Goal: Task Accomplishment & Management: Complete application form

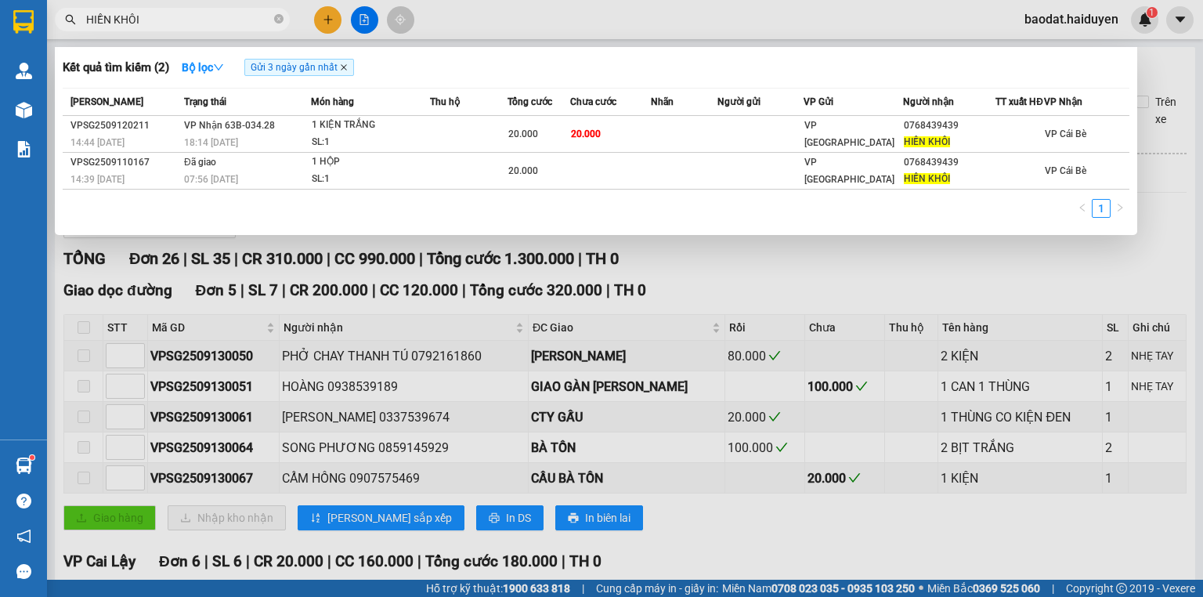
type input "HIỀN KHÔI"
click at [348, 69] on icon "close" at bounding box center [344, 67] width 8 height 8
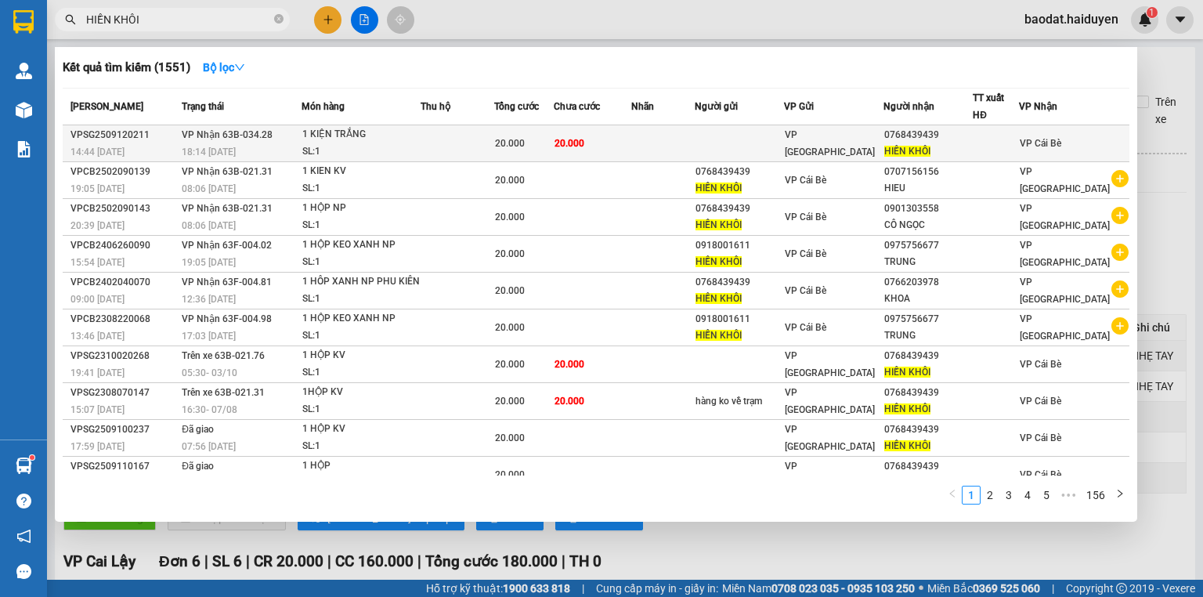
click at [838, 136] on span "VP [GEOGRAPHIC_DATA]" at bounding box center [830, 143] width 90 height 28
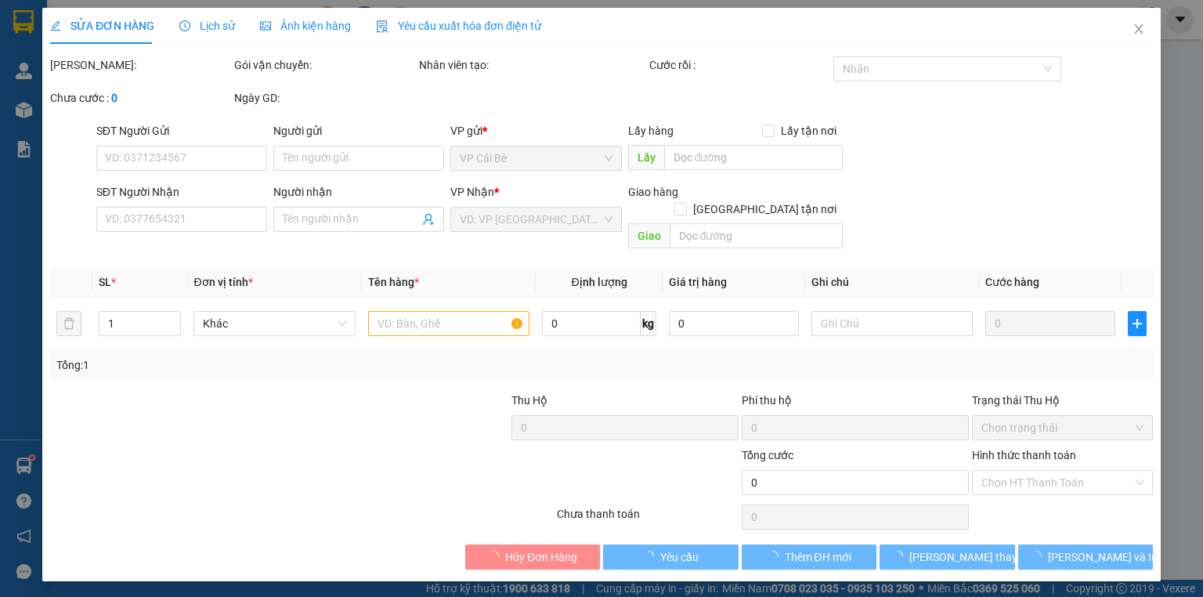
type input "0768439439"
type input "HIỀN KHÔI"
type input "20.000"
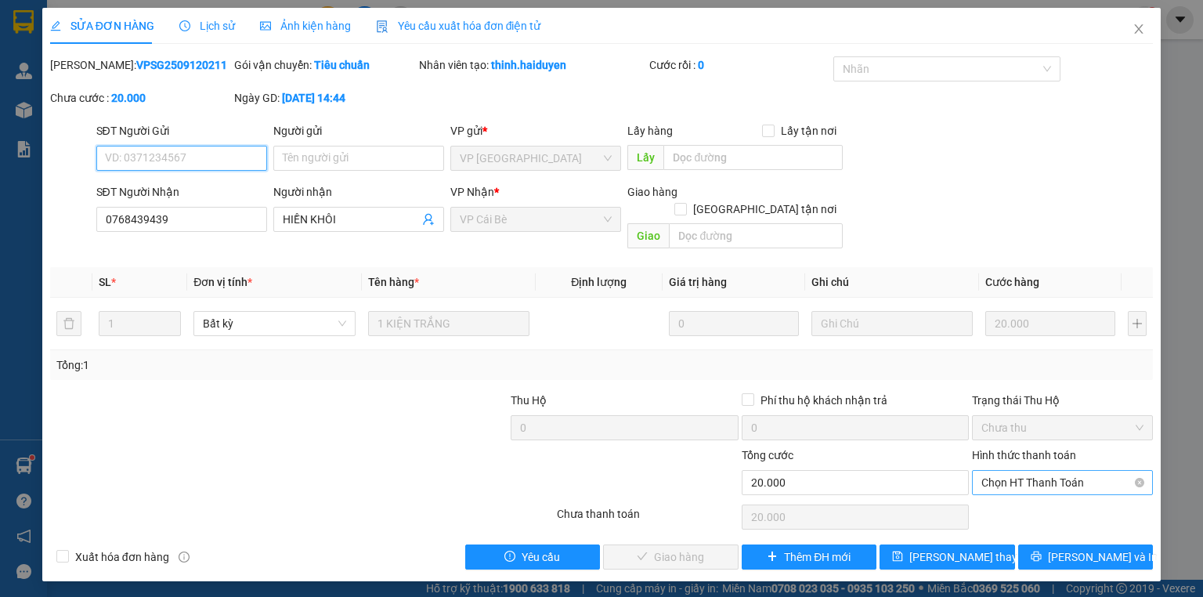
click at [1058, 471] on span "Chọn HT Thanh Toán" at bounding box center [1063, 483] width 162 height 24
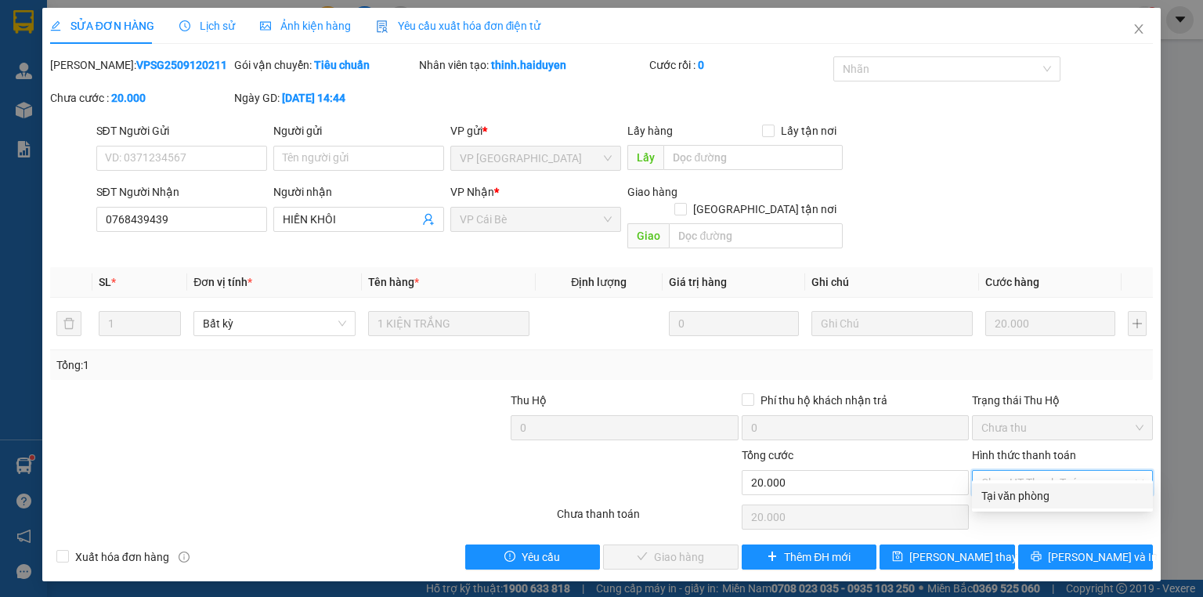
click at [1058, 482] on div "Total Paid Fee 0 Total UnPaid Fee 20.000 Cash Collection Total Fee Mã ĐH: VPSG2…" at bounding box center [601, 312] width 1103 height 513
click at [1116, 471] on span "Chọn HT Thanh Toán" at bounding box center [1063, 483] width 162 height 24
drag, startPoint x: 1083, startPoint y: 489, endPoint x: 1039, endPoint y: 499, distance: 45.8
click at [1082, 490] on div "Tại văn phòng" at bounding box center [1063, 495] width 162 height 17
type input "0"
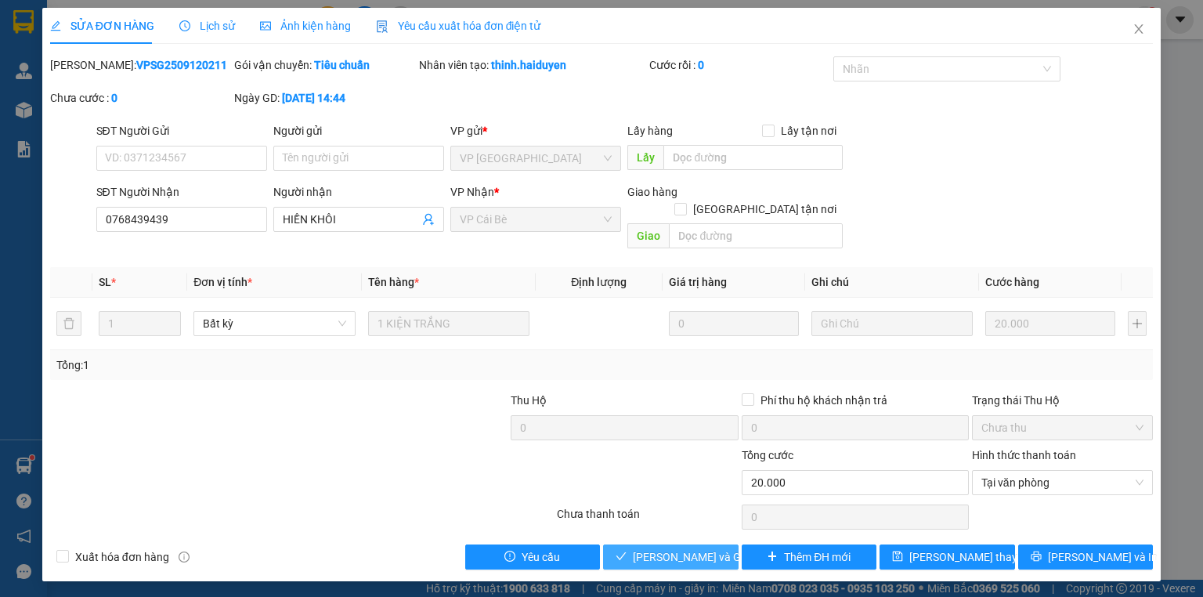
click at [724, 544] on button "[PERSON_NAME] và [PERSON_NAME] hàng" at bounding box center [671, 556] width 136 height 25
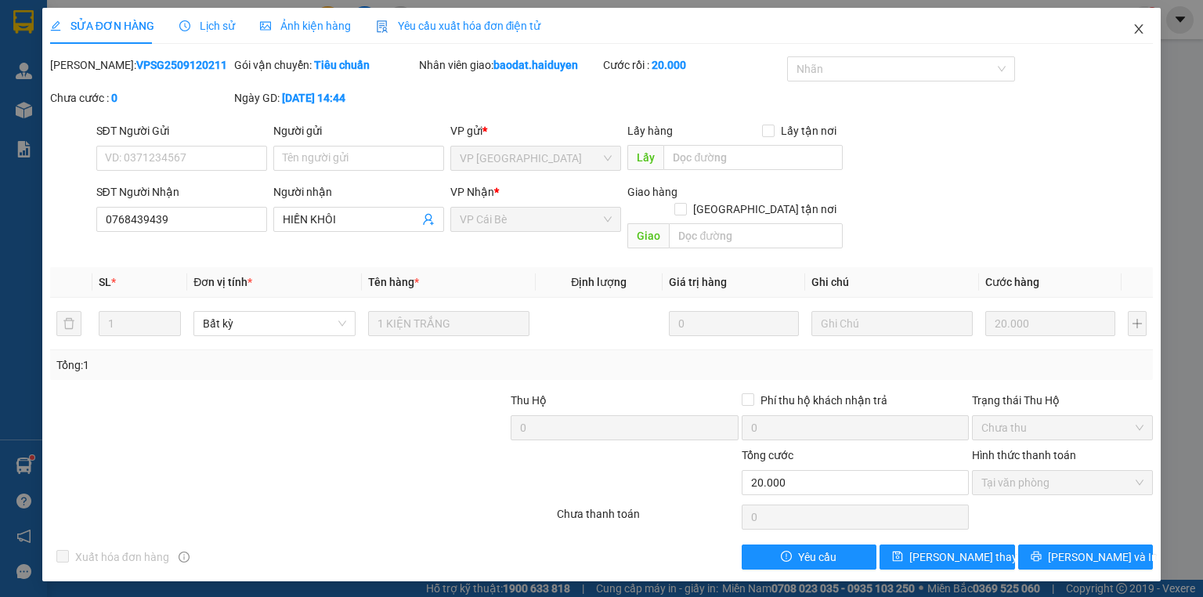
click at [1133, 32] on icon "close" at bounding box center [1139, 29] width 13 height 13
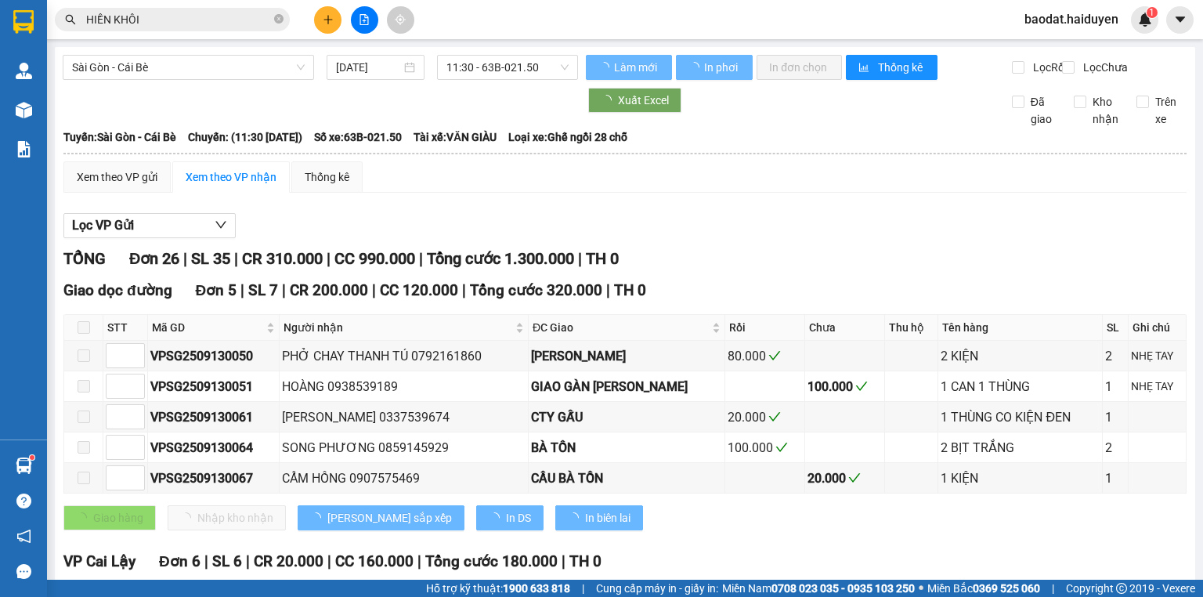
click at [245, 19] on input "HIỀN KHÔI" at bounding box center [178, 19] width 185 height 17
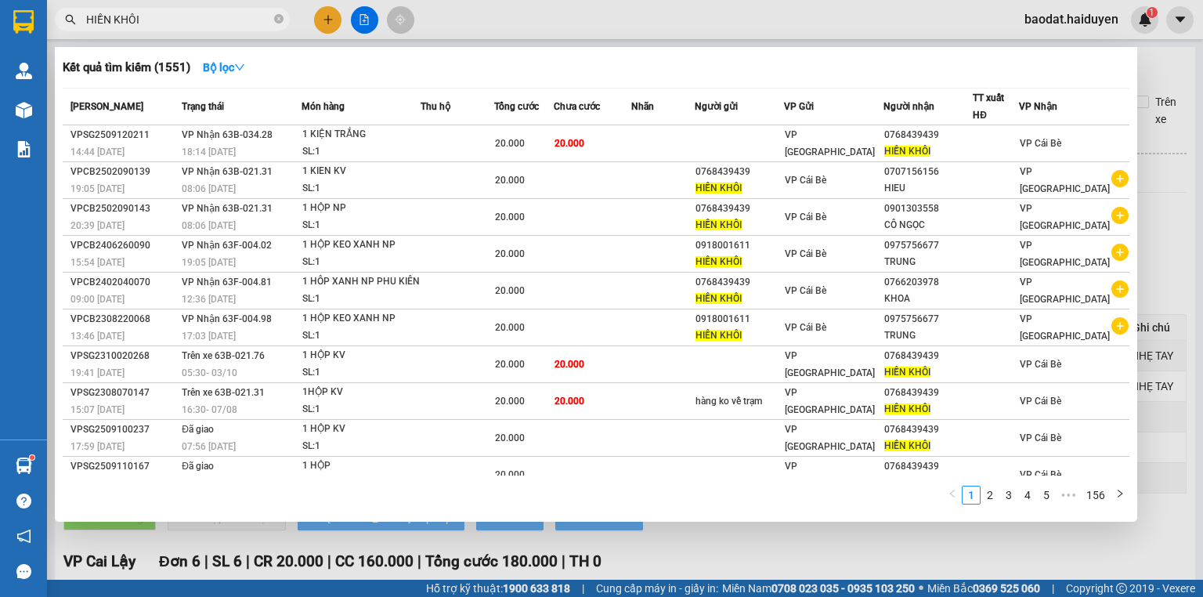
click at [244, 19] on input "HIỀN KHÔI" at bounding box center [178, 19] width 185 height 17
click at [244, 20] on input "HIỀN KHÔI" at bounding box center [178, 19] width 185 height 17
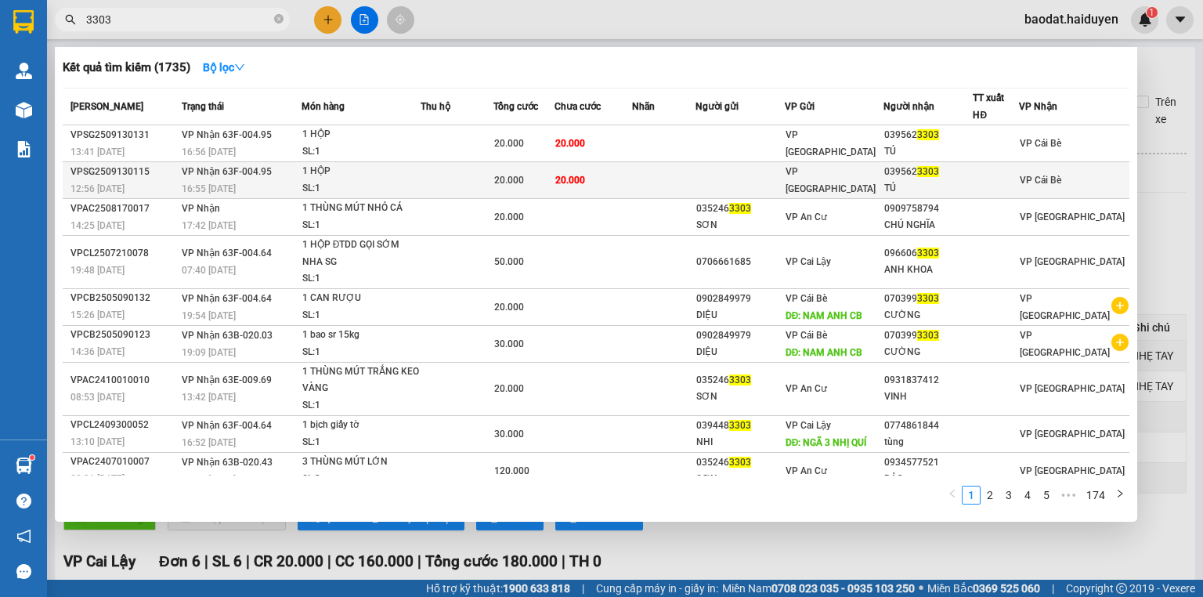
type input "3303"
click at [853, 169] on td "VP [GEOGRAPHIC_DATA]" at bounding box center [834, 180] width 99 height 37
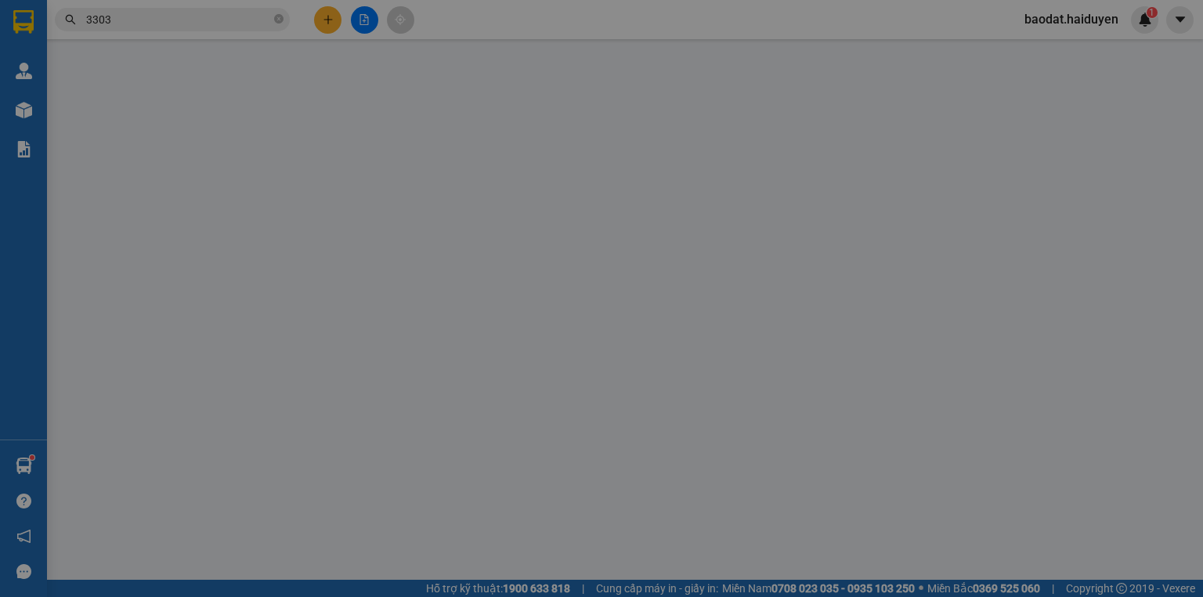
type input "0395623303"
type input "TÚ"
type input "20.000"
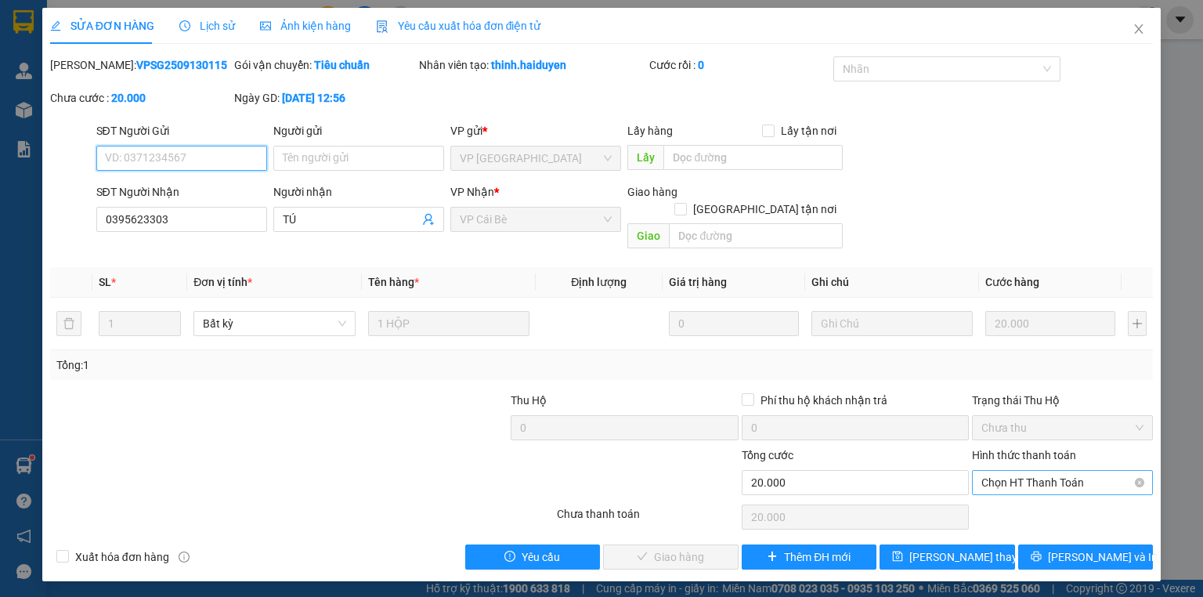
click at [1015, 471] on span "Chọn HT Thanh Toán" at bounding box center [1063, 483] width 162 height 24
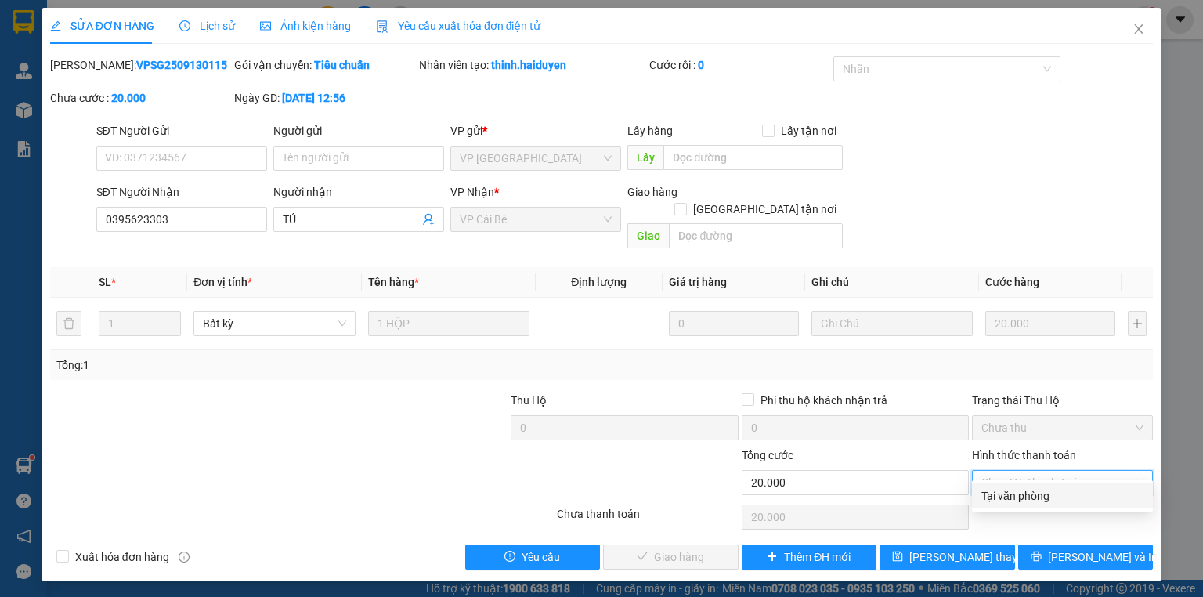
click at [1014, 498] on div "Tại văn phòng" at bounding box center [1063, 495] width 162 height 17
type input "0"
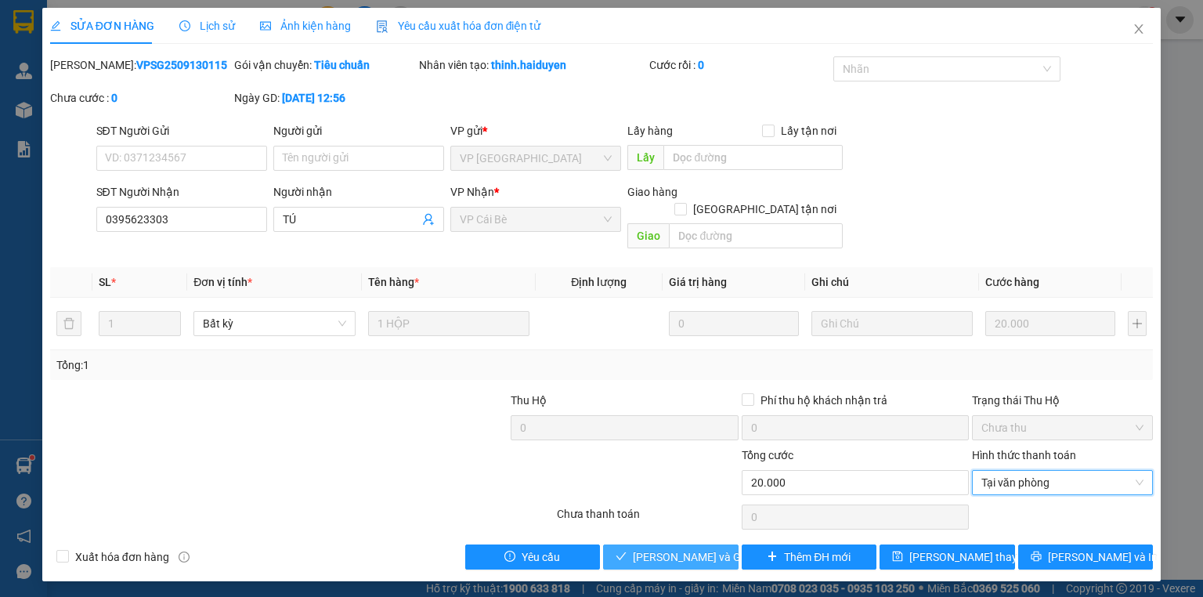
click at [705, 548] on span "[PERSON_NAME] và [PERSON_NAME] hàng" at bounding box center [708, 556] width 150 height 17
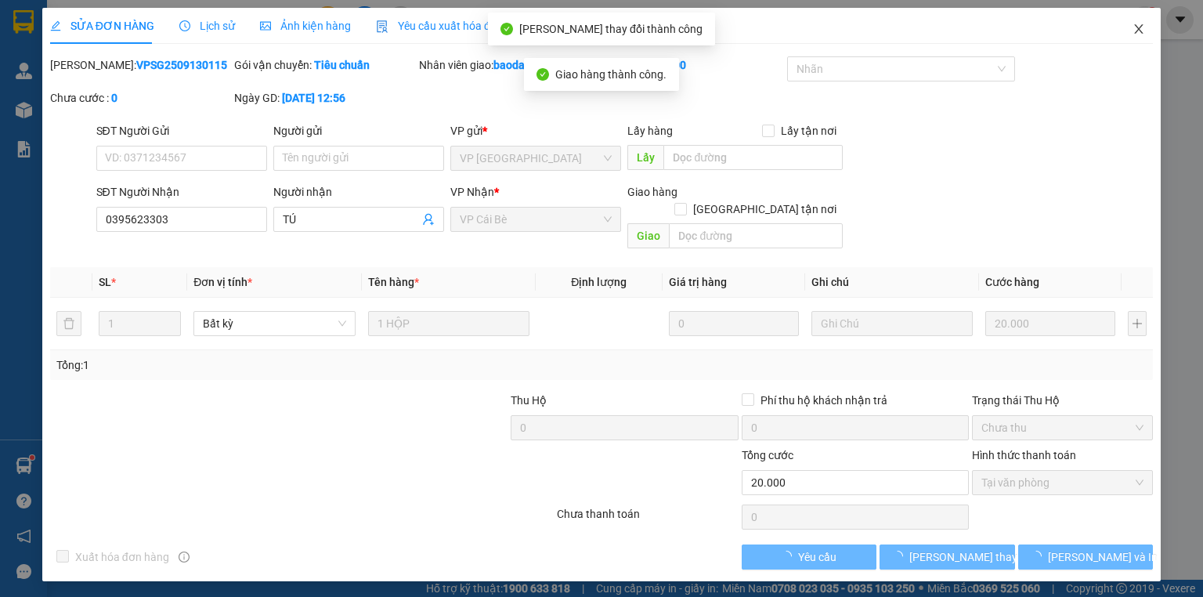
click at [1151, 22] on span "Close" at bounding box center [1139, 30] width 44 height 44
click at [1141, 31] on div "1" at bounding box center [1144, 19] width 27 height 27
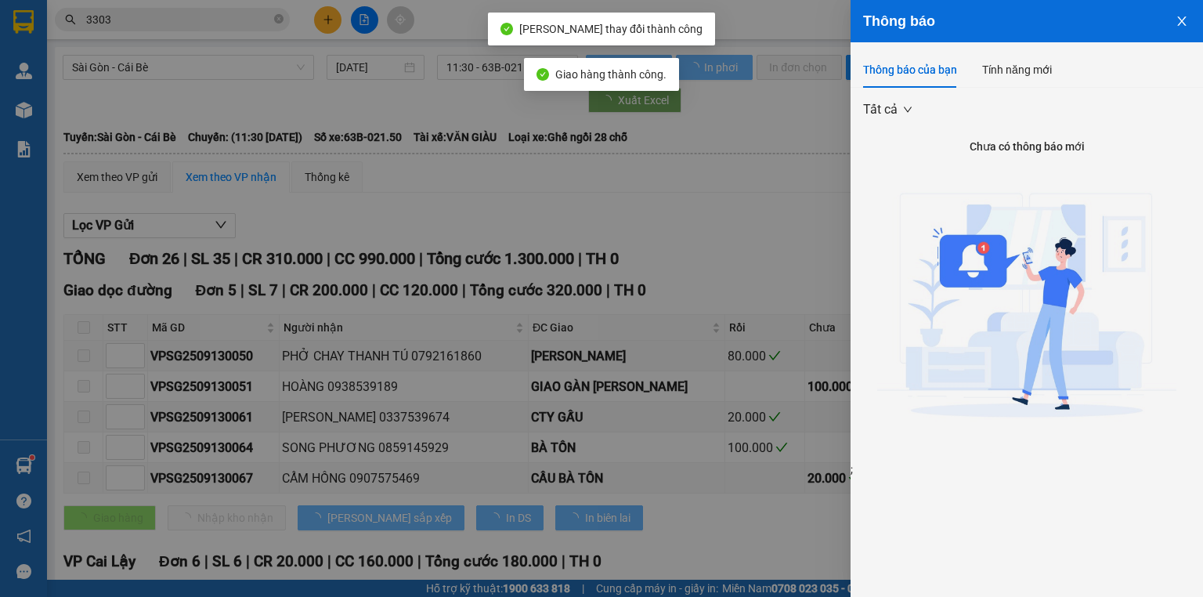
click at [208, 15] on div at bounding box center [601, 298] width 1203 height 597
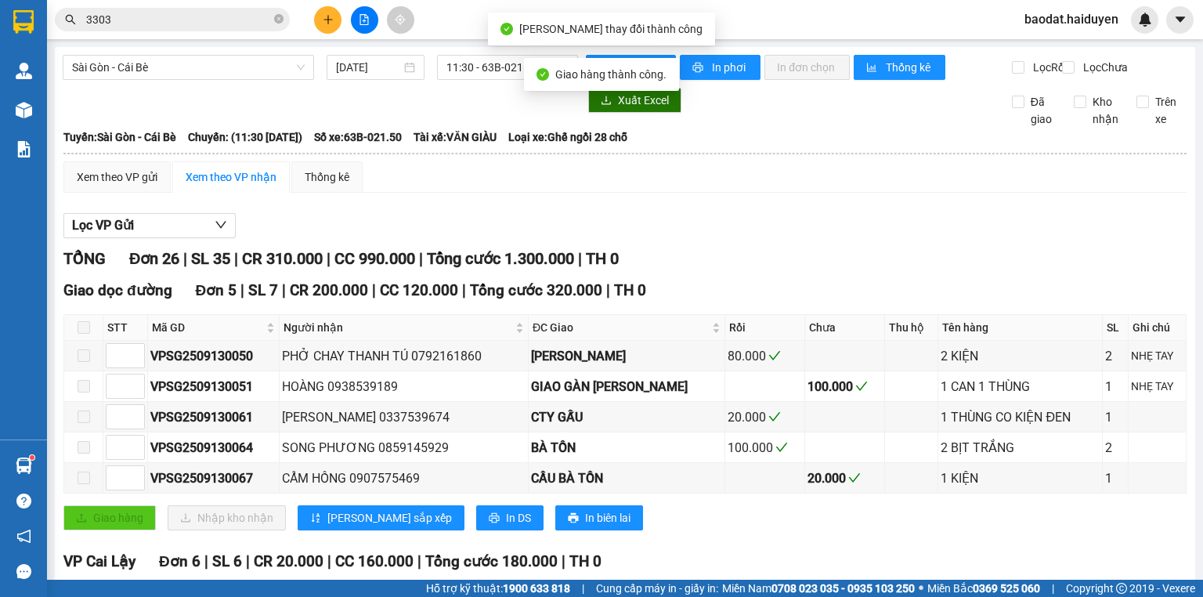
click at [208, 16] on body "Kết quả tìm kiếm ( 1735 ) Bộ lọc Mã ĐH Trạng thái Món hàng Thu hộ Tổng cước Chư…" at bounding box center [601, 298] width 1203 height 597
click at [208, 17] on input "3303" at bounding box center [178, 19] width 185 height 17
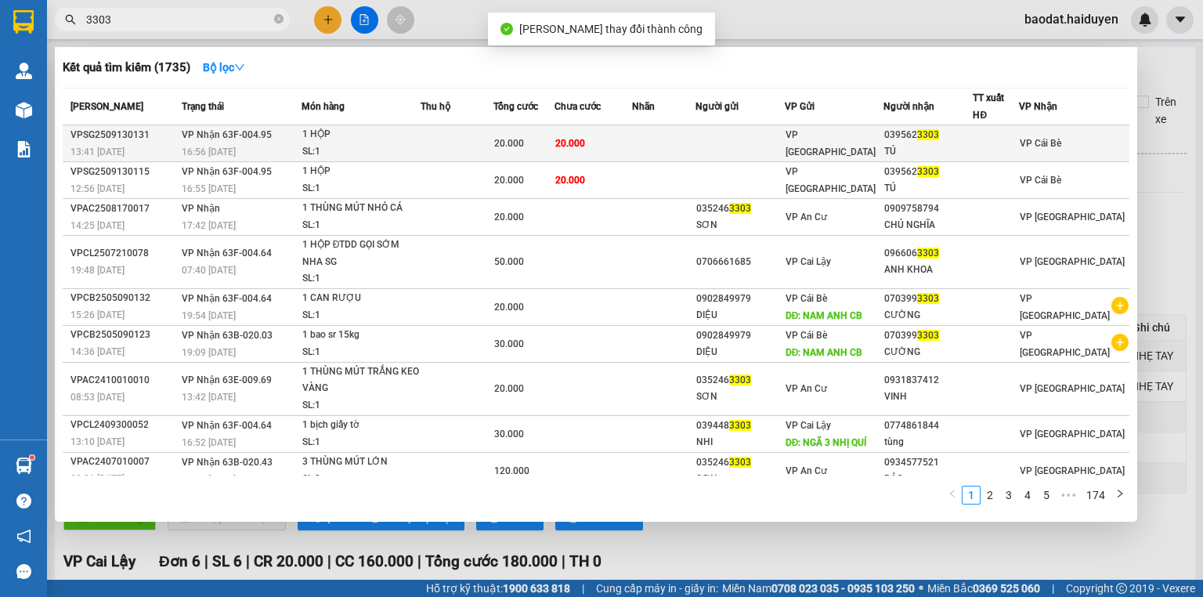
click at [833, 142] on span "VP [GEOGRAPHIC_DATA]" at bounding box center [831, 143] width 90 height 28
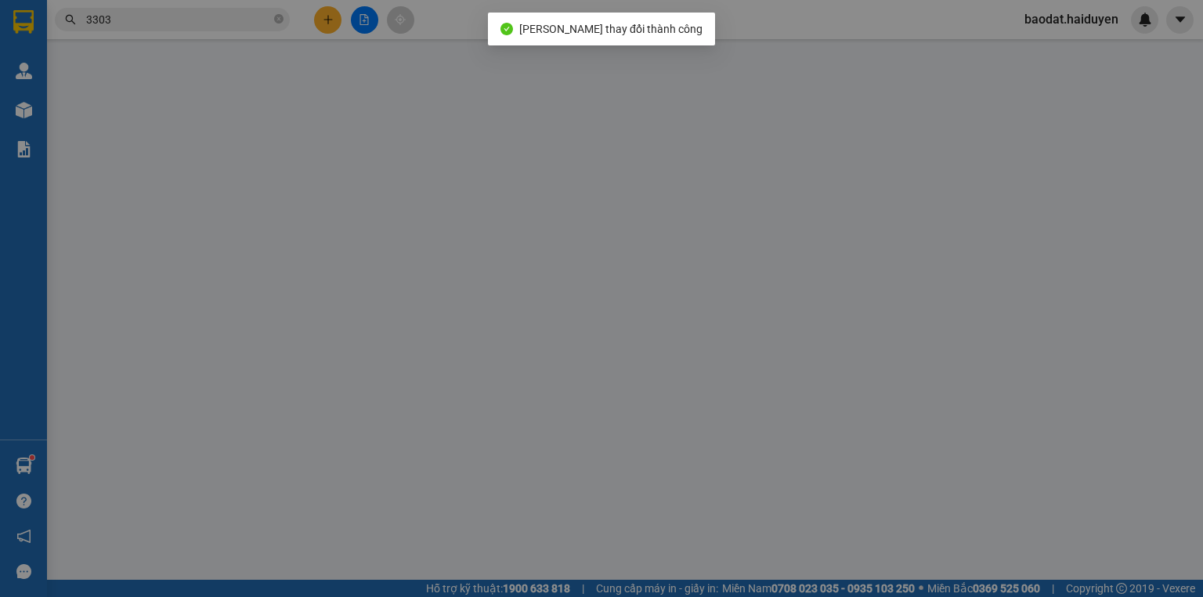
type input "0395623303"
type input "TÚ"
type input "20.000"
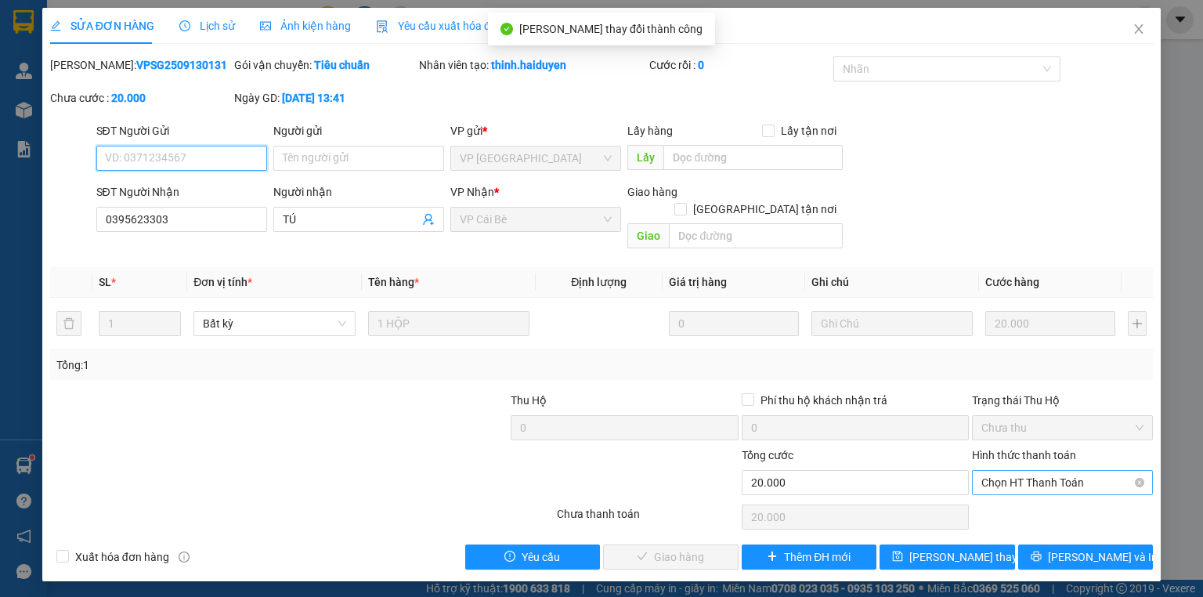
click at [1004, 471] on span "Chọn HT Thanh Toán" at bounding box center [1063, 483] width 162 height 24
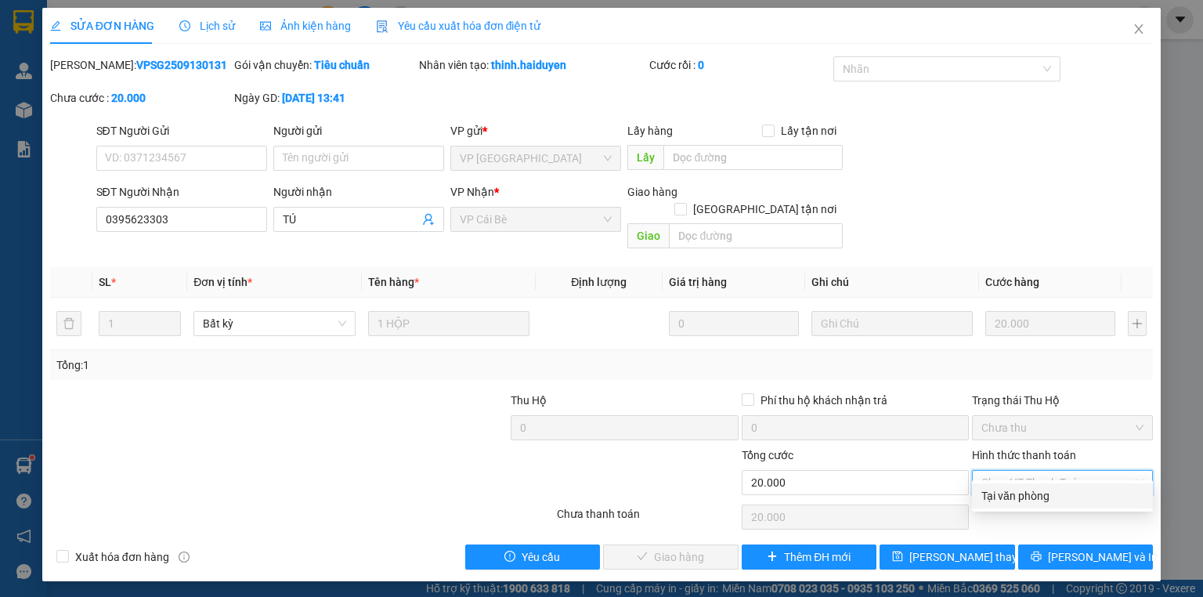
click at [1014, 487] on div "Tại văn phòng" at bounding box center [1063, 495] width 162 height 17
type input "0"
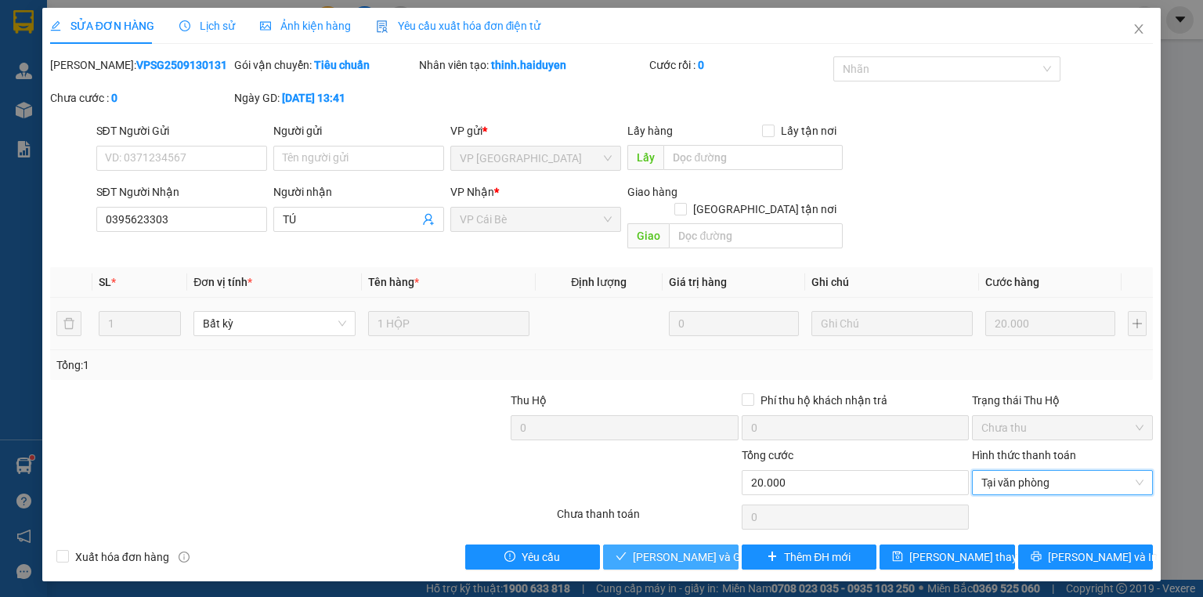
drag, startPoint x: 702, startPoint y: 533, endPoint x: 932, endPoint y: 302, distance: 326.3
click at [701, 548] on span "[PERSON_NAME] và [PERSON_NAME] hàng" at bounding box center [708, 556] width 150 height 17
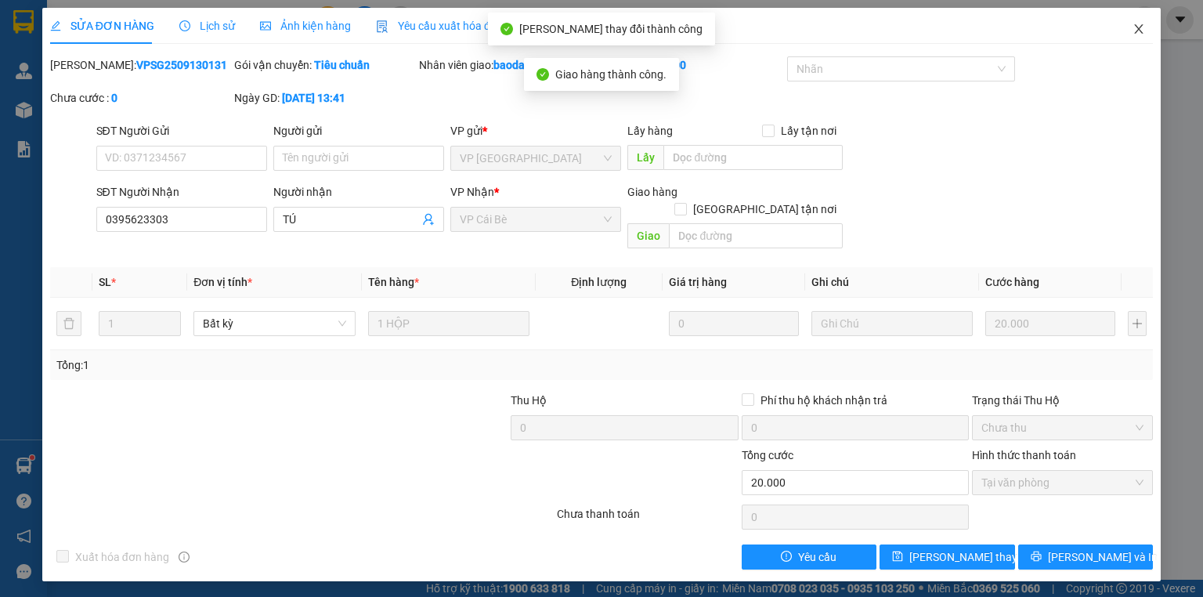
click at [1131, 34] on span "Close" at bounding box center [1139, 30] width 44 height 44
click at [1144, 34] on div "Kết quả tìm kiếm ( 1735 ) Bộ lọc Mã ĐH Trạng thái Món hàng Thu hộ Tổng cước Chư…" at bounding box center [601, 19] width 1203 height 39
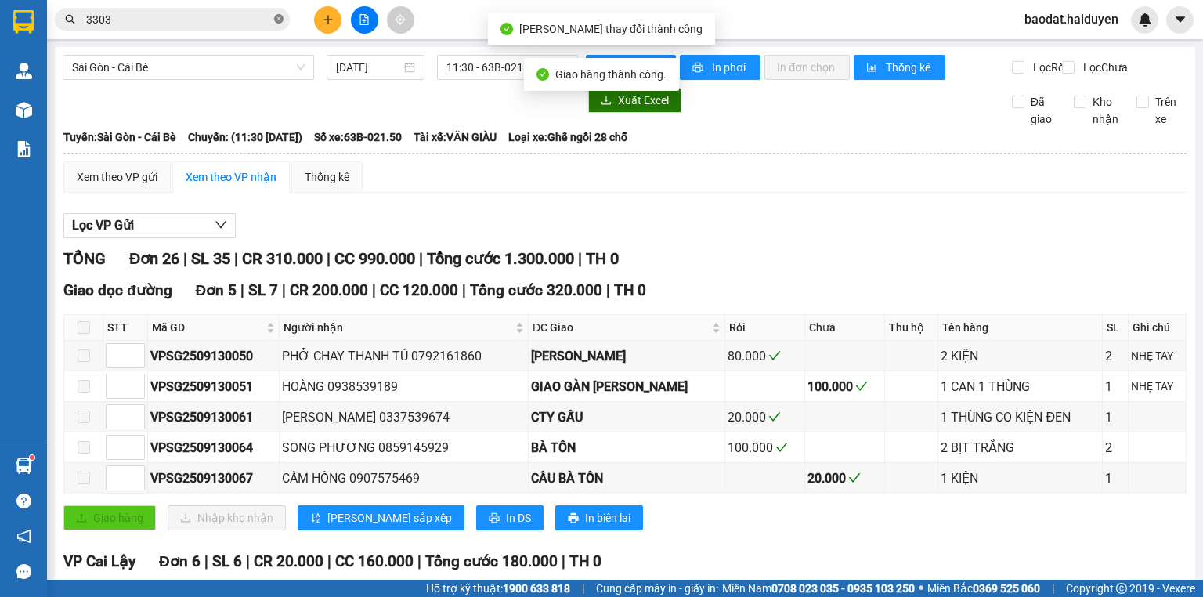
drag, startPoint x: 279, startPoint y: 17, endPoint x: 310, endPoint y: 0, distance: 35.8
click at [281, 17] on icon "close-circle" at bounding box center [278, 18] width 9 height 9
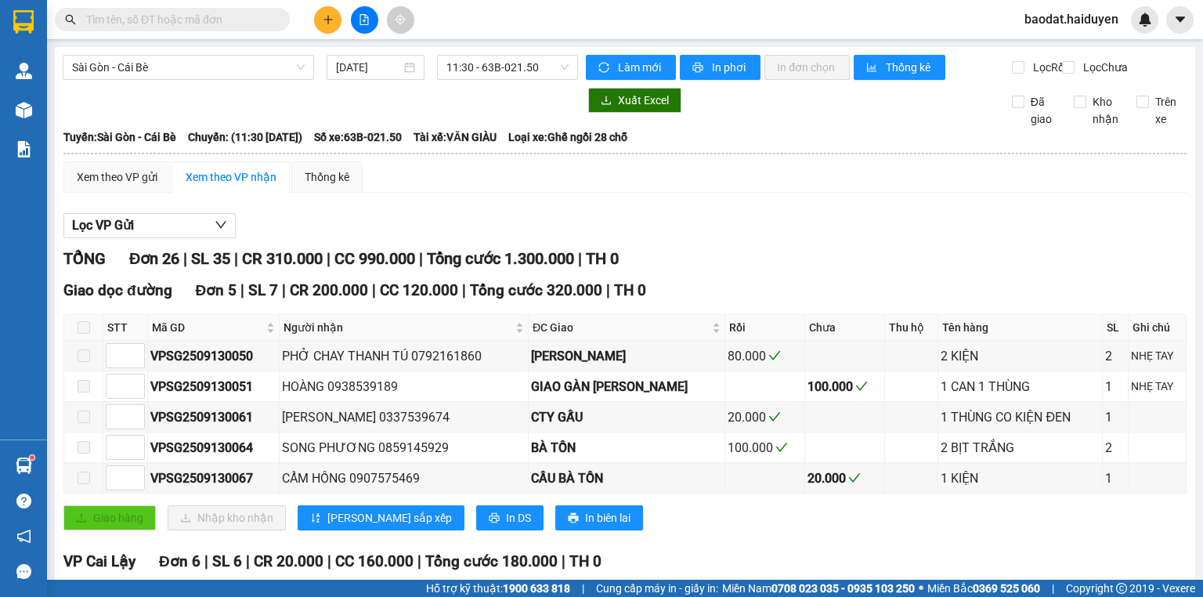
click at [206, 13] on input "text" at bounding box center [178, 19] width 185 height 17
click at [206, 21] on input "text" at bounding box center [178, 19] width 185 height 17
click at [206, 20] on input "text" at bounding box center [178, 19] width 185 height 17
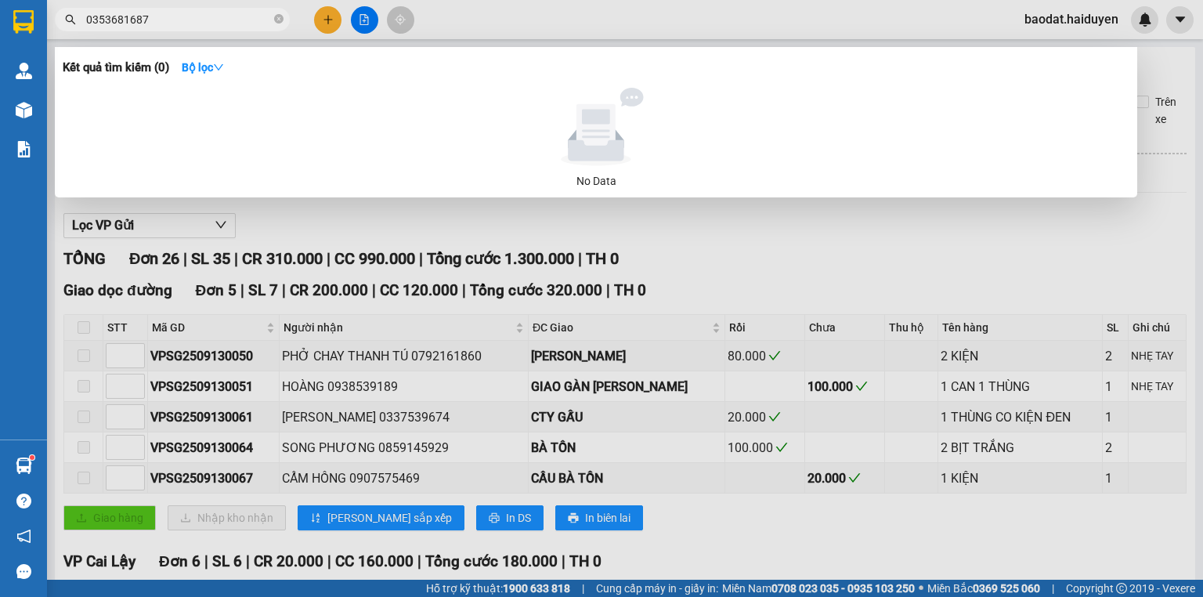
click at [130, 21] on input "0353681687" at bounding box center [178, 19] width 185 height 17
click at [222, 14] on input "0353681887" at bounding box center [178, 19] width 185 height 17
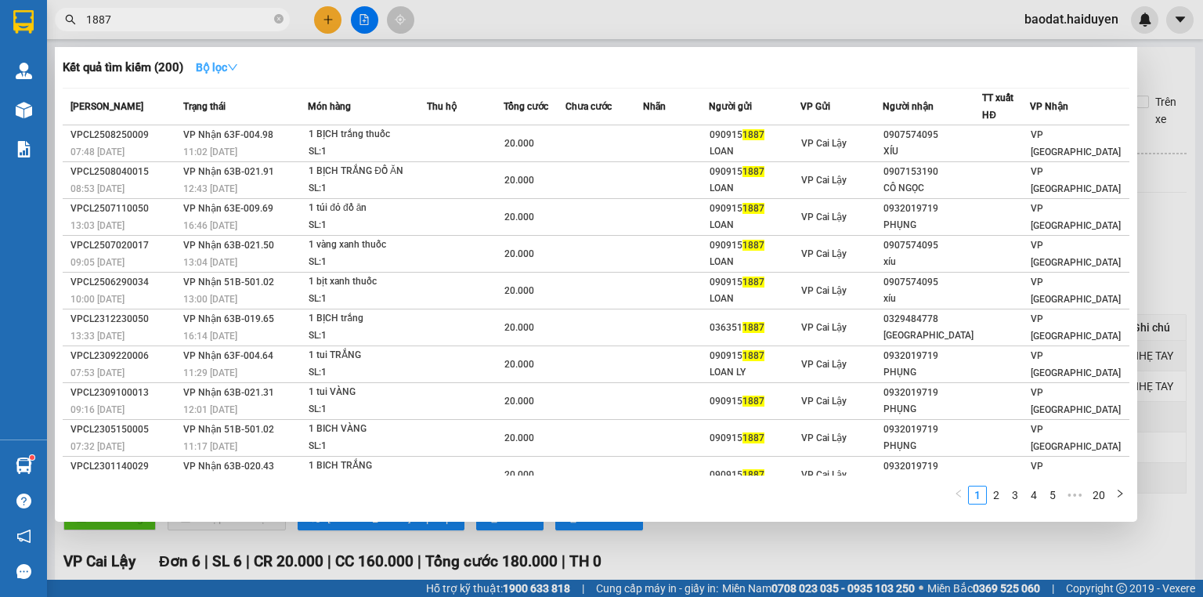
type input "1887"
click at [219, 63] on strong "Bộ lọc" at bounding box center [217, 67] width 42 height 13
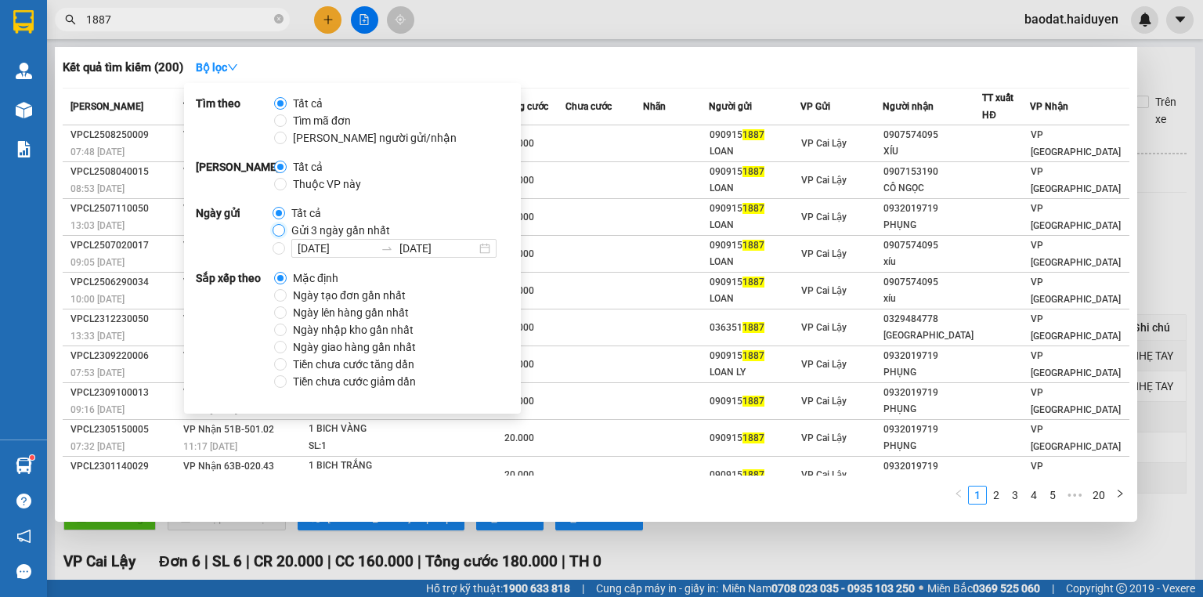
drag, startPoint x: 273, startPoint y: 227, endPoint x: 282, endPoint y: 222, distance: 10.9
click at [273, 227] on input "Gửi 3 ngày gần nhất" at bounding box center [279, 230] width 13 height 13
radio input "true"
radio input "false"
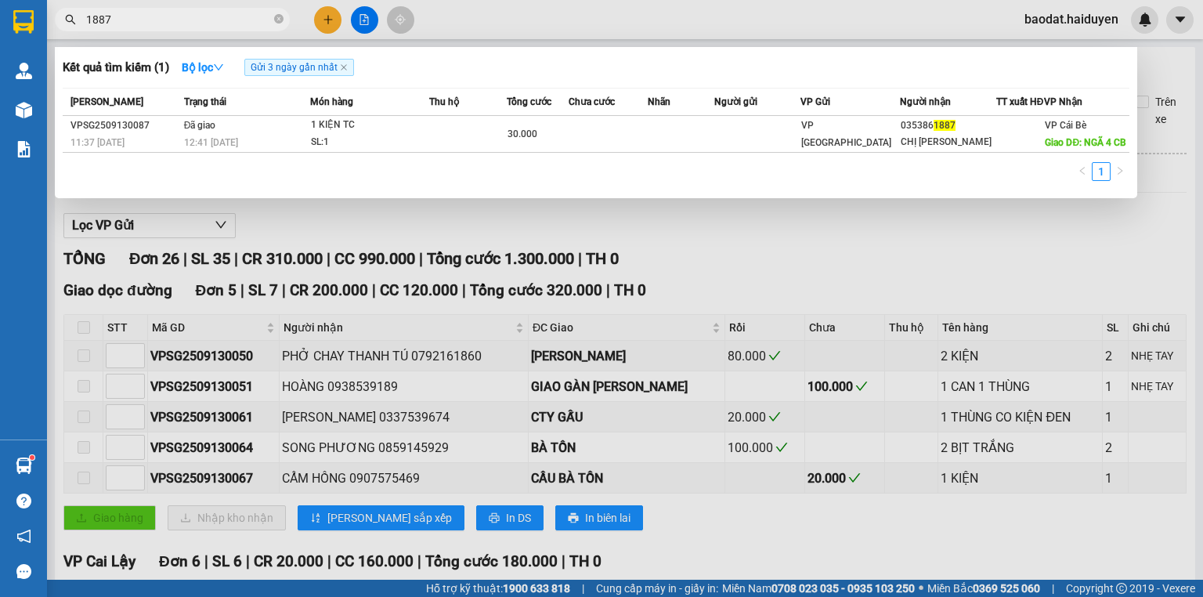
click at [620, 85] on div "Kết quả tìm kiếm ( 1 ) Bộ lọc Gửi 3 ngày gần nhất Mã ĐH Trạng thái Món hàng Thu…" at bounding box center [596, 122] width 1083 height 151
click at [280, 16] on icon "close-circle" at bounding box center [278, 18] width 9 height 9
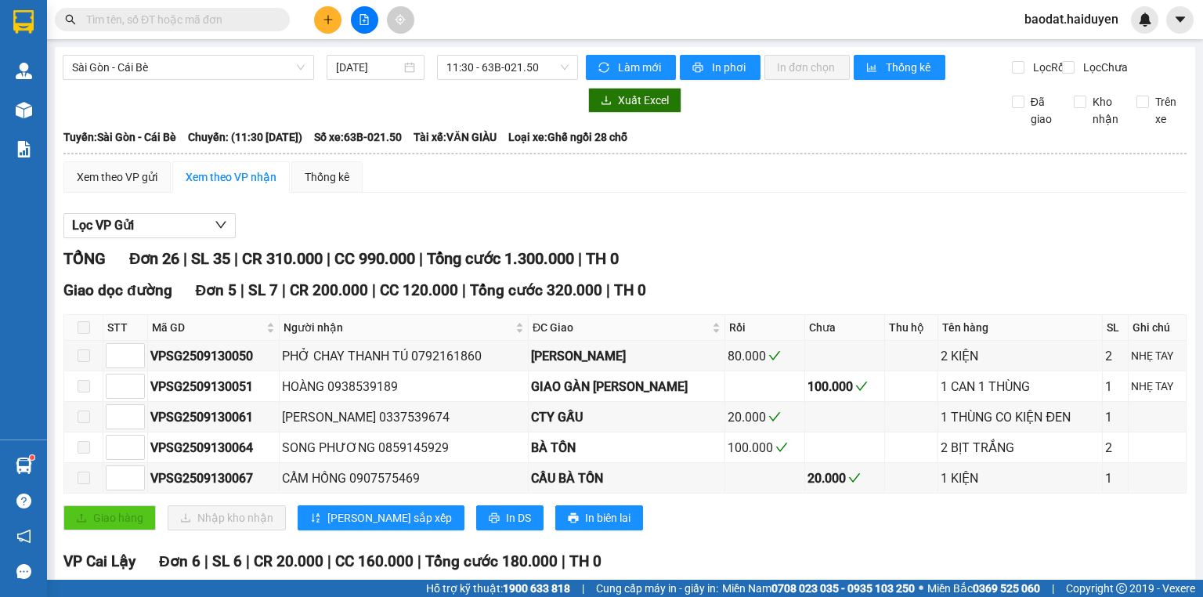
click at [189, 41] on main "Sài Gòn - Cái Bè 13/09/2025 11:30 - 63B-021.50 Làm mới In phơi In đơn chọn Thốn…" at bounding box center [601, 290] width 1203 height 580
click at [254, 16] on input "text" at bounding box center [178, 19] width 185 height 17
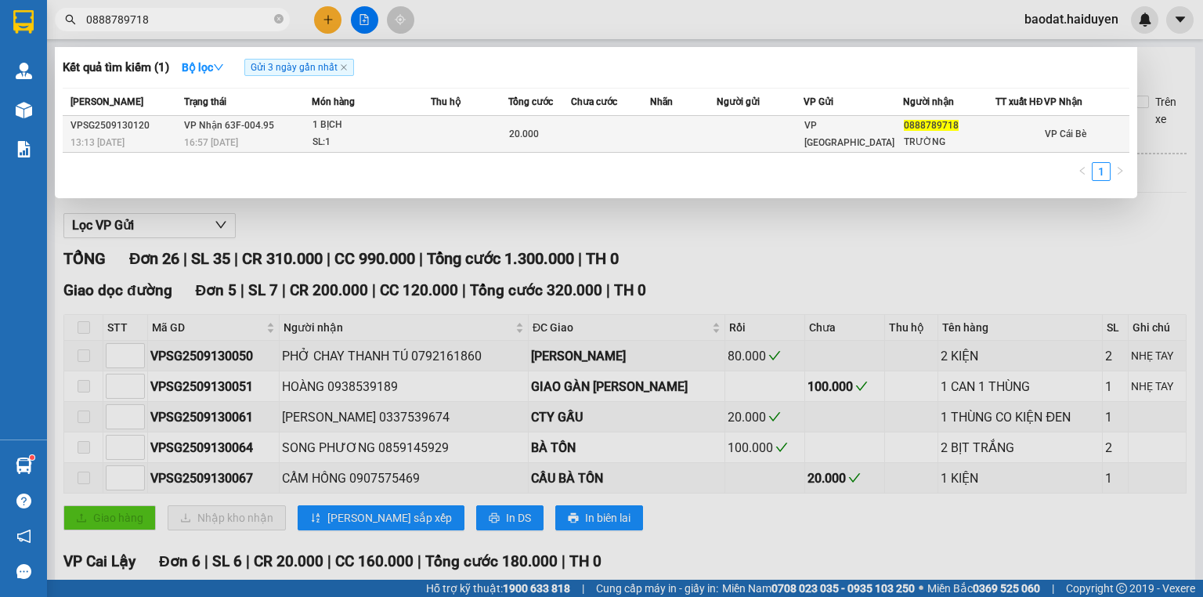
type input "0888789718"
click at [426, 151] on div "SL: 1" at bounding box center [372, 142] width 118 height 17
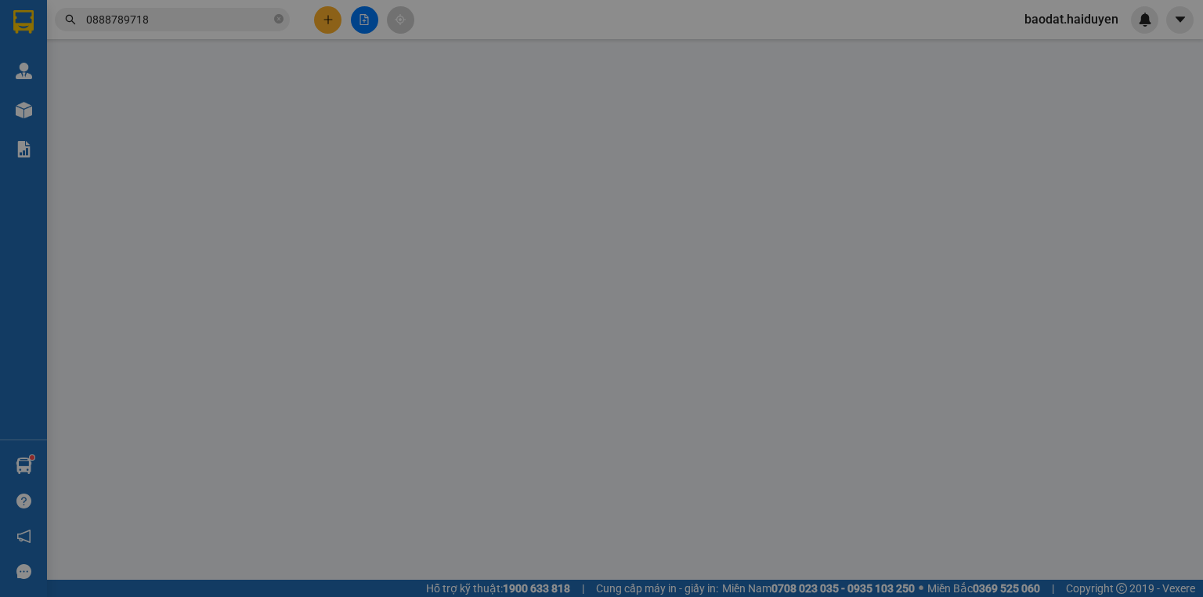
type input "0888789718"
type input "TRƯỜNG"
type input "20.000"
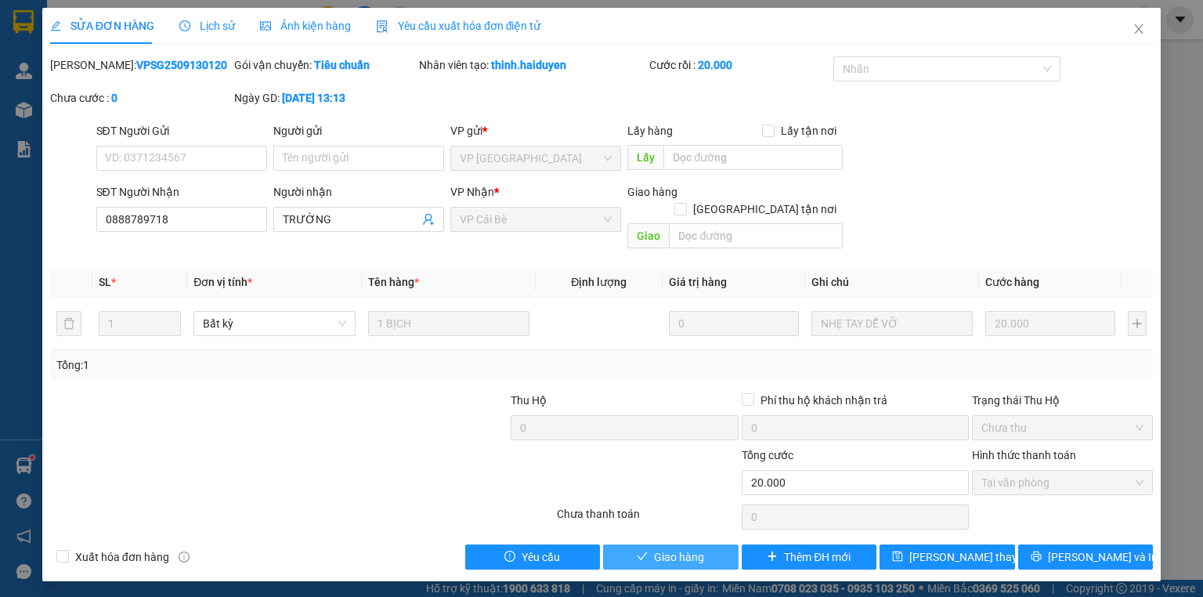
click at [661, 548] on span "Giao hàng" at bounding box center [679, 556] width 50 height 17
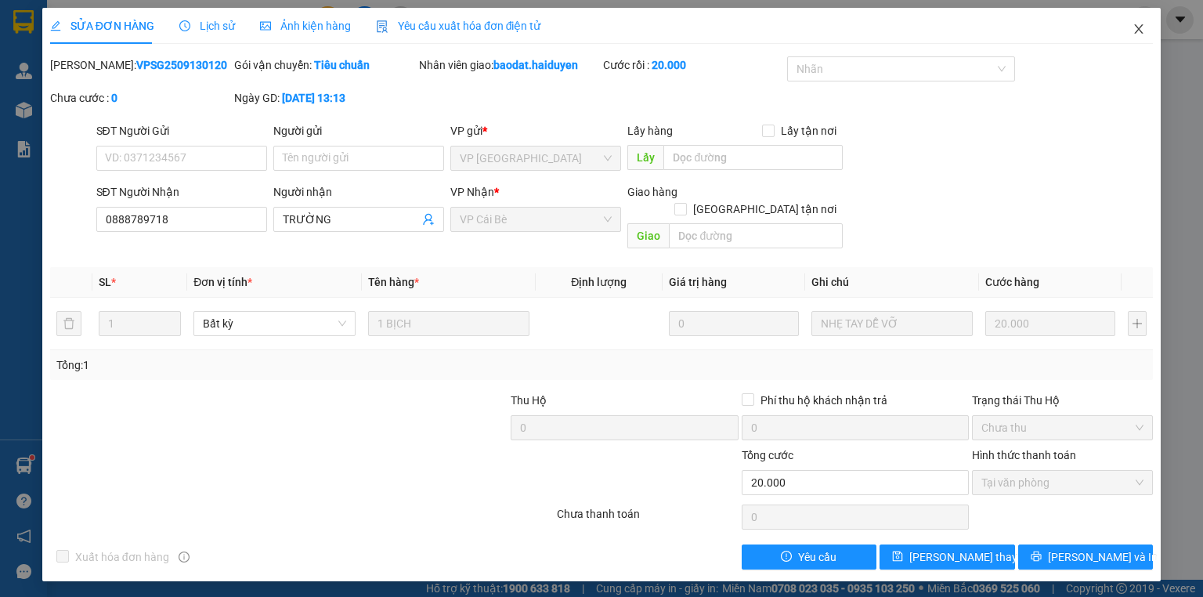
click at [1118, 29] on span "Close" at bounding box center [1139, 30] width 44 height 44
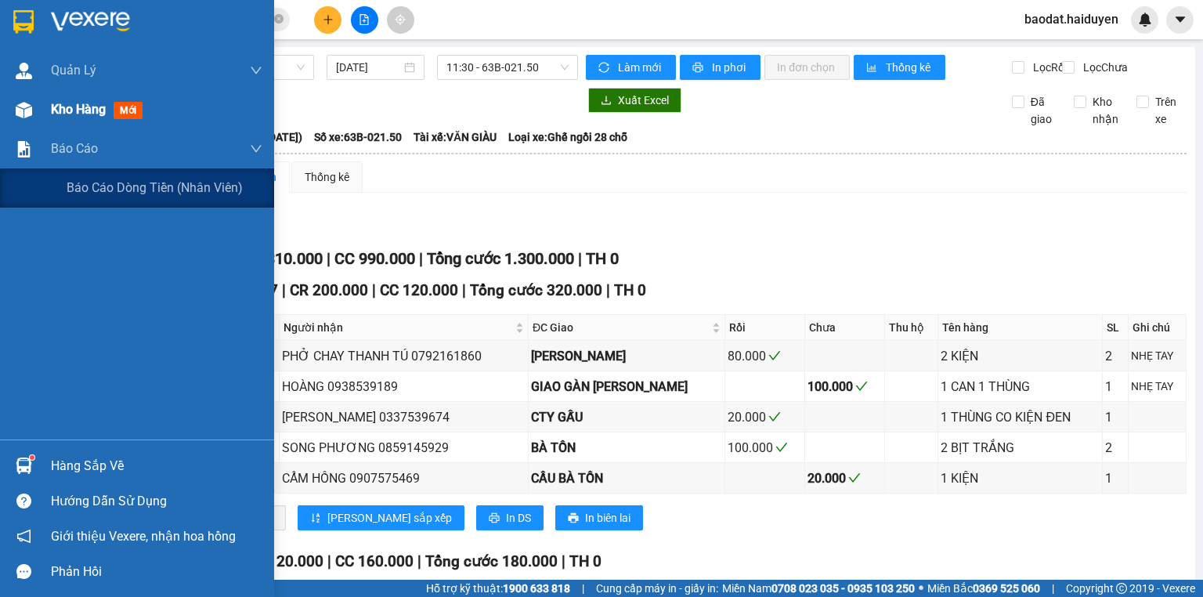
click at [31, 125] on div "Quản Lý Quản lý thu hộ Kho hàng mới Báo cáo Báo cáo dòng tiền (nhân viên)" at bounding box center [137, 245] width 274 height 389
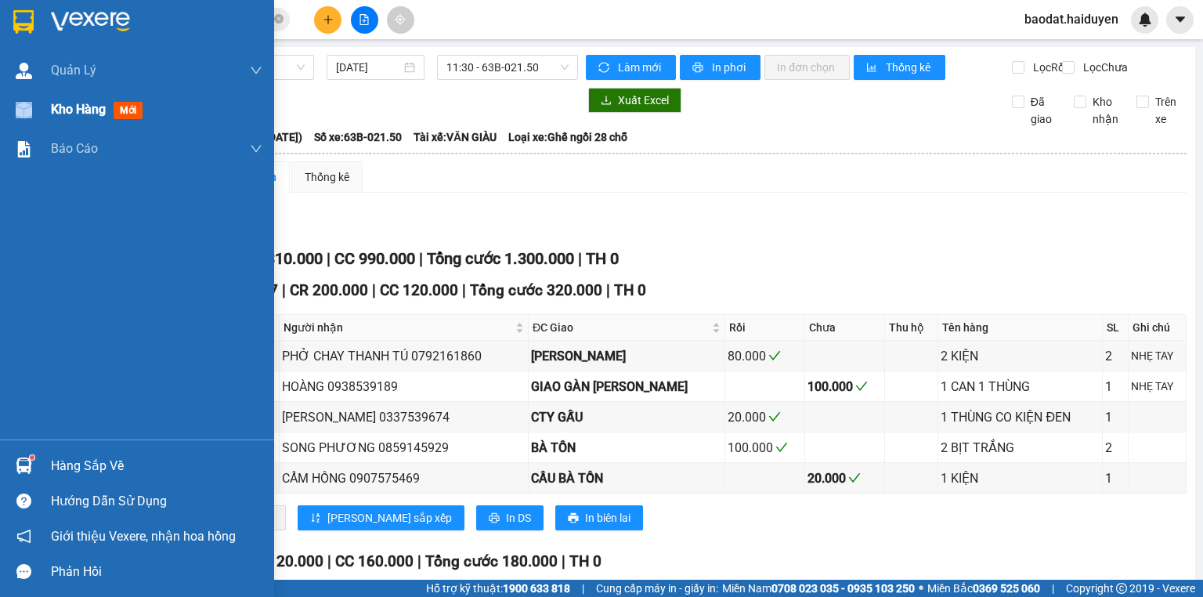
click at [31, 124] on div "Kho hàng mới" at bounding box center [137, 109] width 274 height 39
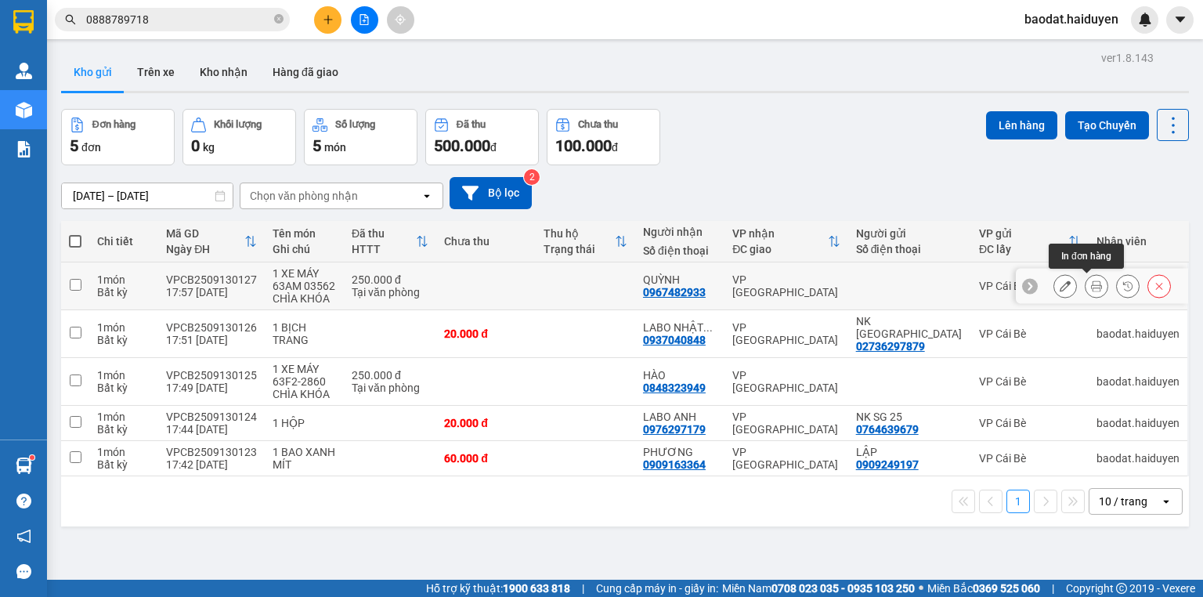
click at [1091, 281] on icon at bounding box center [1096, 285] width 11 height 11
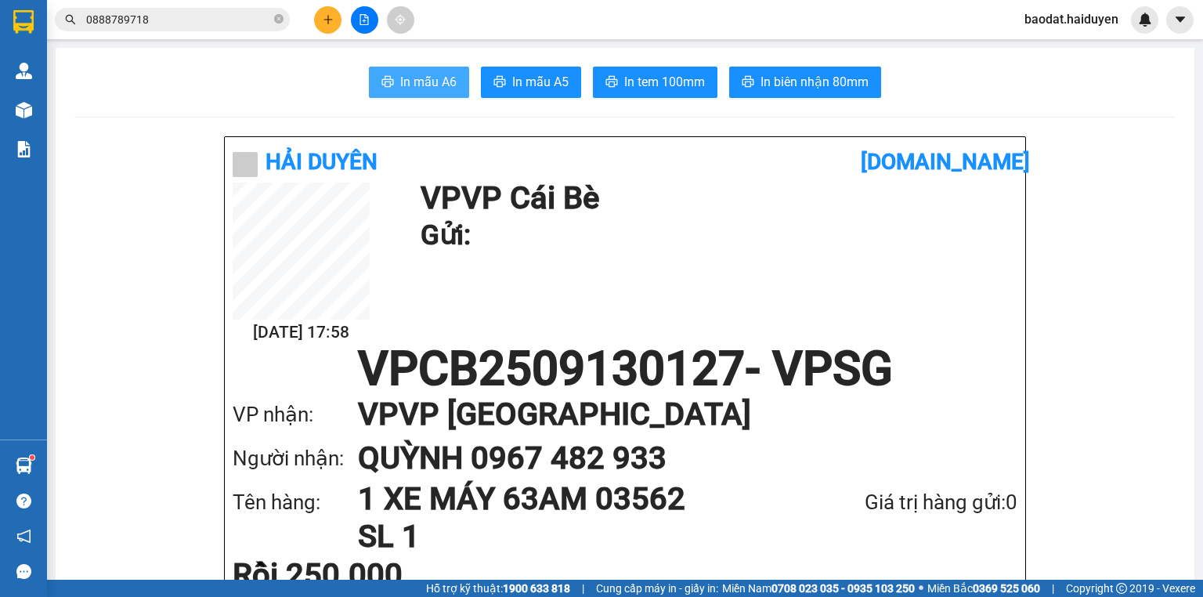
click at [431, 68] on button "In mẫu A6" at bounding box center [419, 82] width 100 height 31
click at [205, 22] on input "0888789718" at bounding box center [178, 19] width 185 height 17
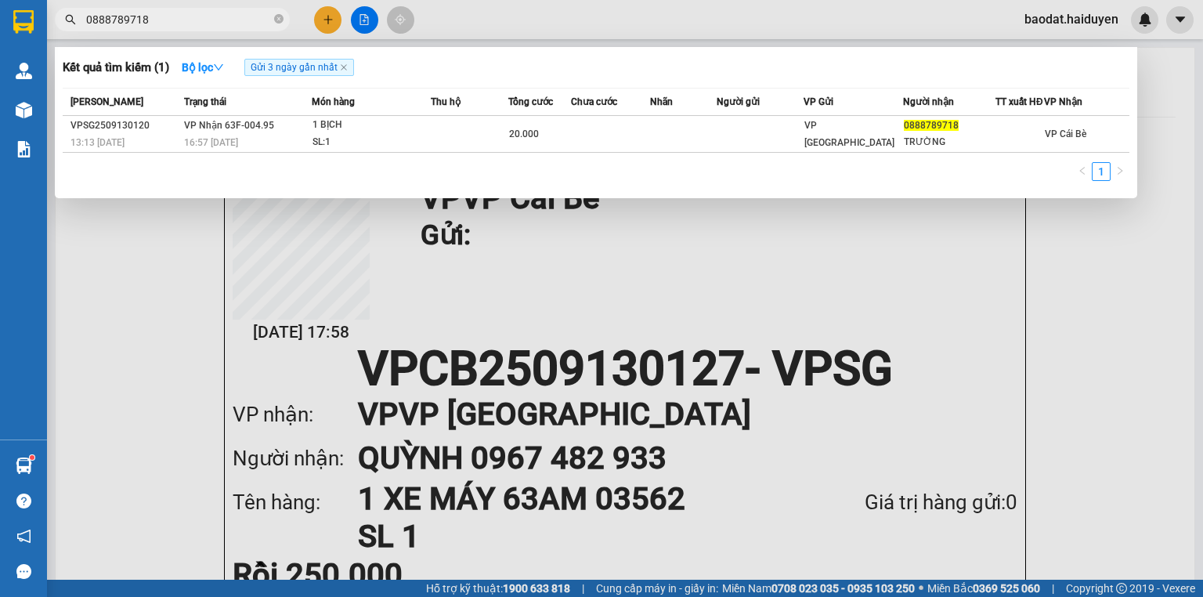
click at [205, 22] on input "0888789718" at bounding box center [178, 19] width 185 height 17
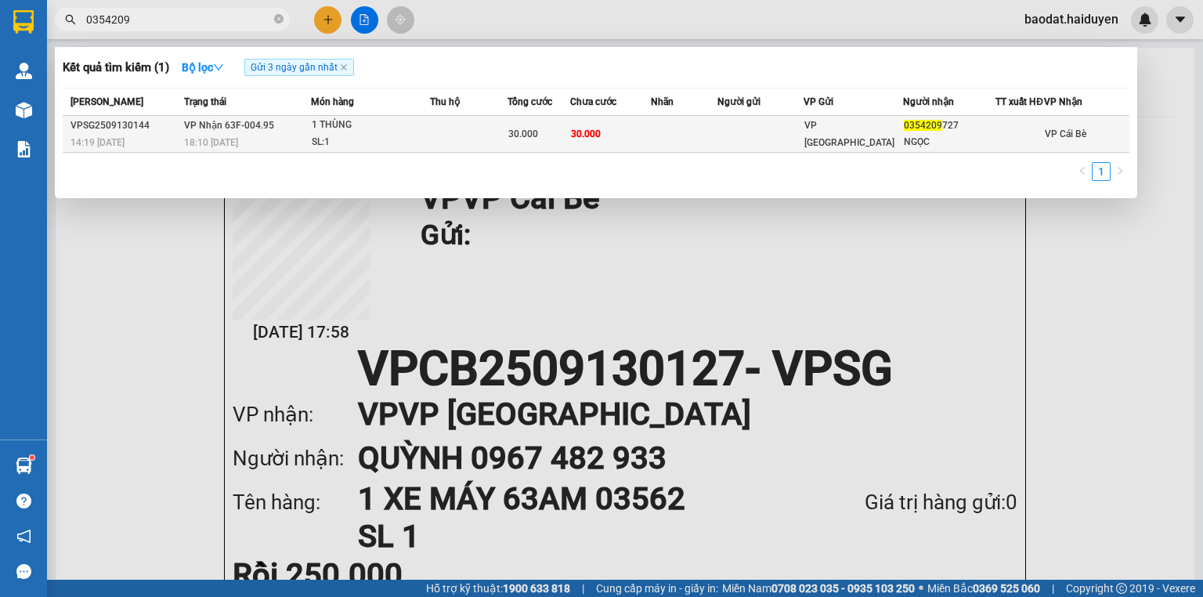
type input "0354209"
click at [556, 153] on td "30.000" at bounding box center [539, 134] width 62 height 37
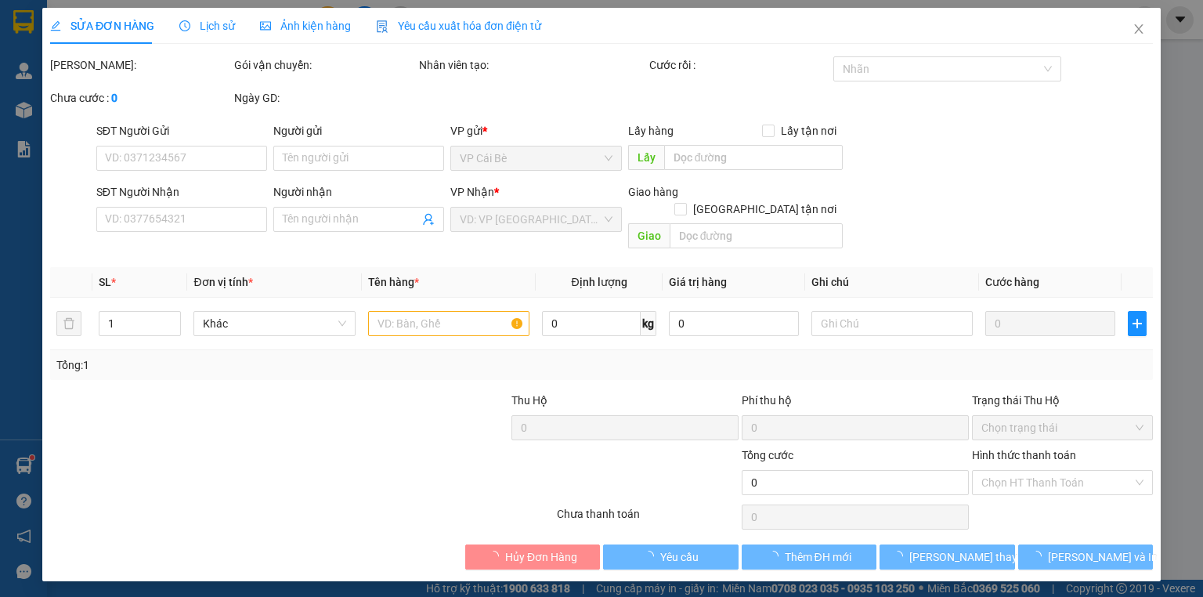
type input "0354209727"
type input "NGỌC"
type input "30.000"
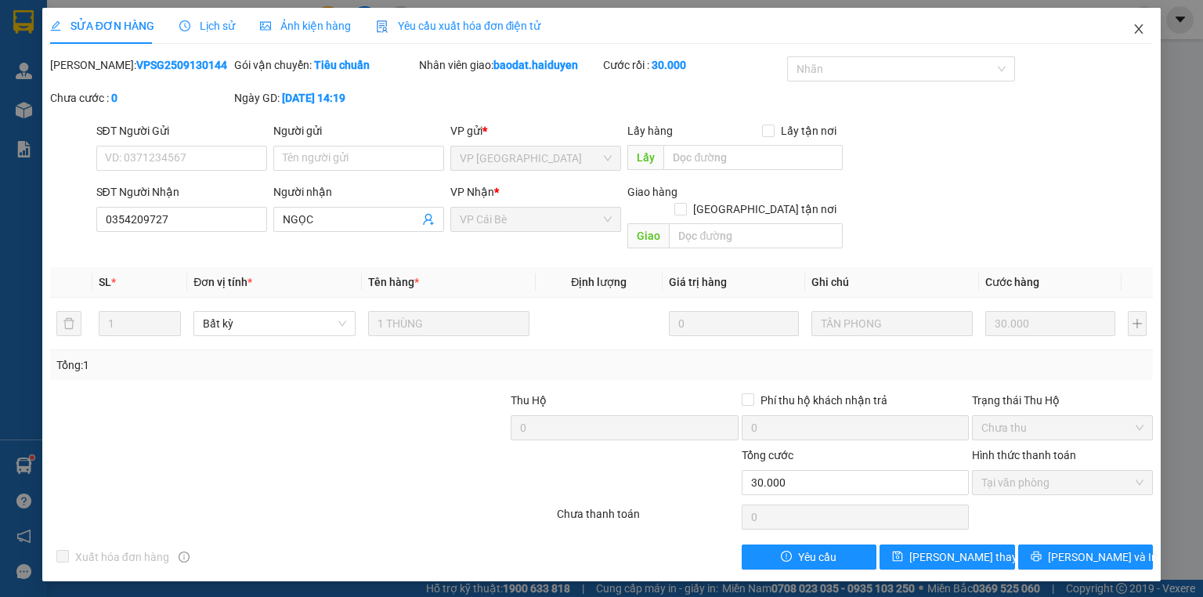
click at [1135, 27] on icon "close" at bounding box center [1139, 29] width 13 height 13
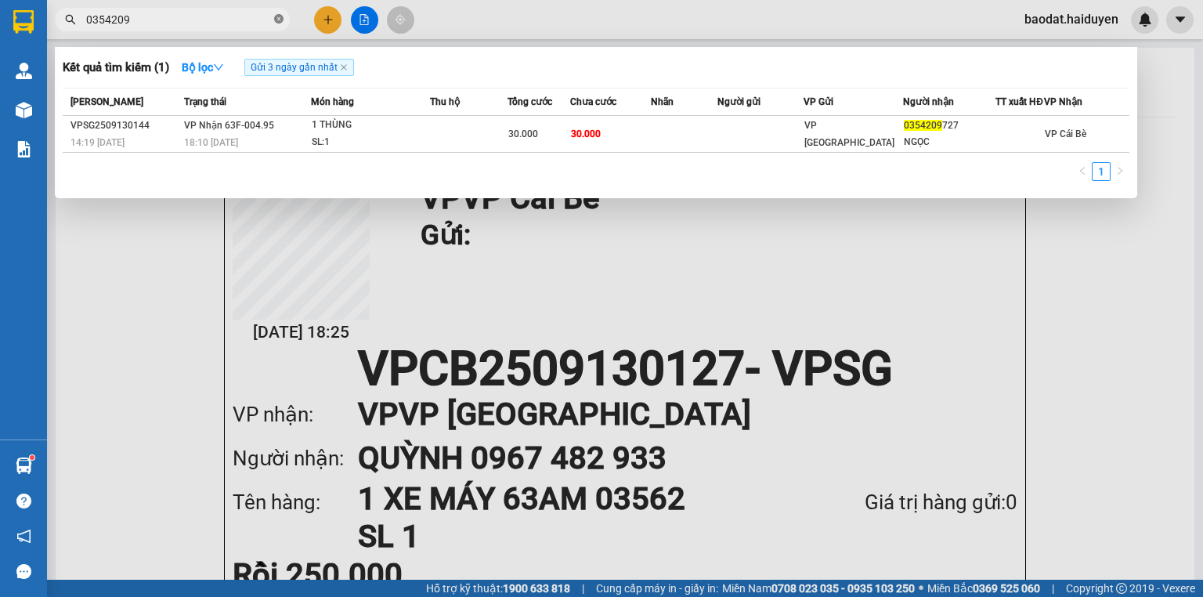
click at [282, 19] on icon "close-circle" at bounding box center [278, 18] width 9 height 9
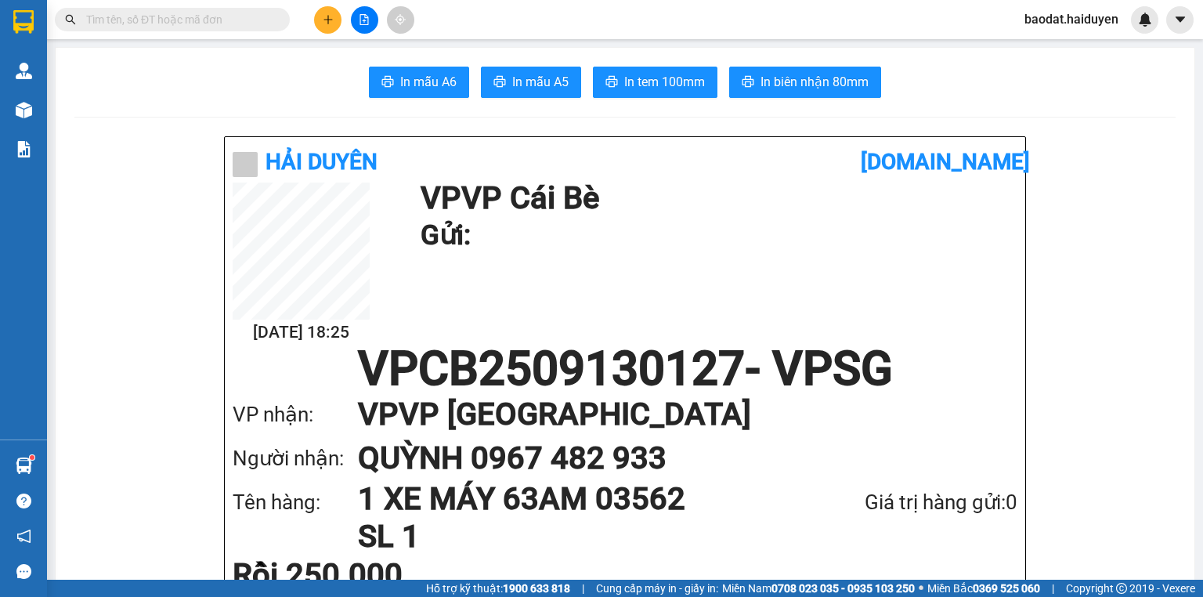
click at [193, 12] on input "text" at bounding box center [178, 19] width 185 height 17
click at [191, 12] on input "text" at bounding box center [178, 19] width 185 height 17
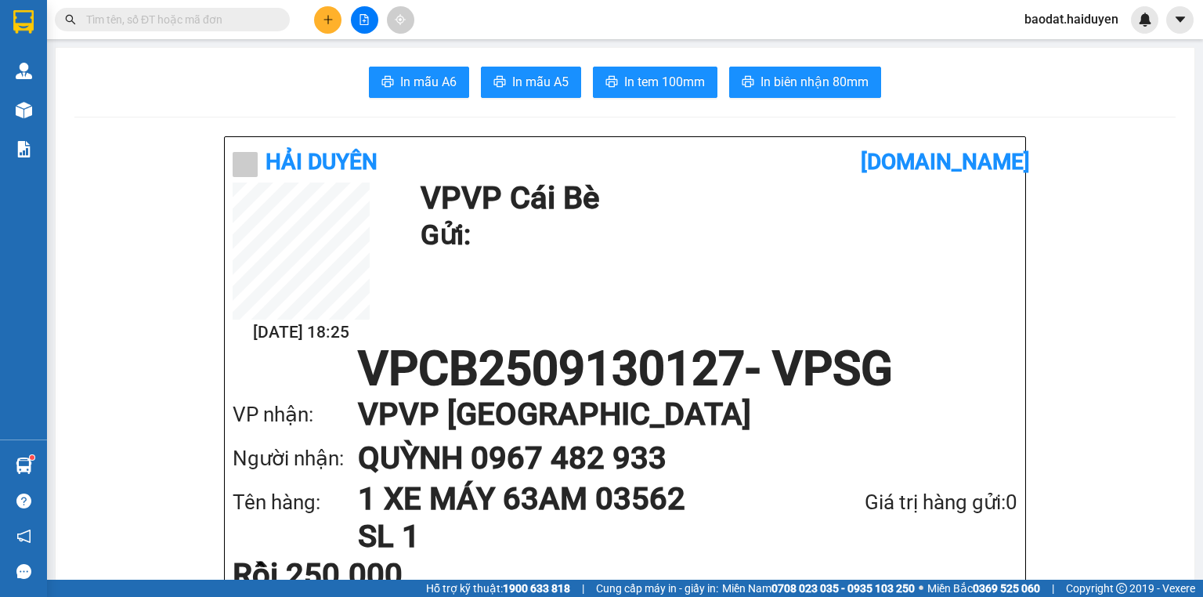
click at [189, 21] on input "text" at bounding box center [178, 19] width 185 height 17
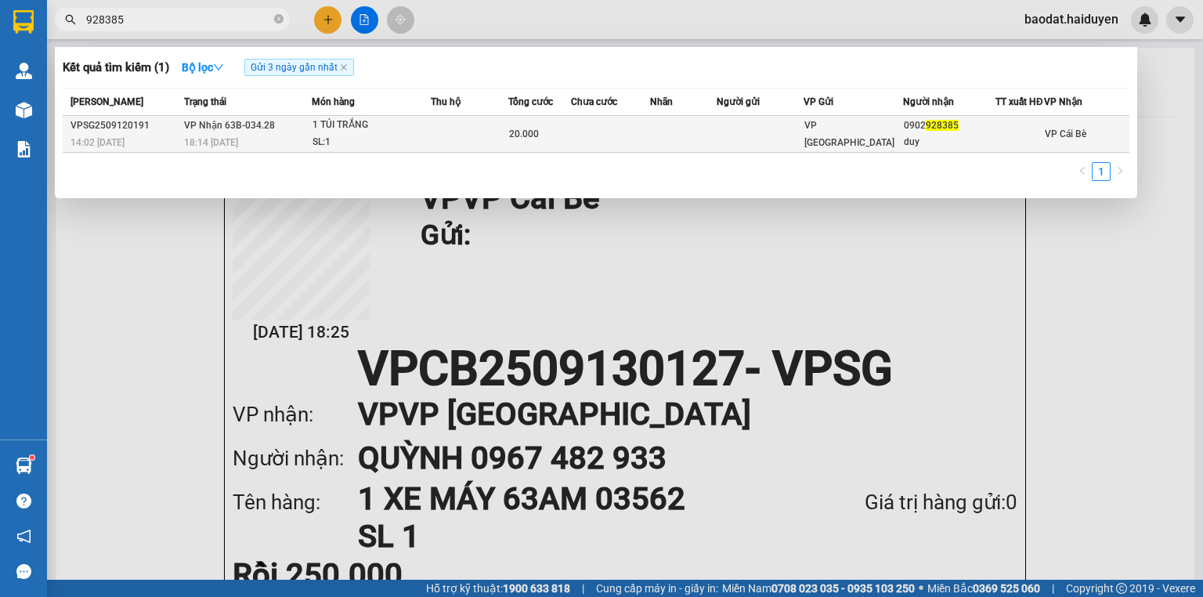
type input "928385"
click at [519, 139] on span "20.000" at bounding box center [524, 133] width 30 height 11
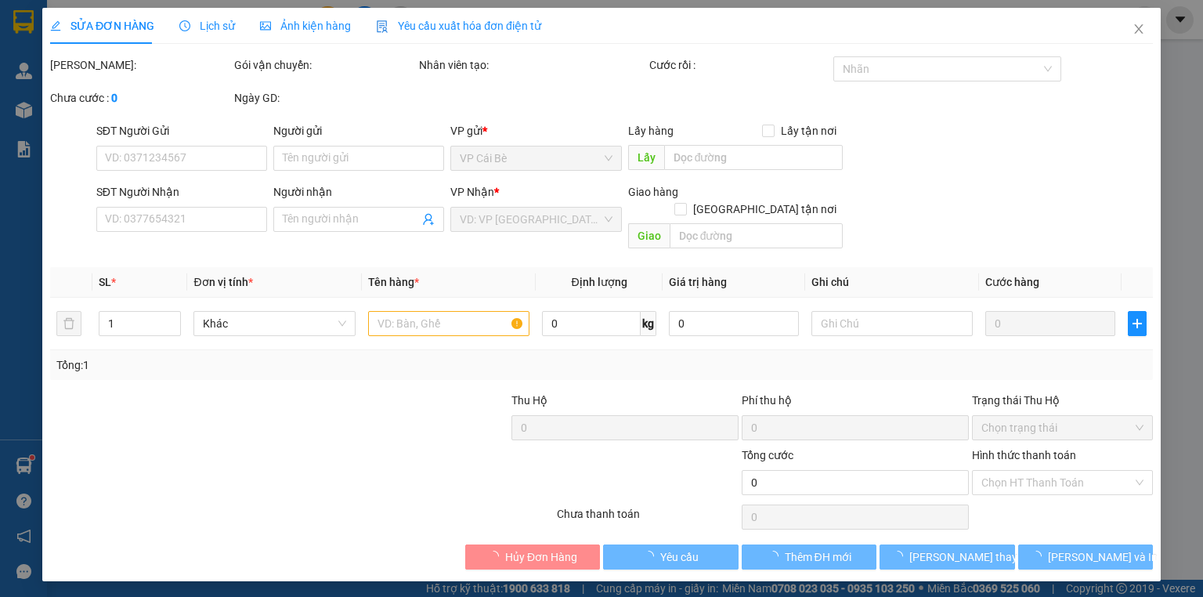
type input "0902928385"
type input "duy"
type input "20.000"
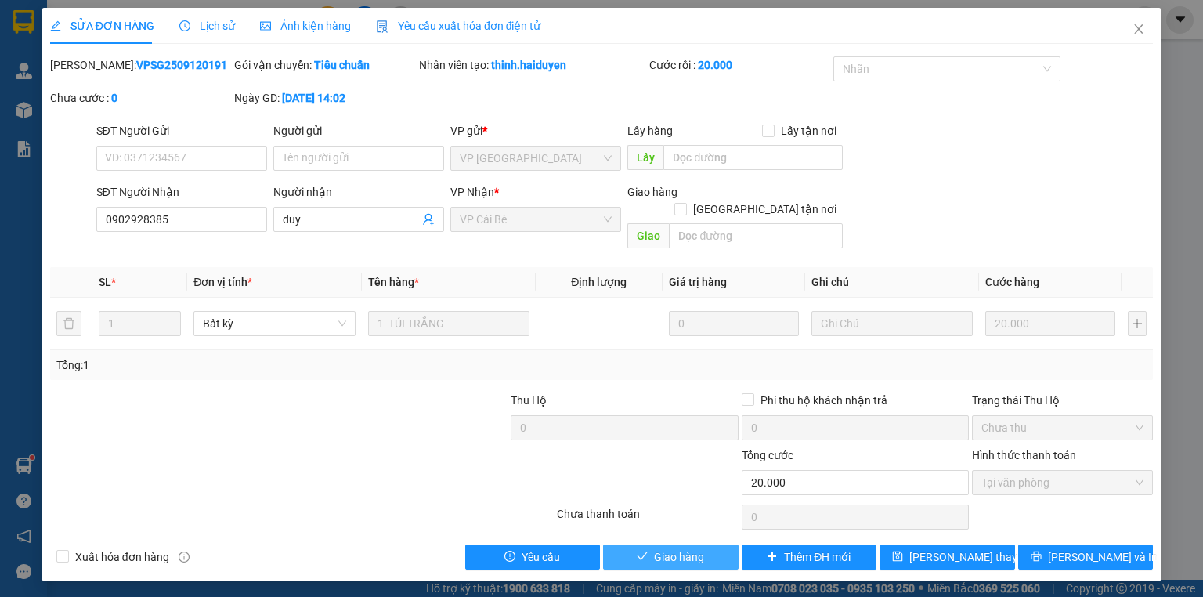
drag, startPoint x: 708, startPoint y: 548, endPoint x: 757, endPoint y: 506, distance: 64.4
click at [711, 546] on button "Giao hàng" at bounding box center [671, 556] width 136 height 25
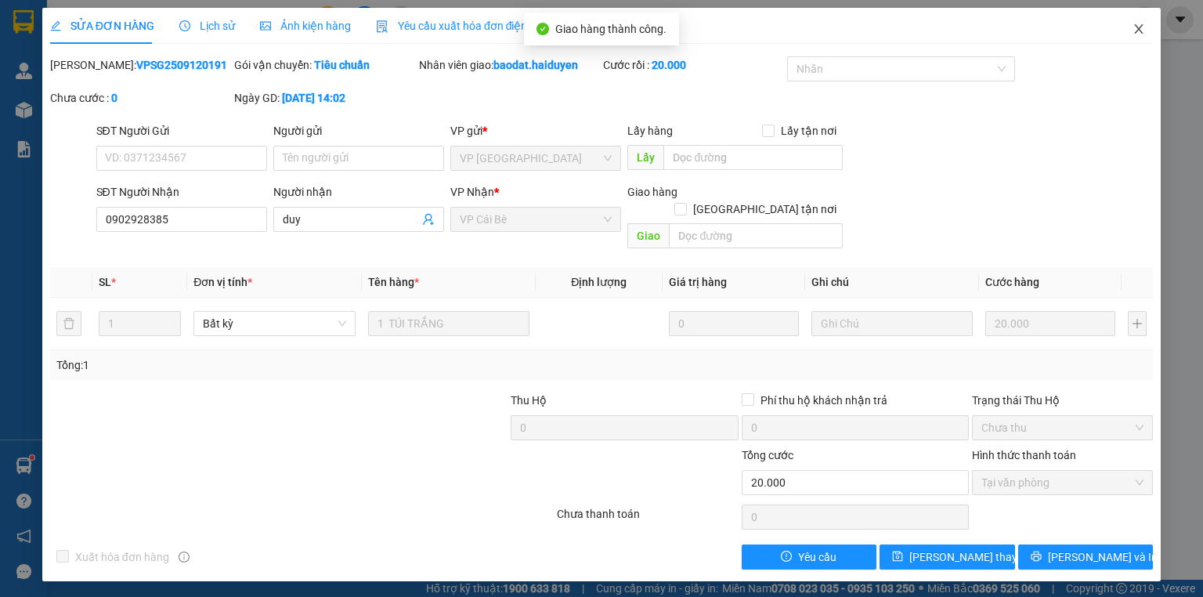
click at [1141, 33] on icon "close" at bounding box center [1139, 28] width 9 height 9
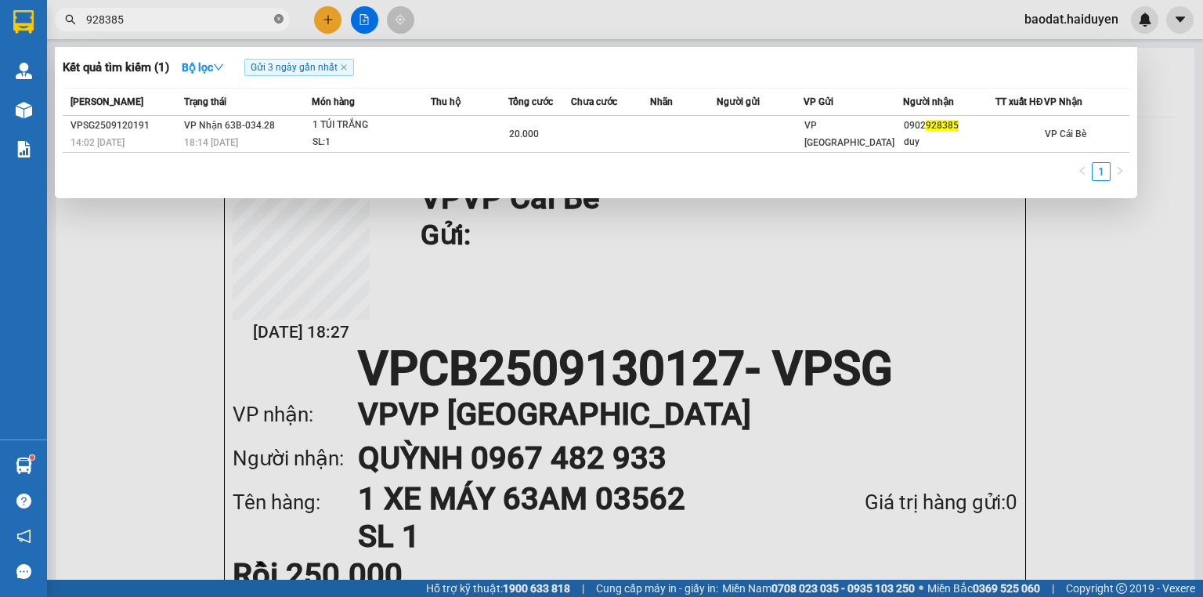
click at [278, 25] on span at bounding box center [278, 20] width 9 height 15
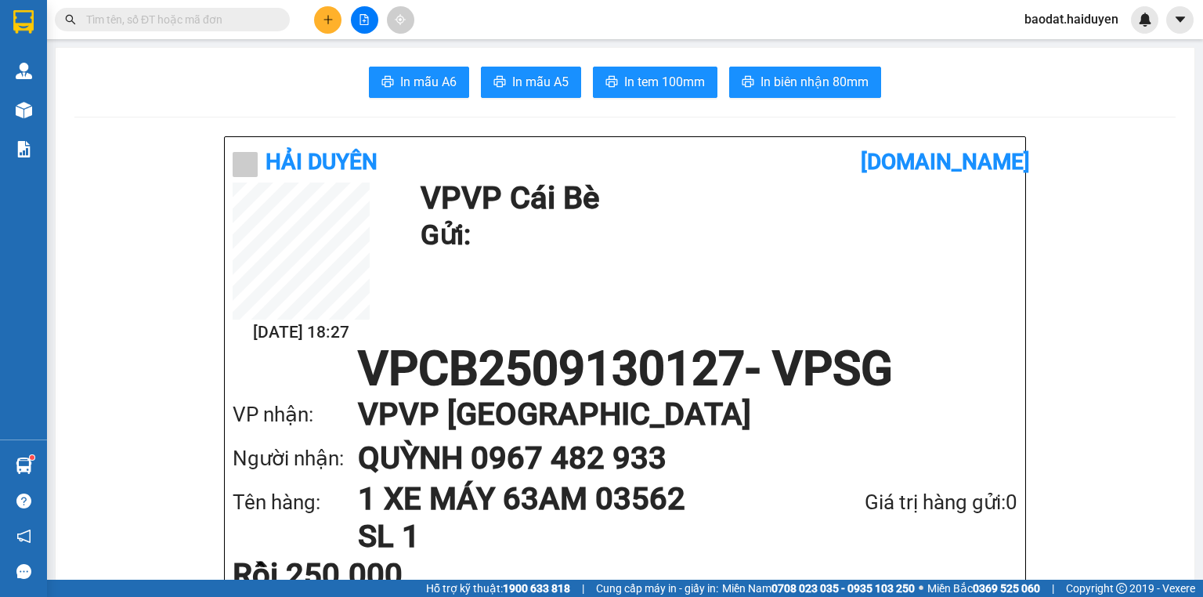
click at [326, 12] on button at bounding box center [327, 19] width 27 height 27
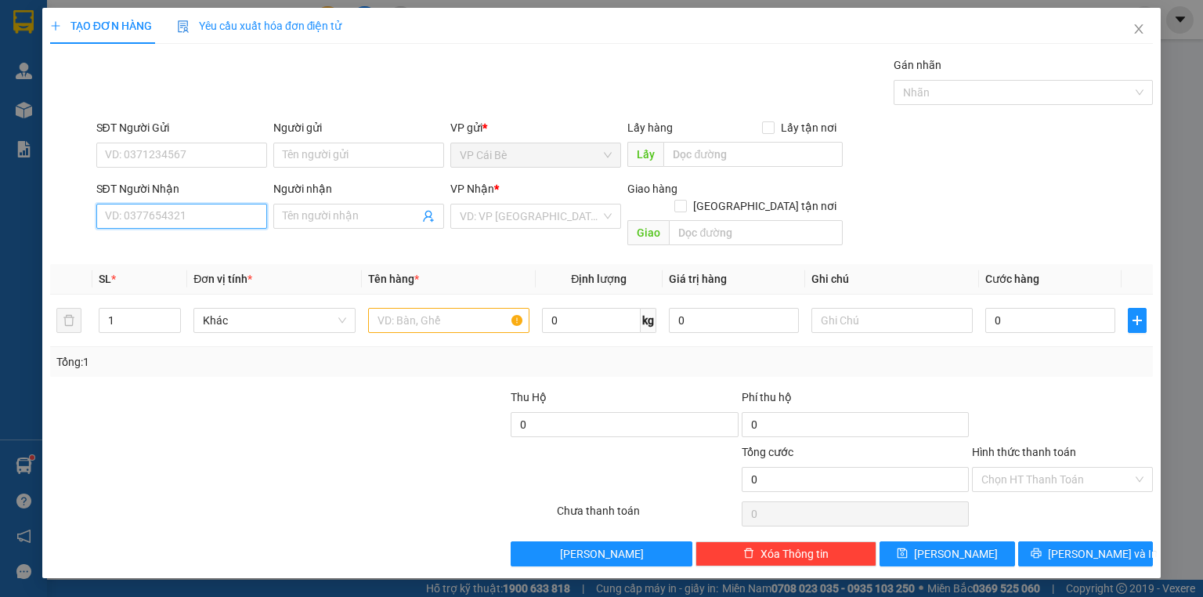
click at [219, 212] on input "SĐT Người Nhận" at bounding box center [181, 216] width 171 height 25
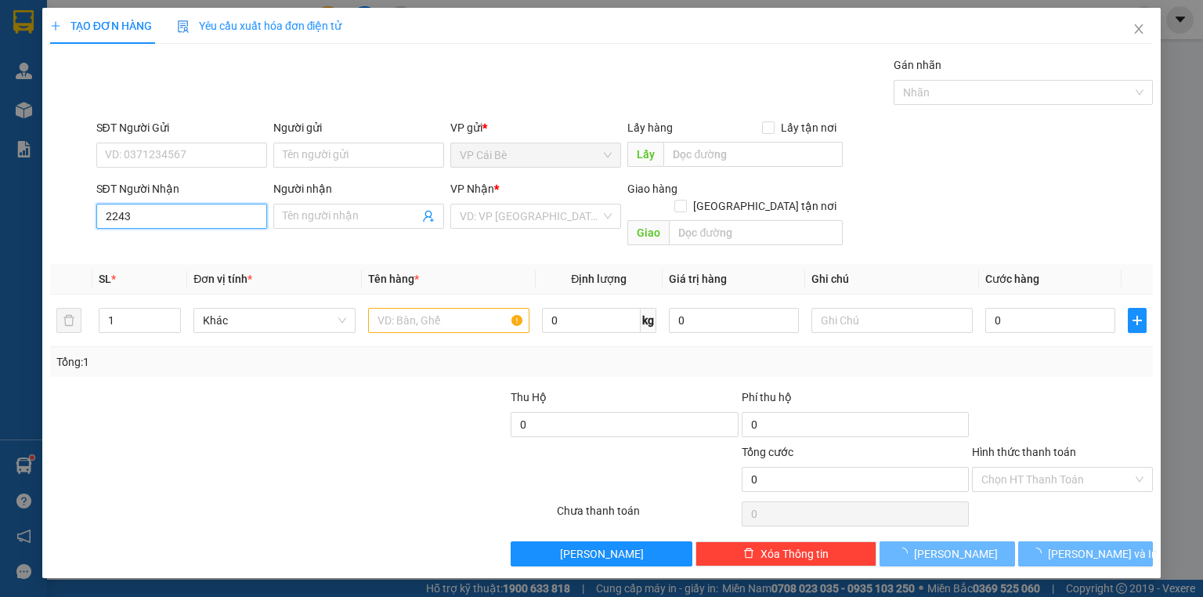
click at [166, 219] on input "2243" at bounding box center [181, 216] width 171 height 25
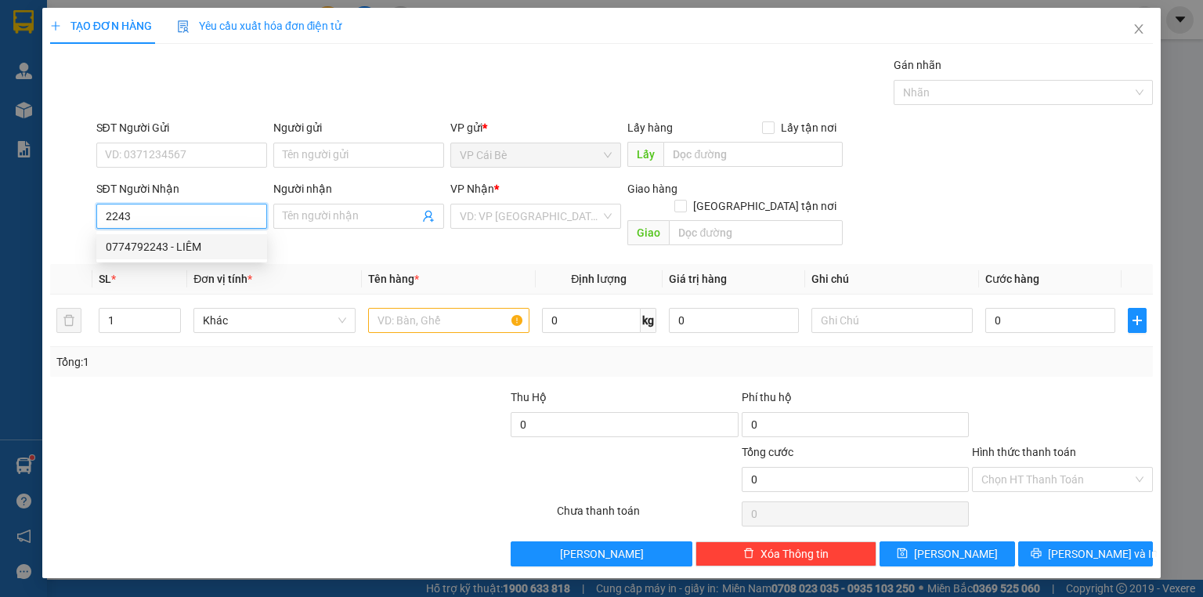
click at [169, 240] on div "0774792243 - LIÊM" at bounding box center [182, 246] width 152 height 17
type input "0774792243"
type input "LIÊM"
type input "60.000"
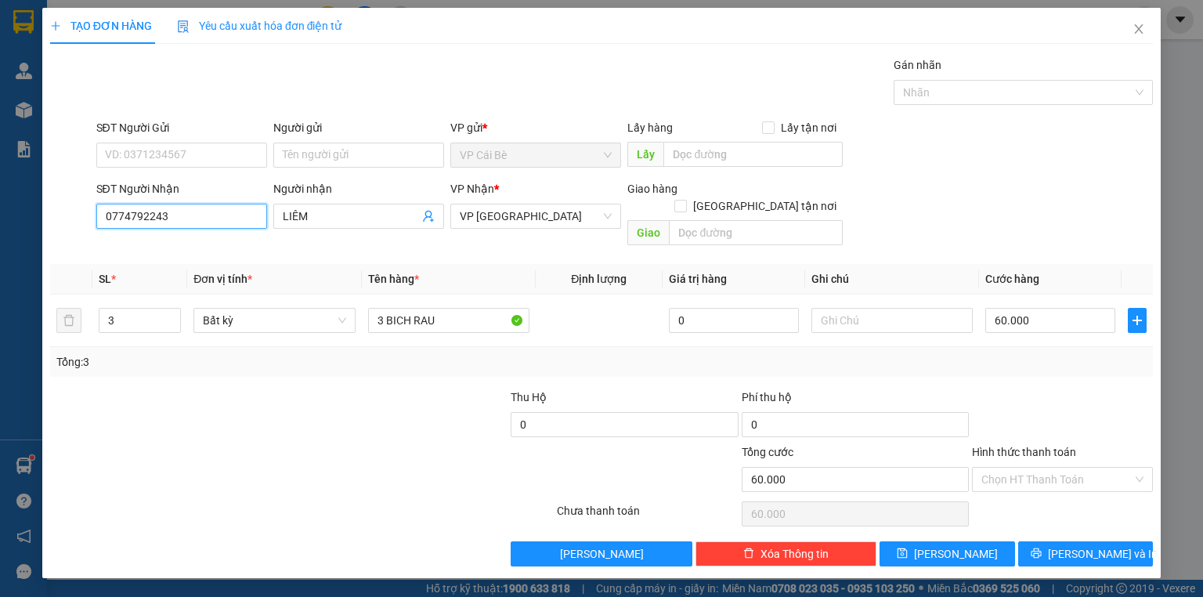
type input "0774792243"
click at [213, 125] on div "SĐT Người Gửi" at bounding box center [181, 127] width 171 height 17
click at [213, 143] on input "SĐT Người Gửi" at bounding box center [181, 155] width 171 height 25
click at [208, 144] on input "SĐT Người Gửi" at bounding box center [181, 155] width 171 height 25
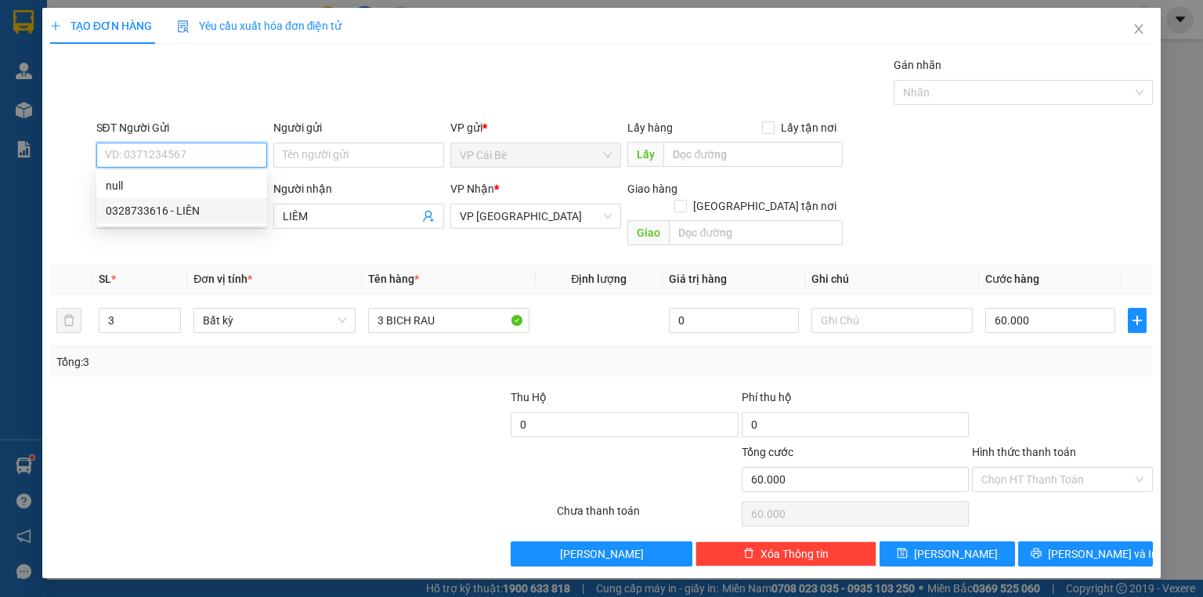
click at [217, 210] on div "0328733616 - LIÊN" at bounding box center [182, 210] width 152 height 17
type input "0328733616"
type input "LIÊN"
type input "100.000"
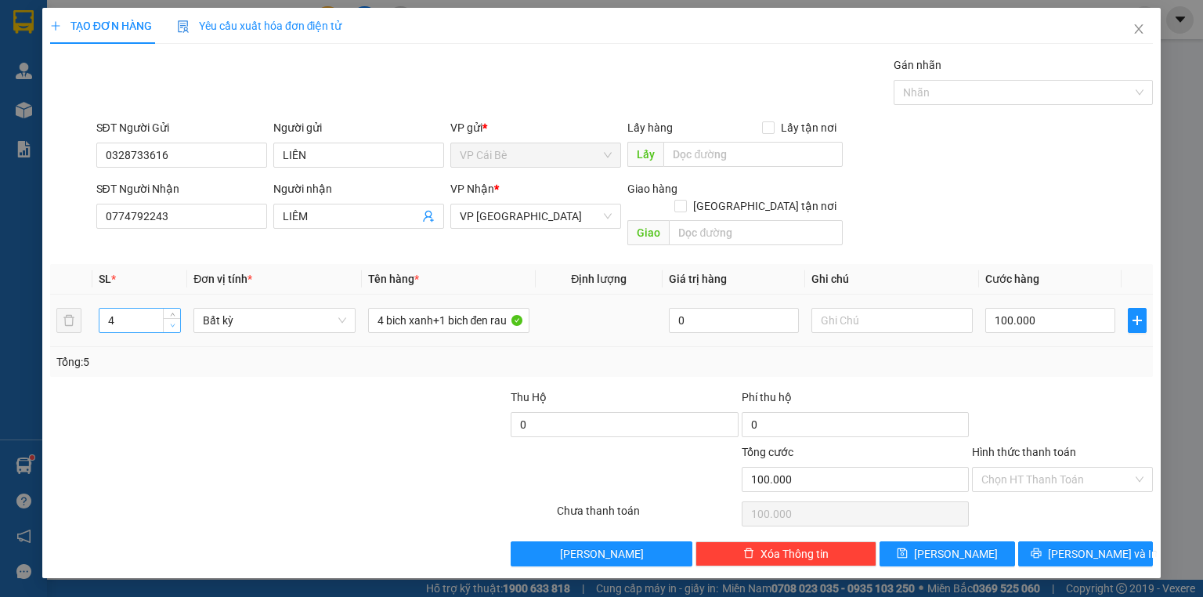
click at [172, 323] on icon "down" at bounding box center [172, 325] width 5 height 5
type input "2"
click at [172, 323] on icon "down" at bounding box center [172, 325] width 5 height 5
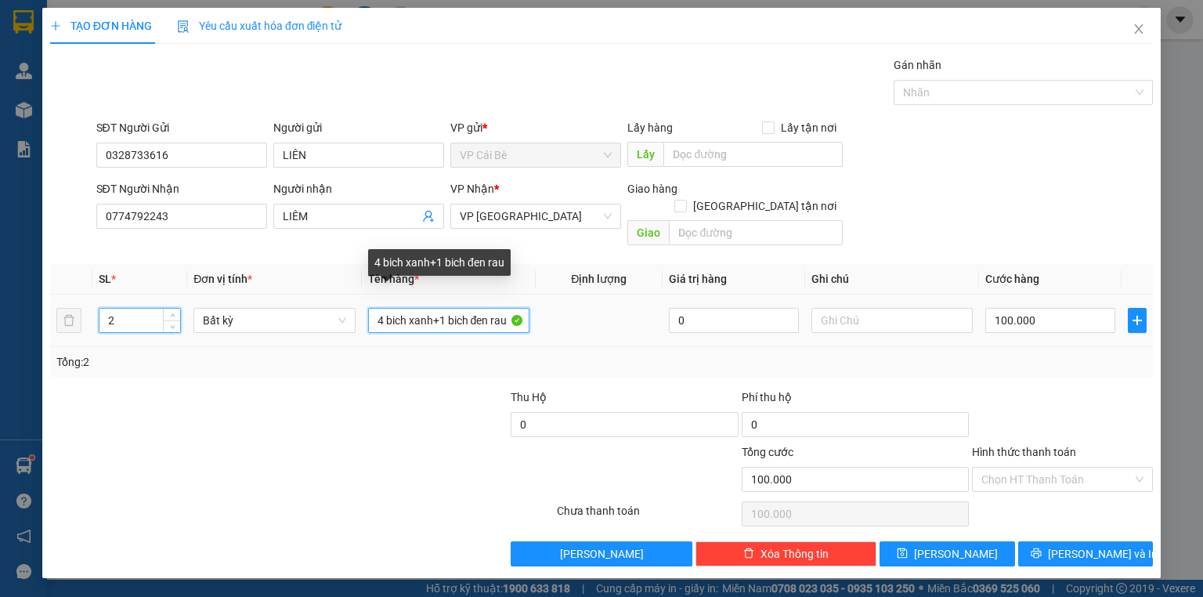
type input "0"
drag, startPoint x: 378, startPoint y: 304, endPoint x: 1202, endPoint y: 245, distance: 826.2
click at [1202, 264] on div "TẠO ĐƠN HÀNG Yêu cầu xuất hóa đơn điện tử Transit Pickup Surcharge Ids Transit …" at bounding box center [601, 298] width 1203 height 597
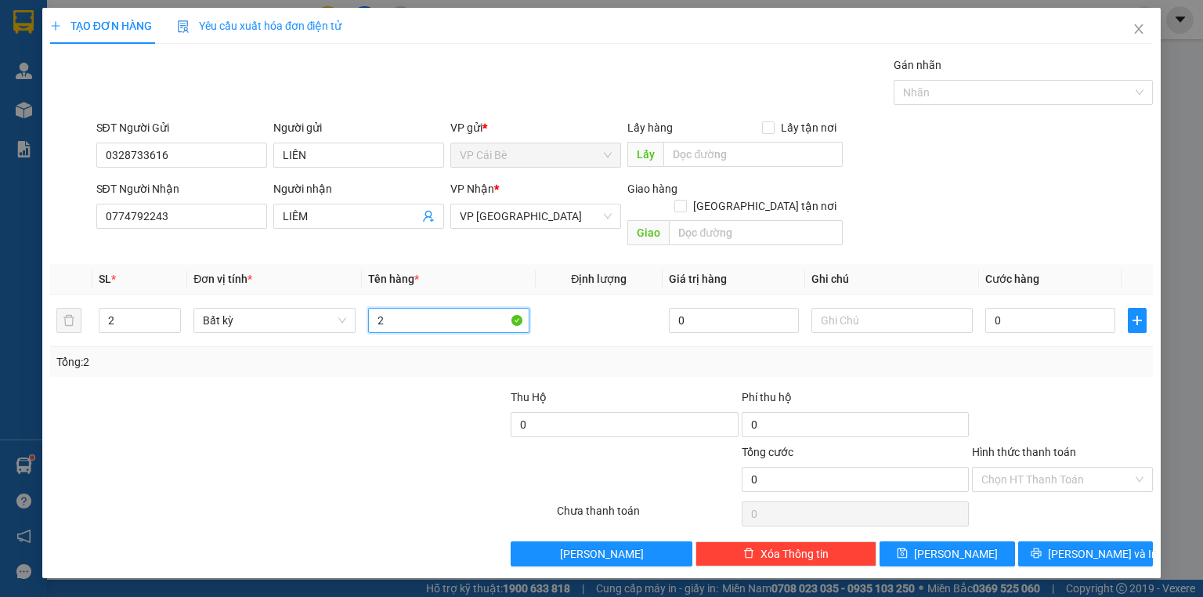
type input "2"
click at [147, 309] on input "2" at bounding box center [139, 321] width 81 height 24
type input "5"
click at [396, 309] on input "text" at bounding box center [448, 320] width 161 height 25
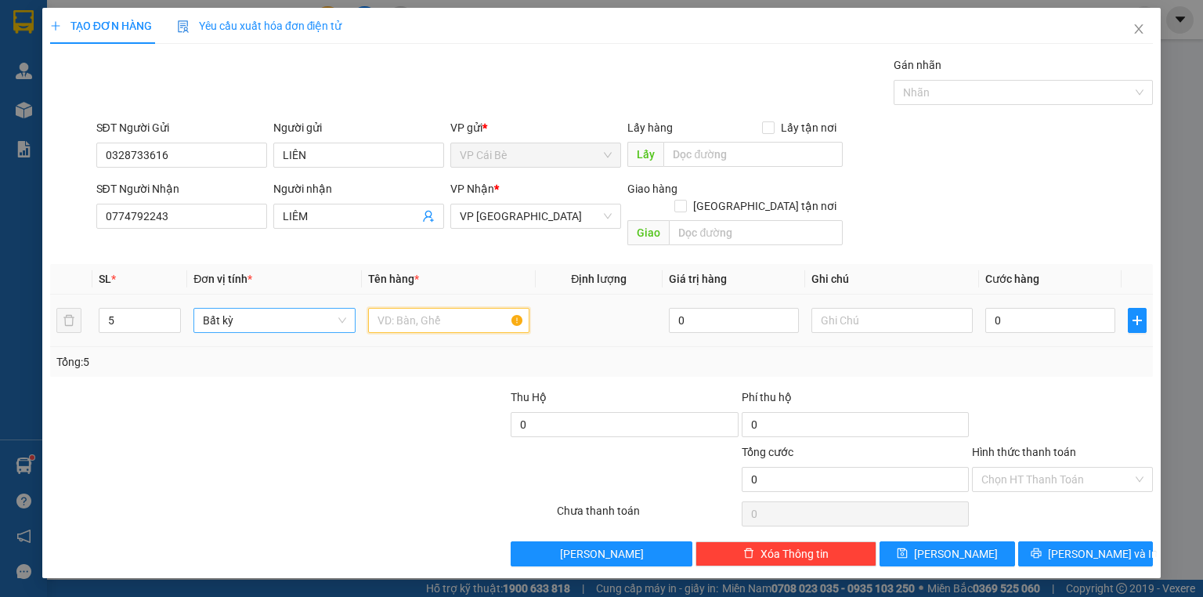
type input "5"
type input "5 BỊCH RAU"
click at [1075, 308] on input "0" at bounding box center [1050, 320] width 130 height 25
type input "1"
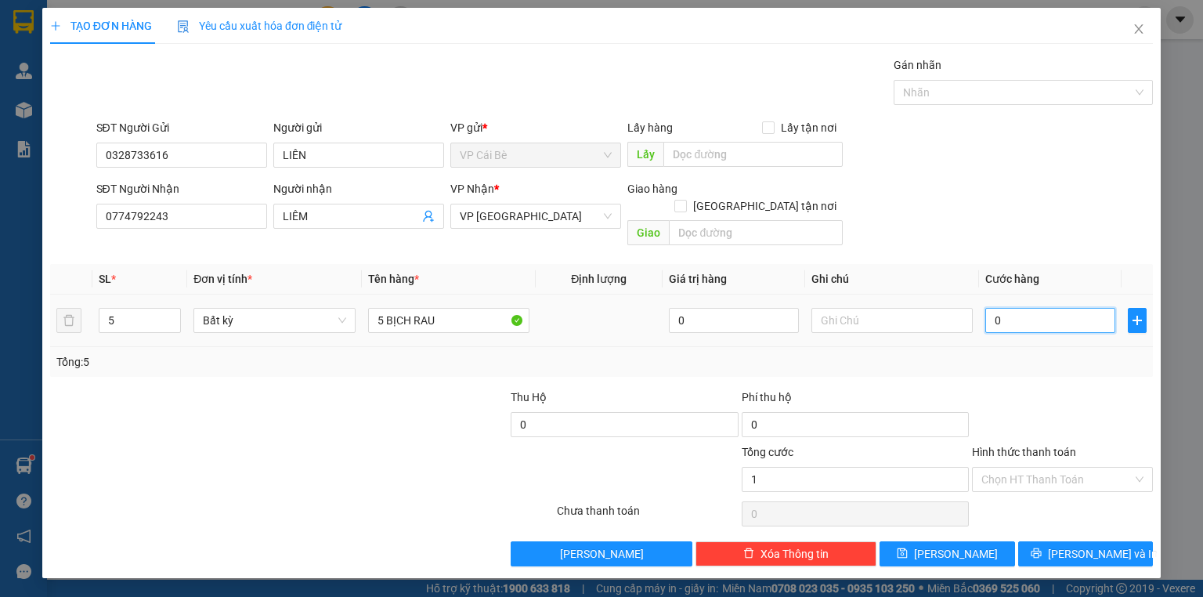
type input "1"
type input "10"
type input "100"
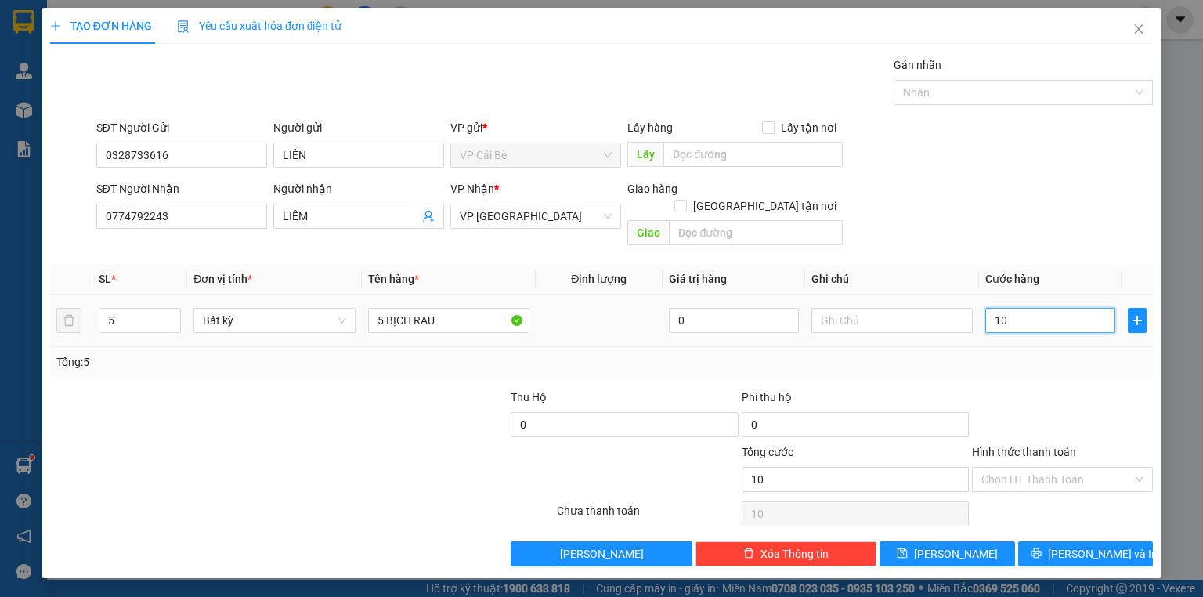
type input "100"
type input "100.000"
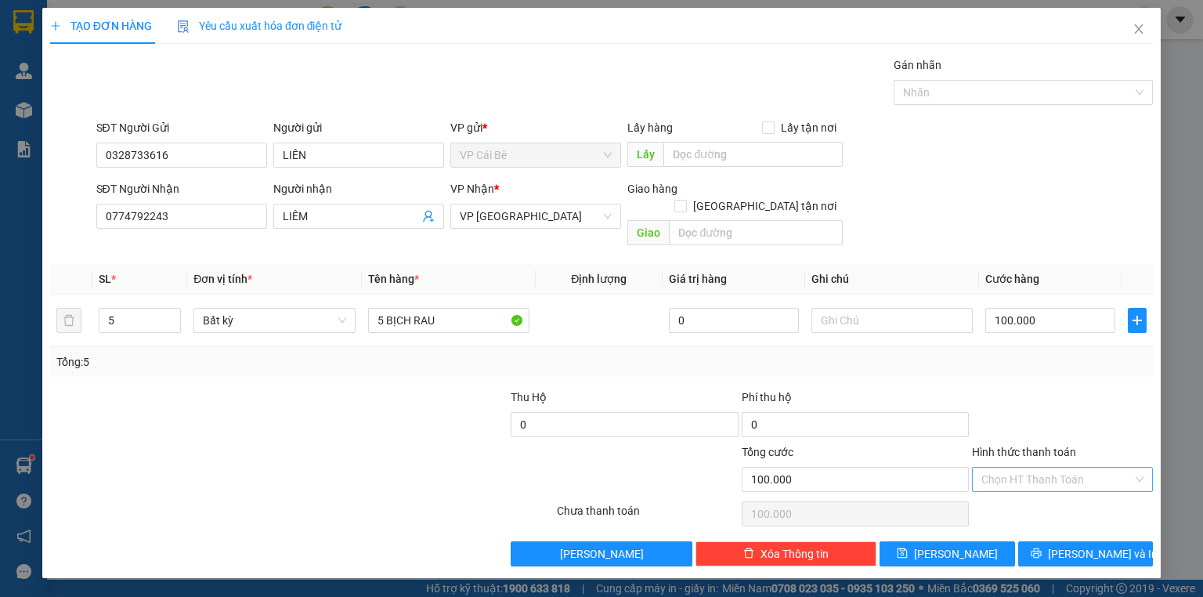
click at [1064, 468] on input "Hình thức thanh toán" at bounding box center [1057, 480] width 151 height 24
click at [1065, 489] on div "Tại văn phòng" at bounding box center [1063, 491] width 162 height 17
type input "0"
click at [1087, 545] on span "[PERSON_NAME] và In" at bounding box center [1103, 553] width 110 height 17
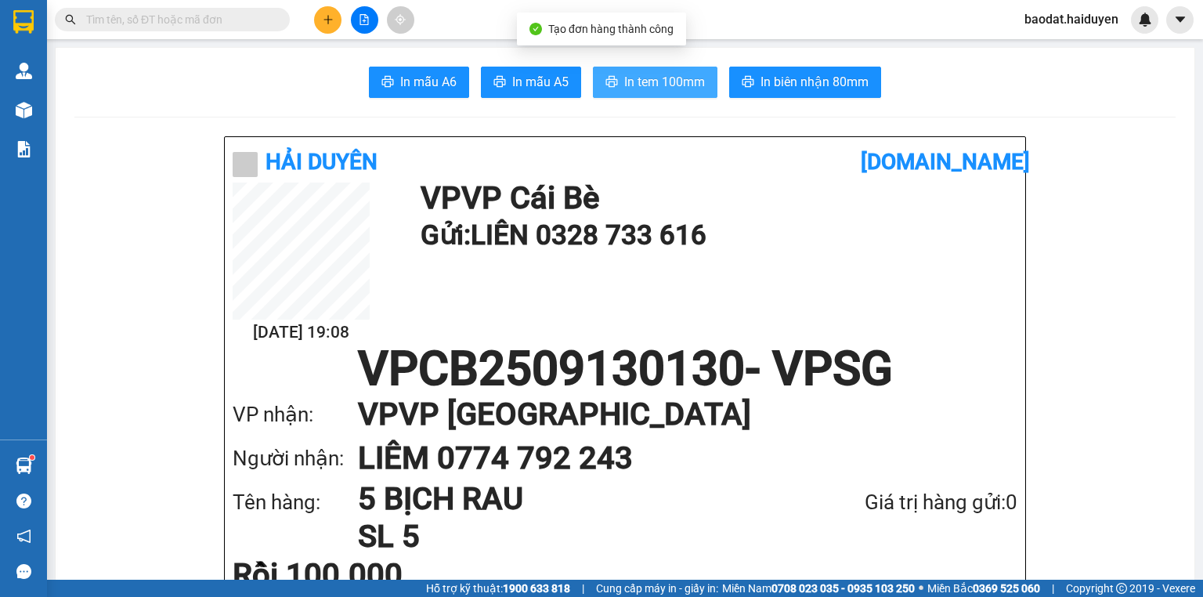
click at [658, 80] on span "In tem 100mm" at bounding box center [664, 82] width 81 height 20
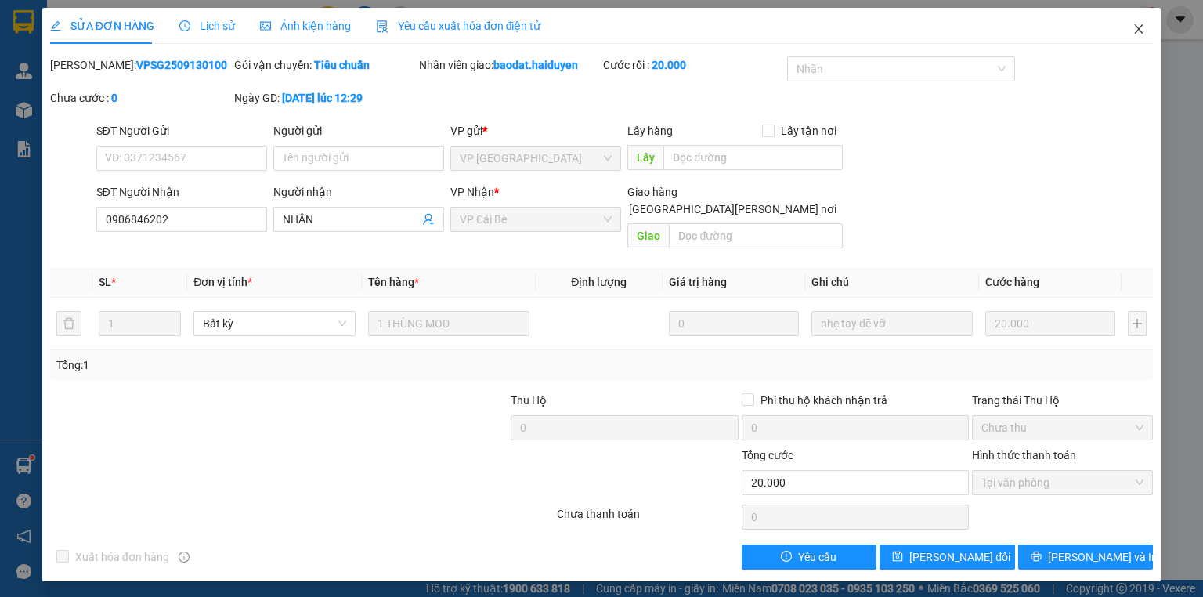
click at [1137, 31] on icon "close" at bounding box center [1139, 28] width 9 height 9
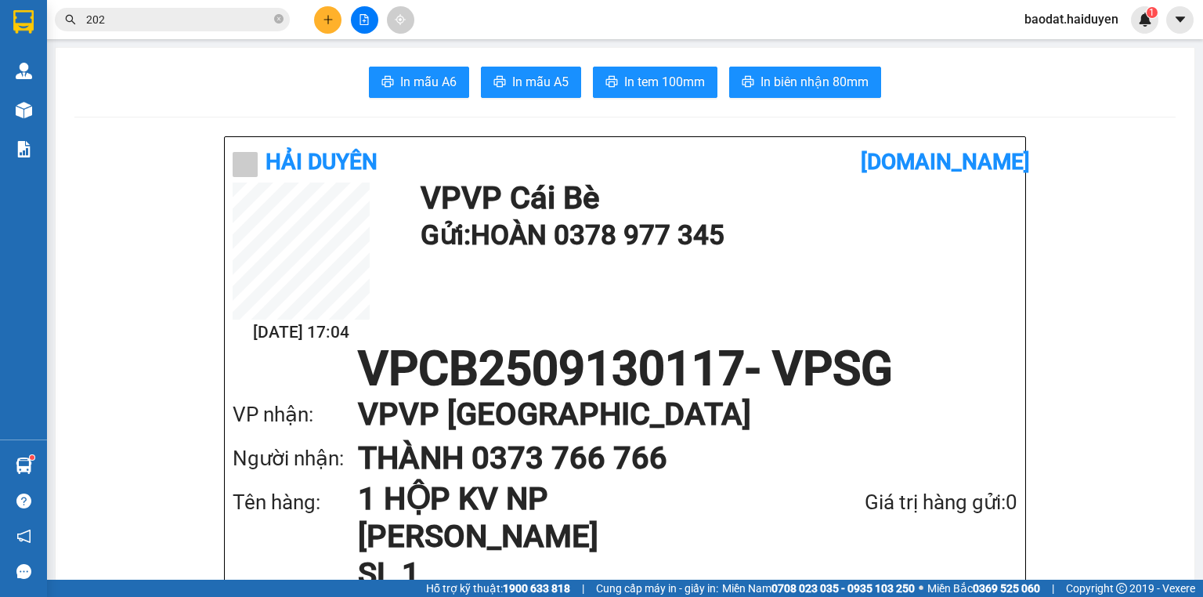
click at [245, 19] on input "202" at bounding box center [178, 19] width 185 height 17
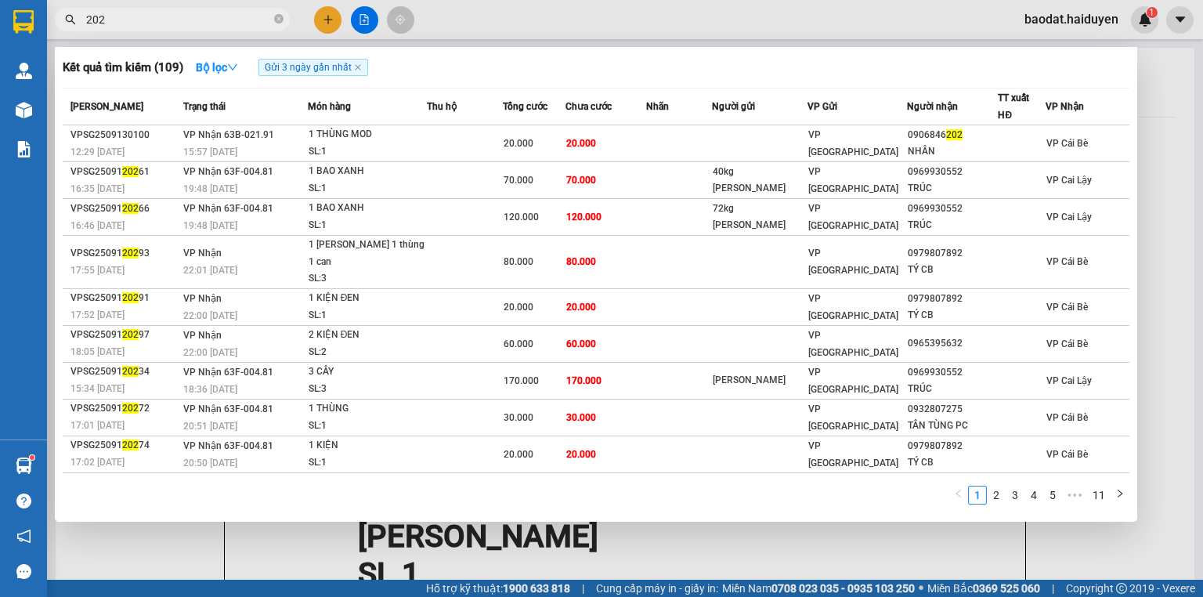
click at [245, 19] on input "202" at bounding box center [178, 19] width 185 height 17
drag, startPoint x: 245, startPoint y: 19, endPoint x: 241, endPoint y: 4, distance: 15.4
click at [244, 19] on input "202" at bounding box center [178, 19] width 185 height 17
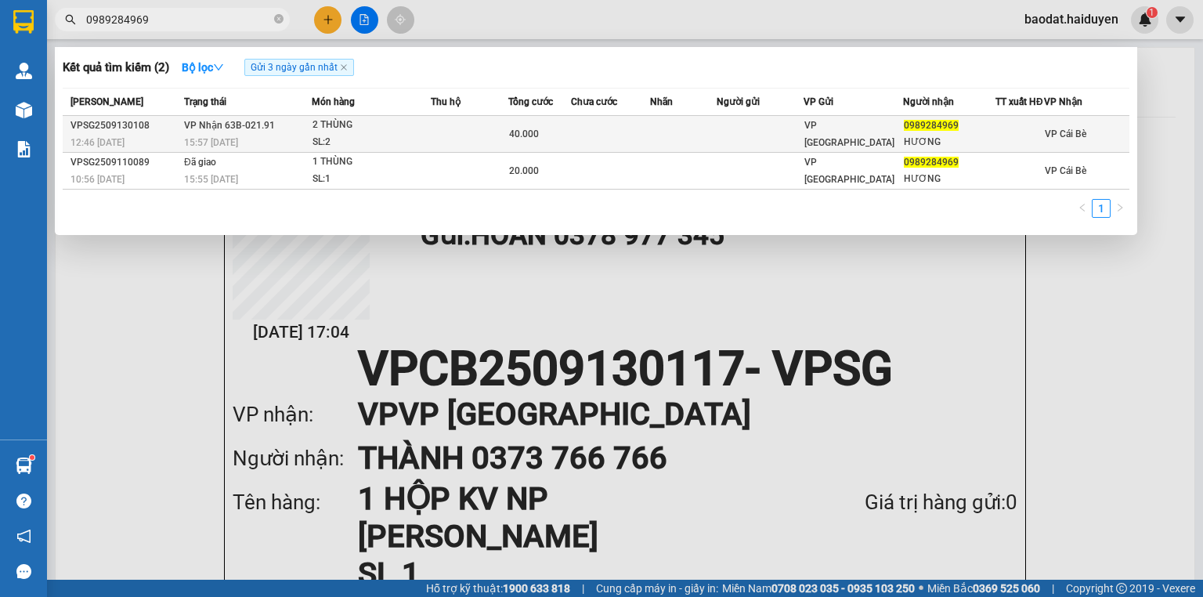
type input "0989284969"
click at [367, 133] on div "2 THÙNG" at bounding box center [372, 125] width 118 height 17
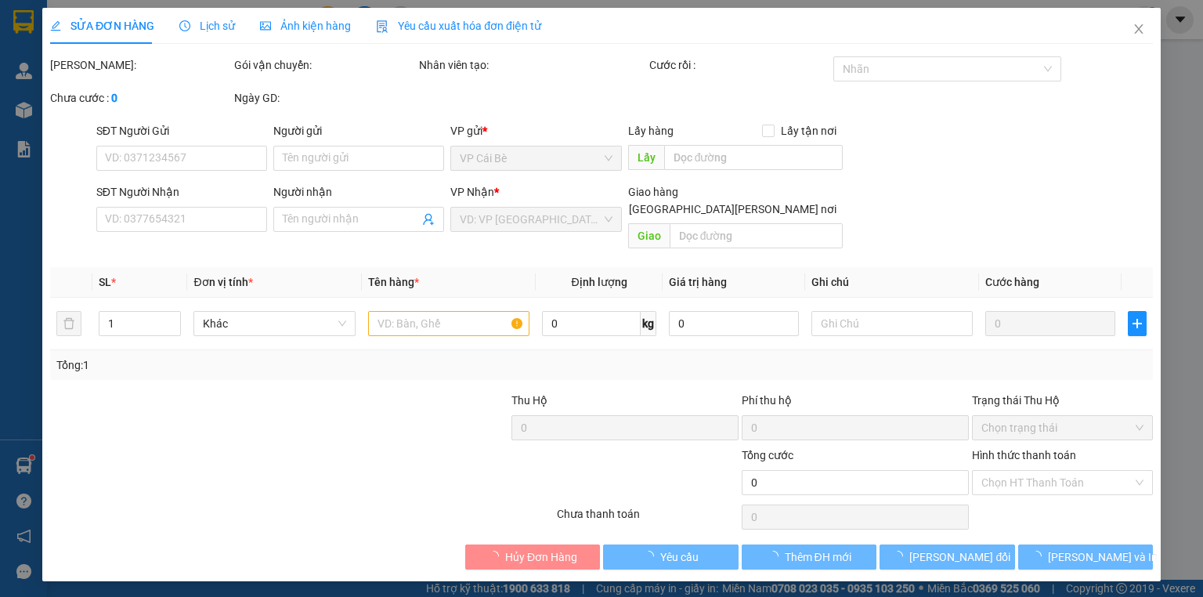
type input "0989284969"
type input "HƯƠNG"
type input "40.000"
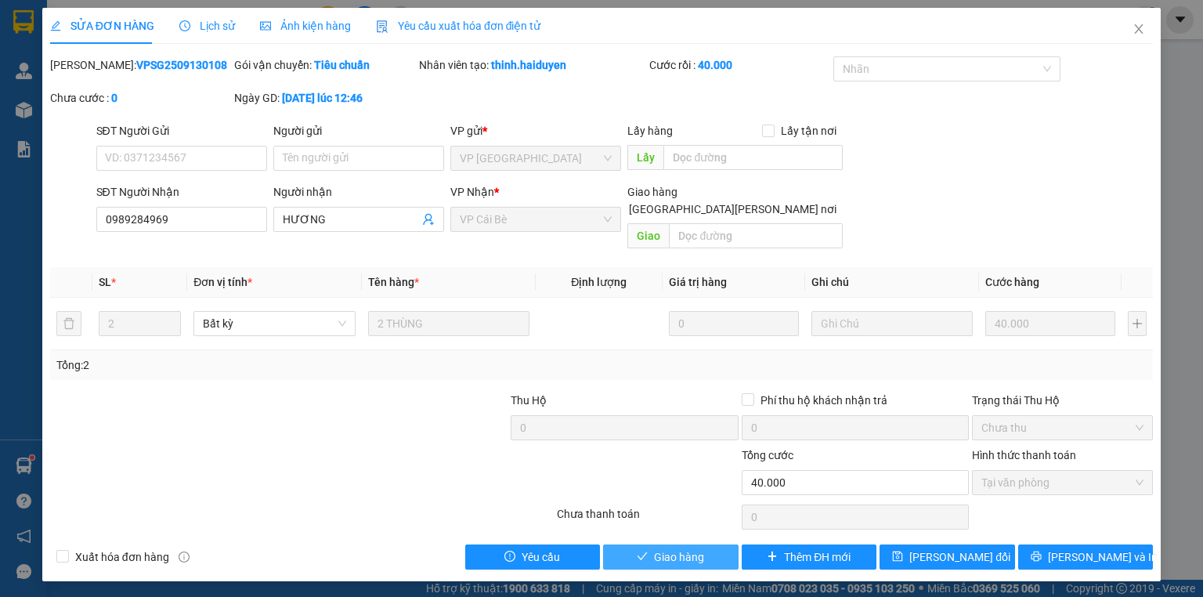
click at [710, 544] on button "Giao hàng" at bounding box center [671, 556] width 136 height 25
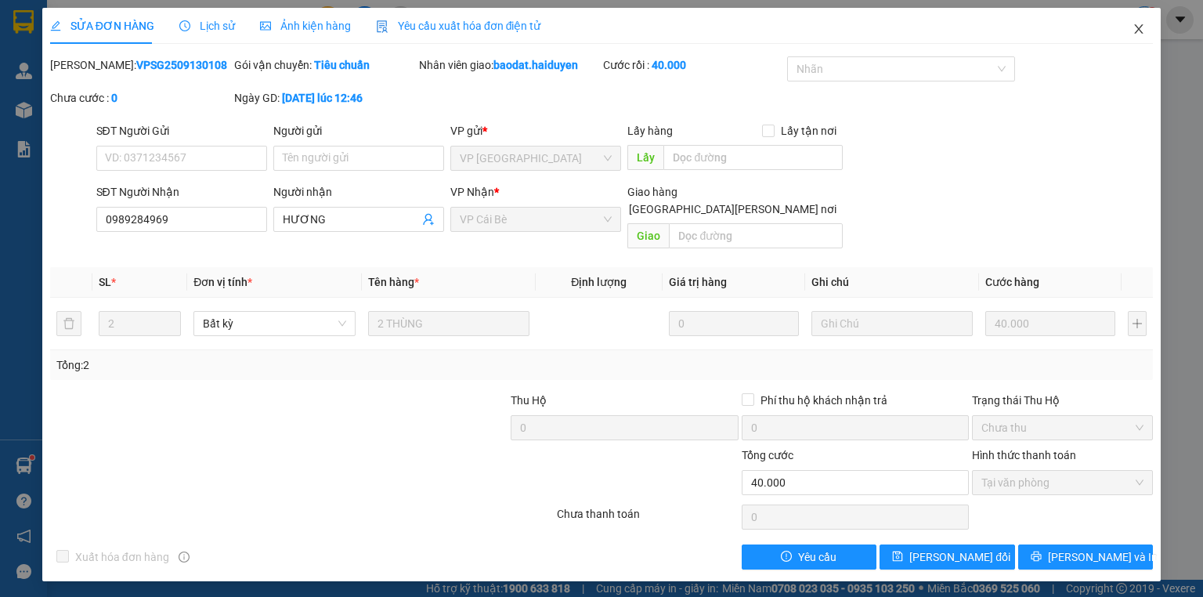
click at [1139, 28] on icon "close" at bounding box center [1139, 29] width 13 height 13
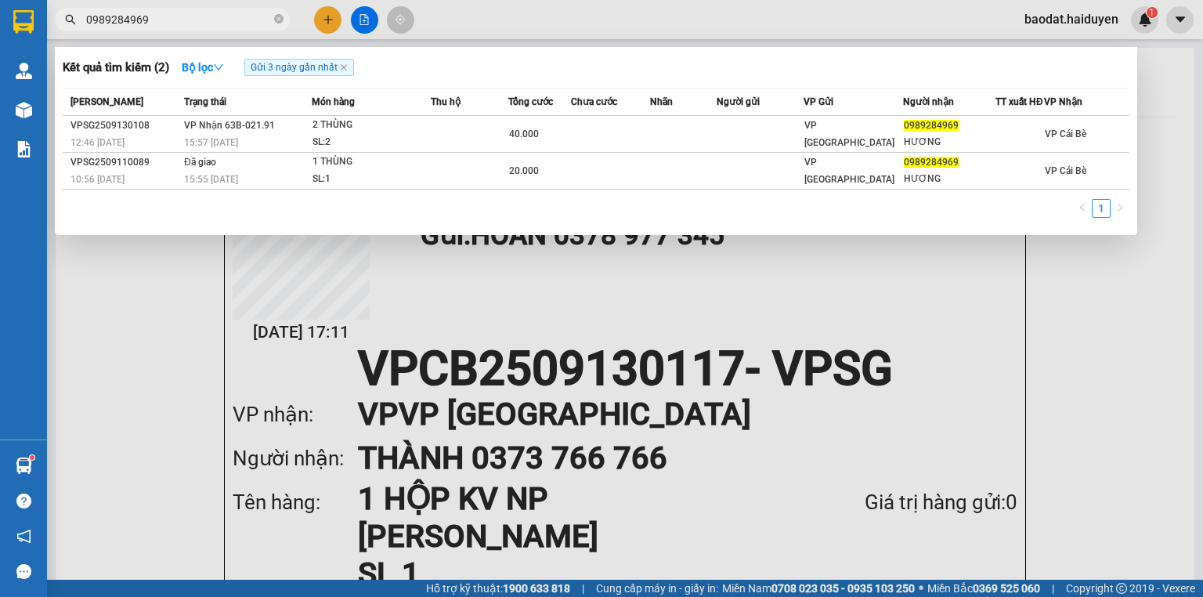
click at [254, 19] on input "0989284969" at bounding box center [178, 19] width 185 height 17
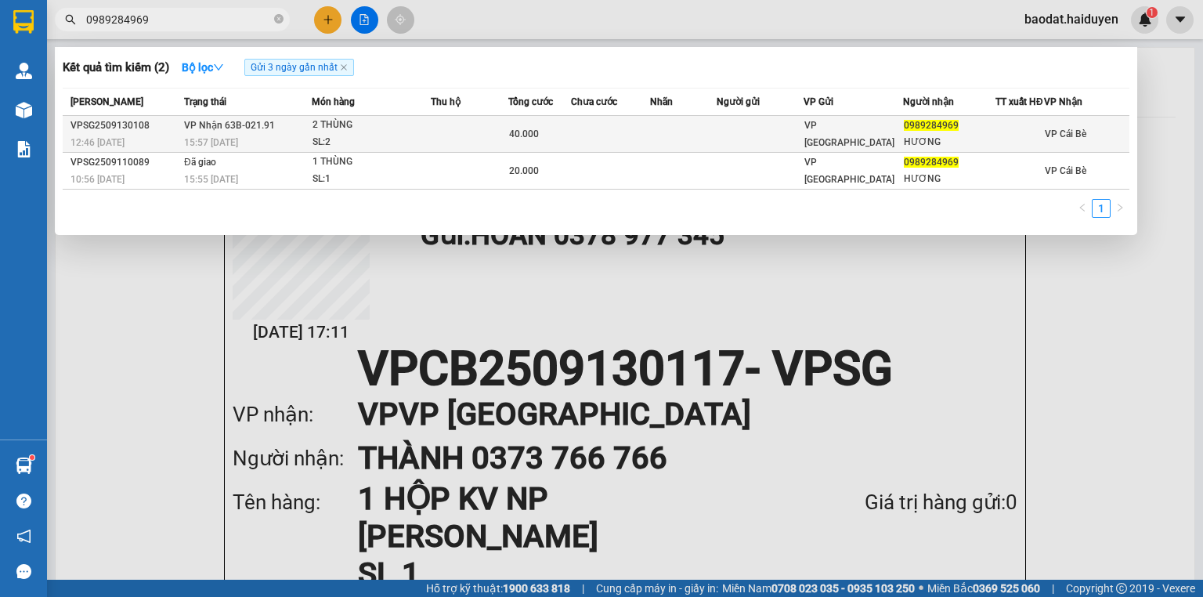
click at [307, 133] on td "[PERSON_NAME] 63B-021.91 15:57 [DATE]" at bounding box center [246, 134] width 132 height 37
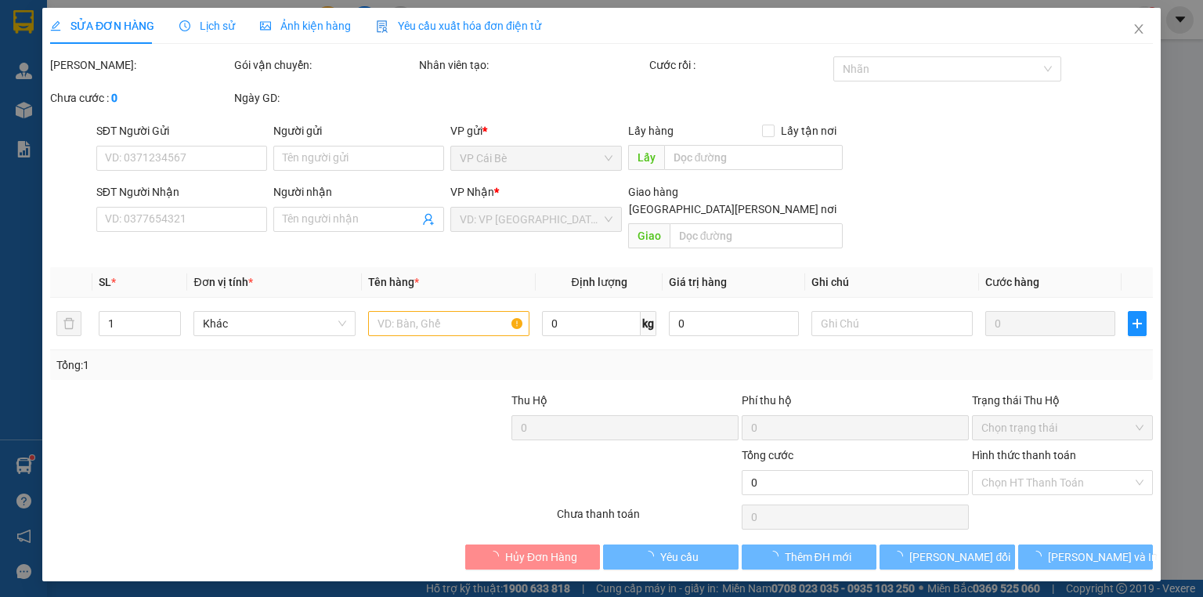
type input "0989284969"
type input "HƯƠNG"
type input "40.000"
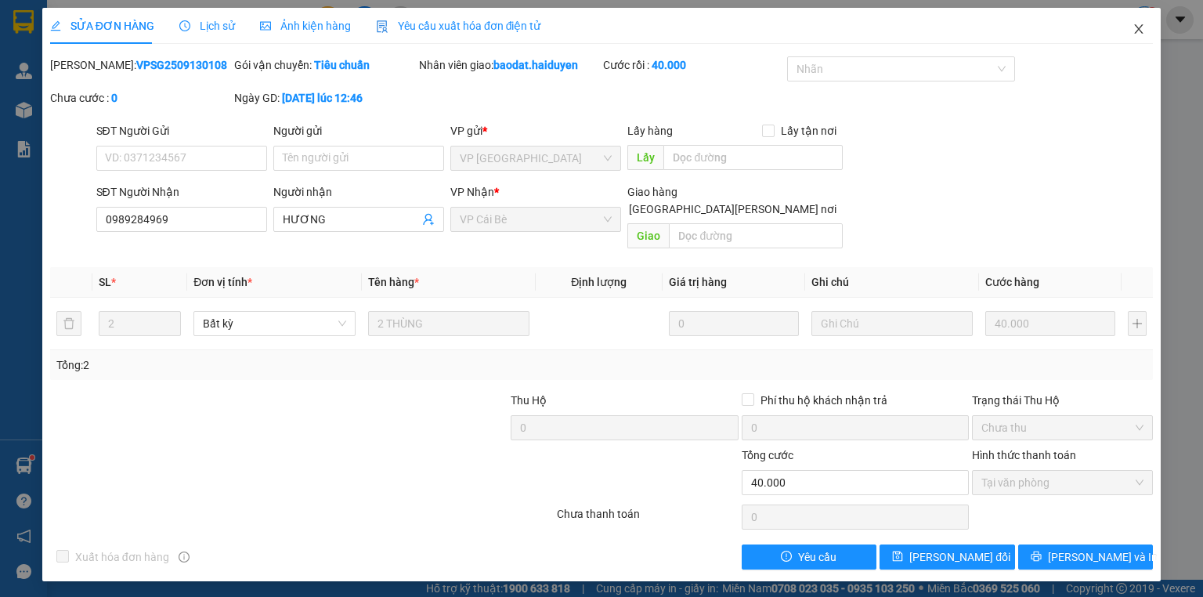
click at [1144, 31] on icon "close" at bounding box center [1139, 29] width 13 height 13
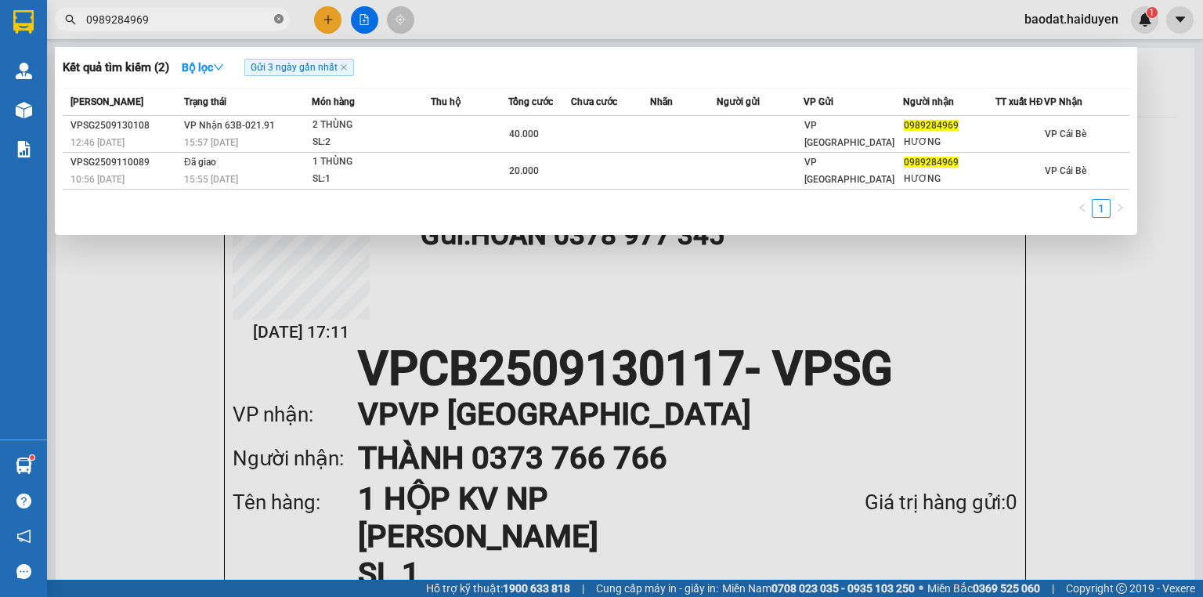
click at [277, 19] on icon "close-circle" at bounding box center [278, 18] width 9 height 9
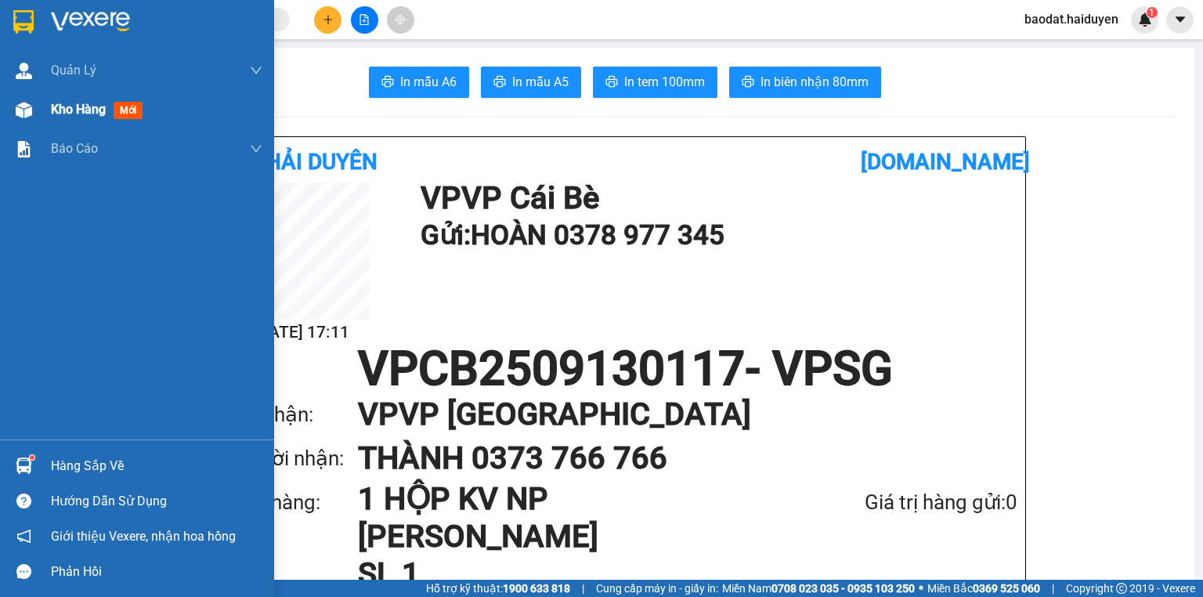
click at [122, 106] on span "mới" at bounding box center [128, 110] width 29 height 17
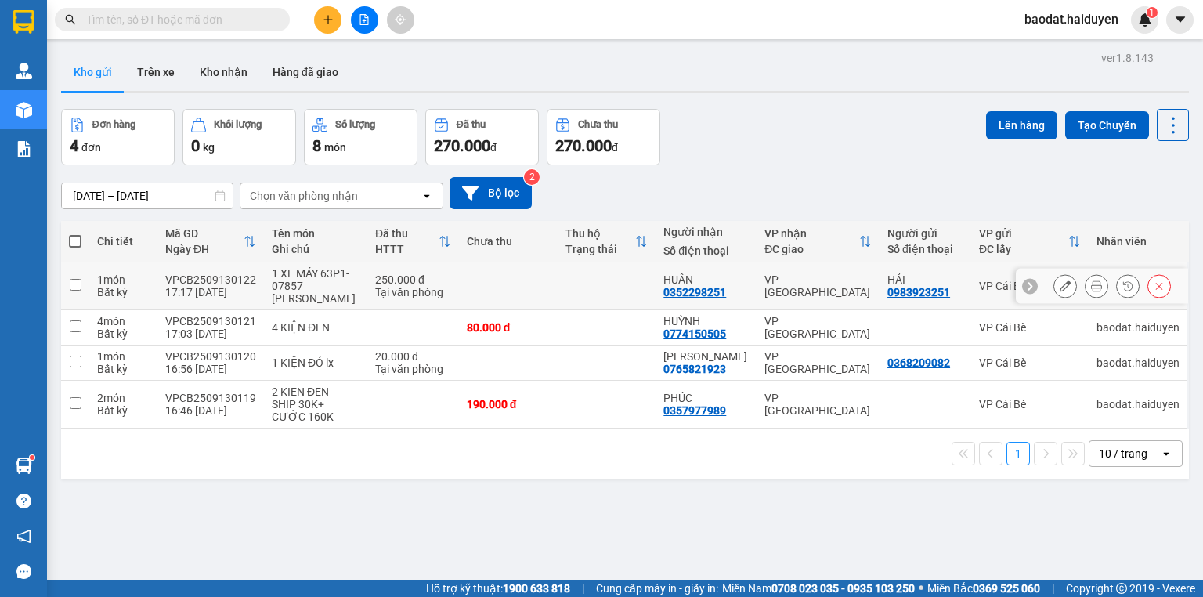
click at [1091, 281] on icon at bounding box center [1096, 285] width 11 height 11
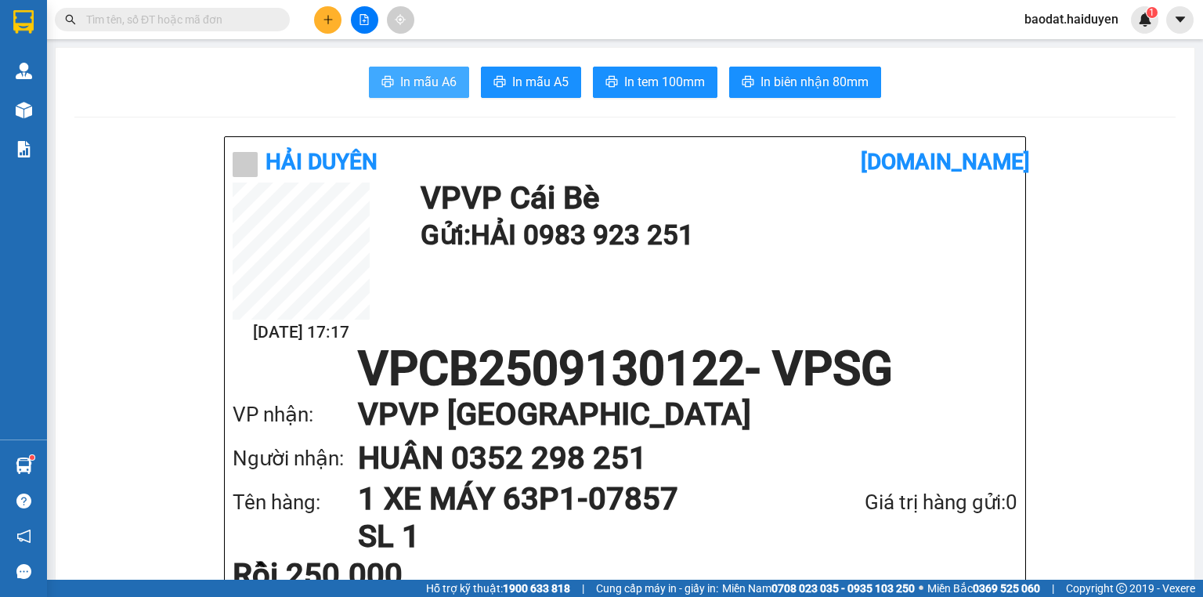
click at [454, 93] on button "In mẫu A6" at bounding box center [419, 82] width 100 height 31
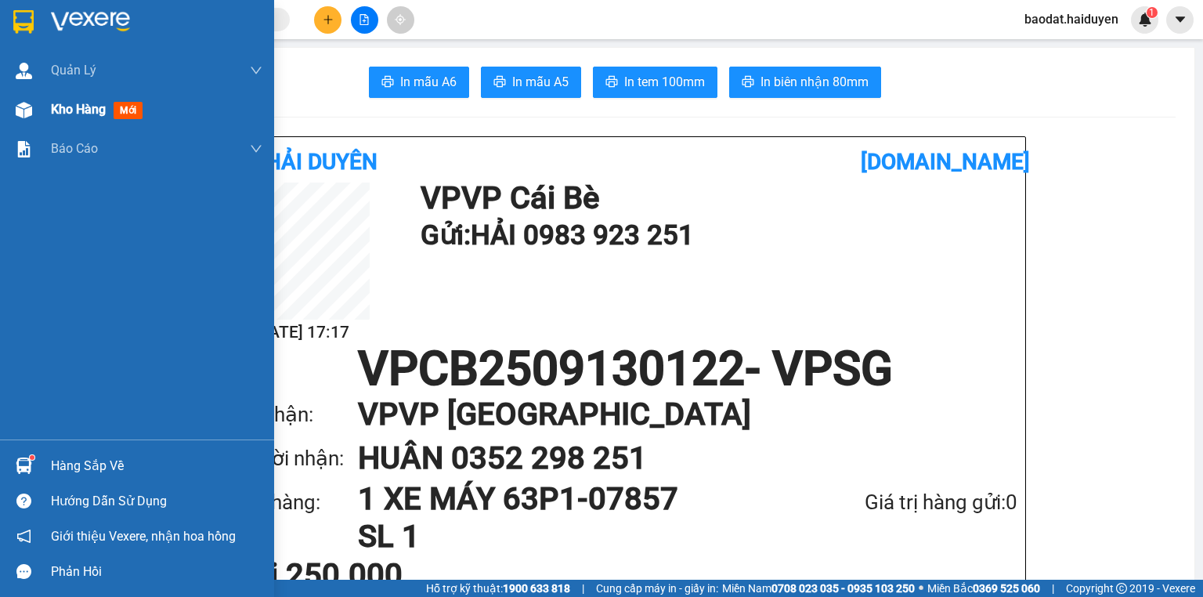
click at [76, 103] on span "Kho hàng" at bounding box center [78, 109] width 55 height 15
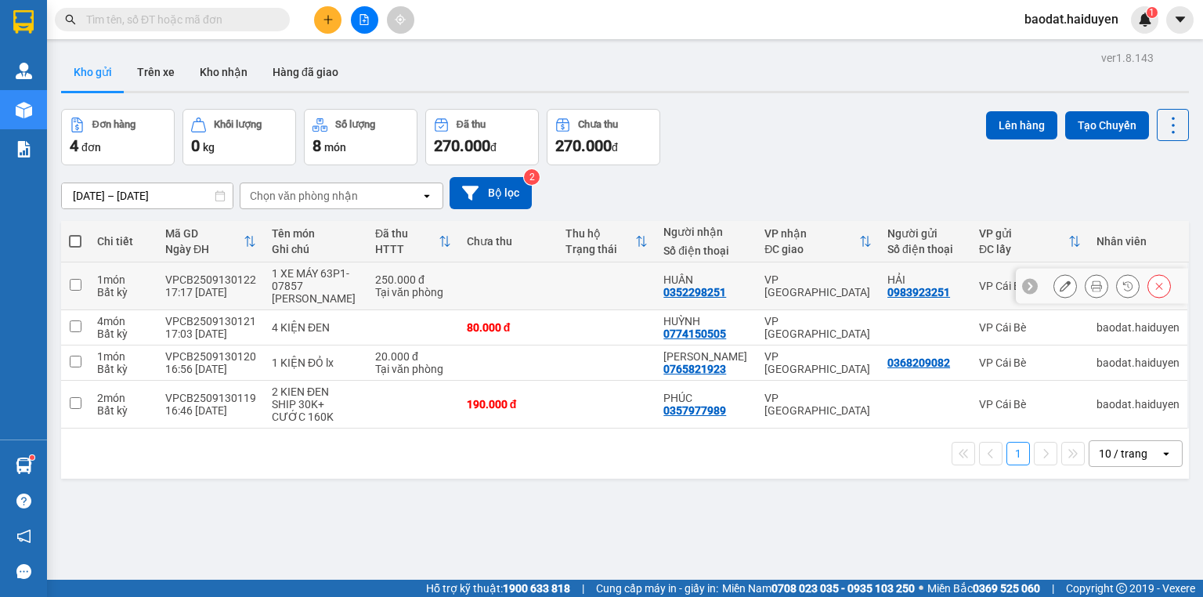
click at [742, 288] on td "HUÂN 0352298251" at bounding box center [706, 286] width 101 height 48
checkbox input "true"
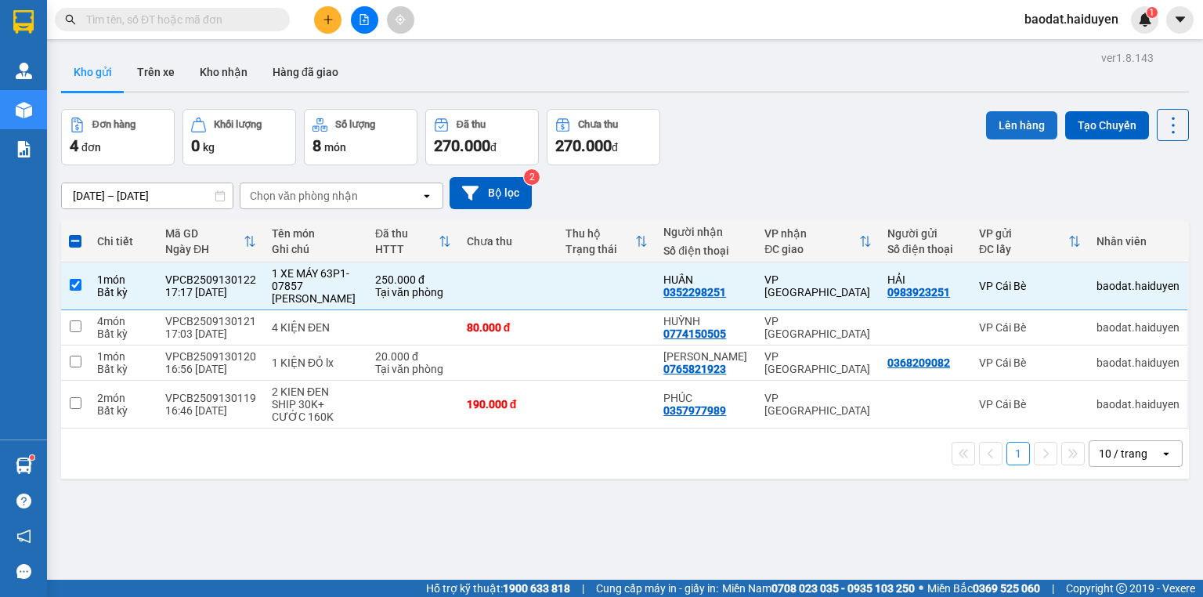
click at [1038, 129] on button "Lên hàng" at bounding box center [1021, 125] width 71 height 28
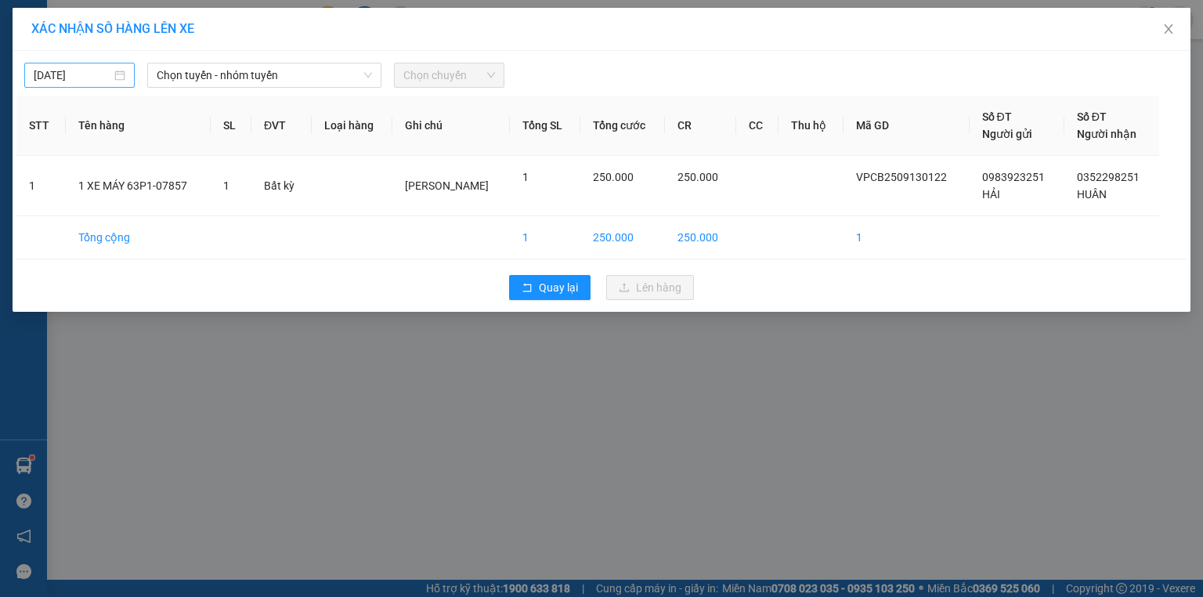
click at [116, 70] on div "[DATE]" at bounding box center [80, 75] width 92 height 17
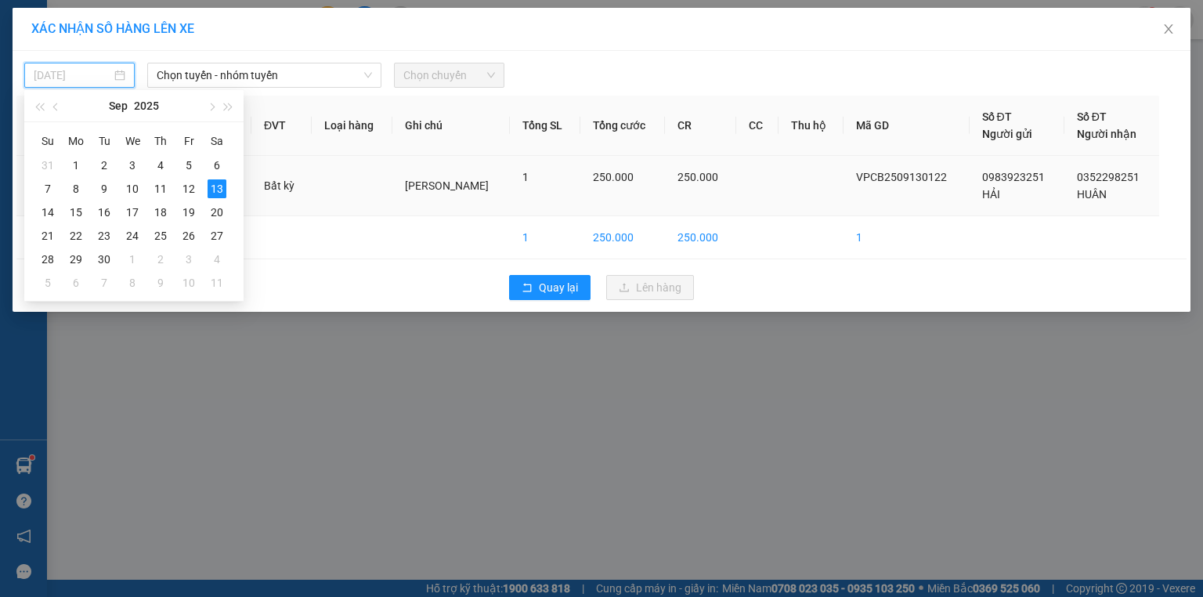
drag, startPoint x: 56, startPoint y: 216, endPoint x: 78, endPoint y: 206, distance: 24.2
click at [56, 216] on div "14" at bounding box center [47, 212] width 19 height 19
type input "14/09/2025"
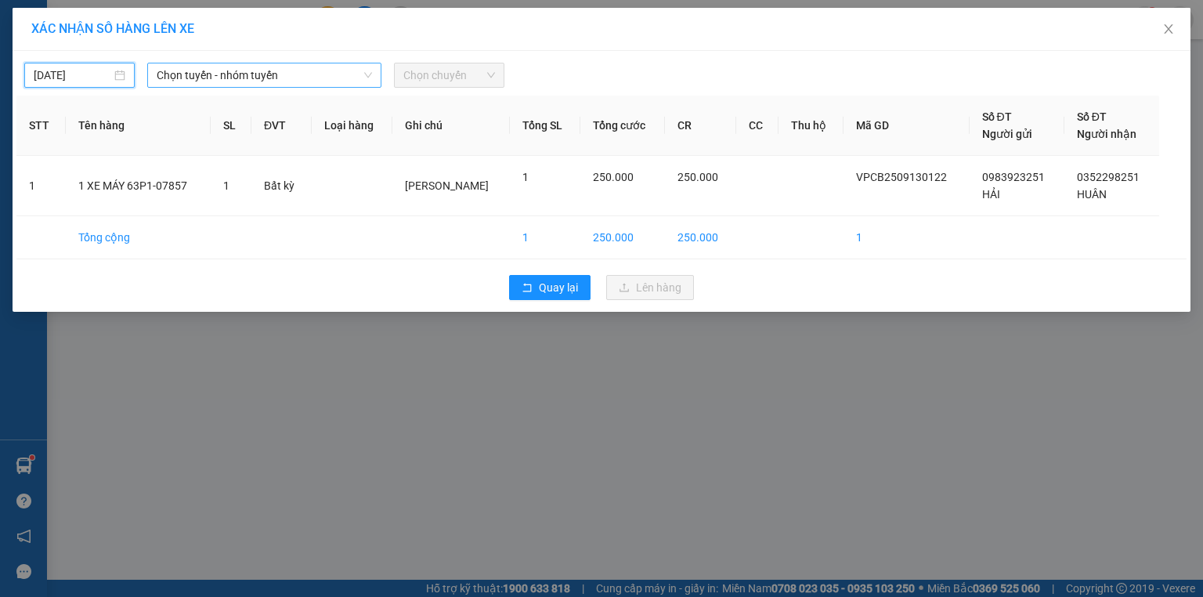
click at [329, 75] on span "Chọn tuyến - nhóm tuyến" at bounding box center [264, 75] width 215 height 24
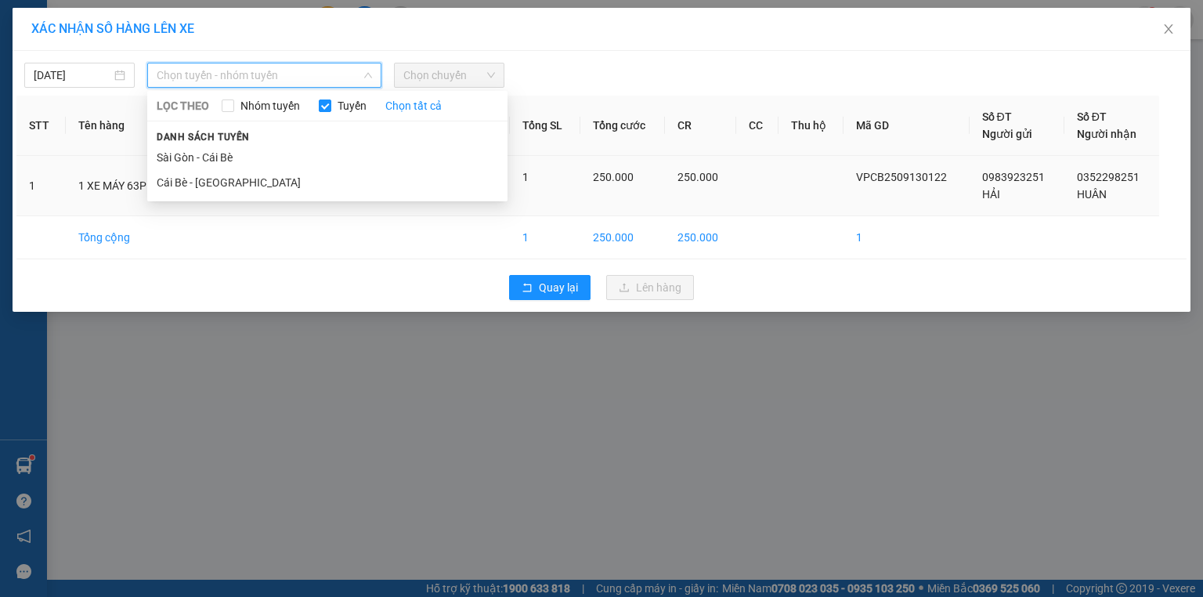
drag, startPoint x: 298, startPoint y: 186, endPoint x: 306, endPoint y: 172, distance: 15.4
click at [298, 183] on li "Cái Bè - Sài Gòn" at bounding box center [327, 182] width 360 height 25
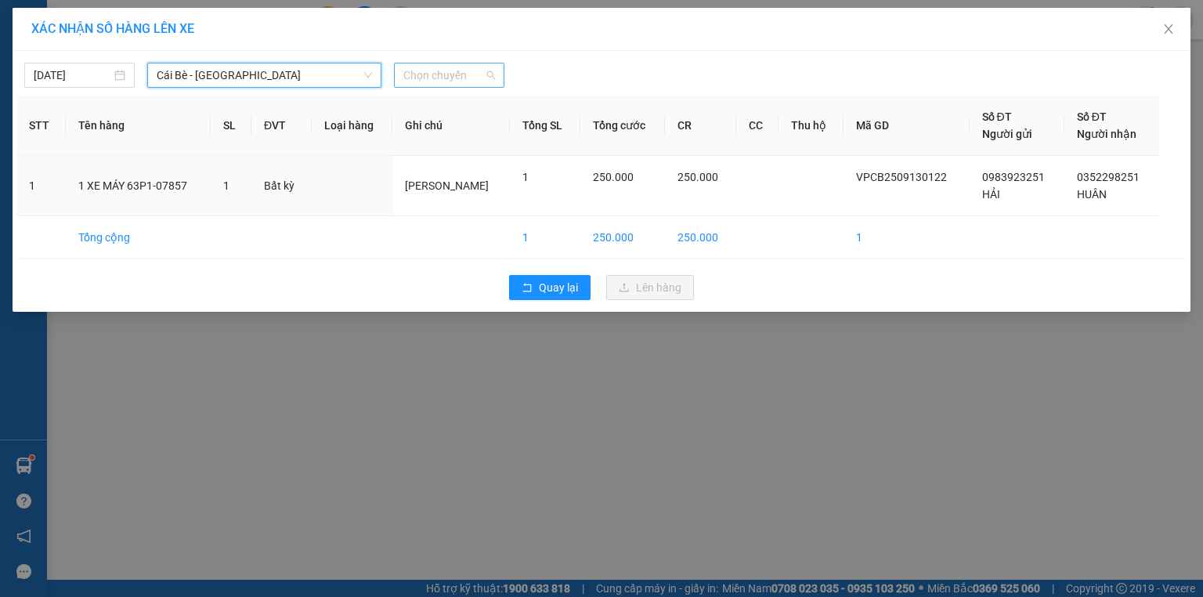
click at [444, 80] on span "Chọn chuyến" at bounding box center [449, 75] width 92 height 24
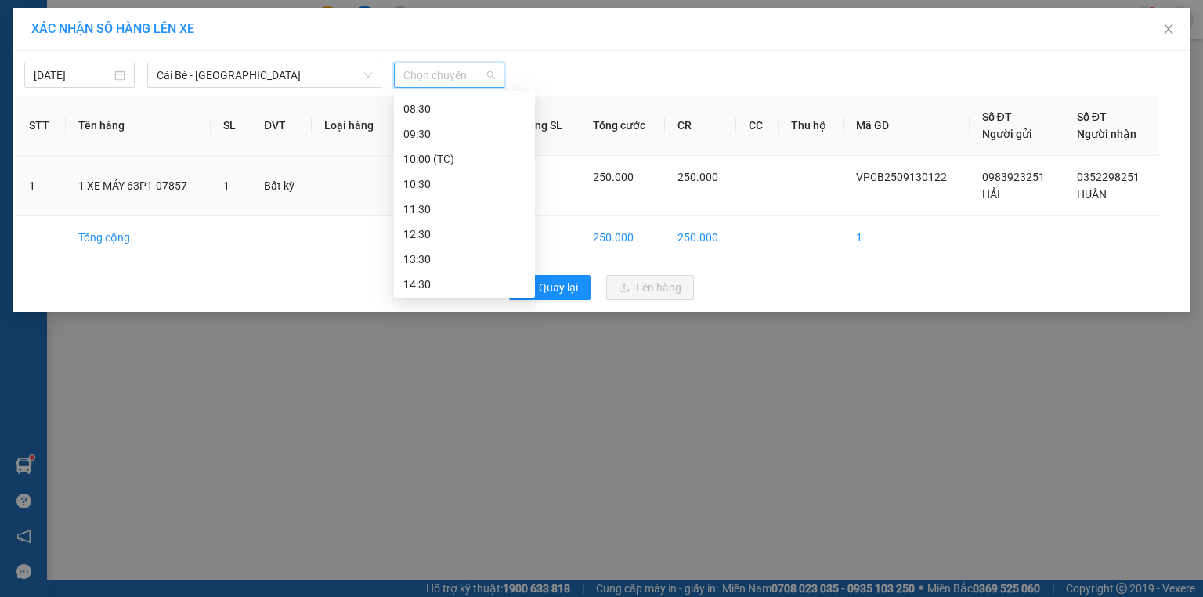
scroll to position [188, 0]
click at [479, 147] on div "10:00 (TC)" at bounding box center [464, 144] width 122 height 17
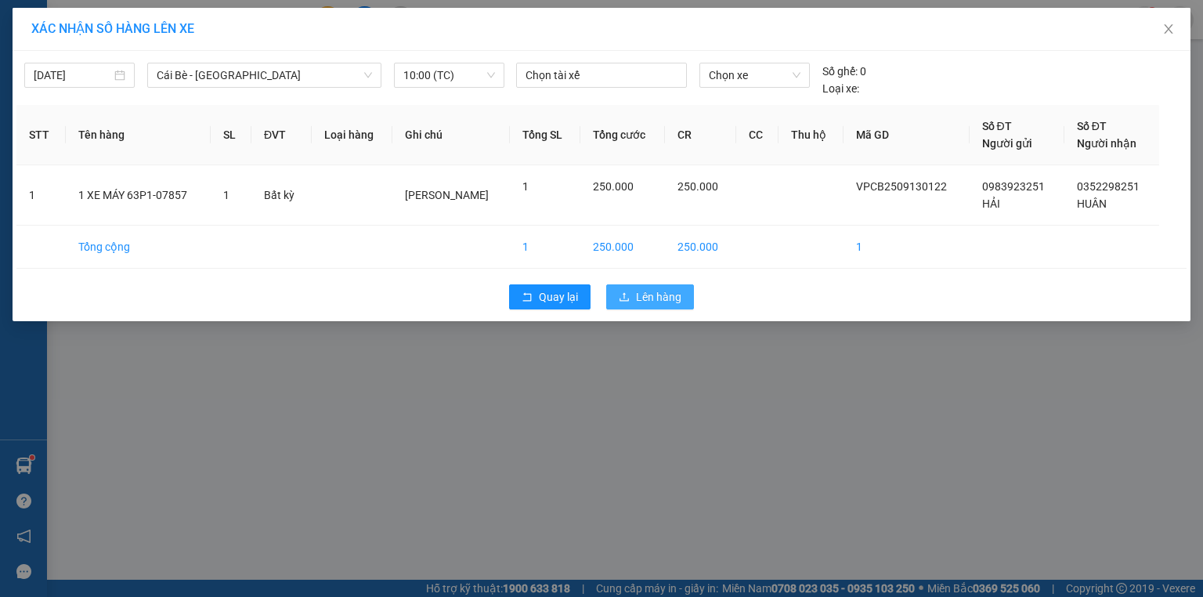
drag, startPoint x: 656, startPoint y: 297, endPoint x: 682, endPoint y: 281, distance: 30.2
click at [656, 298] on span "Lên hàng" at bounding box center [658, 296] width 45 height 17
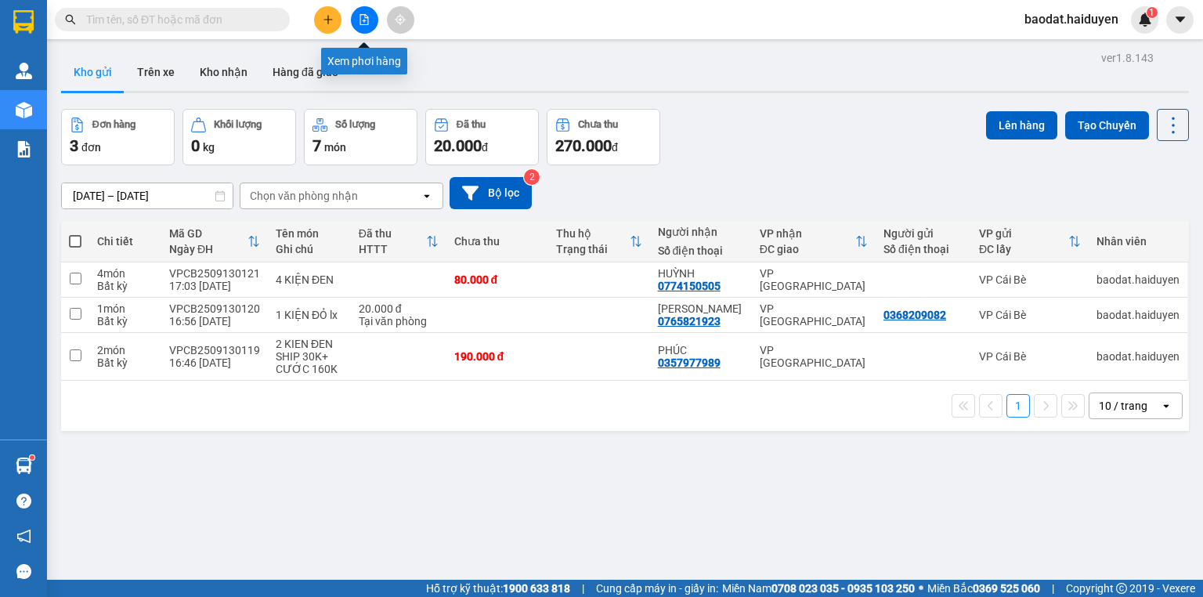
click at [354, 21] on button at bounding box center [364, 19] width 27 height 27
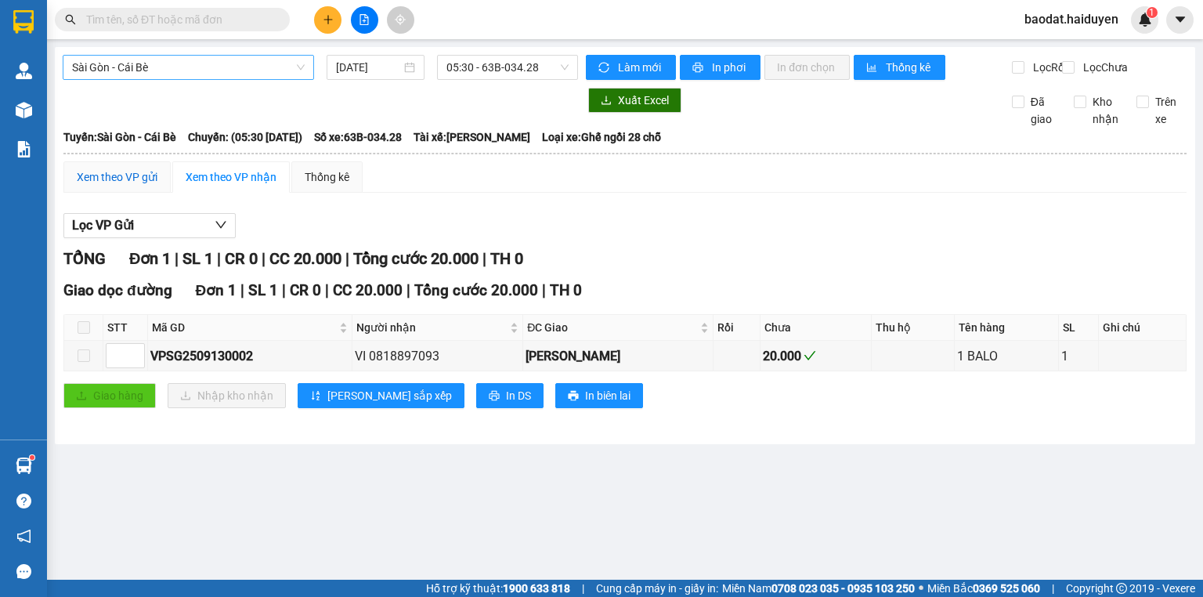
drag, startPoint x: 149, startPoint y: 188, endPoint x: 189, endPoint y: 66, distance: 128.6
click at [148, 179] on div "Xem theo VP gửi" at bounding box center [116, 176] width 107 height 31
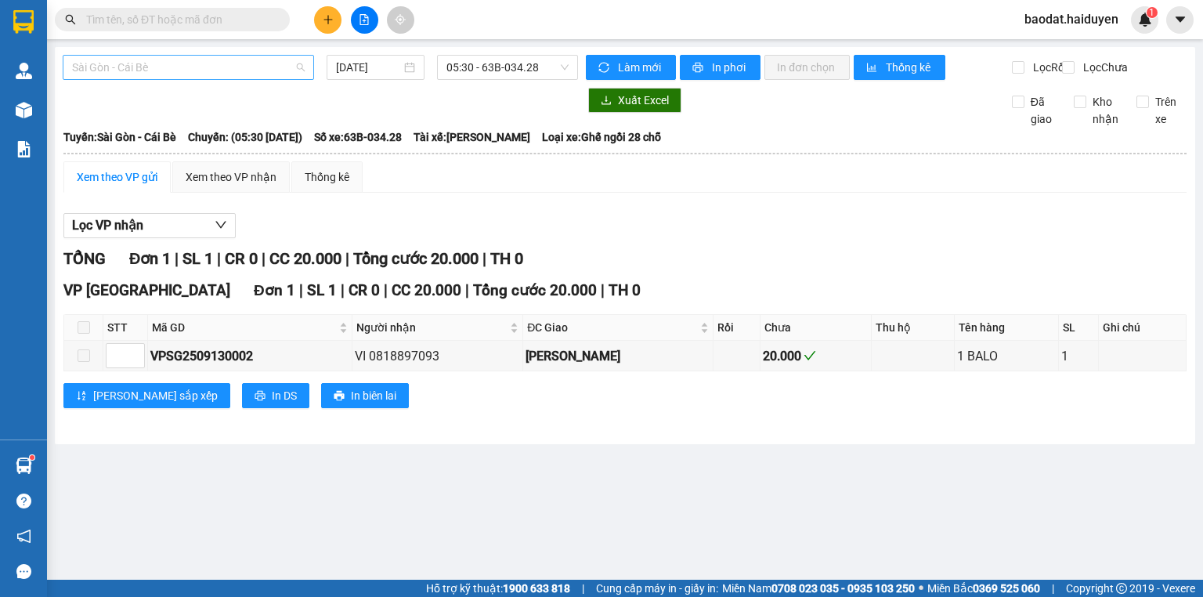
click at [189, 66] on span "Sài Gòn - Cái Bè" at bounding box center [188, 68] width 233 height 24
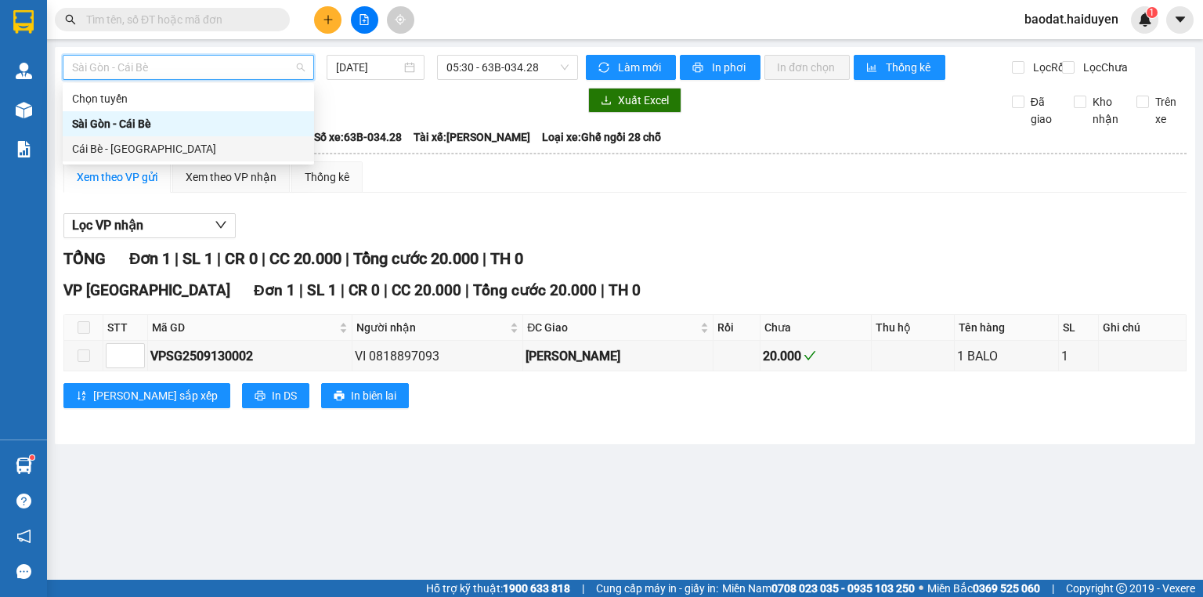
click at [182, 139] on div "Cái Bè - Sài Gòn" at bounding box center [188, 148] width 251 height 25
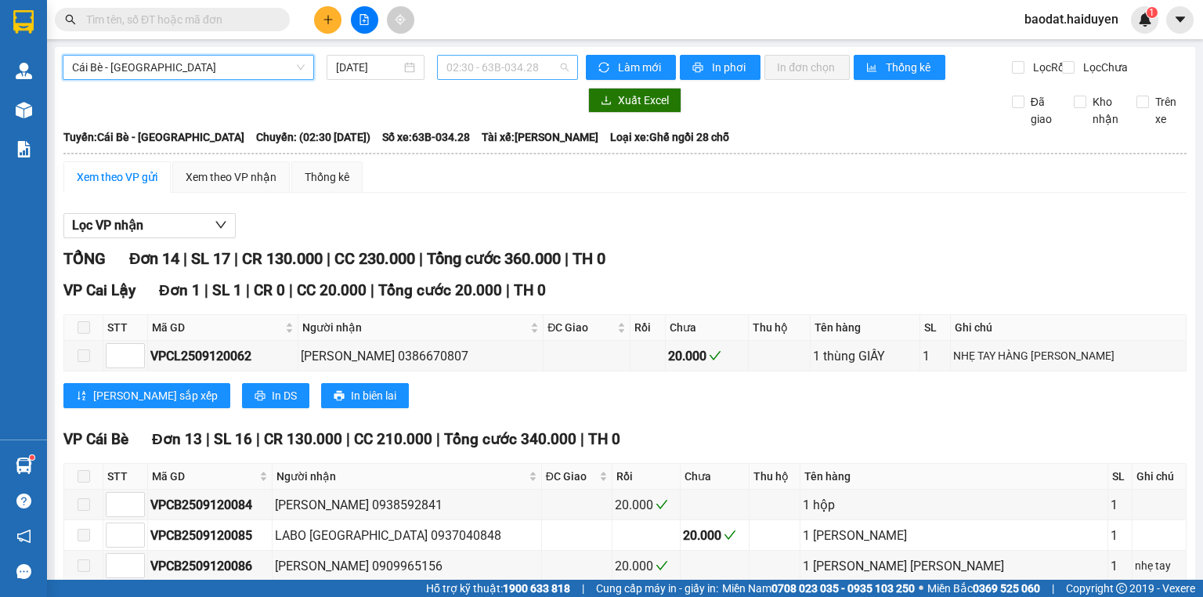
click at [479, 69] on span "02:30 - 63B-034.28" at bounding box center [508, 68] width 123 height 24
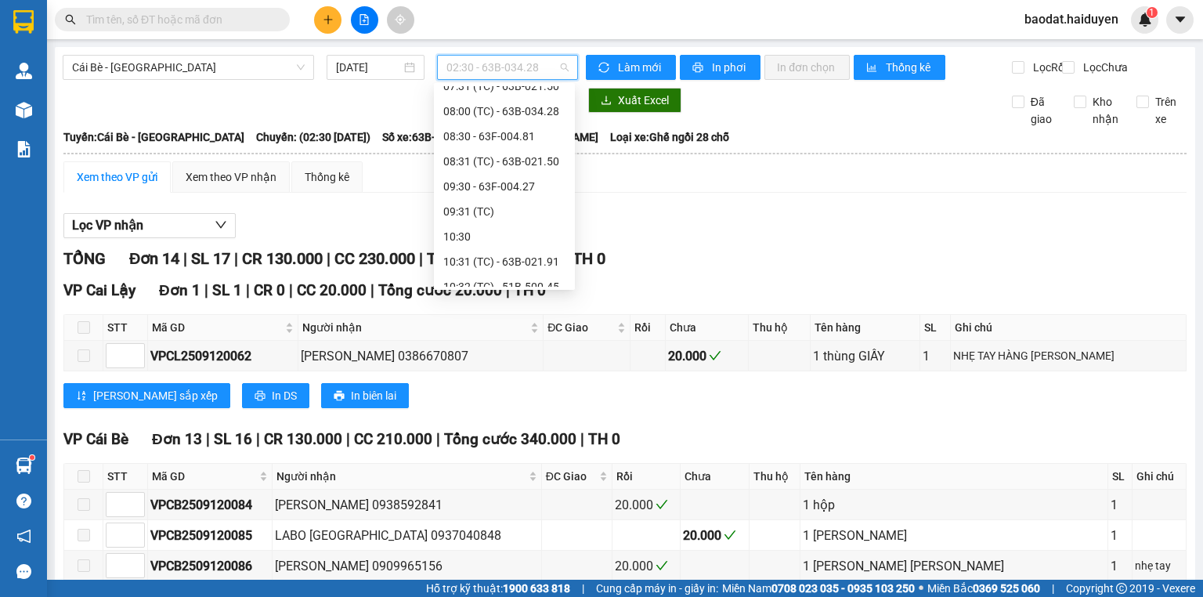
scroll to position [313, 0]
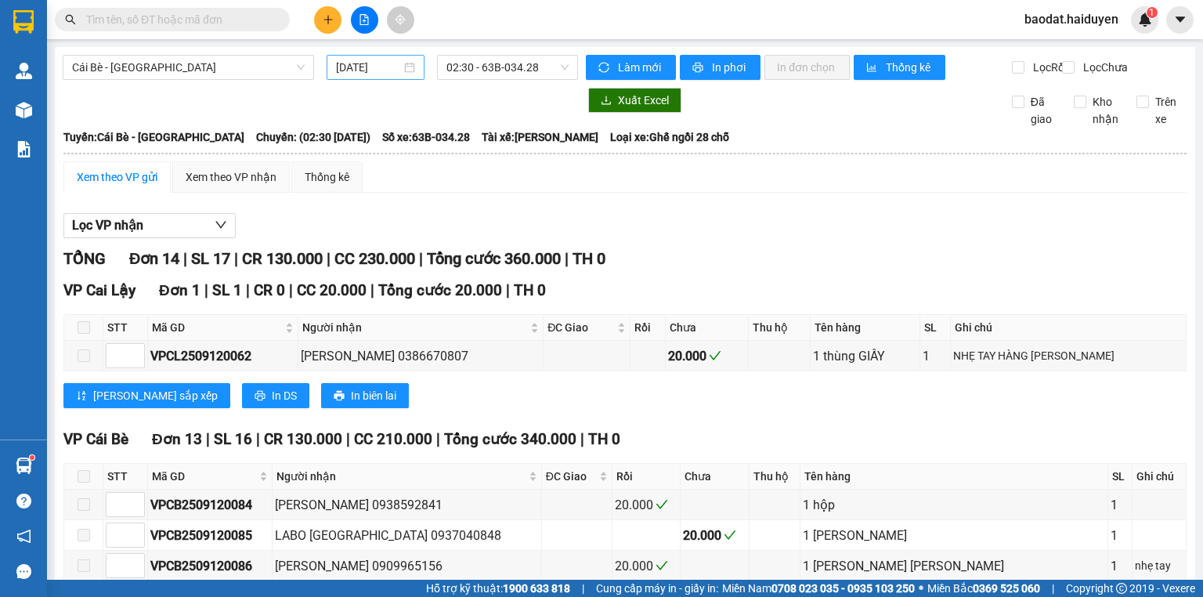
click at [402, 68] on div "[DATE]" at bounding box center [375, 67] width 78 height 17
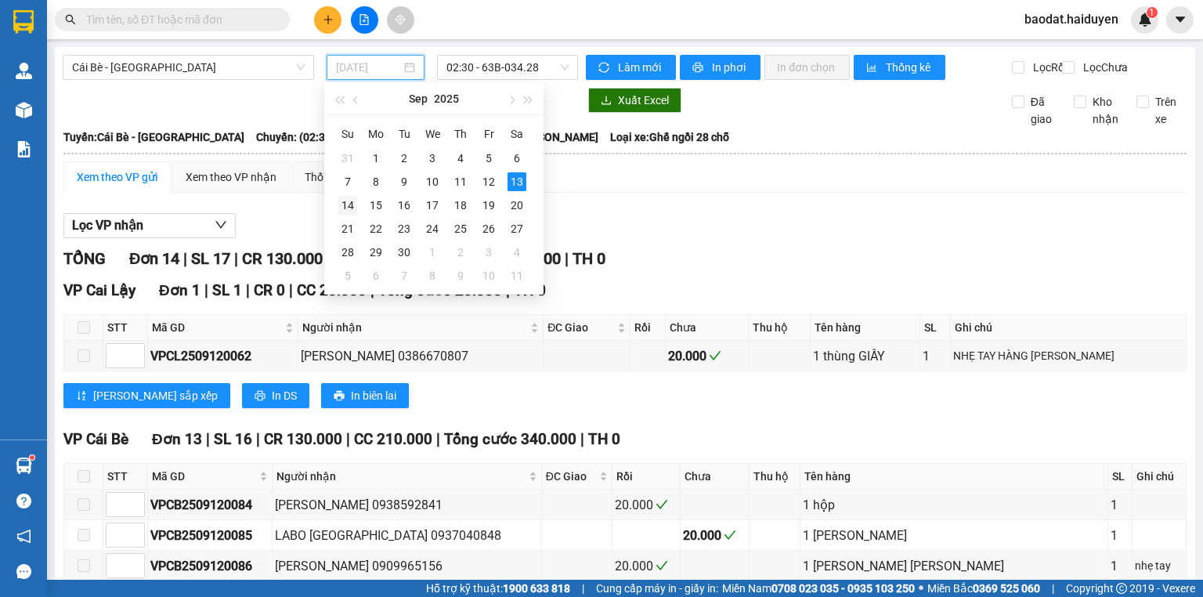
click at [344, 204] on div "14" at bounding box center [347, 205] width 19 height 19
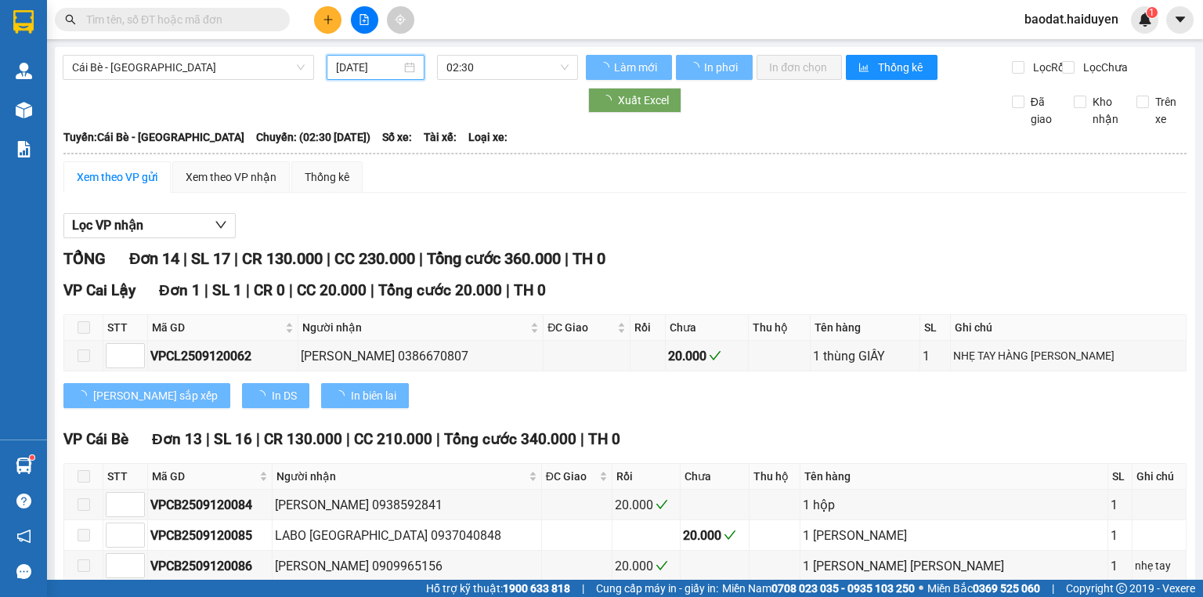
type input "14/09/2025"
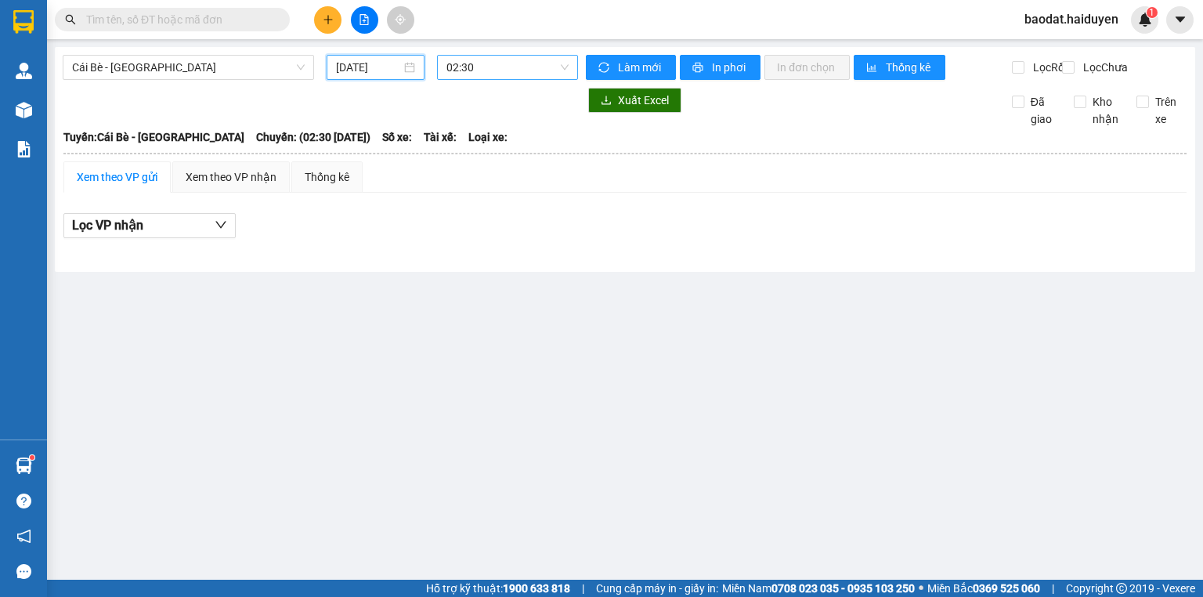
click at [513, 75] on span "02:30" at bounding box center [508, 68] width 123 height 24
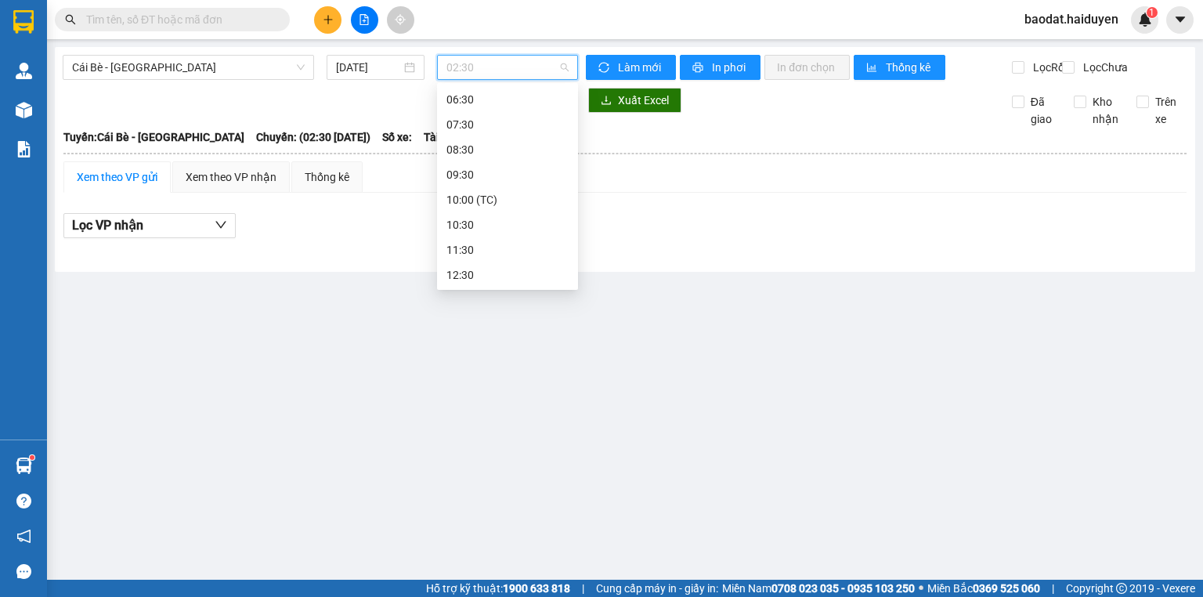
scroll to position [88, 0]
click at [501, 239] on div "10:00 (TC)" at bounding box center [508, 236] width 122 height 17
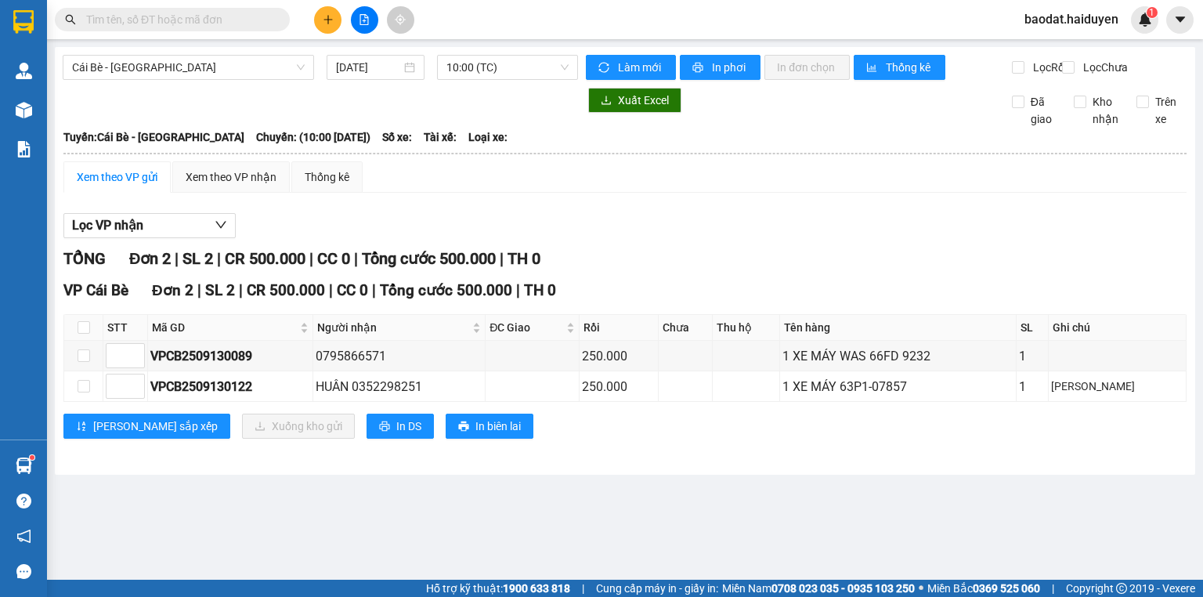
click at [131, 14] on input "text" at bounding box center [178, 19] width 185 height 17
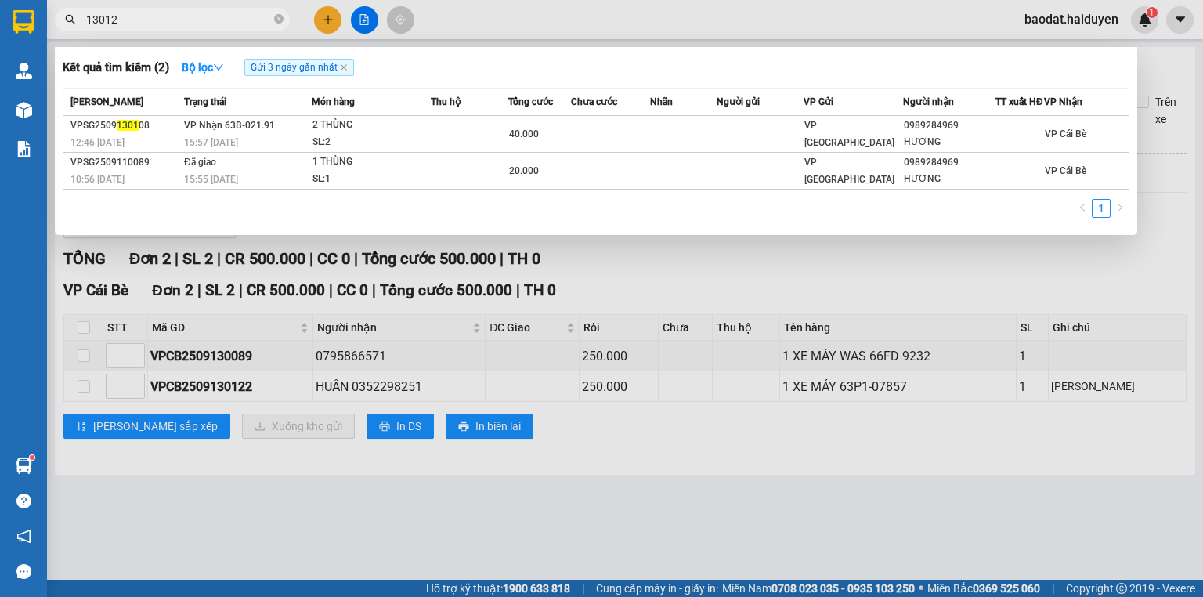
type input "130122"
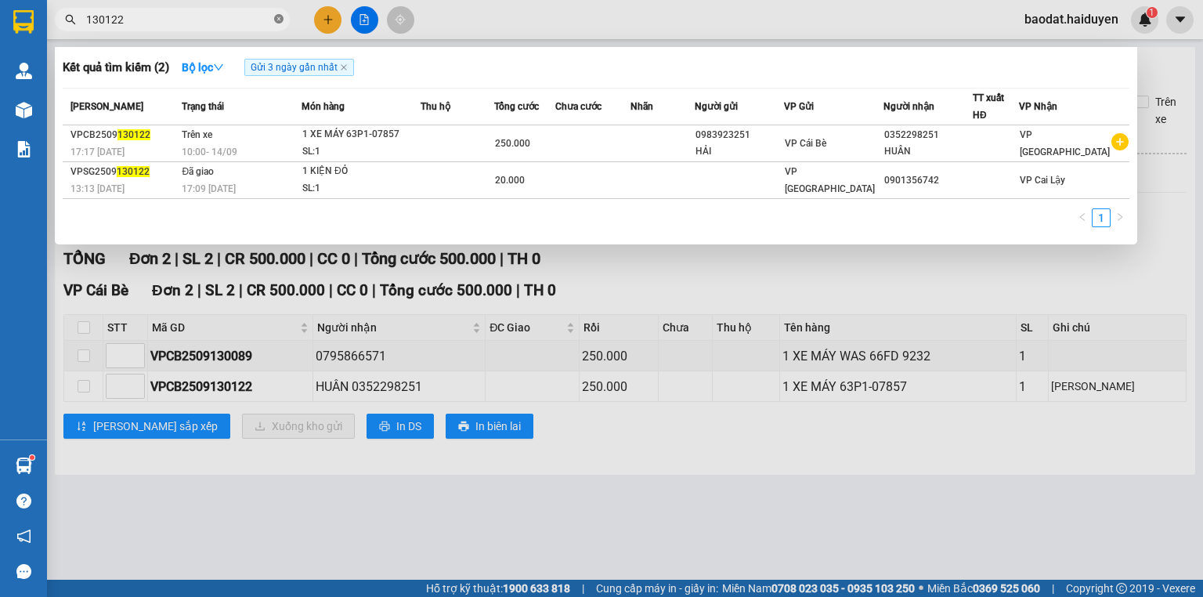
click at [278, 19] on icon "close-circle" at bounding box center [278, 18] width 9 height 9
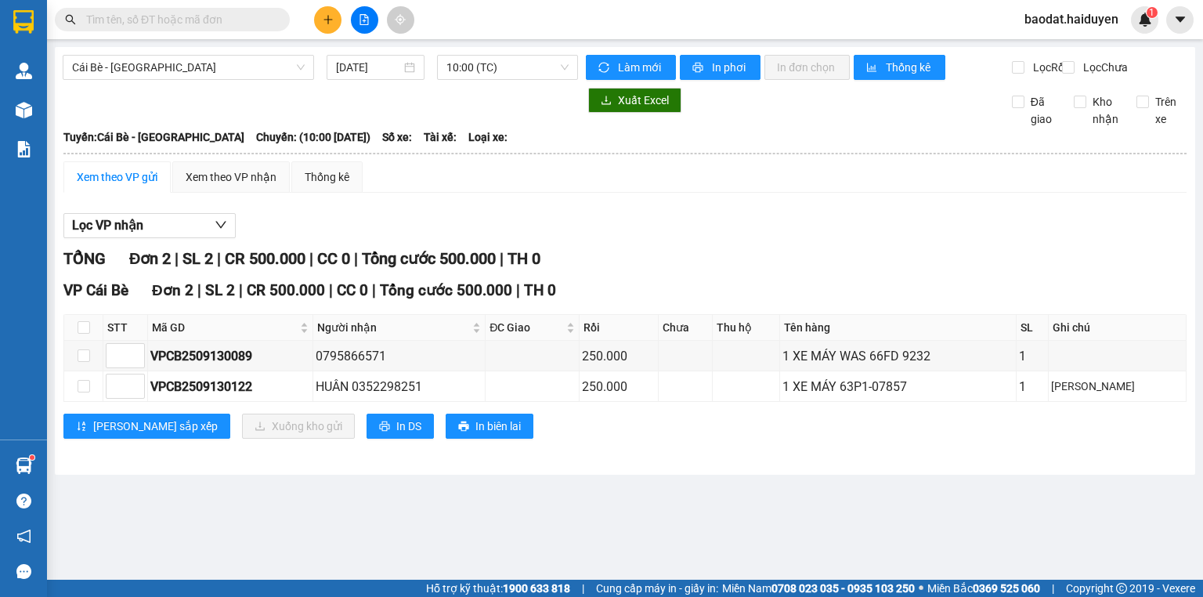
click at [226, 16] on input "text" at bounding box center [178, 19] width 185 height 17
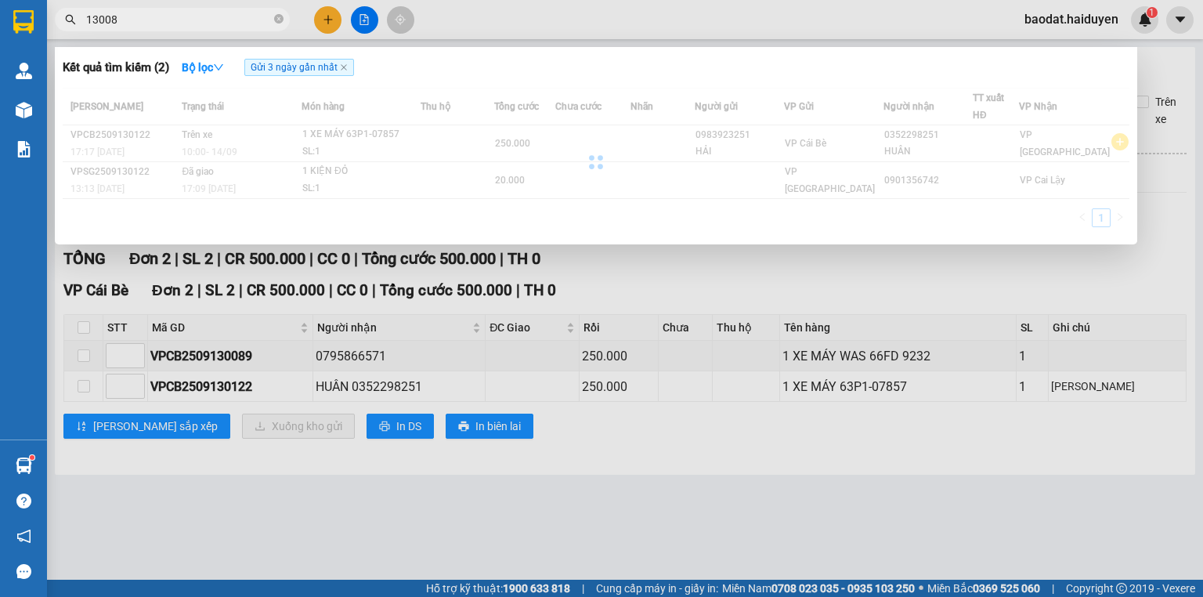
type input "130089"
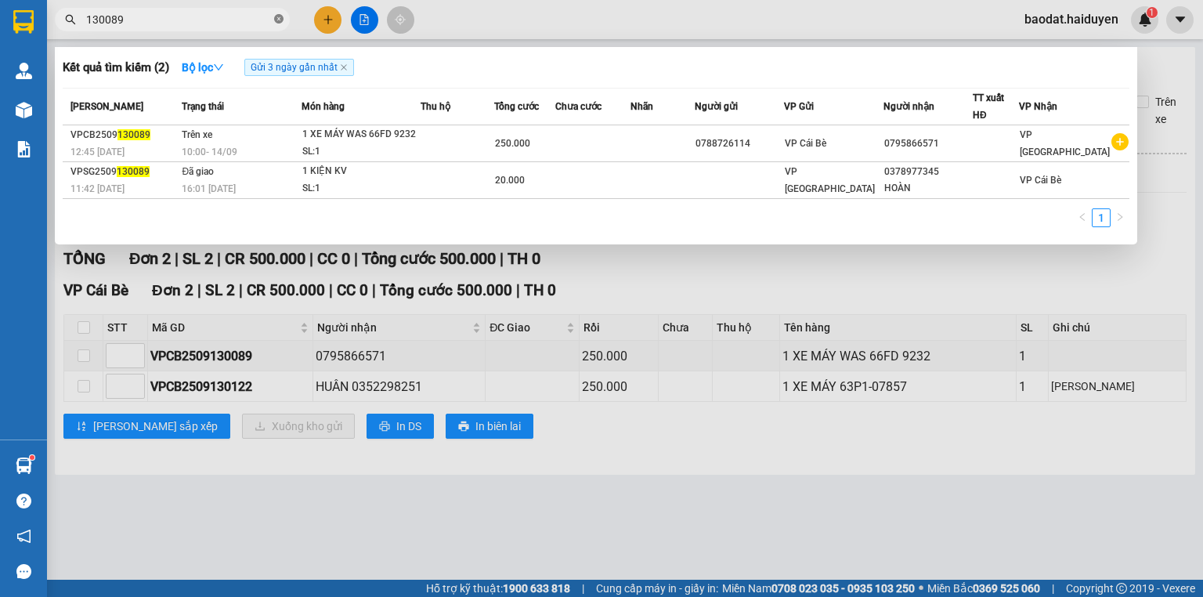
click at [283, 18] on icon "close-circle" at bounding box center [278, 18] width 9 height 9
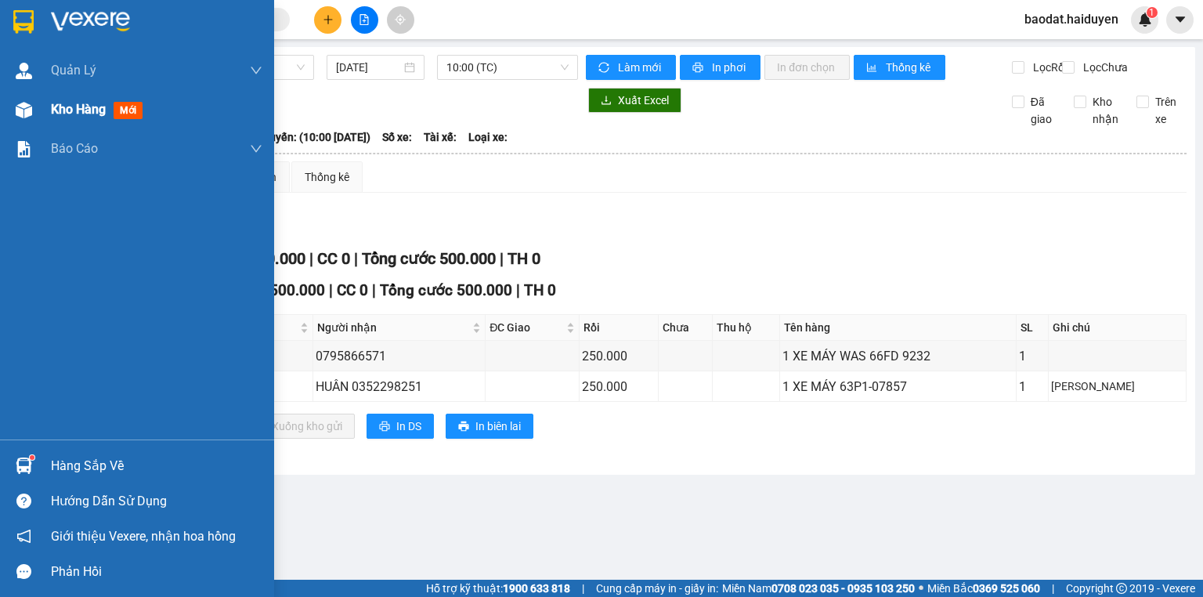
drag, startPoint x: 52, startPoint y: 119, endPoint x: 185, endPoint y: 110, distance: 133.4
click at [52, 119] on div "Kho hàng mới" at bounding box center [100, 109] width 98 height 20
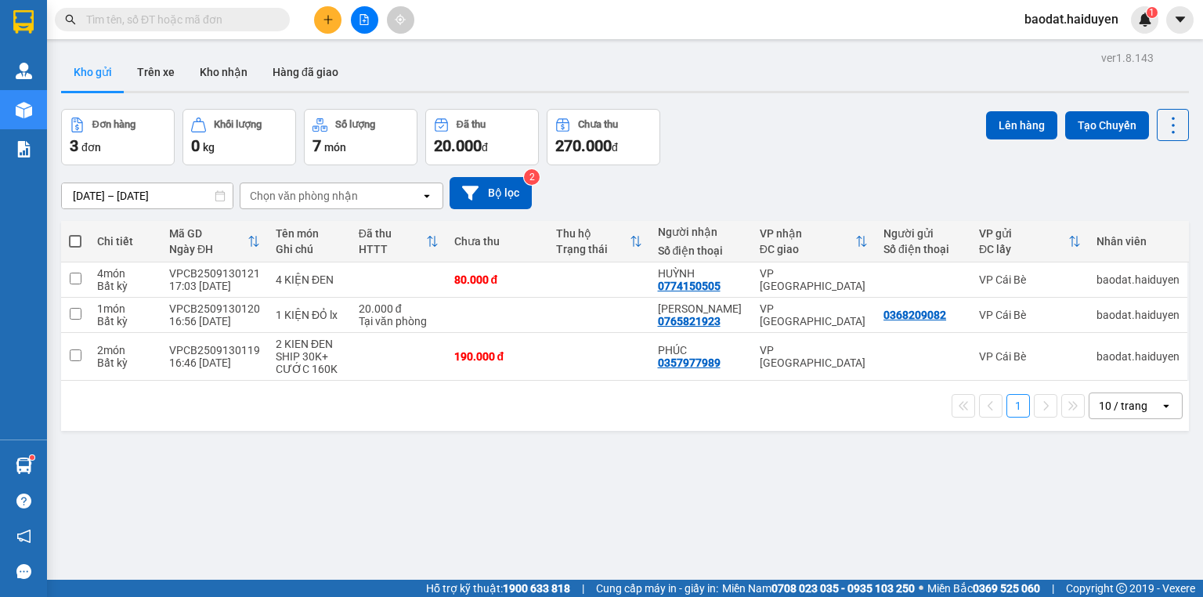
click at [229, 16] on input "text" at bounding box center [178, 19] width 185 height 17
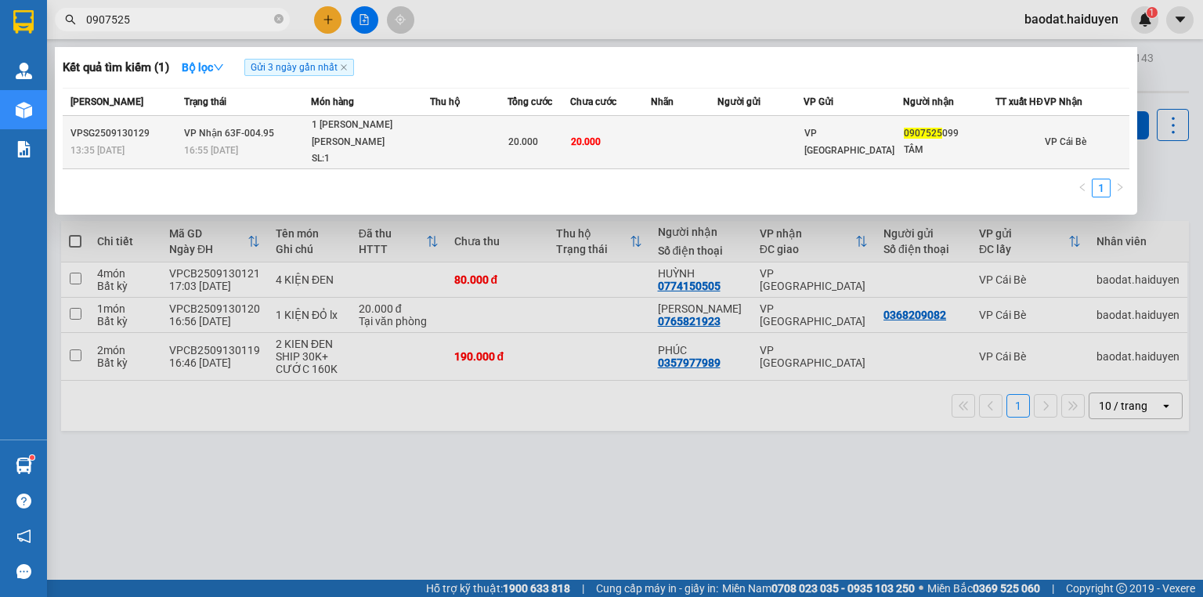
type input "0907525"
click at [530, 136] on span "20.000" at bounding box center [523, 141] width 30 height 11
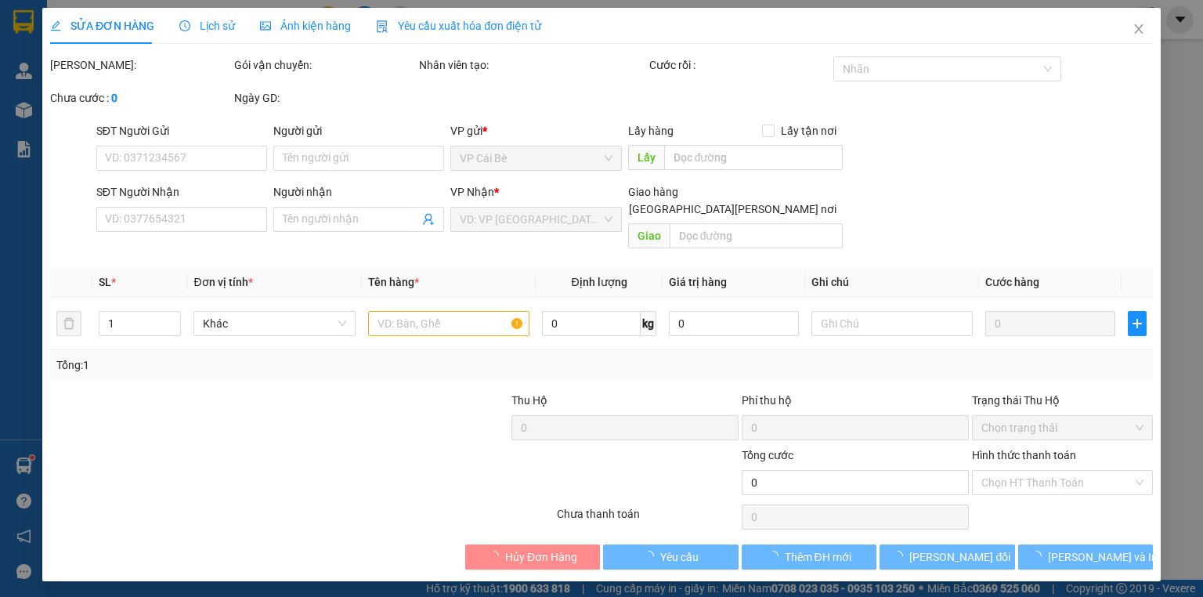
type input "0907525099"
type input "TÂM"
type input "20.000"
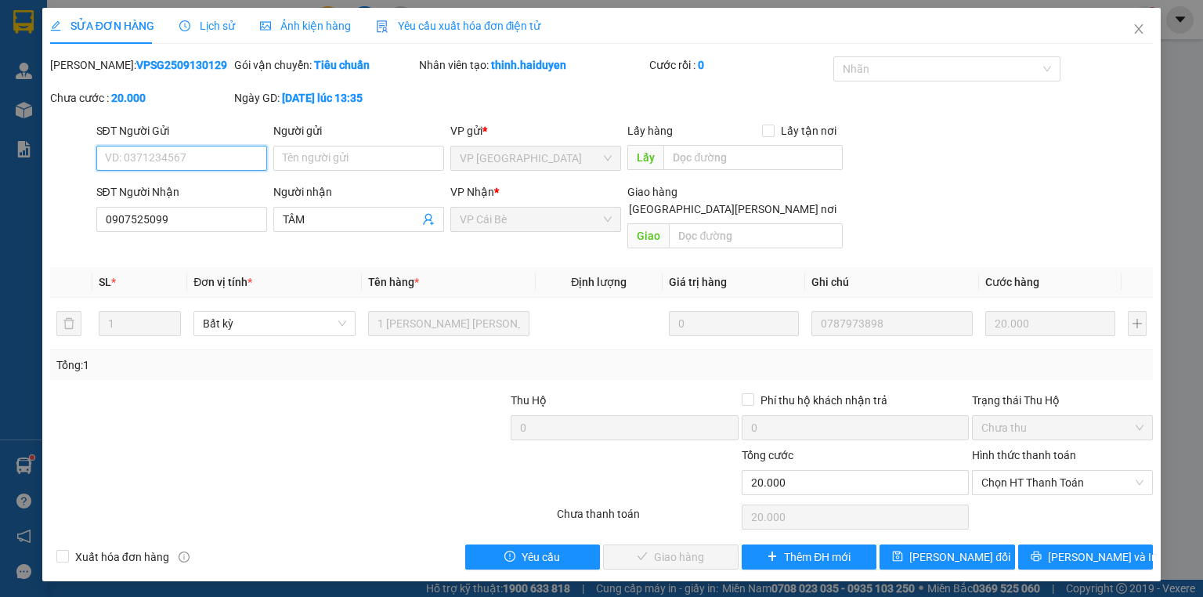
drag, startPoint x: 996, startPoint y: 465, endPoint x: 1007, endPoint y: 479, distance: 17.4
click at [998, 471] on span "Chọn HT Thanh Toán" at bounding box center [1063, 483] width 162 height 24
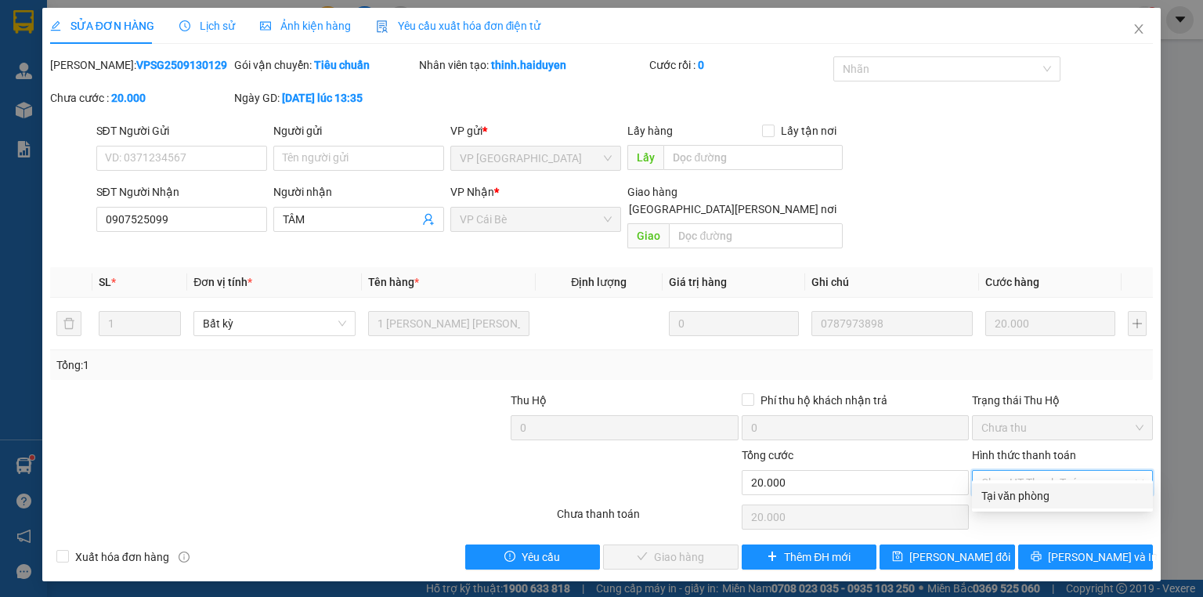
click at [1013, 499] on div "Tại văn phòng" at bounding box center [1063, 495] width 162 height 17
type input "0"
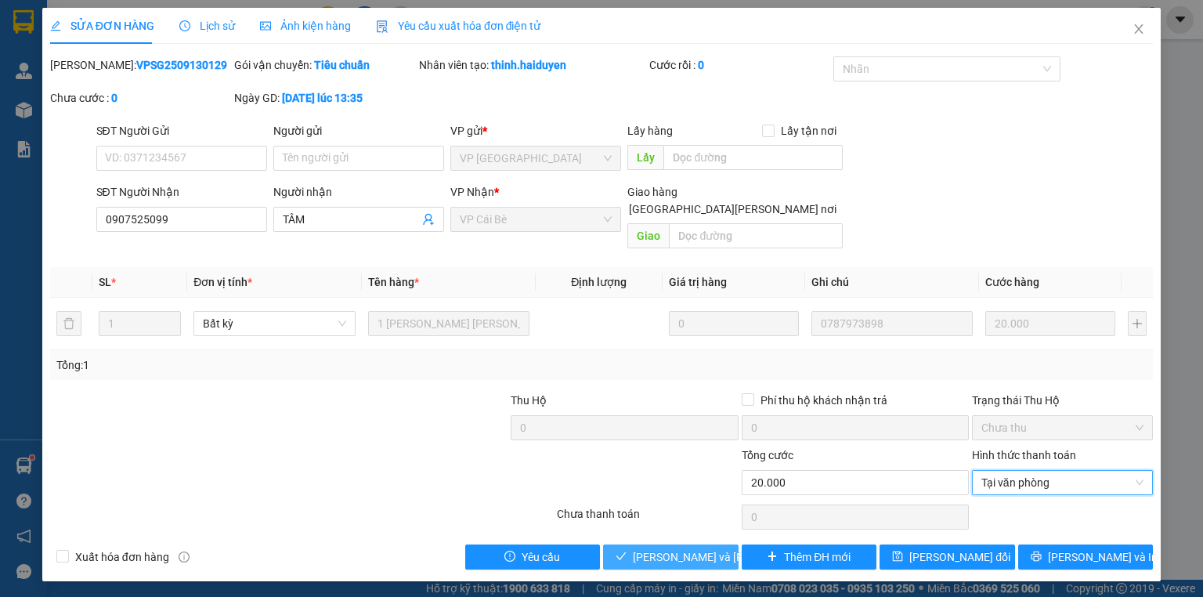
drag, startPoint x: 695, startPoint y: 540, endPoint x: 699, endPoint y: 530, distance: 10.2
click at [693, 548] on span "[PERSON_NAME] và Giao hàng" at bounding box center [739, 556] width 212 height 17
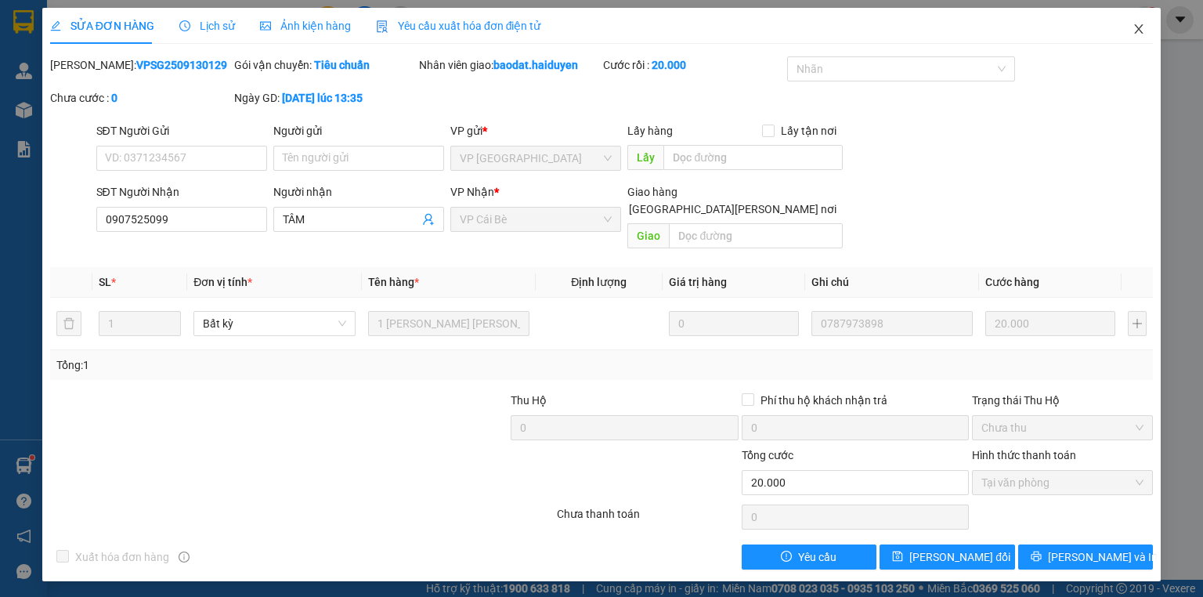
click at [1136, 33] on icon "close" at bounding box center [1139, 29] width 13 height 13
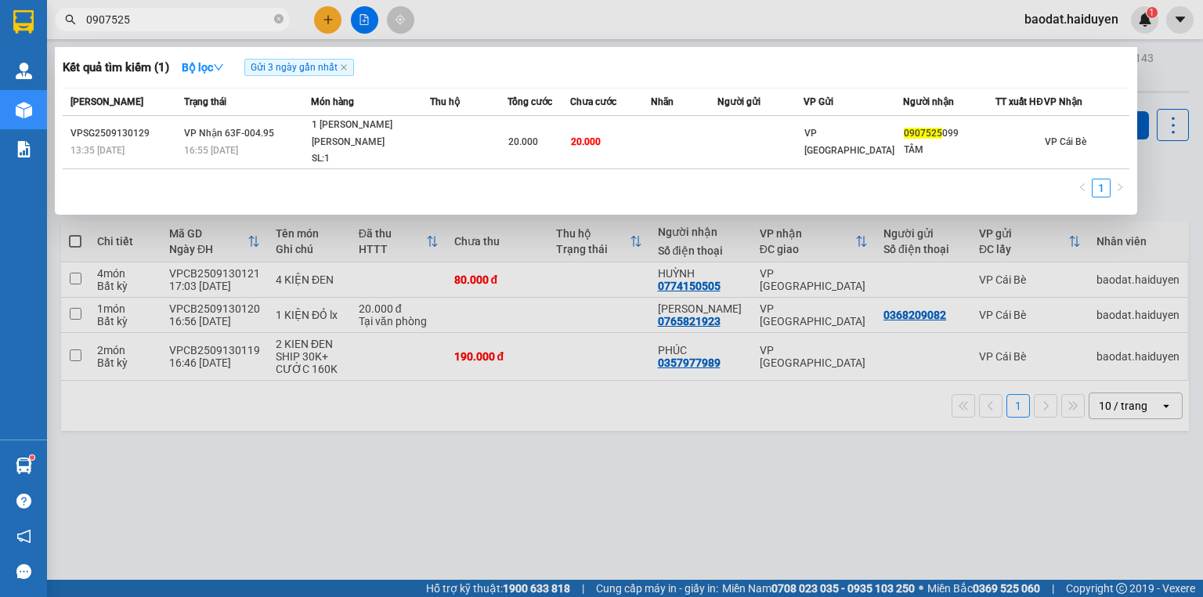
drag, startPoint x: 242, startPoint y: 24, endPoint x: 254, endPoint y: 25, distance: 11.8
click at [243, 25] on input "0907525" at bounding box center [178, 19] width 185 height 17
click at [279, 16] on icon "close-circle" at bounding box center [278, 18] width 9 height 9
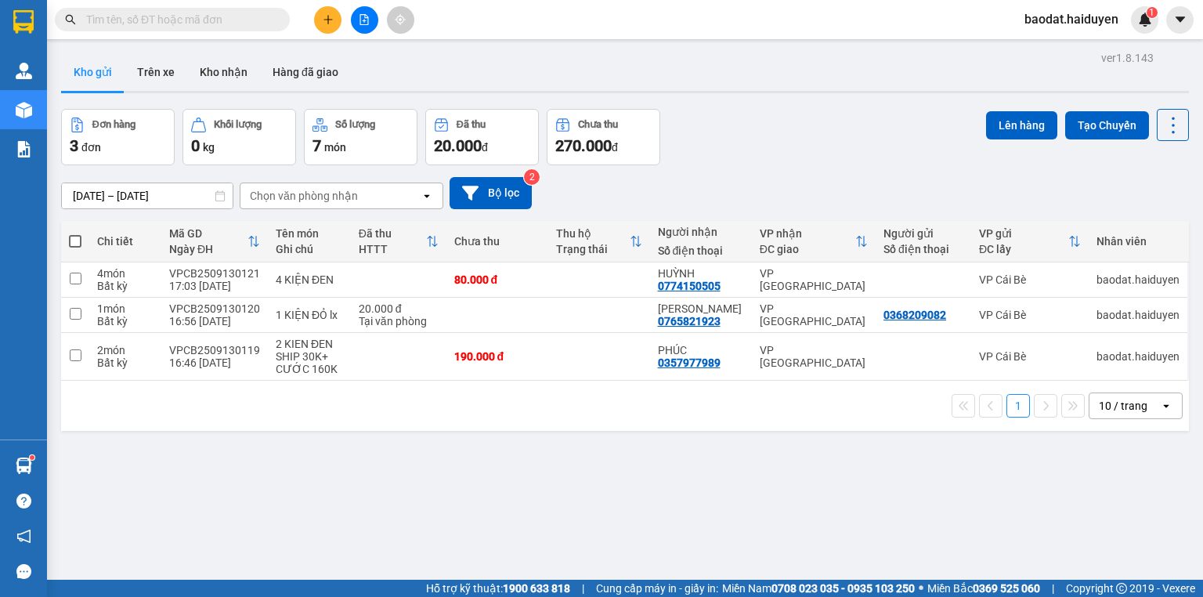
click at [253, 17] on input "text" at bounding box center [178, 19] width 185 height 17
drag, startPoint x: 253, startPoint y: 17, endPoint x: 232, endPoint y: 23, distance: 21.8
click at [251, 17] on input "text" at bounding box center [178, 19] width 185 height 17
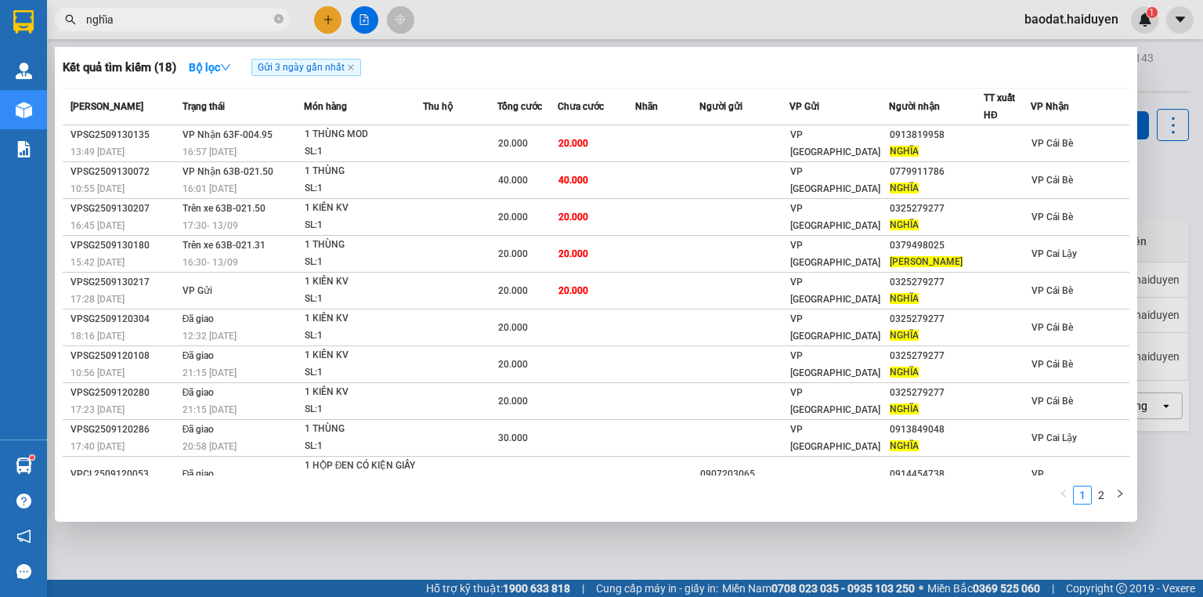
click at [247, 15] on input "nghĩa" at bounding box center [178, 19] width 185 height 17
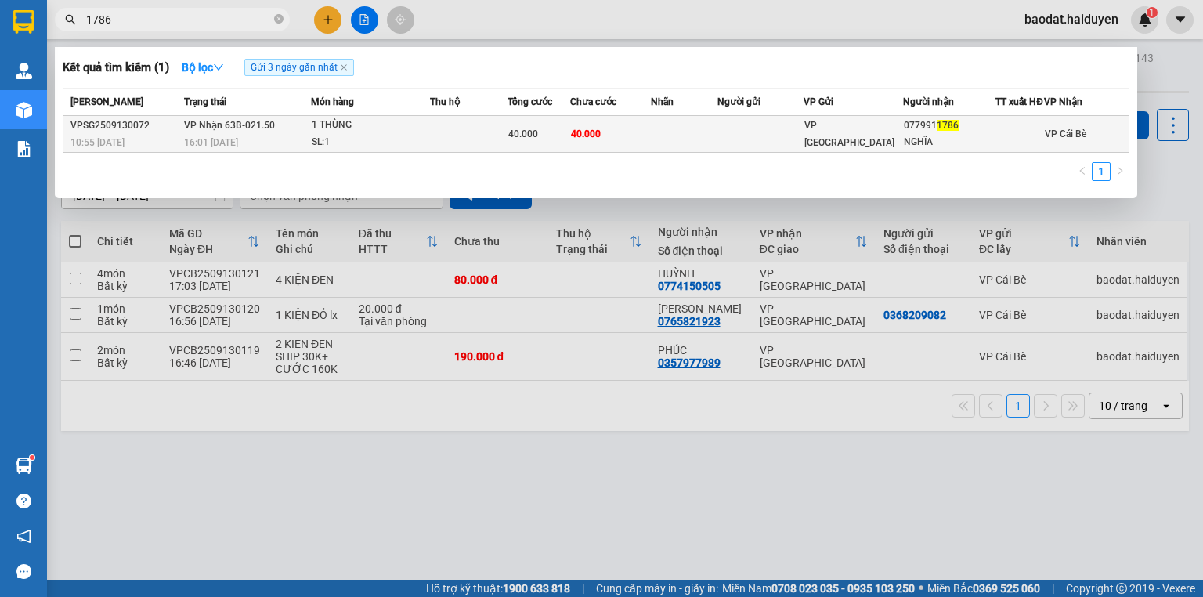
type input "1786"
click at [366, 134] on div "1 THÙNG" at bounding box center [371, 125] width 118 height 17
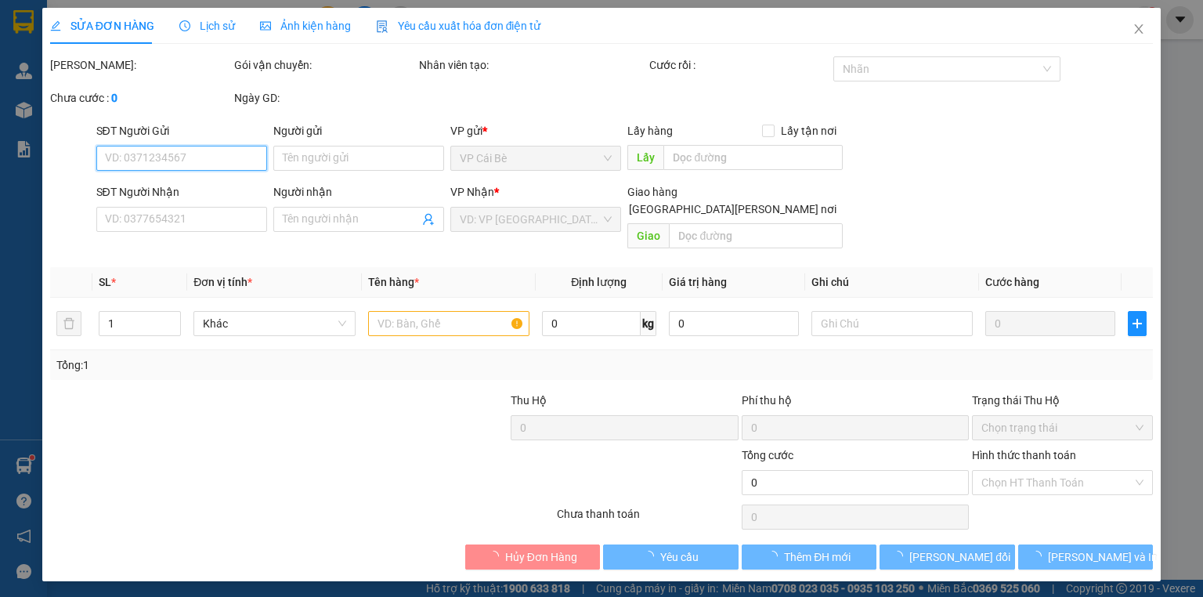
type input "0779911786"
type input "NGHĨA"
type input "40.000"
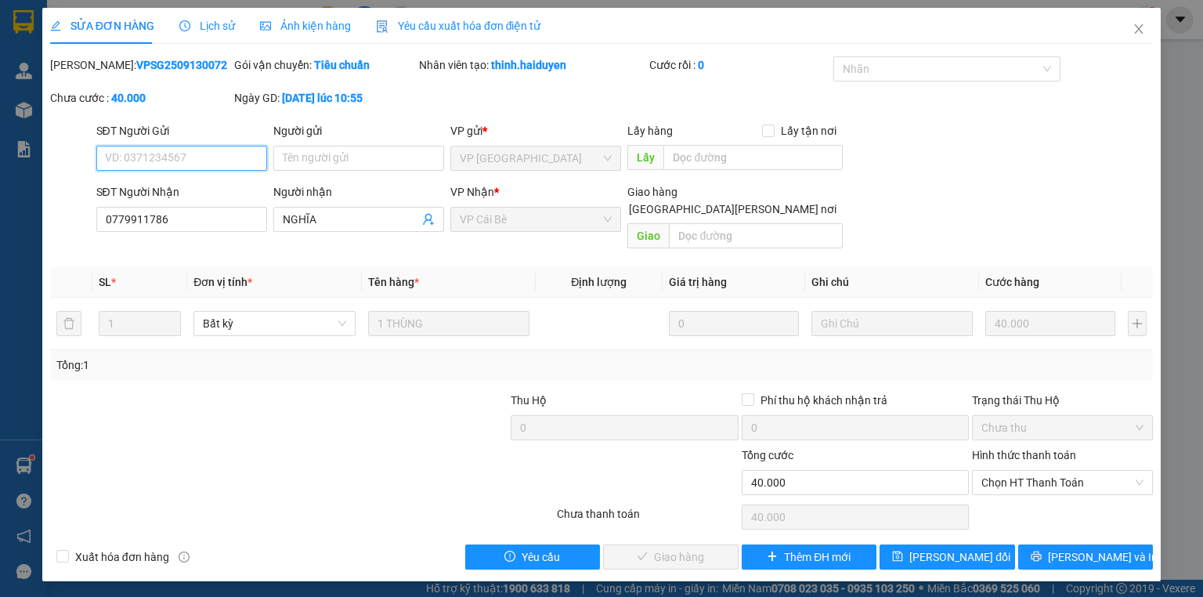
drag, startPoint x: 1029, startPoint y: 468, endPoint x: 1036, endPoint y: 478, distance: 12.0
click at [1031, 471] on span "Chọn HT Thanh Toán" at bounding box center [1063, 483] width 162 height 24
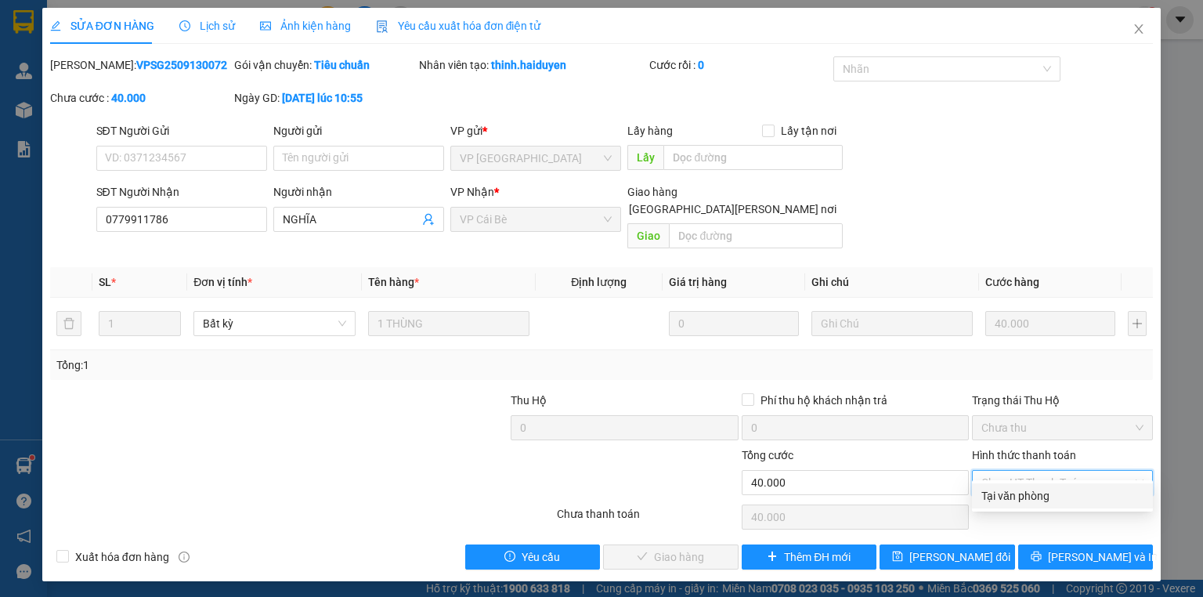
drag, startPoint x: 1036, startPoint y: 478, endPoint x: 957, endPoint y: 502, distance: 82.0
click at [1041, 490] on div "Tại văn phòng" at bounding box center [1063, 495] width 162 height 17
type input "0"
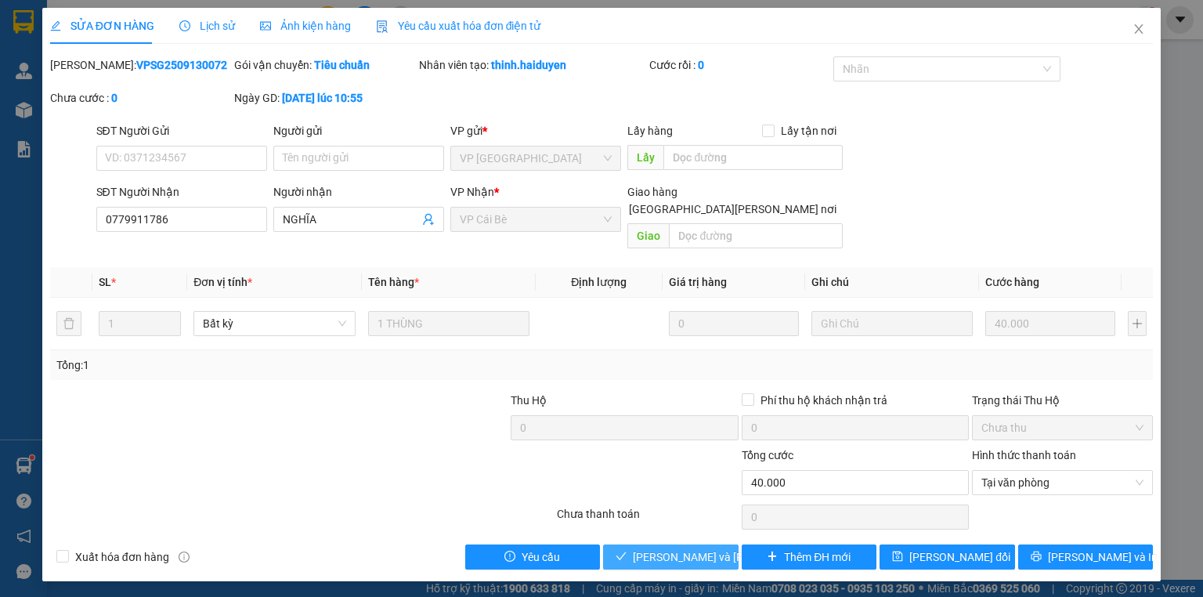
drag, startPoint x: 699, startPoint y: 529, endPoint x: 653, endPoint y: 517, distance: 46.9
click at [699, 544] on button "[PERSON_NAME] và Giao hàng" at bounding box center [671, 556] width 136 height 25
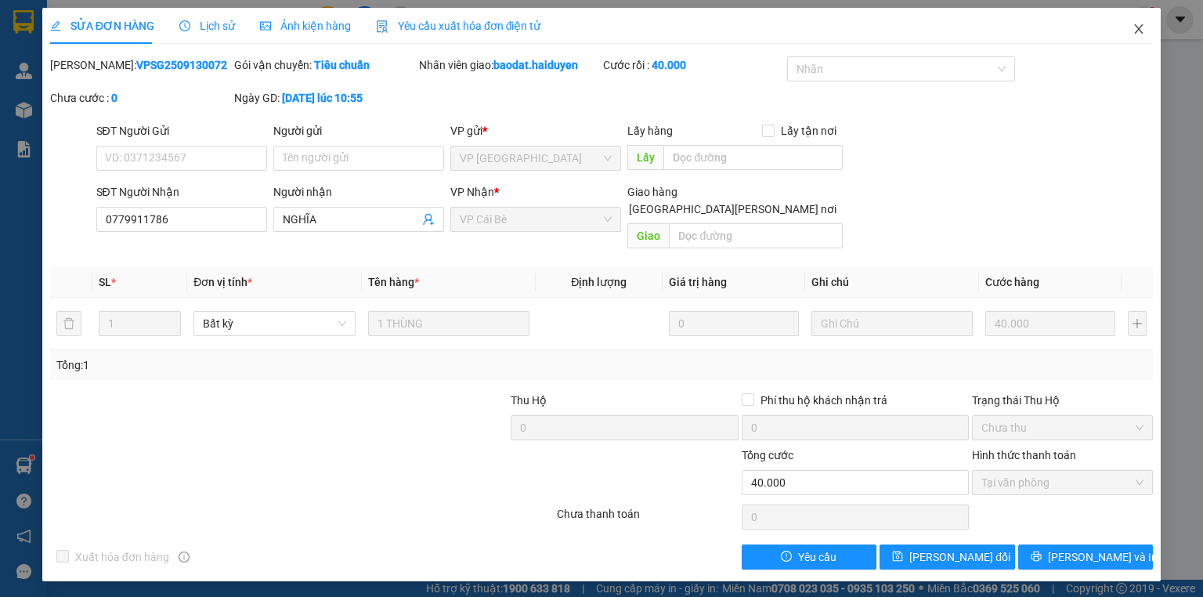
click at [1137, 25] on icon "close" at bounding box center [1139, 29] width 13 height 13
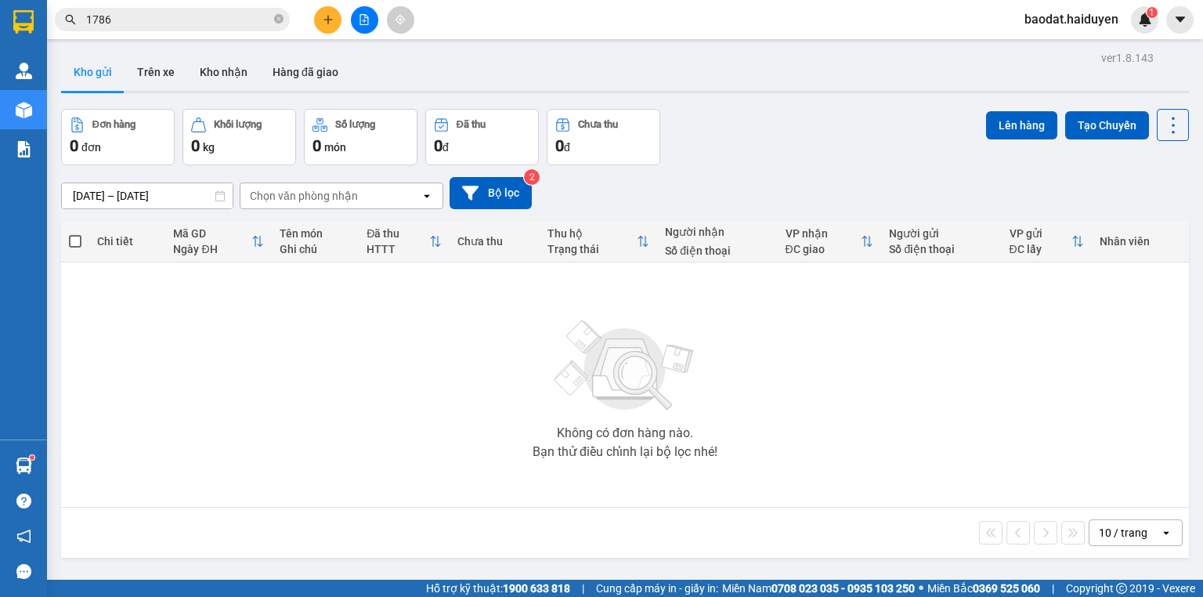
click at [231, 19] on input "1786" at bounding box center [178, 19] width 185 height 17
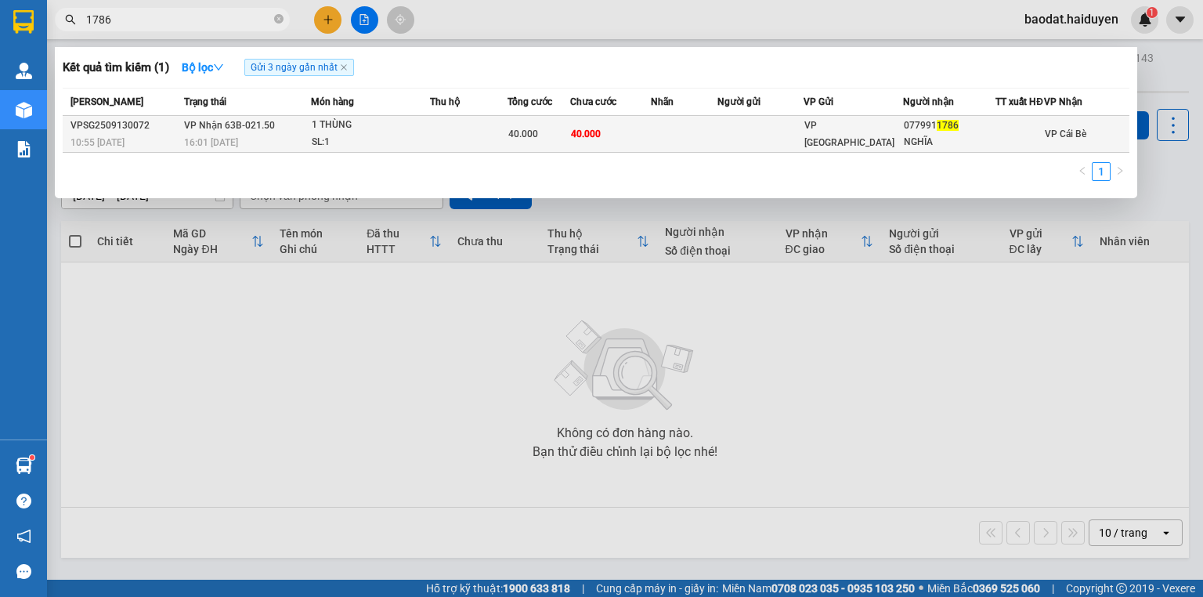
click at [381, 134] on div "1 THÙNG" at bounding box center [371, 125] width 118 height 17
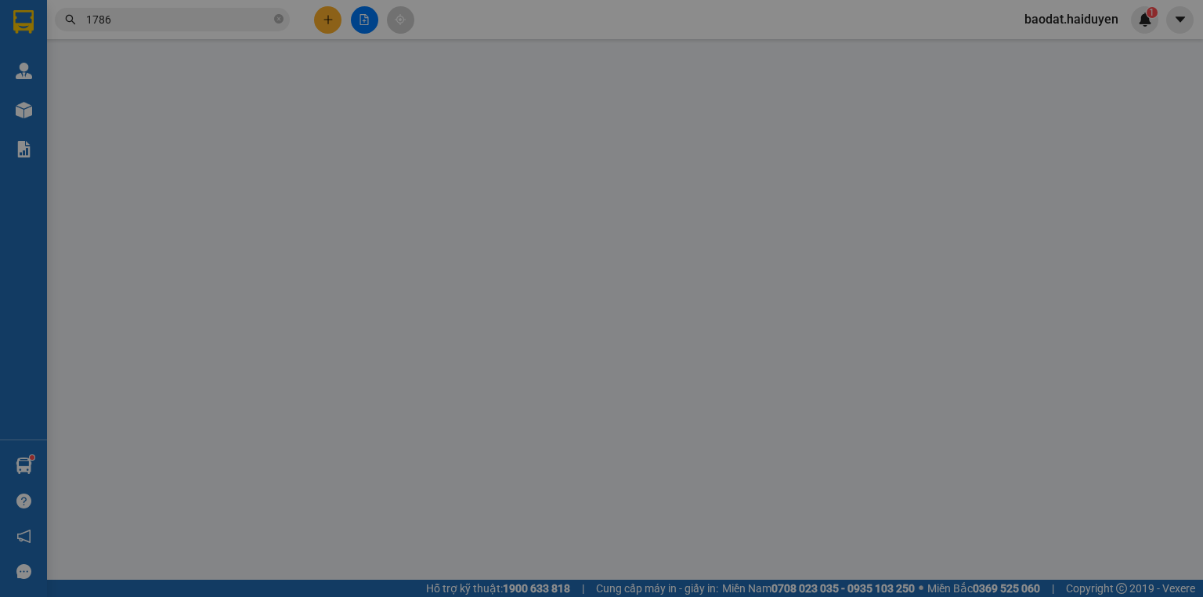
type input "0779911786"
type input "NGHĨA"
type input "40.000"
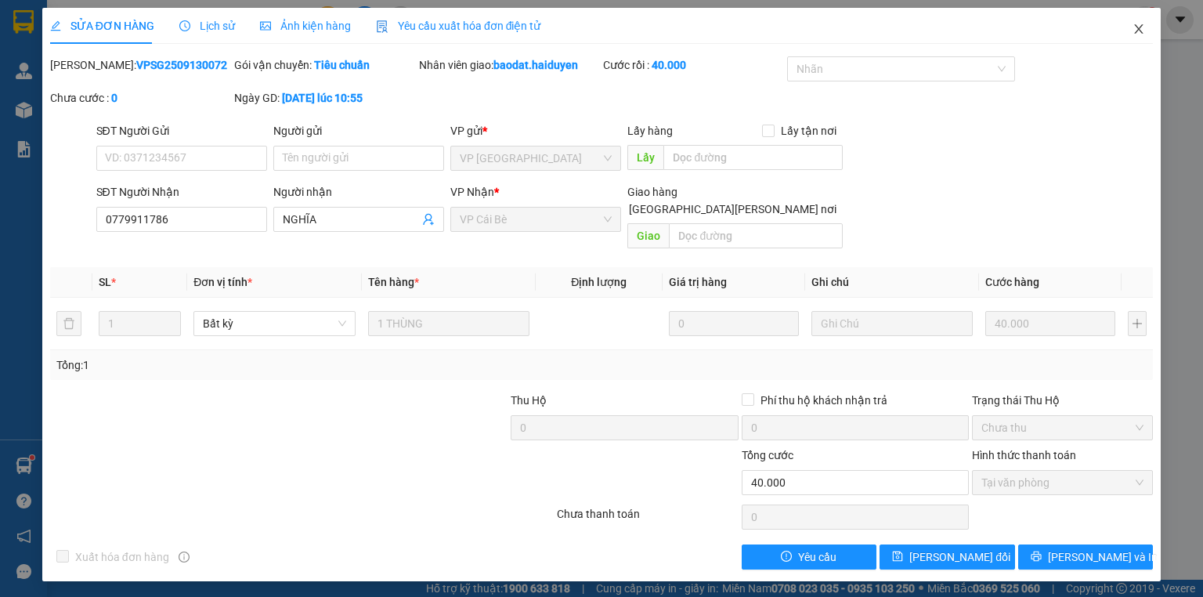
click at [1141, 29] on icon "close" at bounding box center [1139, 29] width 13 height 13
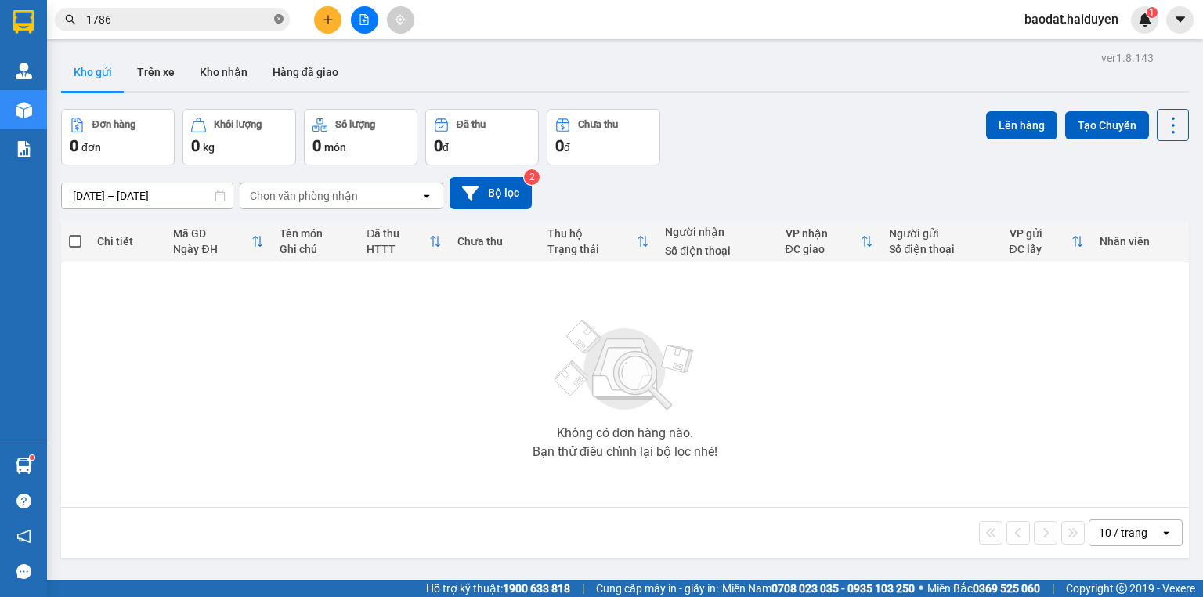
click at [282, 18] on icon "close-circle" at bounding box center [278, 18] width 9 height 9
click at [249, 32] on div "Kết quả tìm kiếm ( 1 ) Bộ lọc Gửi 3 ngày gần nhất Mã ĐH Trạng thái Món hàng Thu…" at bounding box center [153, 19] width 306 height 27
click at [249, 22] on input "text" at bounding box center [178, 19] width 185 height 17
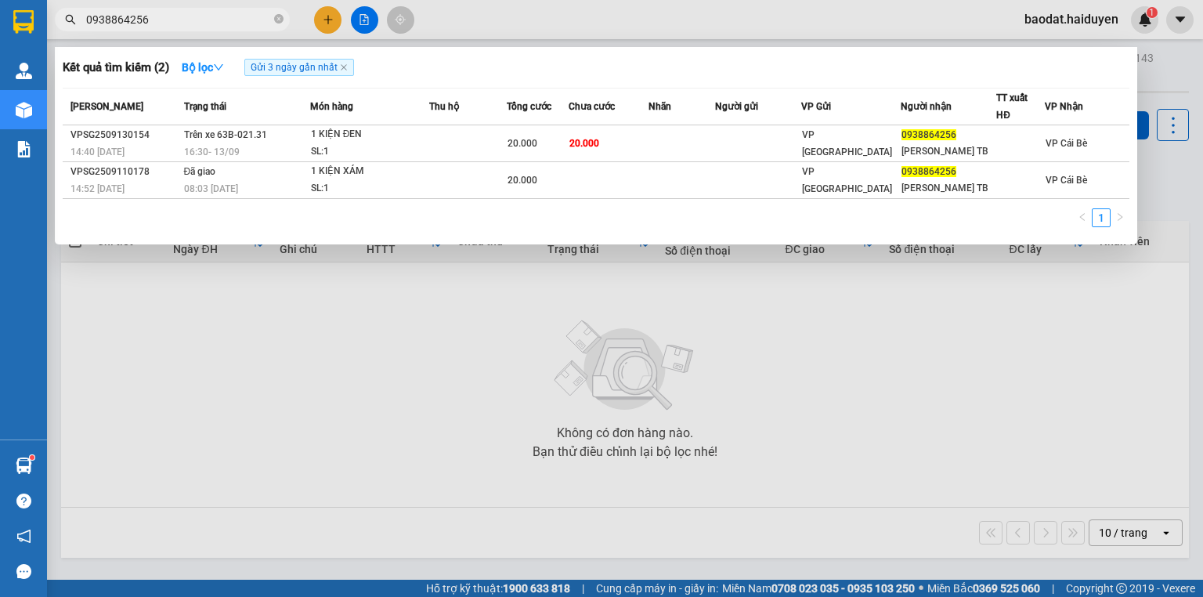
type input "0938864256"
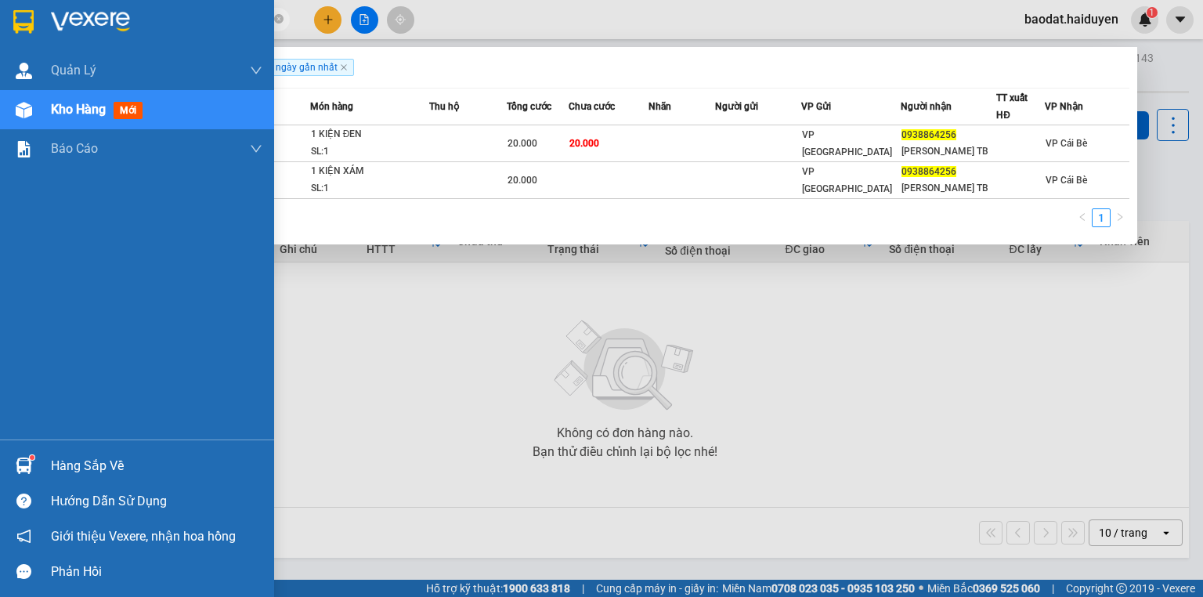
drag, startPoint x: 74, startPoint y: 118, endPoint x: 67, endPoint y: 104, distance: 15.1
click at [74, 117] on div "Kho hàng mới" at bounding box center [100, 109] width 98 height 20
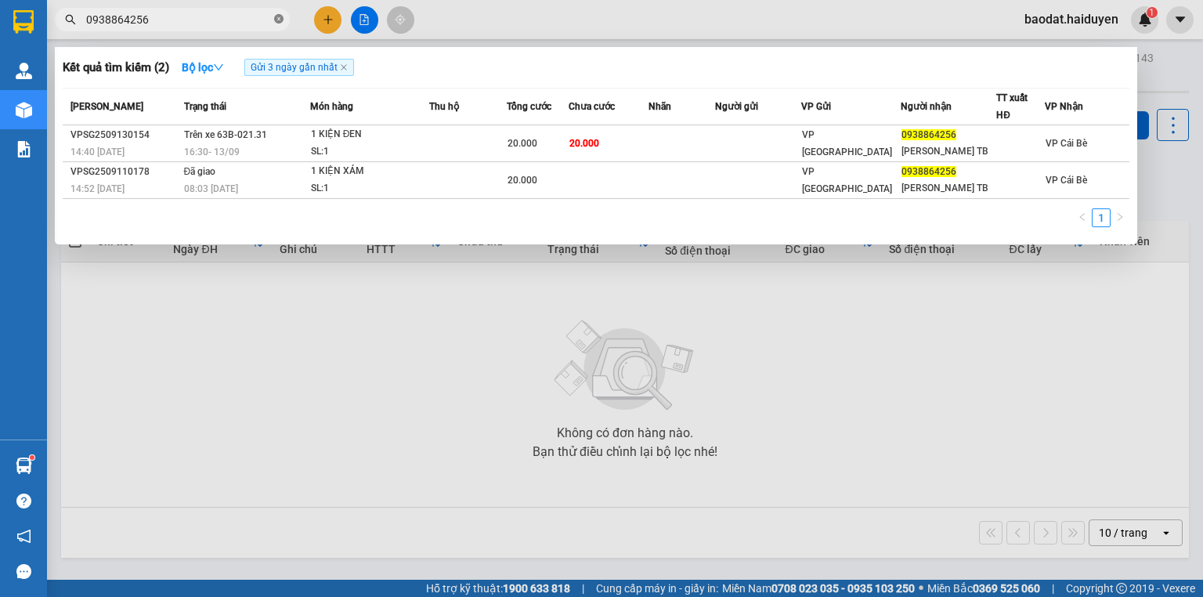
drag, startPoint x: 277, startPoint y: 20, endPoint x: 294, endPoint y: 13, distance: 17.6
click at [278, 20] on icon "close-circle" at bounding box center [278, 18] width 9 height 9
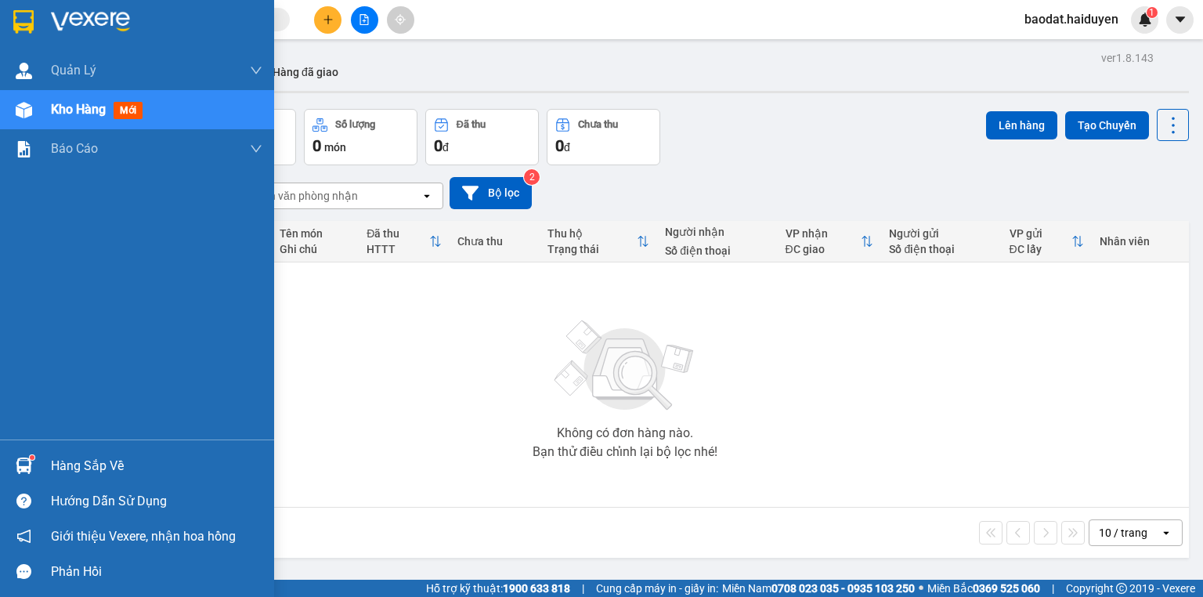
drag, startPoint x: 100, startPoint y: 102, endPoint x: 126, endPoint y: 98, distance: 26.1
click at [106, 103] on span "Kho hàng" at bounding box center [78, 109] width 55 height 15
click at [134, 114] on span "mới" at bounding box center [128, 110] width 29 height 17
click at [135, 114] on span "mới" at bounding box center [128, 110] width 29 height 17
drag, startPoint x: 31, startPoint y: 121, endPoint x: 50, endPoint y: 110, distance: 21.8
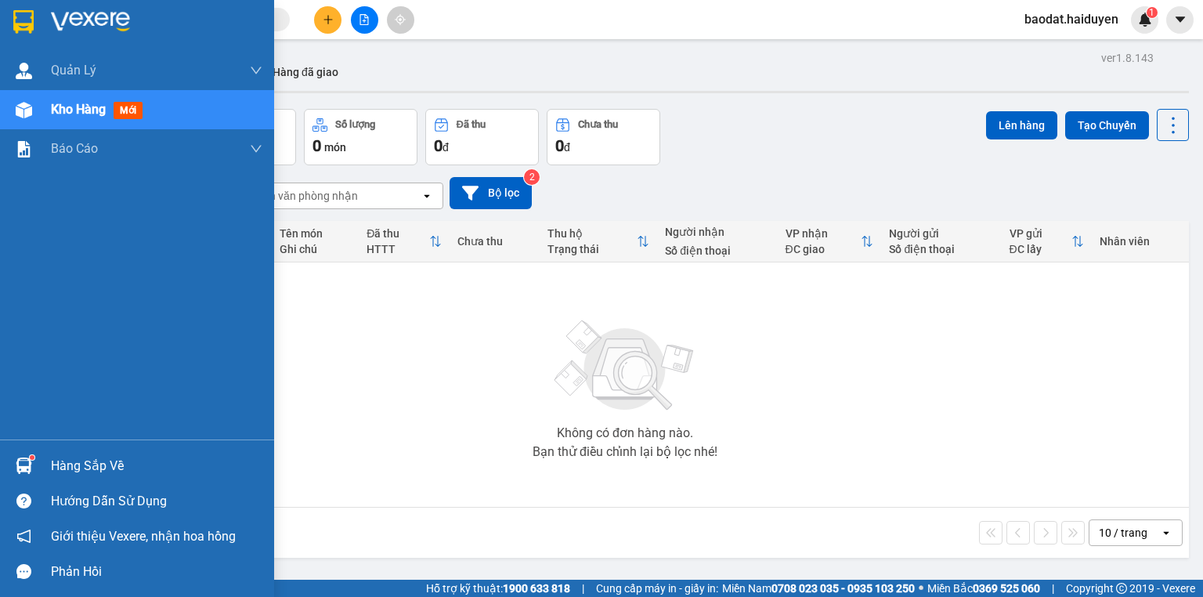
click at [34, 118] on div at bounding box center [23, 109] width 27 height 27
click at [50, 110] on div "Kho hàng mới" at bounding box center [137, 109] width 274 height 39
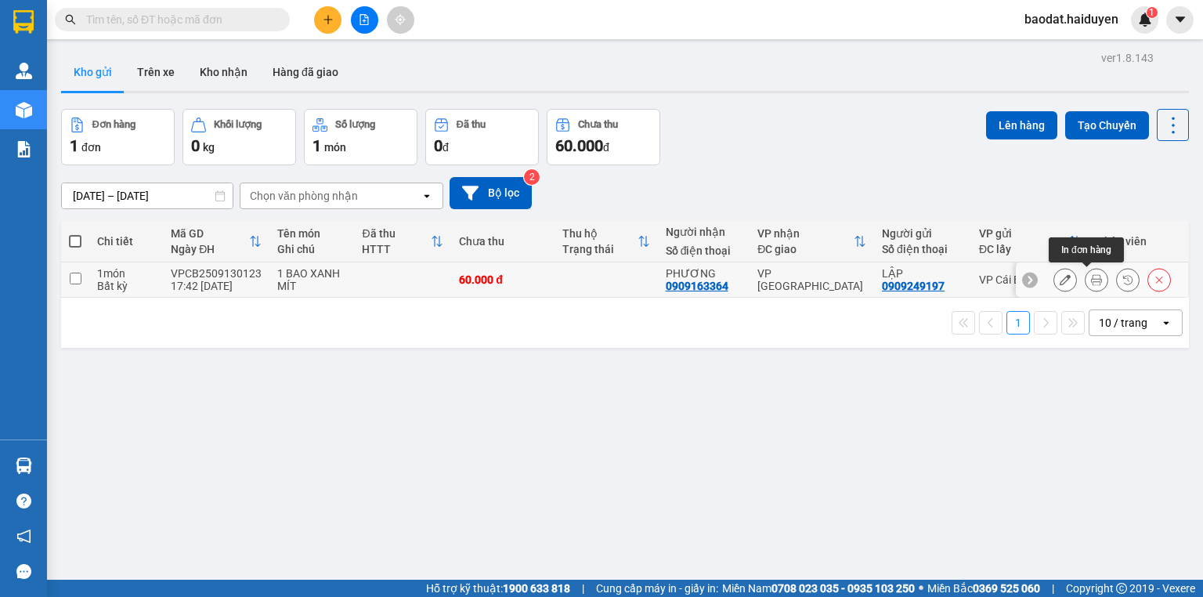
click at [1093, 279] on button at bounding box center [1097, 279] width 22 height 27
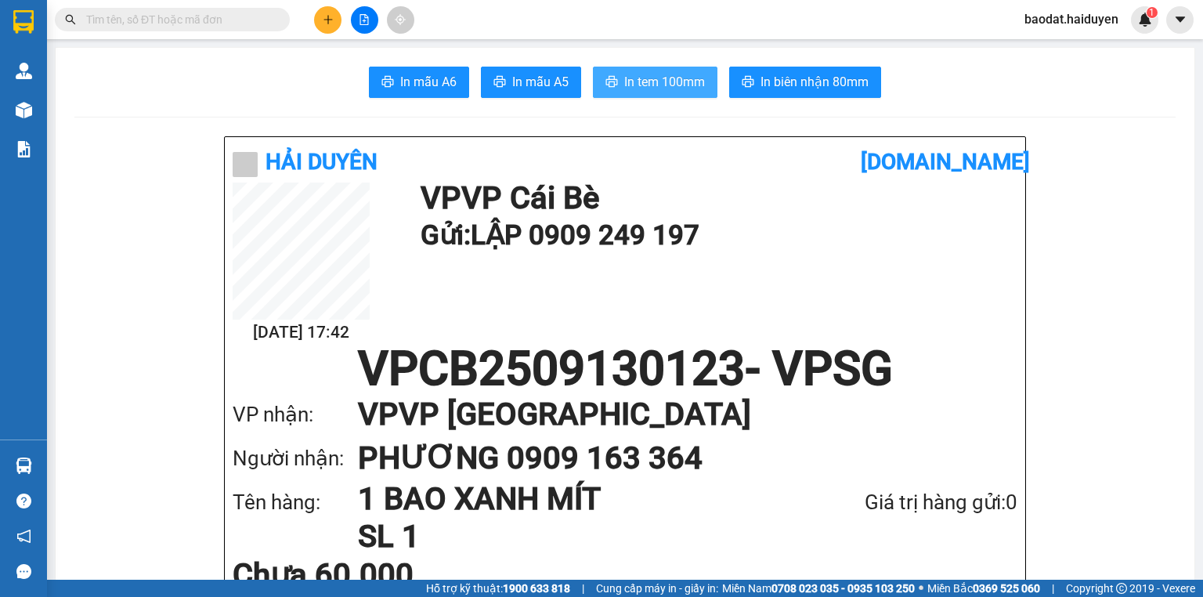
click at [699, 95] on button "In tem 100mm" at bounding box center [655, 82] width 125 height 31
drag, startPoint x: 244, startPoint y: 24, endPoint x: 183, endPoint y: 15, distance: 61.7
click at [244, 21] on input "text" at bounding box center [178, 19] width 185 height 17
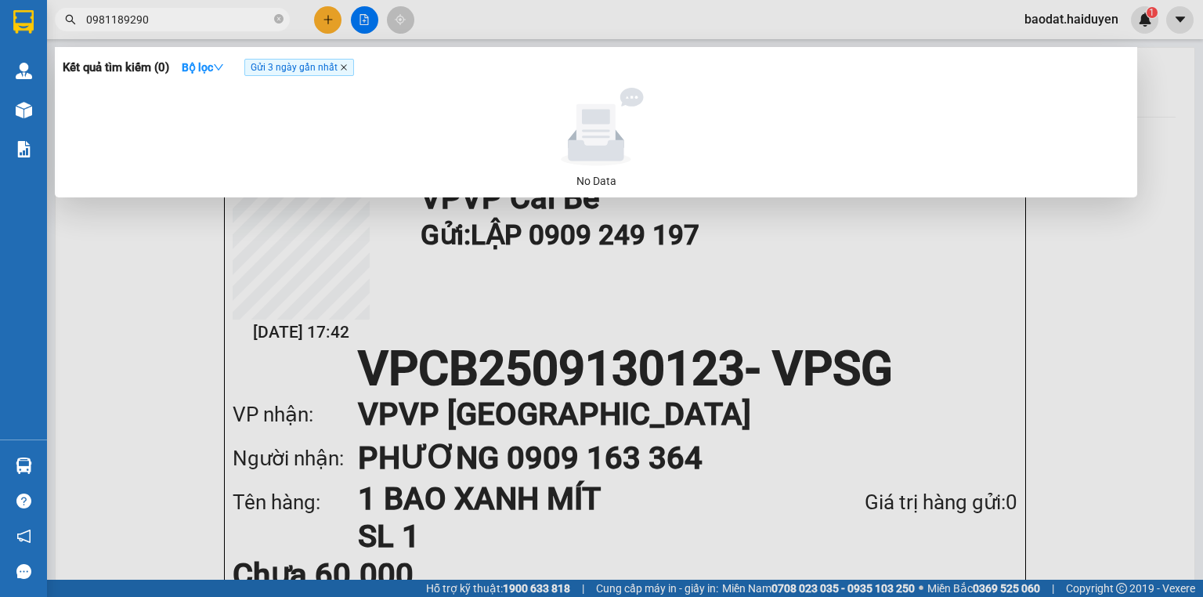
type input "0981189290"
click at [348, 63] on icon "close" at bounding box center [344, 67] width 8 height 8
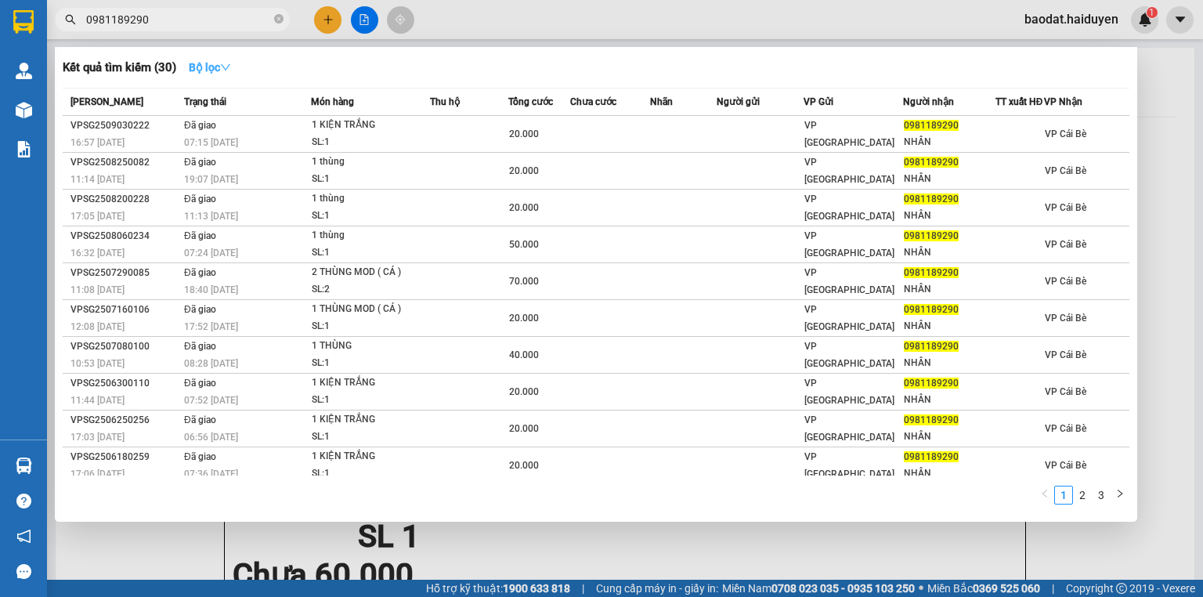
click at [226, 64] on icon "down" at bounding box center [225, 67] width 11 height 11
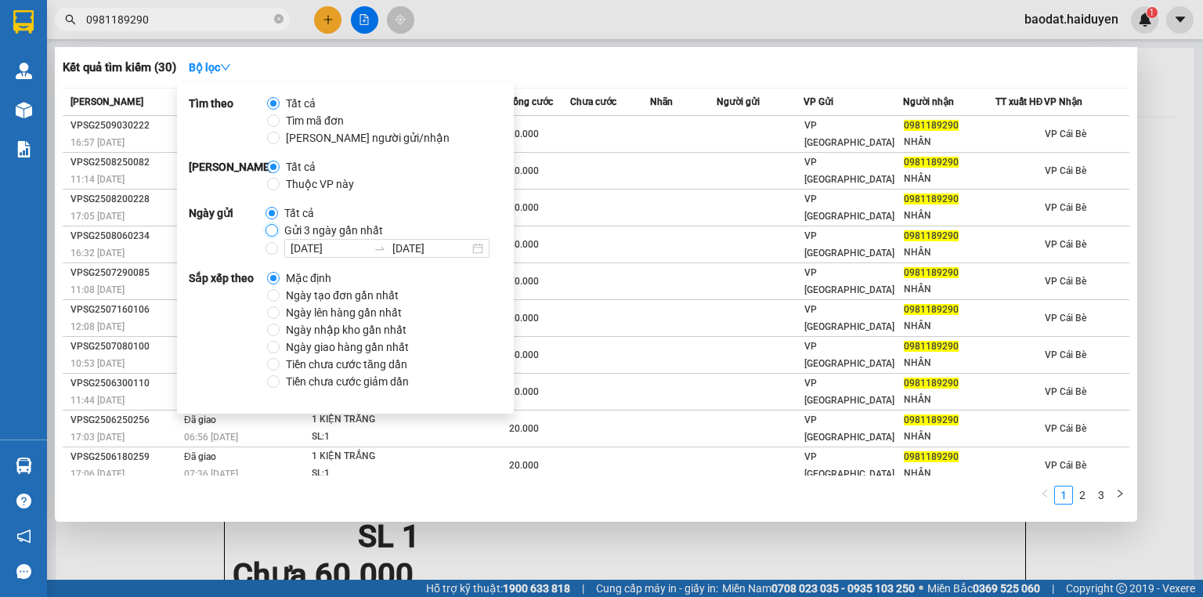
click at [266, 233] on input "Gửi 3 ngày gần nhất" at bounding box center [272, 230] width 13 height 13
radio input "true"
radio input "false"
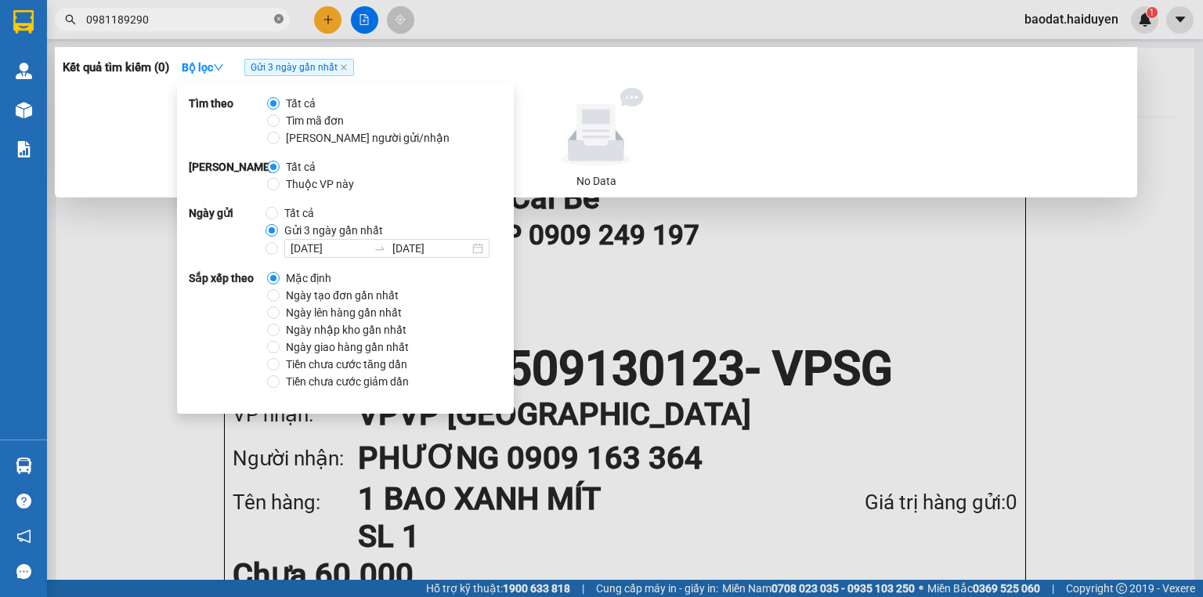
click at [275, 21] on icon "close-circle" at bounding box center [278, 18] width 9 height 9
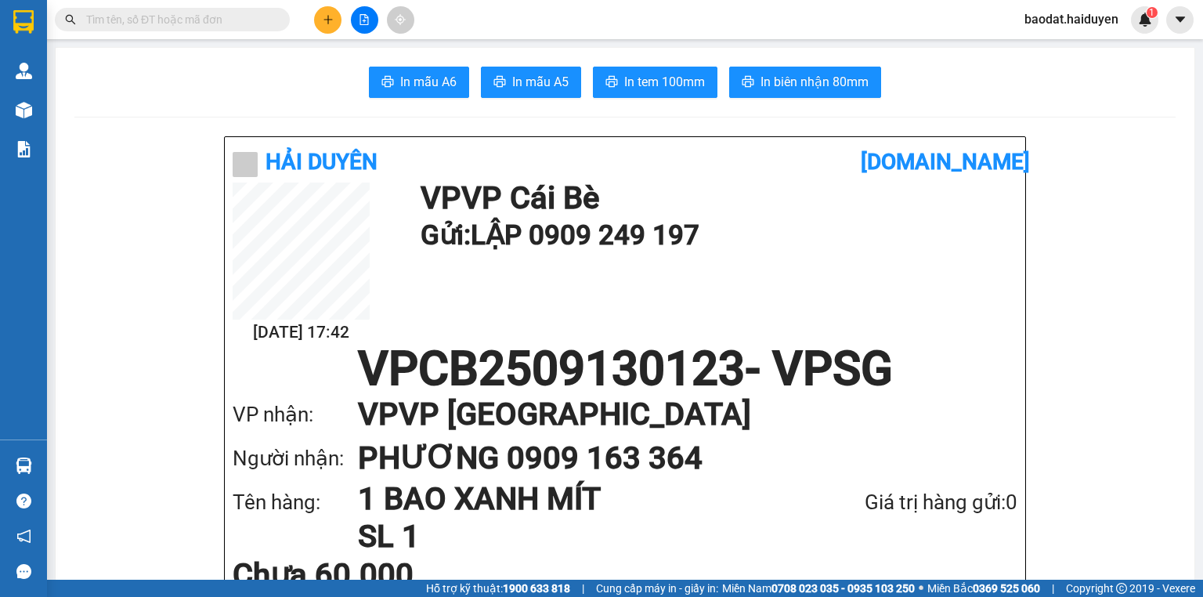
click at [238, 19] on input "text" at bounding box center [178, 19] width 185 height 17
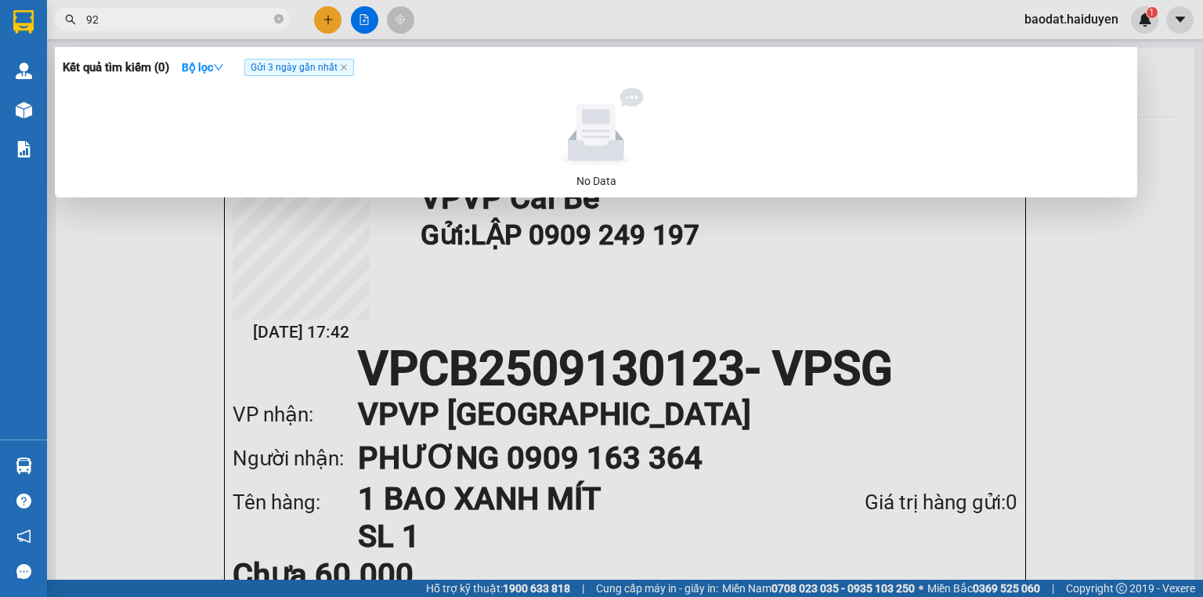
type input "9"
click at [350, 67] on span "Gửi 3 ngày gần nhất" at bounding box center [299, 67] width 110 height 17
click at [348, 71] on icon "close" at bounding box center [344, 67] width 8 height 8
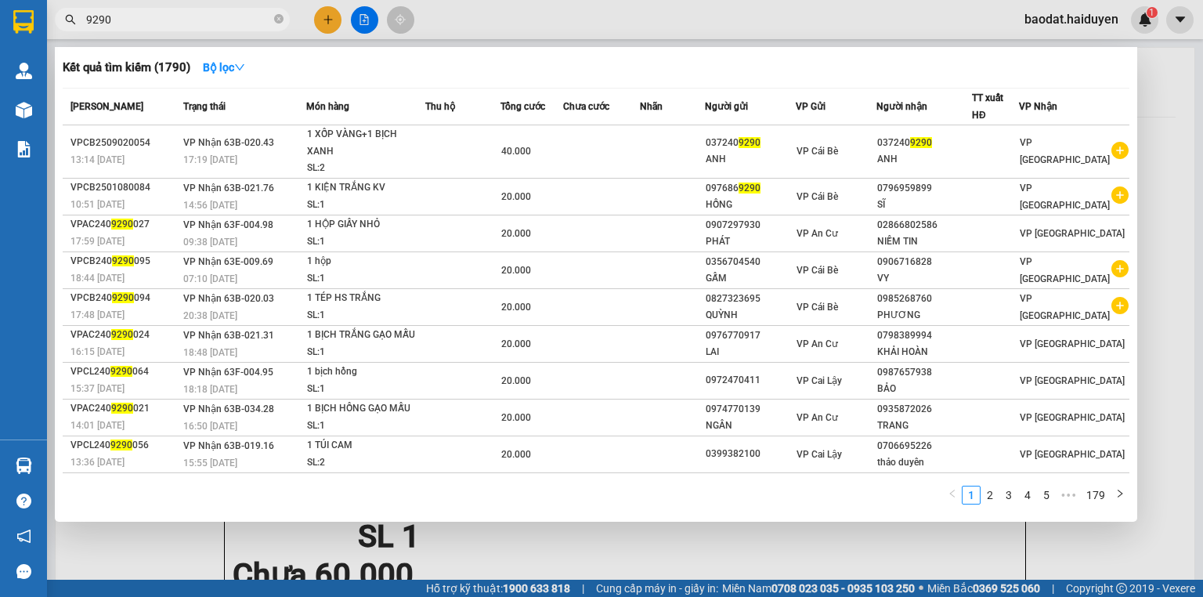
click at [248, 28] on span "9290" at bounding box center [172, 20] width 235 height 24
click at [247, 25] on input "9290" at bounding box center [178, 19] width 185 height 17
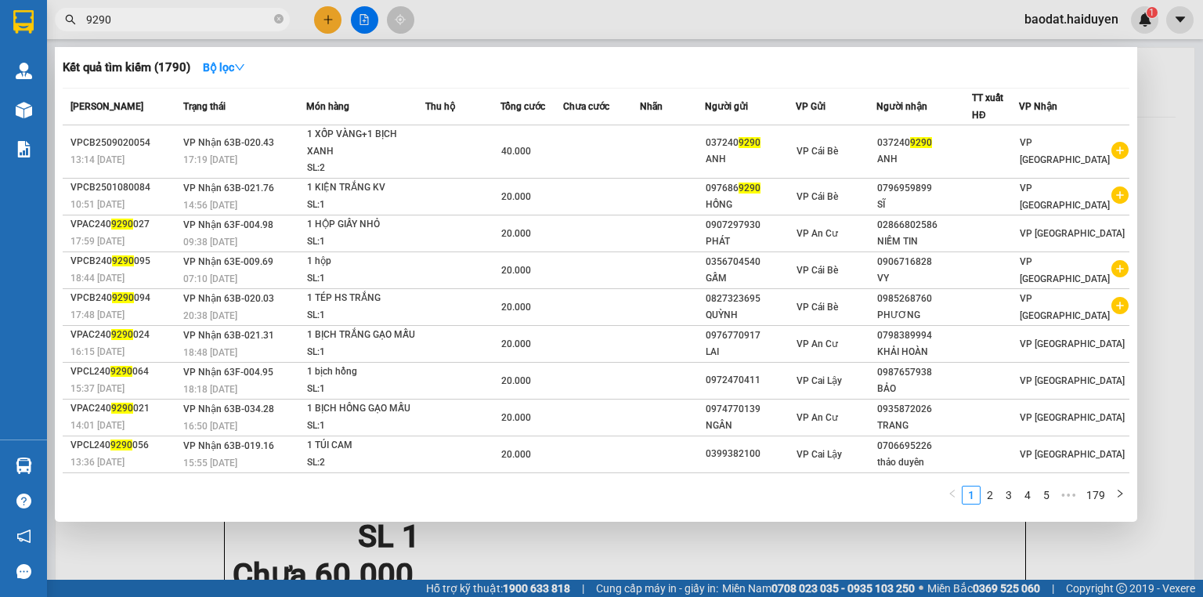
click at [247, 25] on input "9290" at bounding box center [178, 19] width 185 height 17
type input "9"
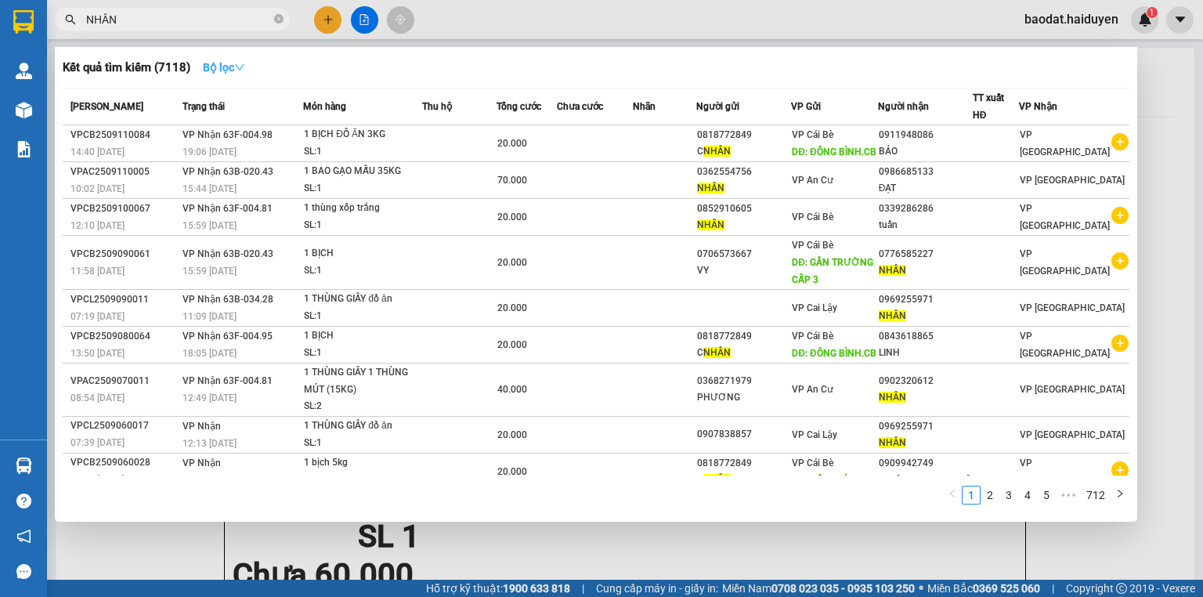
type input "NHÂN"
click at [256, 67] on button "Bộ lọc" at bounding box center [223, 67] width 67 height 25
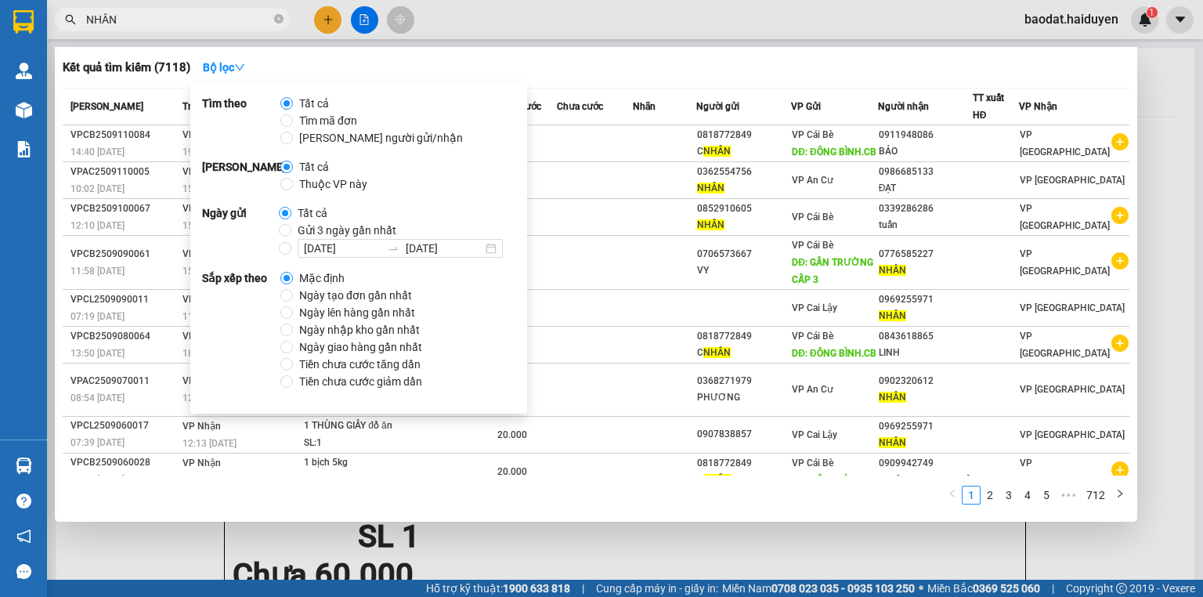
click at [285, 222] on label "Gửi 3 ngày gần nhất" at bounding box center [341, 230] width 124 height 17
click at [285, 224] on input "Gửi 3 ngày gần nhất" at bounding box center [285, 230] width 13 height 13
radio input "true"
radio input "false"
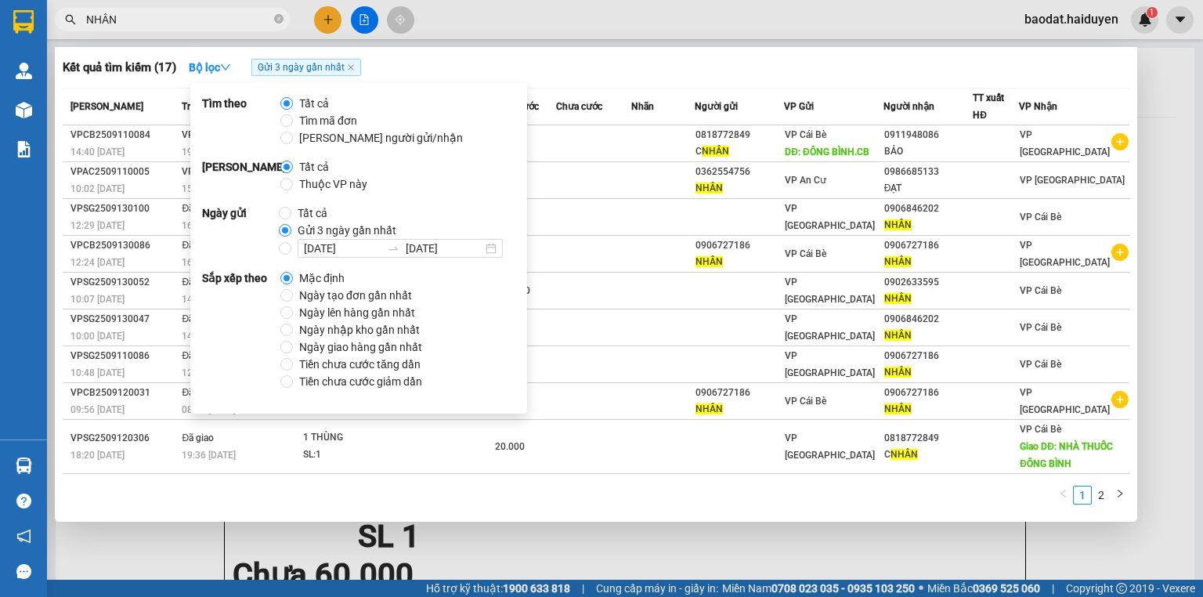
click at [616, 80] on div "Kết quả tìm kiếm ( 17 ) Bộ lọc Gửi 3 ngày gần nhất Mã ĐH Trạng thái Món hàng Th…" at bounding box center [596, 284] width 1083 height 475
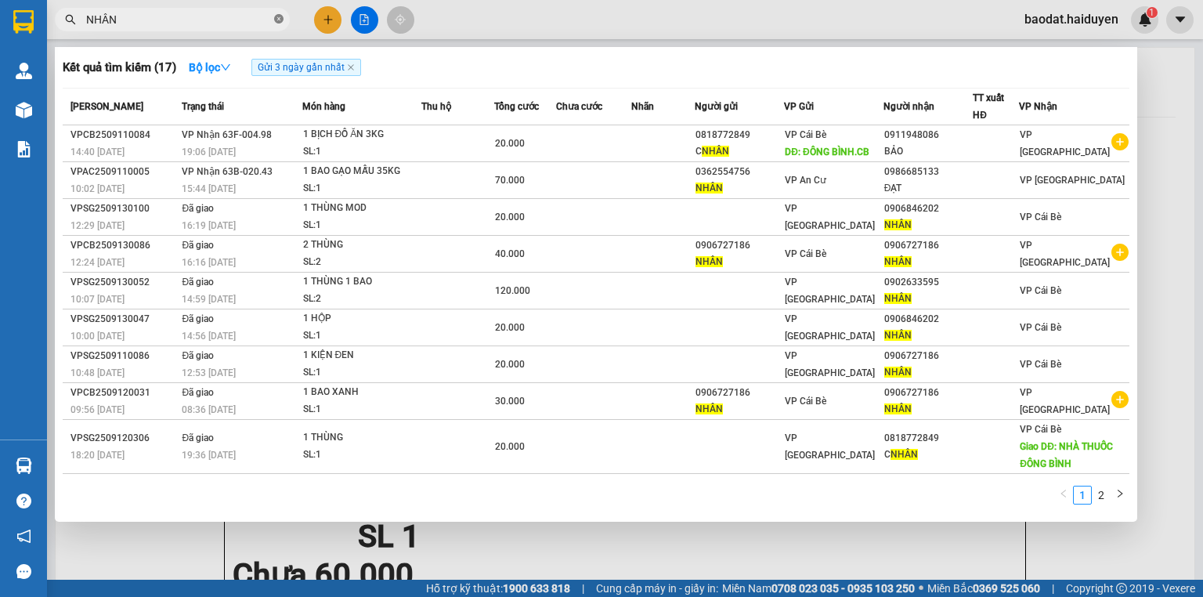
click at [280, 21] on icon "close-circle" at bounding box center [278, 18] width 9 height 9
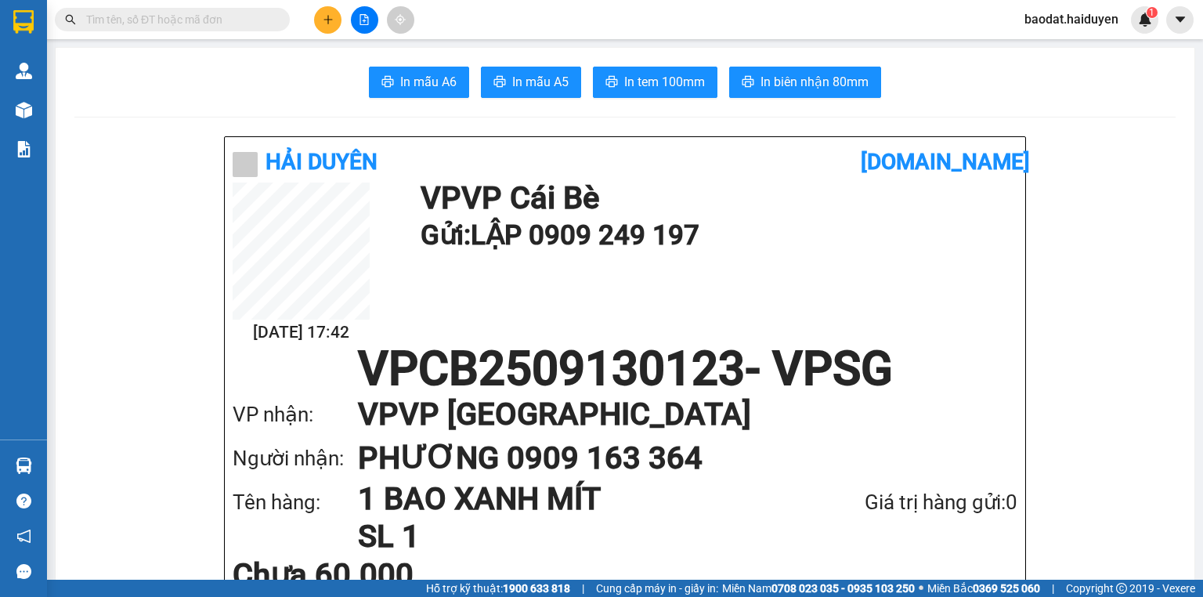
click at [265, 21] on input "text" at bounding box center [178, 19] width 185 height 17
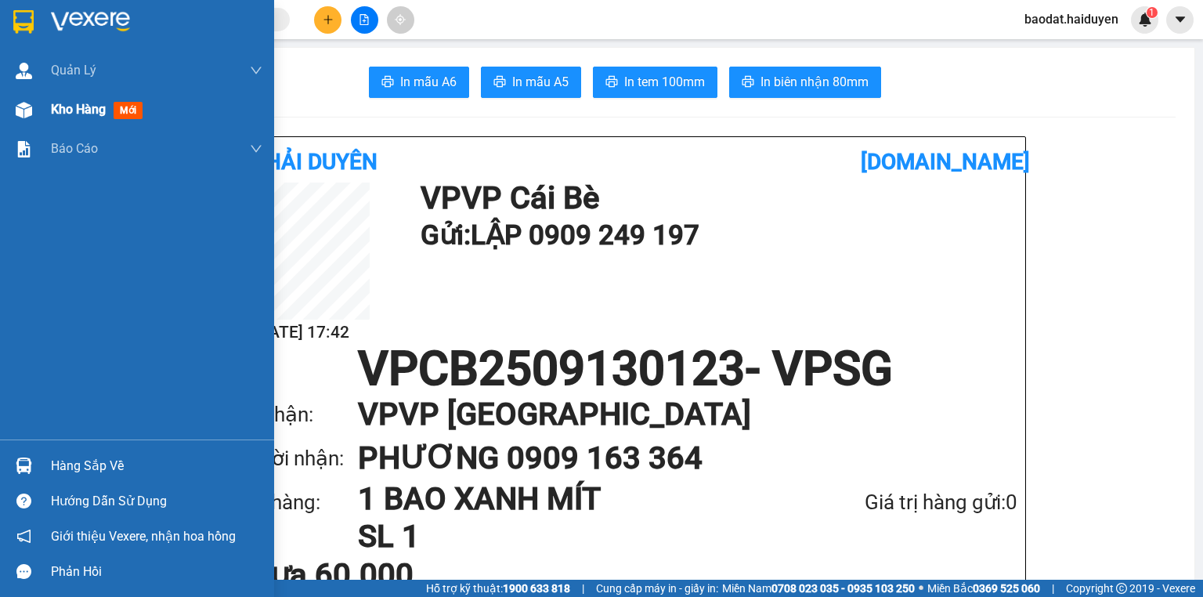
drag, startPoint x: 43, startPoint y: 111, endPoint x: 63, endPoint y: 110, distance: 19.6
click at [44, 111] on div "Kho hàng mới" at bounding box center [137, 109] width 274 height 39
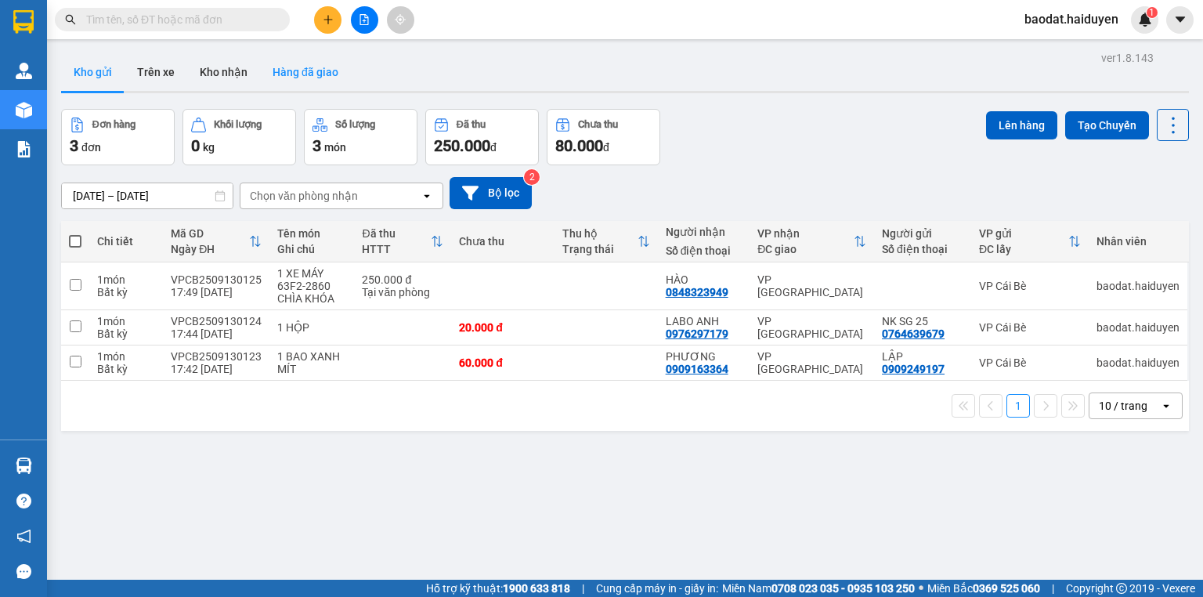
drag, startPoint x: 238, startPoint y: 82, endPoint x: 262, endPoint y: 84, distance: 24.3
click at [248, 85] on button "Kho nhận" at bounding box center [223, 72] width 73 height 38
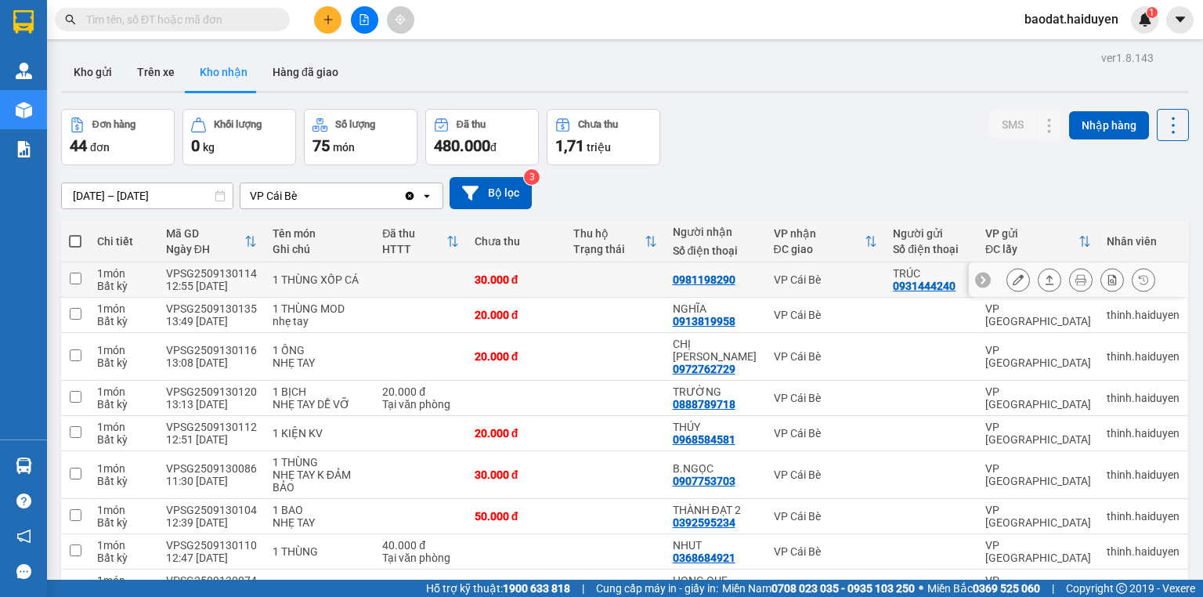
click at [1013, 281] on icon at bounding box center [1018, 279] width 11 height 11
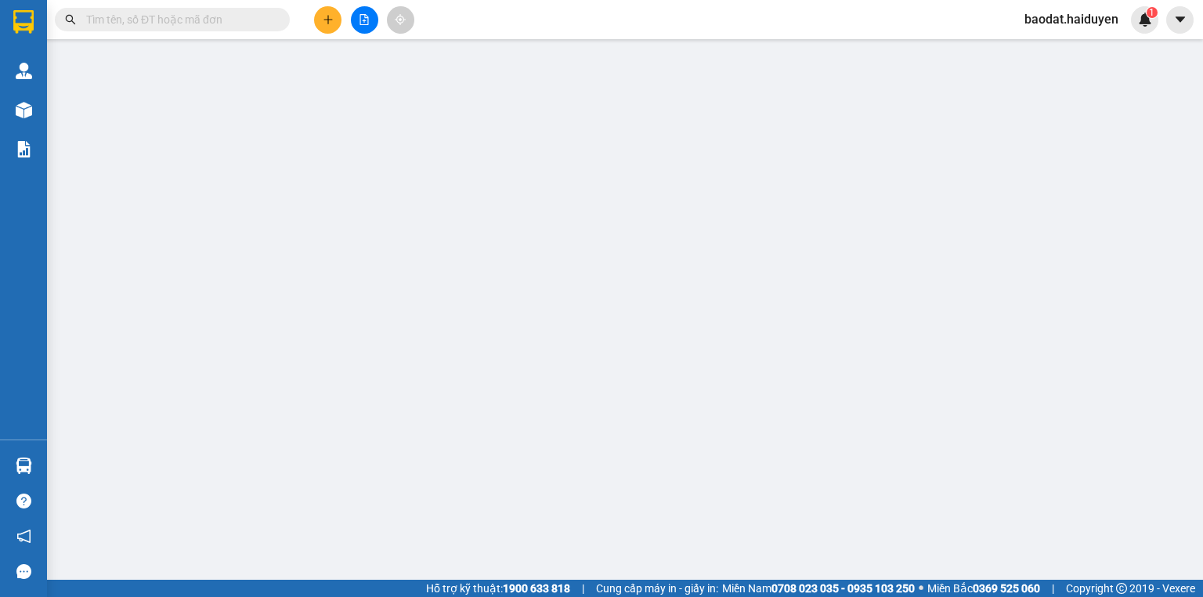
type input "0931444240"
type input "TRÚC"
type input "0981198290"
type input "30.000"
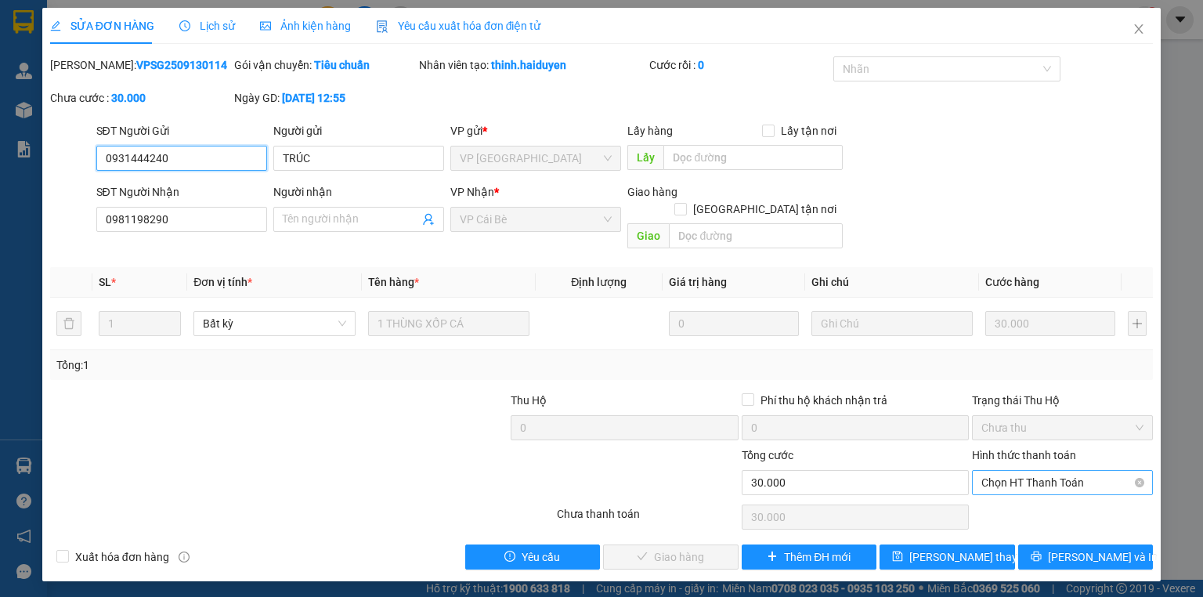
click at [1028, 475] on span "Chọn HT Thanh Toán" at bounding box center [1063, 483] width 162 height 24
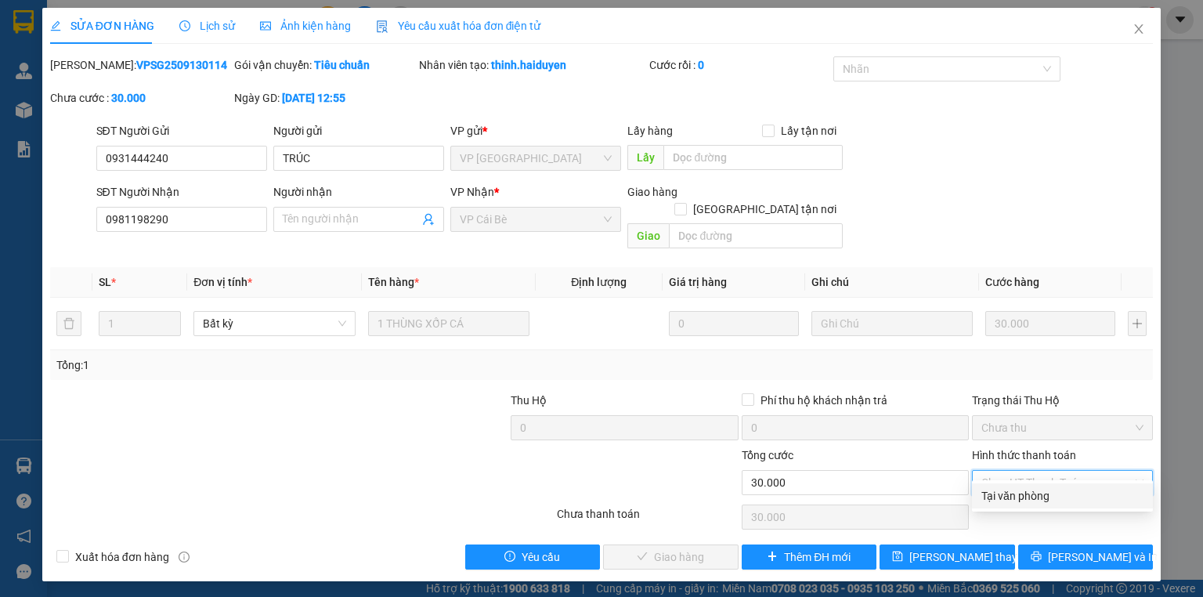
click at [1018, 490] on div "Tại văn phòng" at bounding box center [1063, 495] width 162 height 17
type input "0"
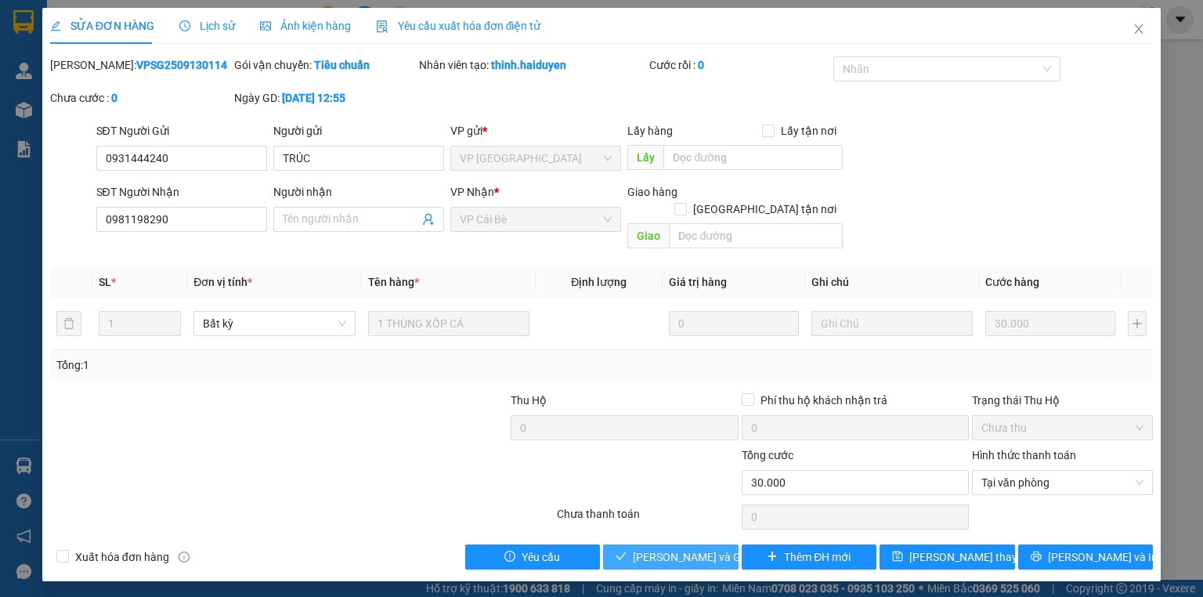
drag, startPoint x: 694, startPoint y: 542, endPoint x: 706, endPoint y: 530, distance: 16.6
click at [695, 548] on span "[PERSON_NAME] và [PERSON_NAME] hàng" at bounding box center [708, 556] width 150 height 17
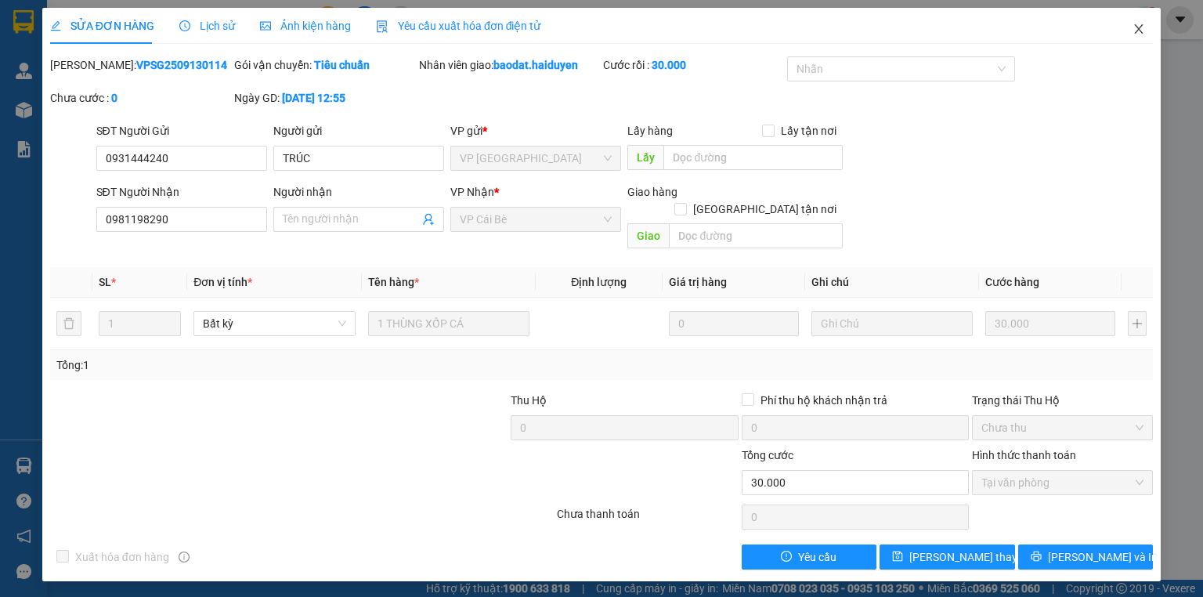
drag, startPoint x: 1144, startPoint y: 29, endPoint x: 1113, endPoint y: 25, distance: 31.6
click at [1145, 29] on span "Close" at bounding box center [1139, 30] width 44 height 44
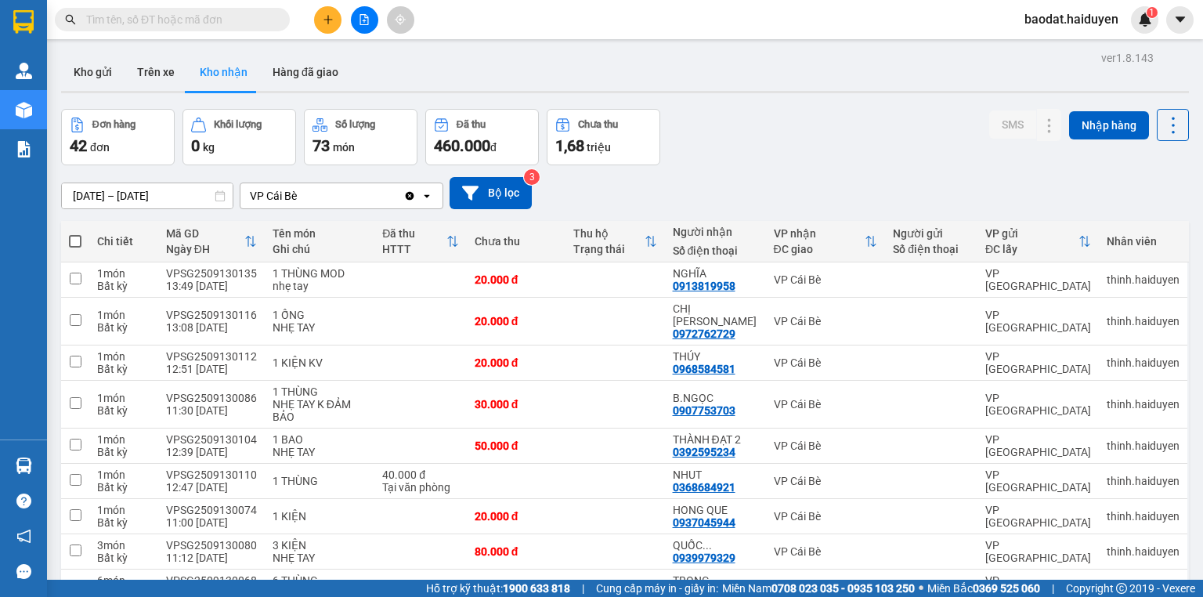
click at [255, 24] on input "text" at bounding box center [178, 19] width 185 height 17
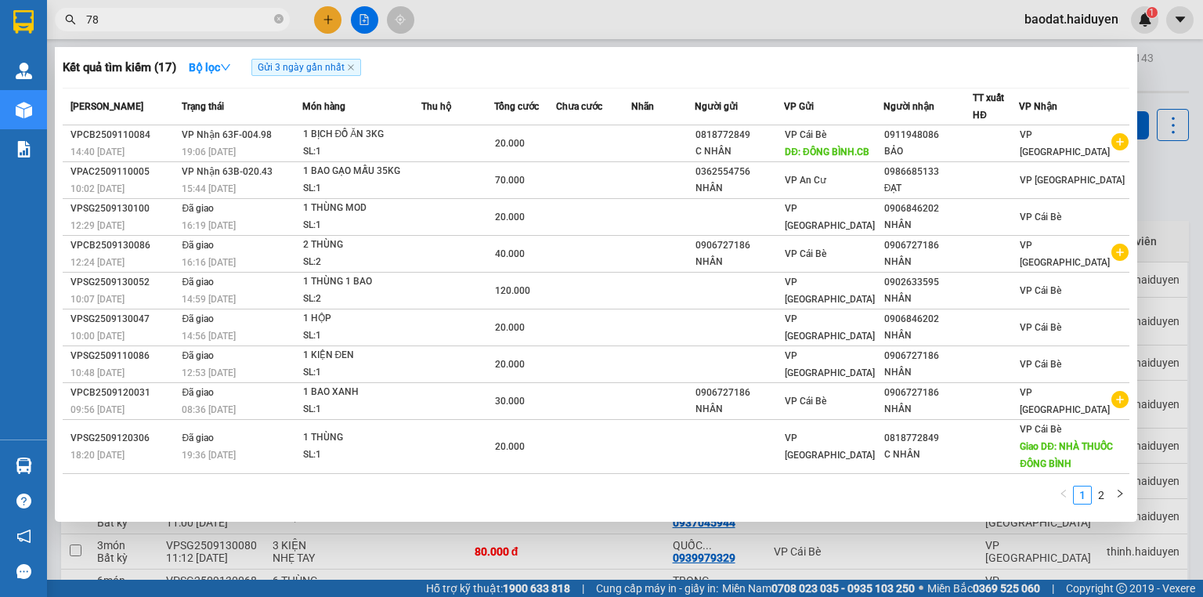
type input "78"
click at [329, 20] on div at bounding box center [601, 298] width 1203 height 597
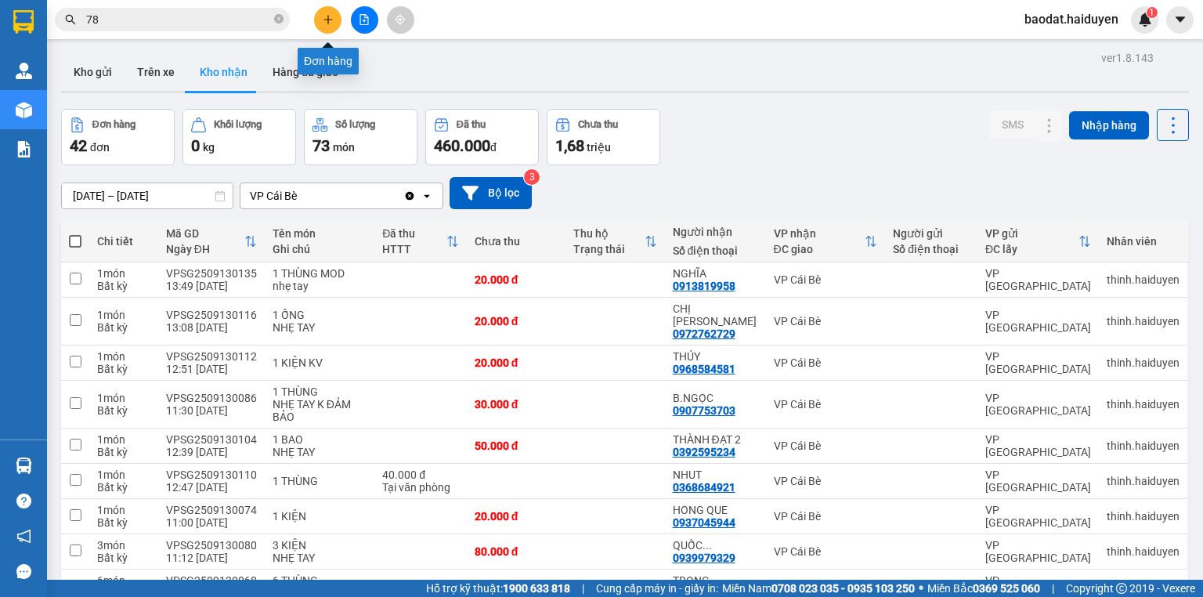
click at [326, 22] on icon "plus" at bounding box center [328, 19] width 11 height 11
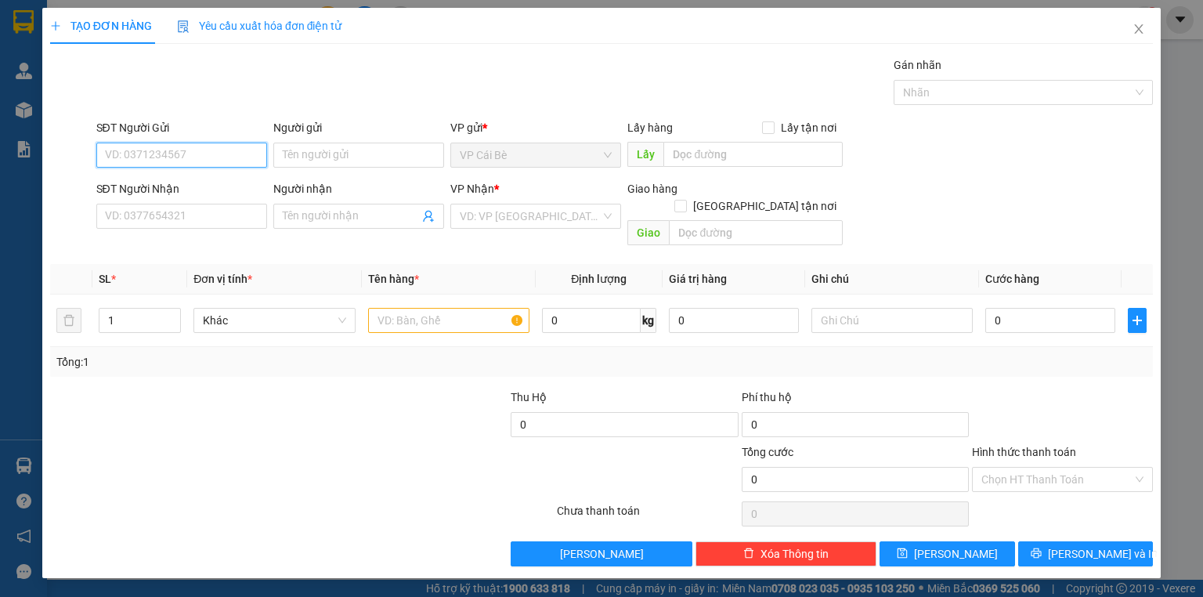
click at [213, 150] on input "SĐT Người Gửi" at bounding box center [181, 155] width 171 height 25
click at [191, 186] on div "02736297879 - NK SÀI GÒN" at bounding box center [206, 185] width 200 height 17
type input "02736297879"
type input "NK SÀI GÒN"
type input "0937040848"
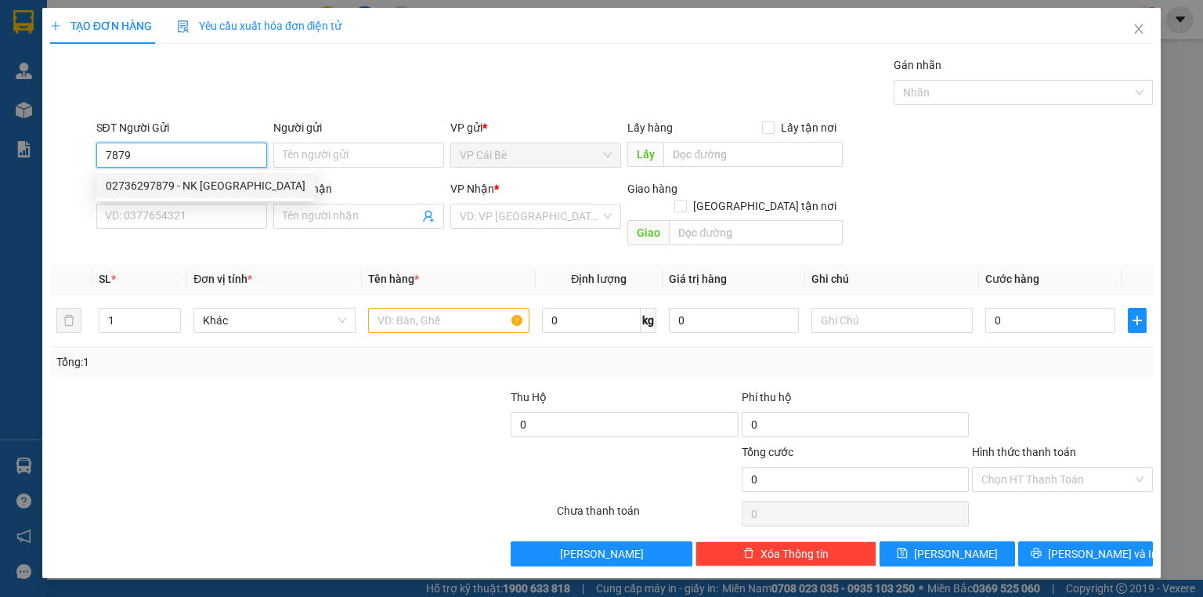
type input "LABO NHẬT MỸ"
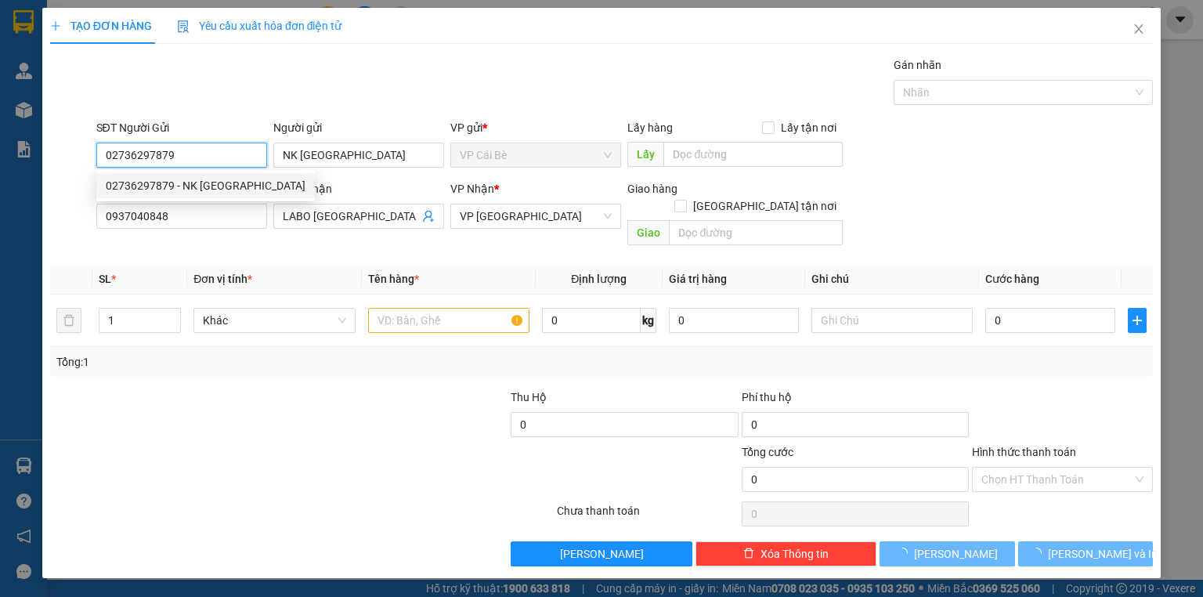
type input "20.000"
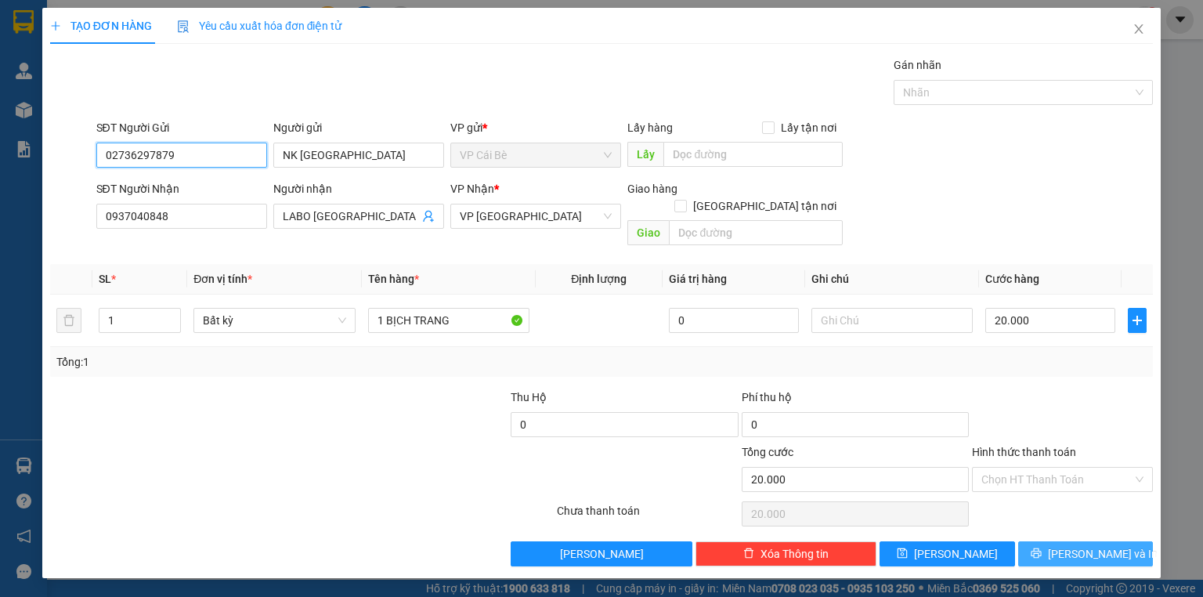
type input "02736297879"
click at [1048, 543] on button "Lưu và In" at bounding box center [1086, 553] width 136 height 25
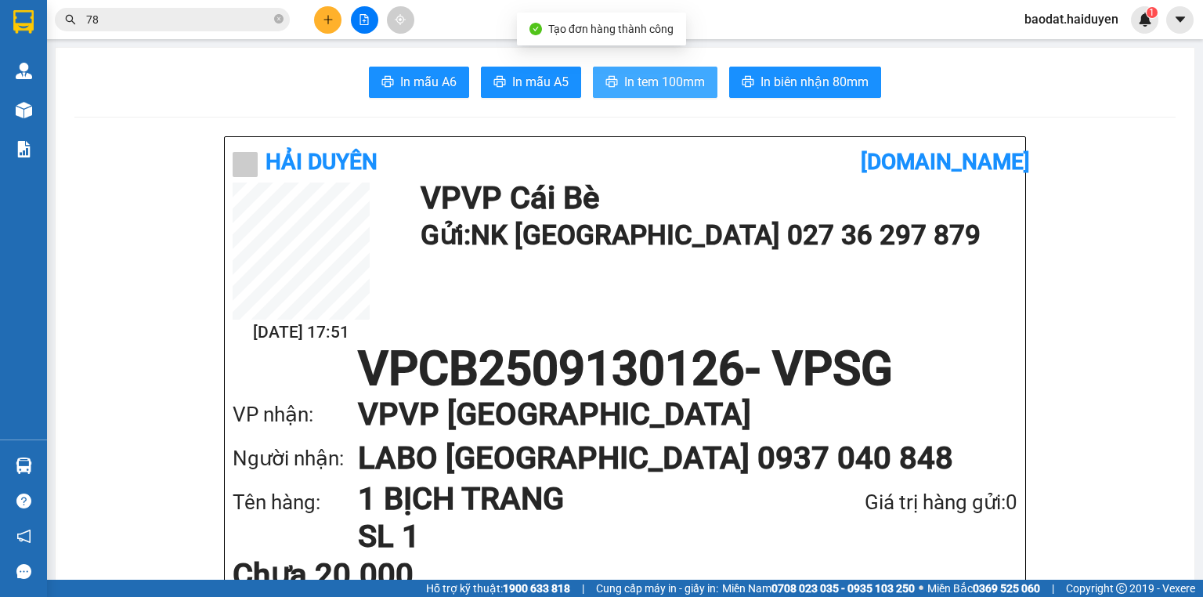
click at [666, 90] on span "In tem 100mm" at bounding box center [664, 82] width 81 height 20
click at [235, 27] on input "78" at bounding box center [178, 19] width 185 height 17
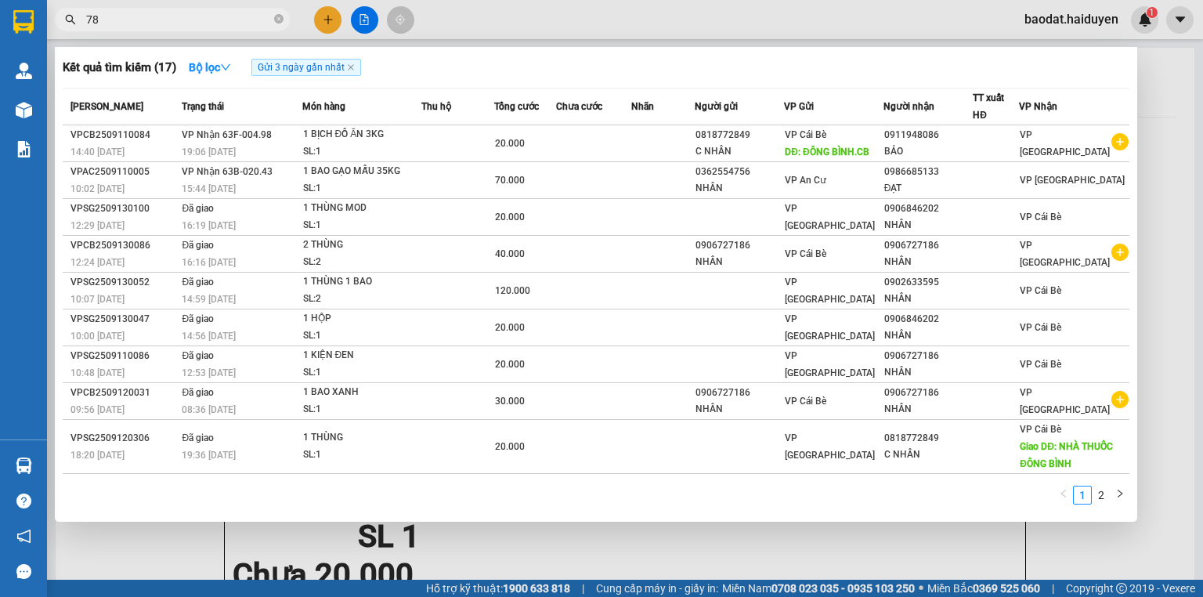
click at [235, 27] on input "78" at bounding box center [178, 19] width 185 height 17
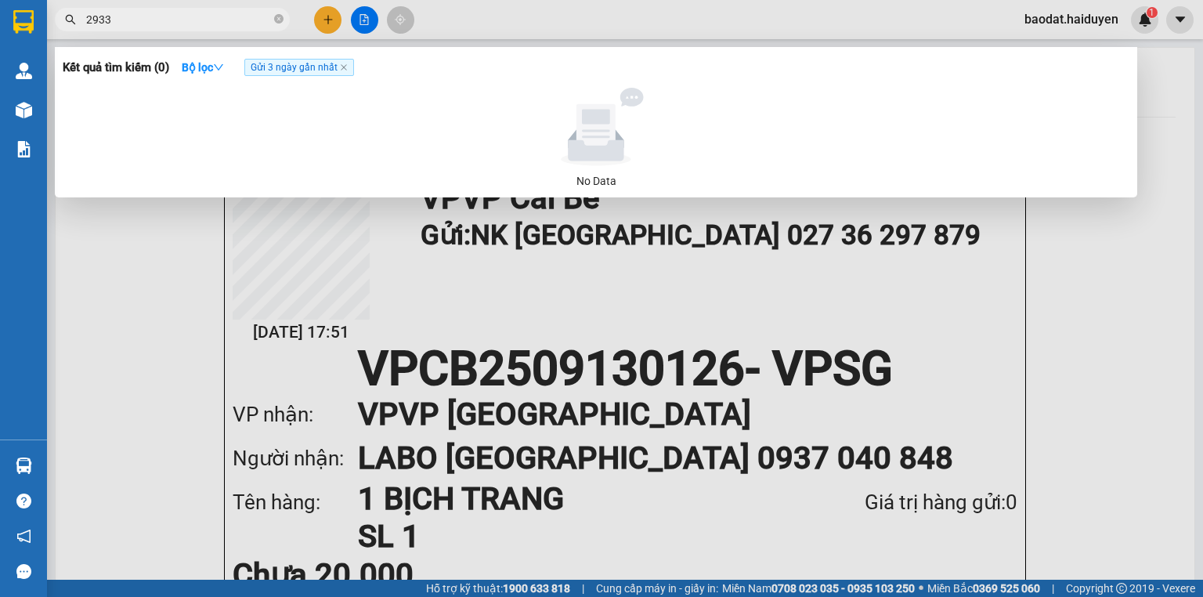
type input "2933"
click at [237, 20] on input "2933" at bounding box center [178, 19] width 185 height 17
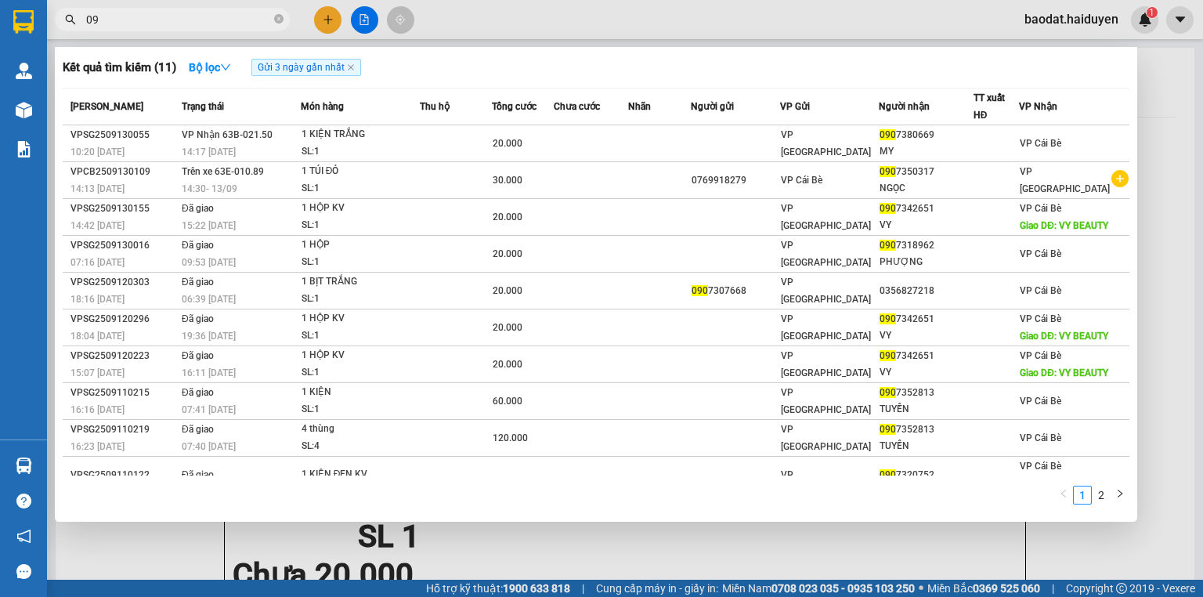
type input "0"
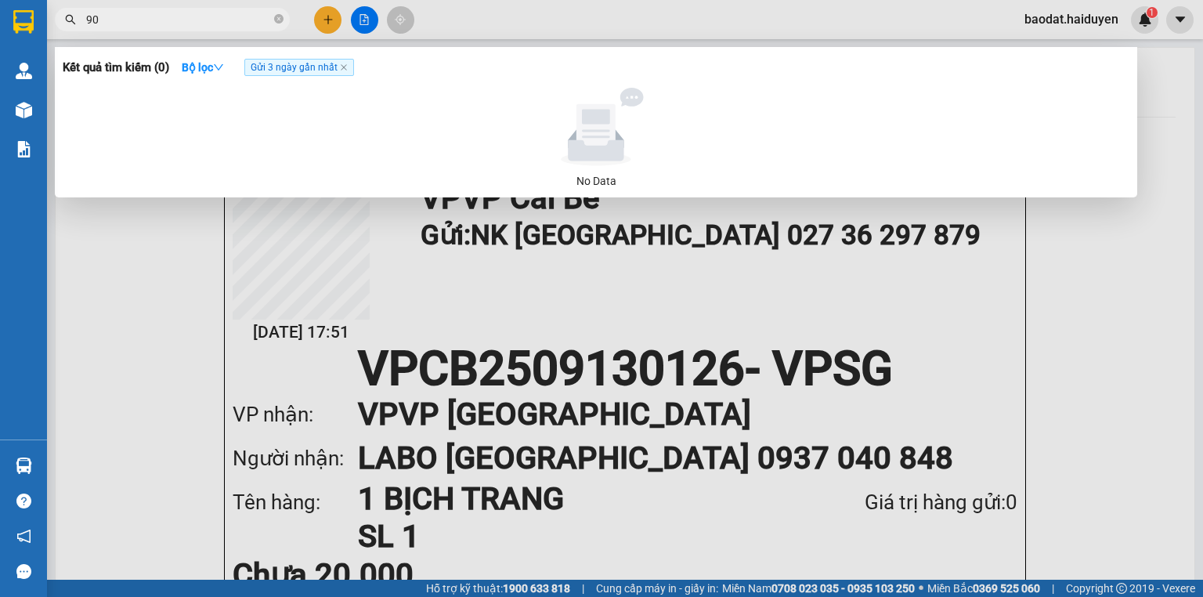
type input "9"
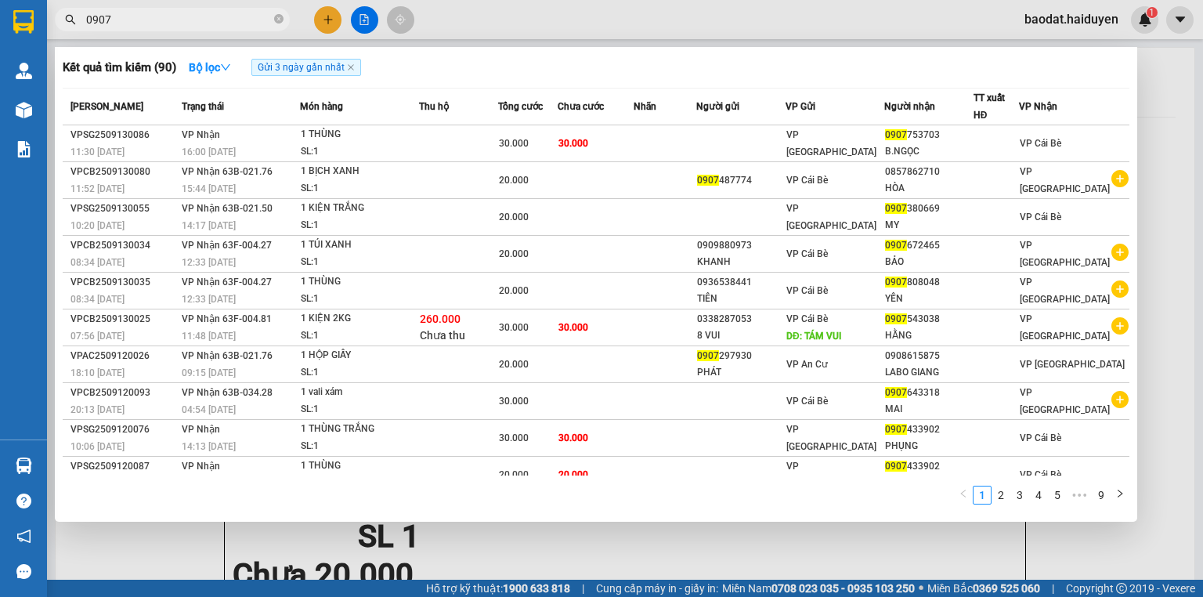
type input "0907"
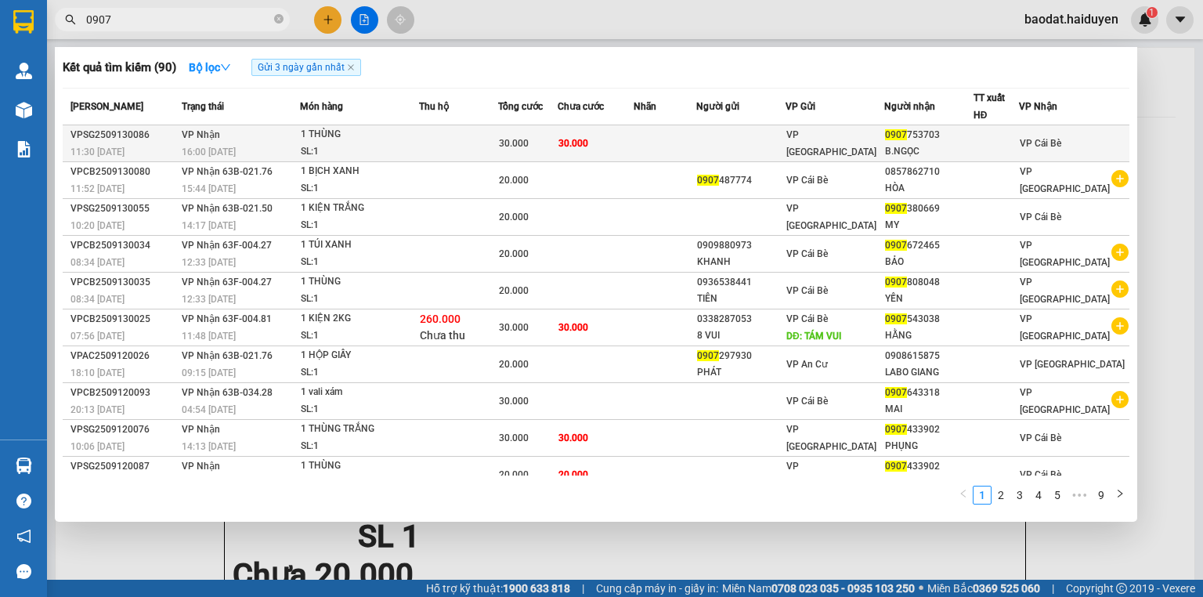
click at [611, 139] on td "30.000" at bounding box center [596, 143] width 76 height 37
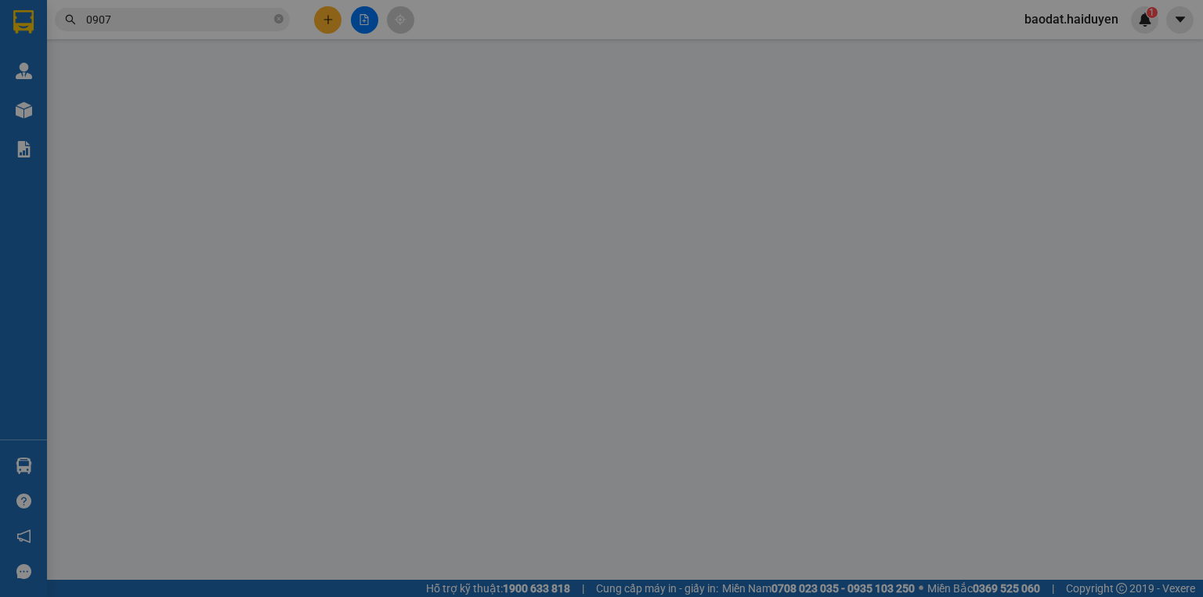
type input "0907753703"
type input "B.NGỌC"
type input "30.000"
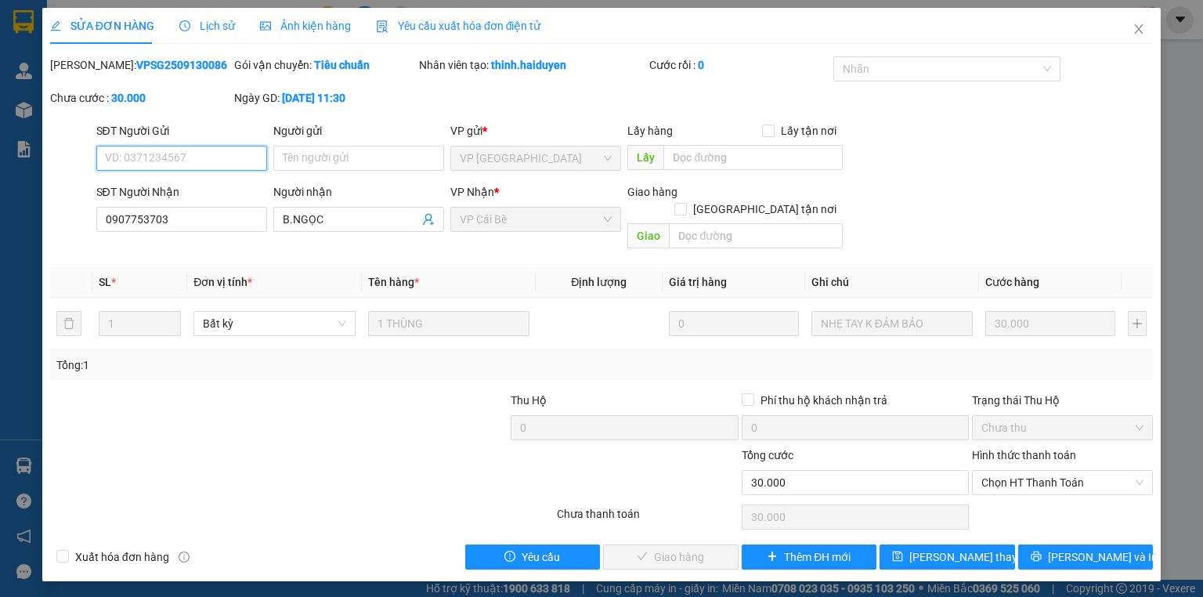
drag, startPoint x: 990, startPoint y: 475, endPoint x: 997, endPoint y: 479, distance: 8.5
click at [994, 476] on div "Chọn HT Thanh Toán" at bounding box center [1062, 482] width 181 height 25
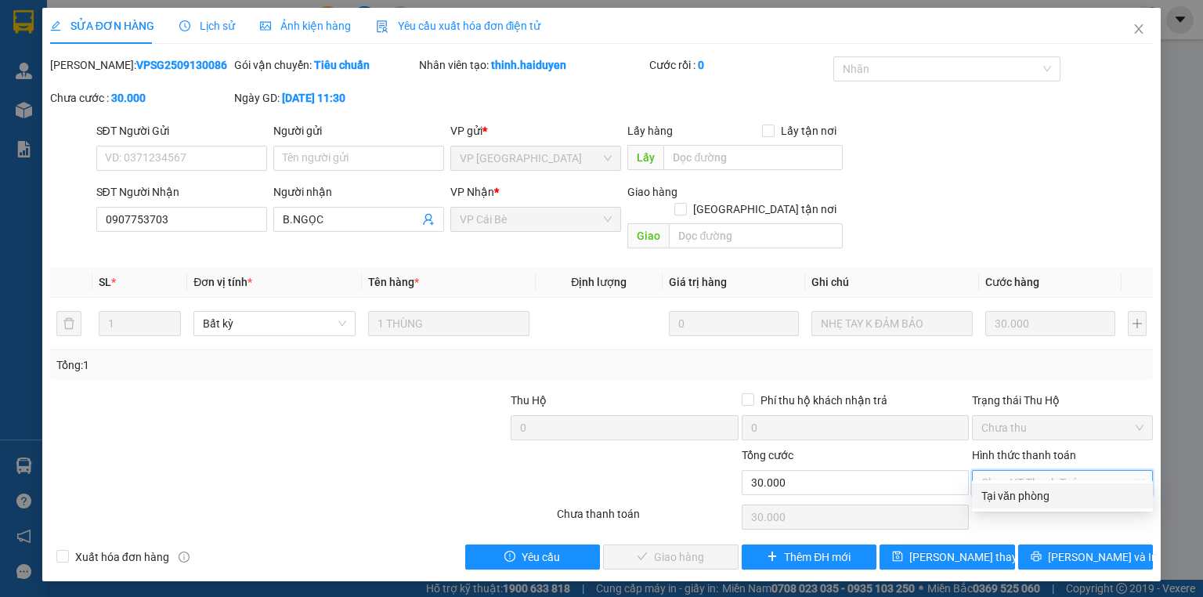
click at [1001, 503] on div "Tại văn phòng" at bounding box center [1063, 495] width 162 height 17
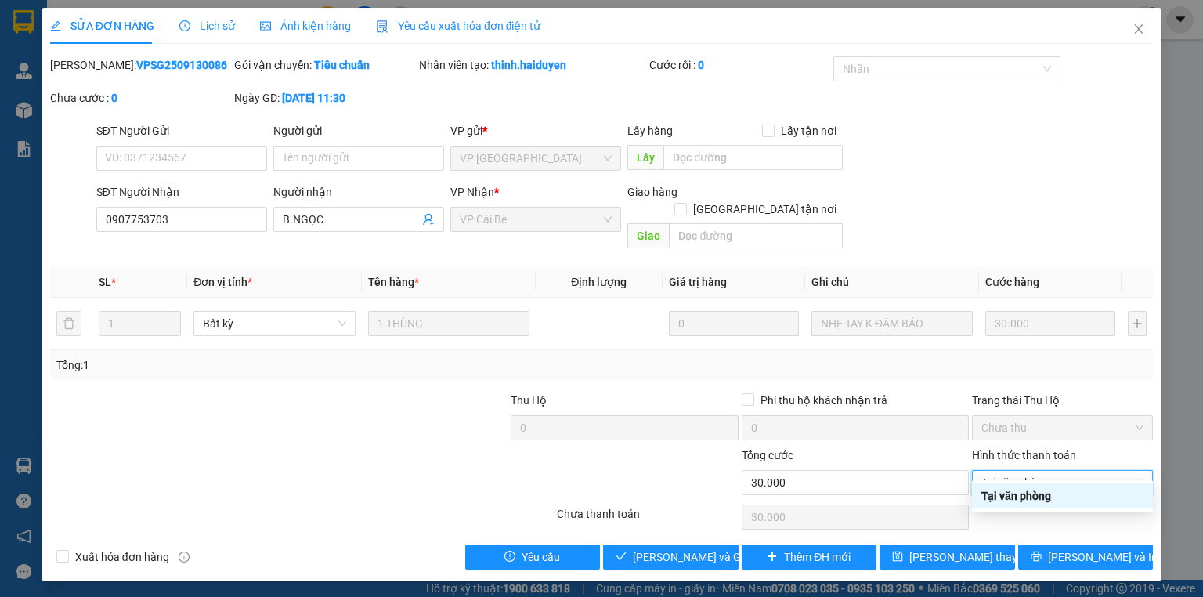
type input "0"
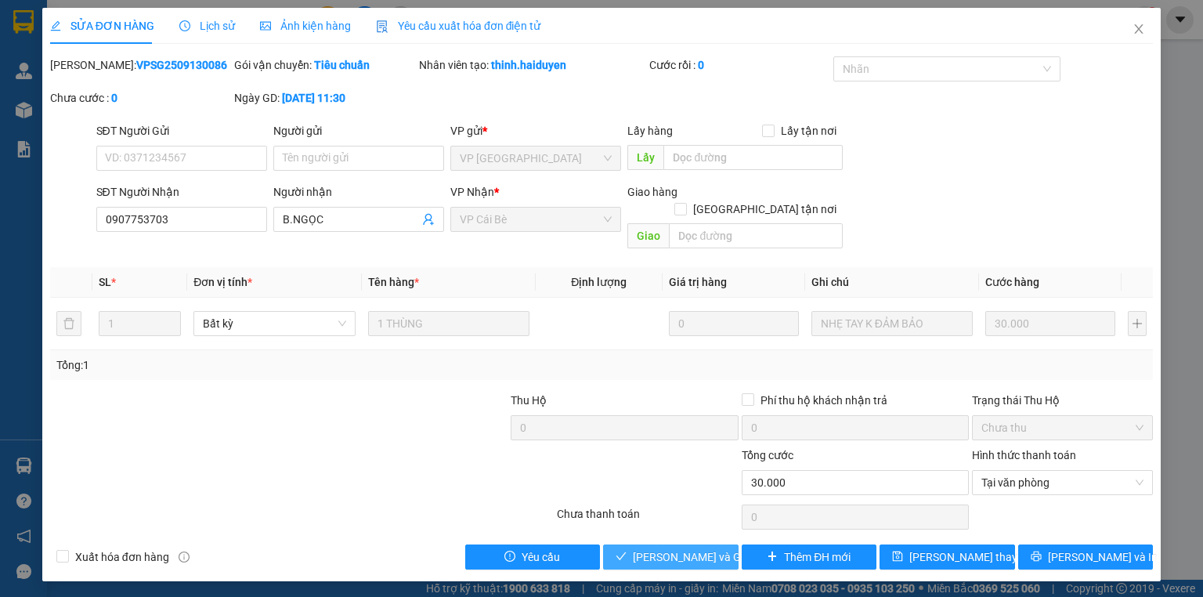
click at [663, 548] on span "[PERSON_NAME] và Giao hàng" at bounding box center [708, 556] width 150 height 17
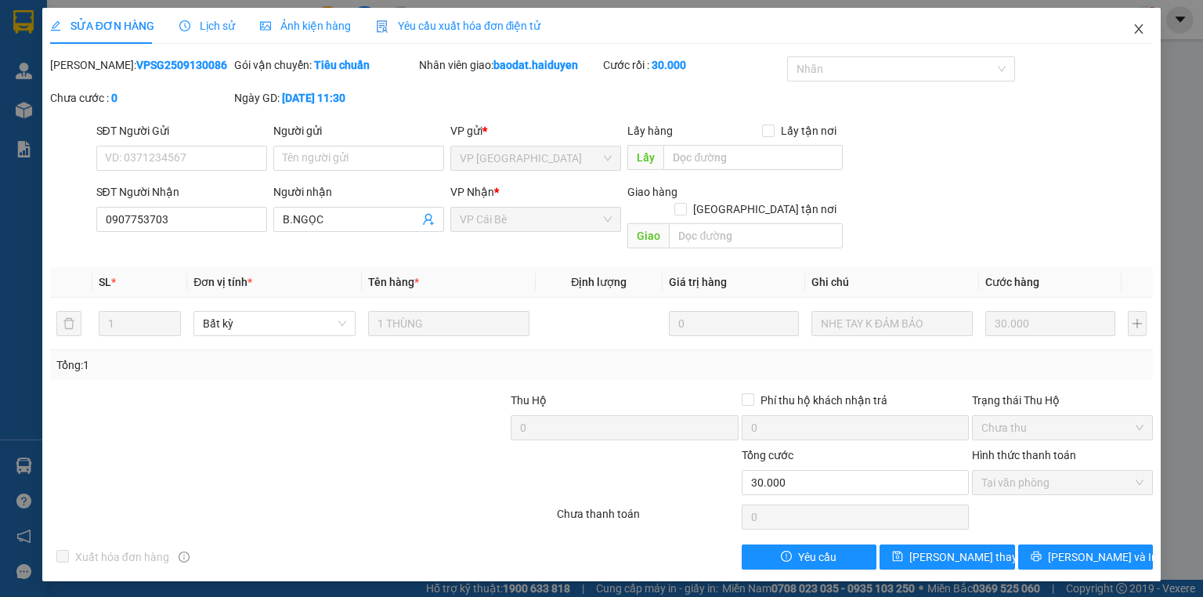
drag, startPoint x: 1139, startPoint y: 33, endPoint x: 1202, endPoint y: 32, distance: 63.5
click at [1140, 32] on icon "close" at bounding box center [1139, 29] width 13 height 13
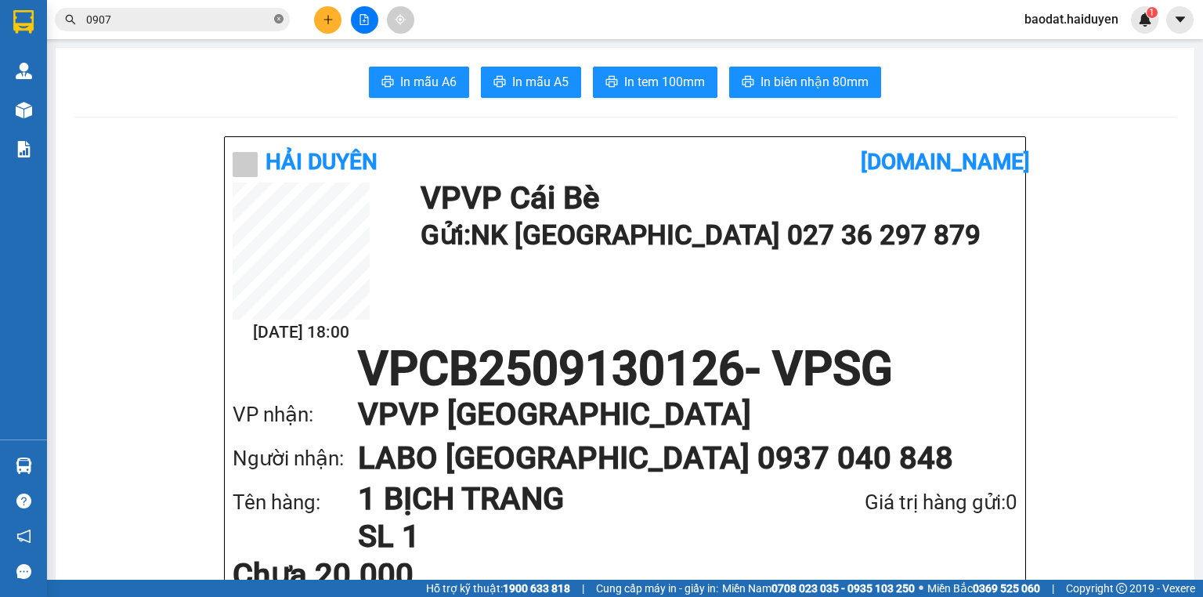
click at [277, 20] on icon "close-circle" at bounding box center [278, 18] width 9 height 9
click at [251, 21] on input "text" at bounding box center [178, 19] width 185 height 17
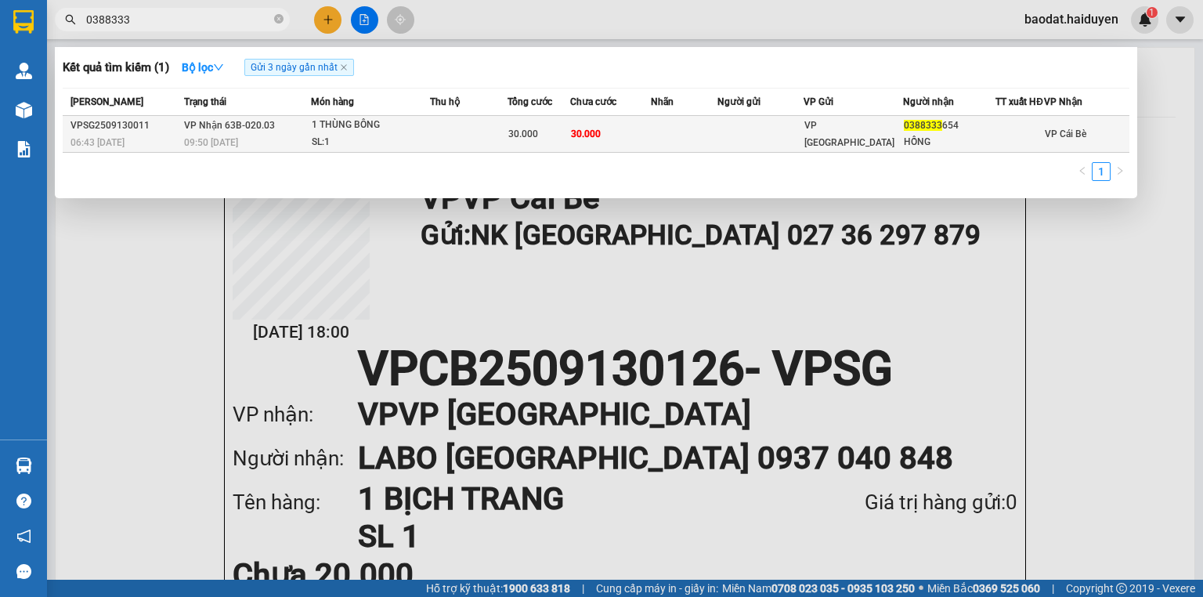
type input "0388333"
click at [429, 134] on div "1 THÙNG BÔNG" at bounding box center [371, 125] width 118 height 17
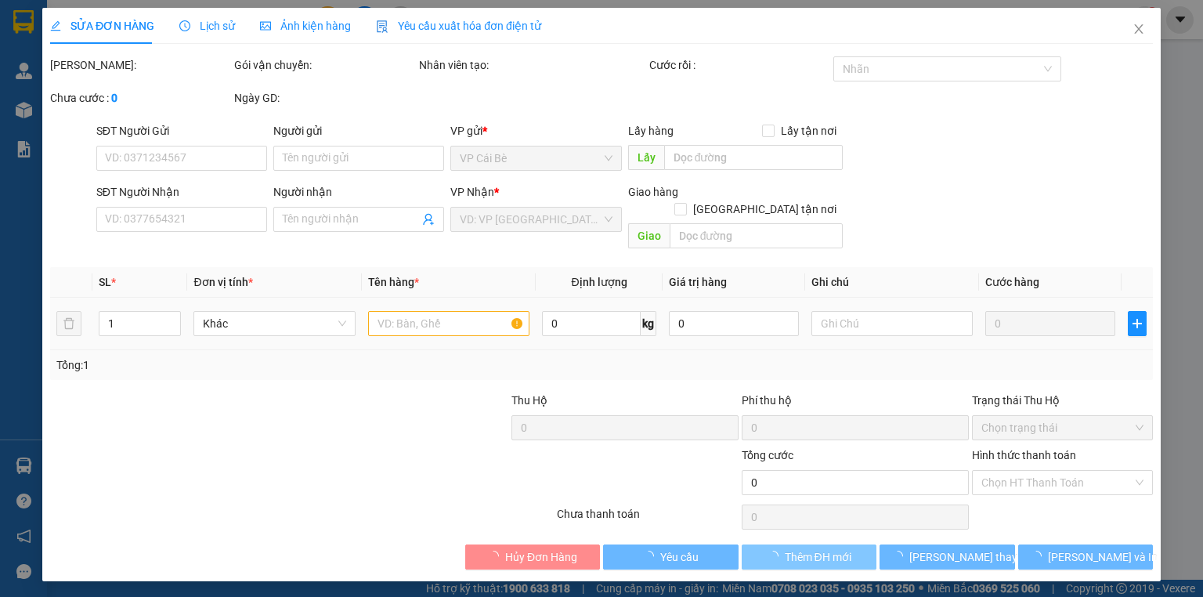
type input "0388333654"
type input "HỒNG"
type input "30.000"
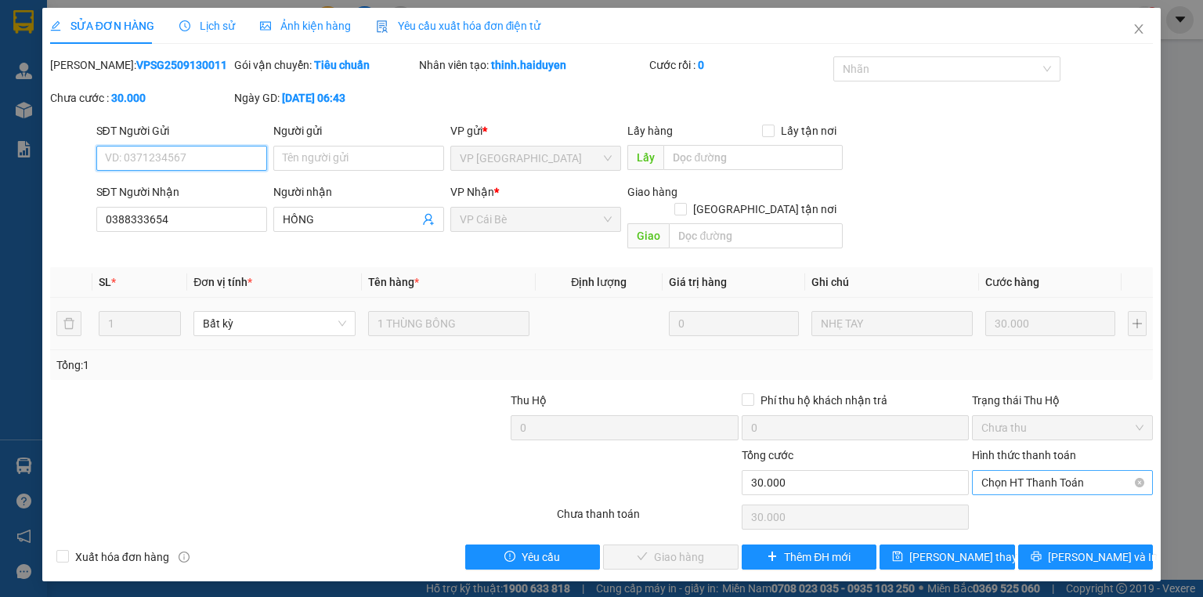
click at [1073, 471] on span "Chọn HT Thanh Toán" at bounding box center [1063, 483] width 162 height 24
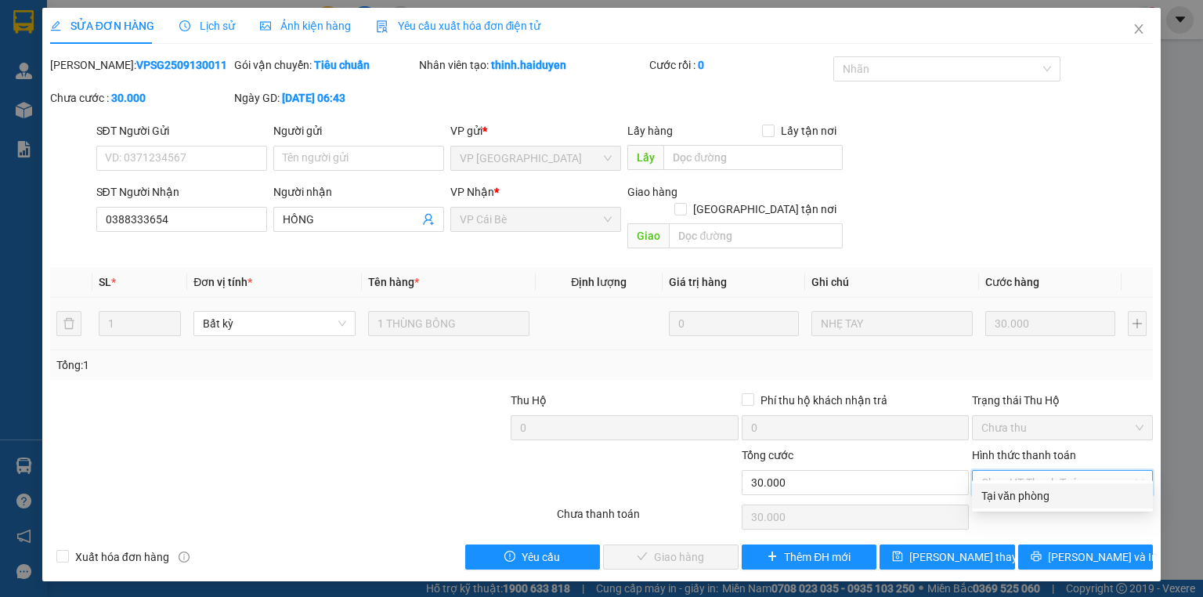
click at [1057, 494] on div "Tại văn phòng" at bounding box center [1063, 495] width 162 height 17
type input "0"
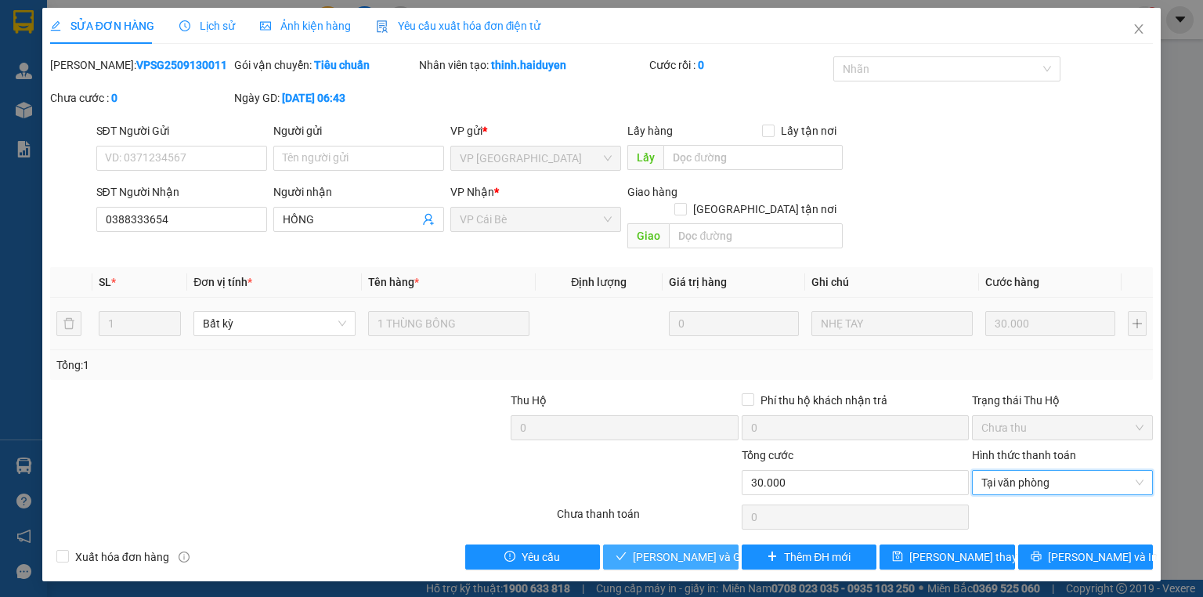
click at [703, 548] on span "[PERSON_NAME] và Giao hàng" at bounding box center [708, 556] width 150 height 17
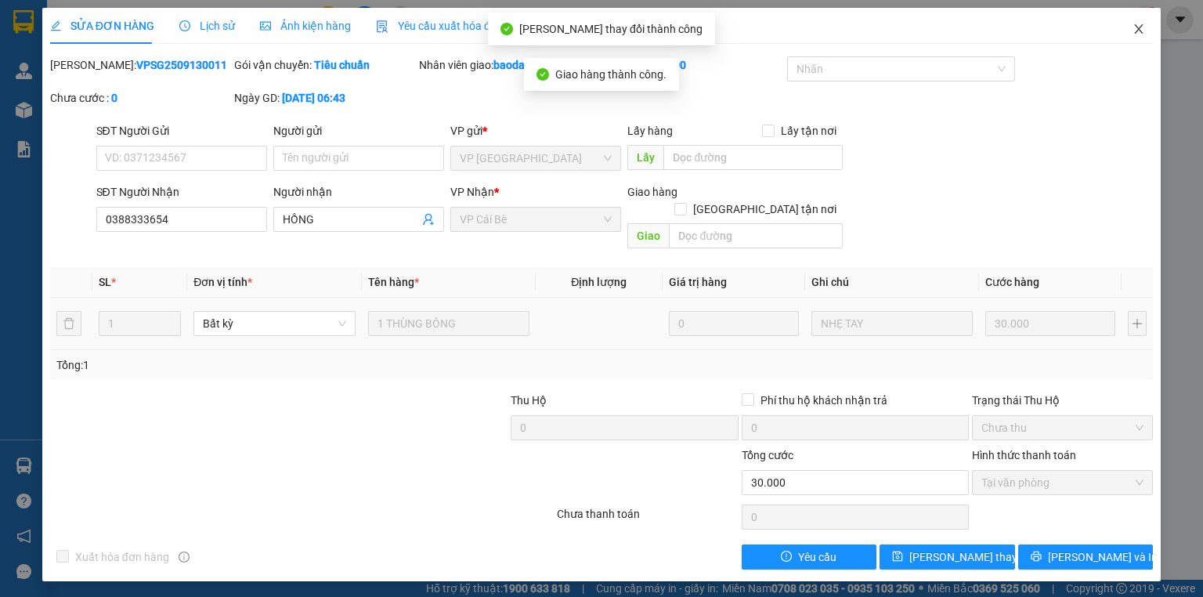
drag, startPoint x: 1145, startPoint y: 30, endPoint x: 1129, endPoint y: 31, distance: 16.5
click at [1145, 31] on span "Close" at bounding box center [1139, 30] width 44 height 44
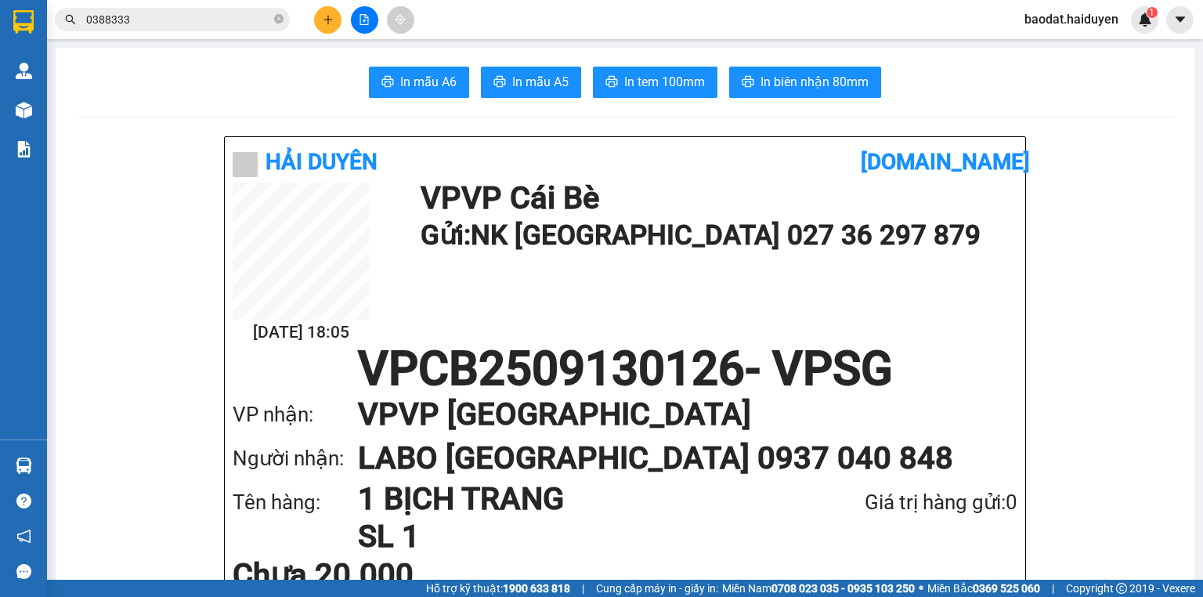
click at [213, 20] on input "0388333" at bounding box center [178, 19] width 185 height 17
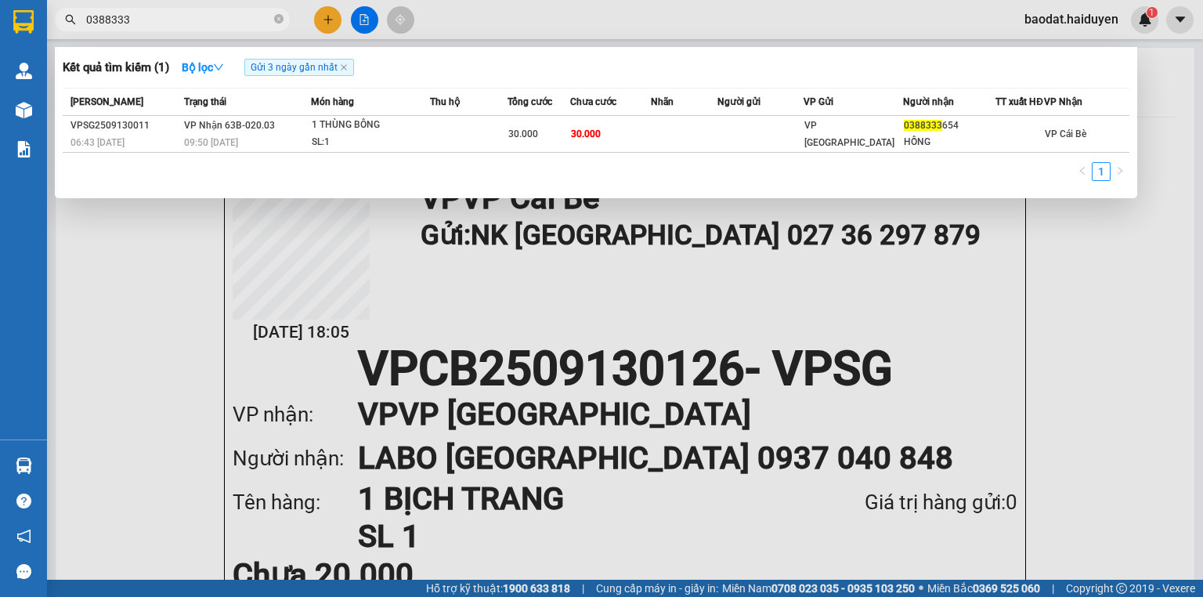
click at [213, 20] on input "0388333" at bounding box center [178, 19] width 185 height 17
drag, startPoint x: 213, startPoint y: 20, endPoint x: 162, endPoint y: -4, distance: 56.4
click at [162, 0] on html "Kết quả tìm kiếm ( 1 ) Bộ lọc Gửi 3 ngày gần nhất Mã ĐH Trạng thái Món hàng Thu…" at bounding box center [601, 298] width 1203 height 597
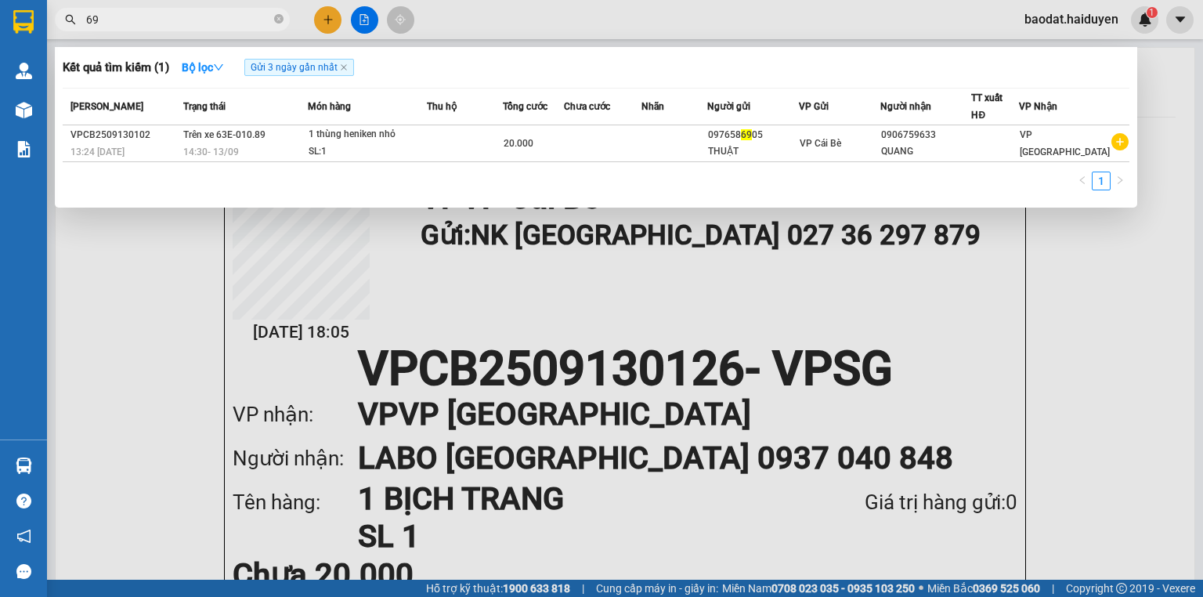
type input "6"
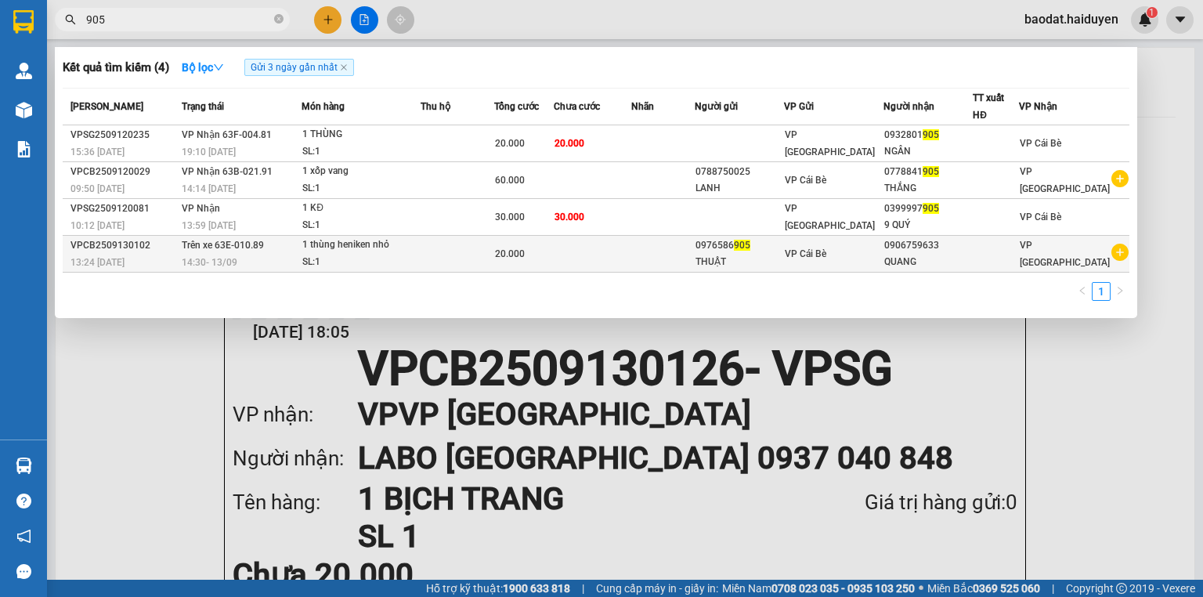
type input "905"
click at [741, 254] on div "THUẬT" at bounding box center [740, 262] width 88 height 16
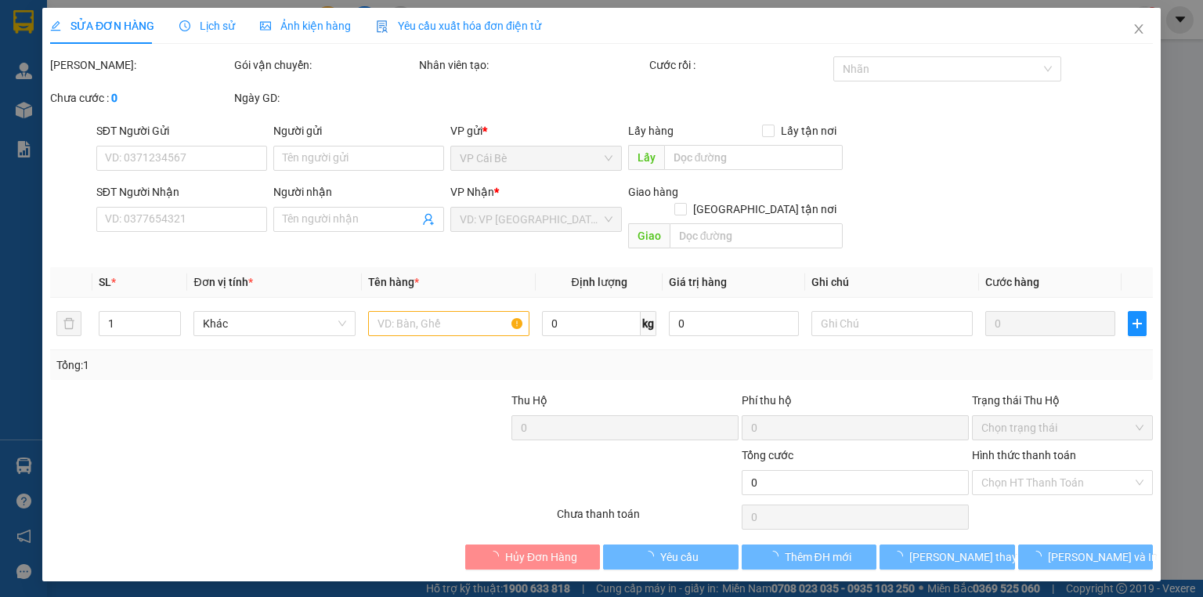
type input "0976586905"
type input "THUẬT"
type input "0906759633"
type input "QUANG"
type input "20.000"
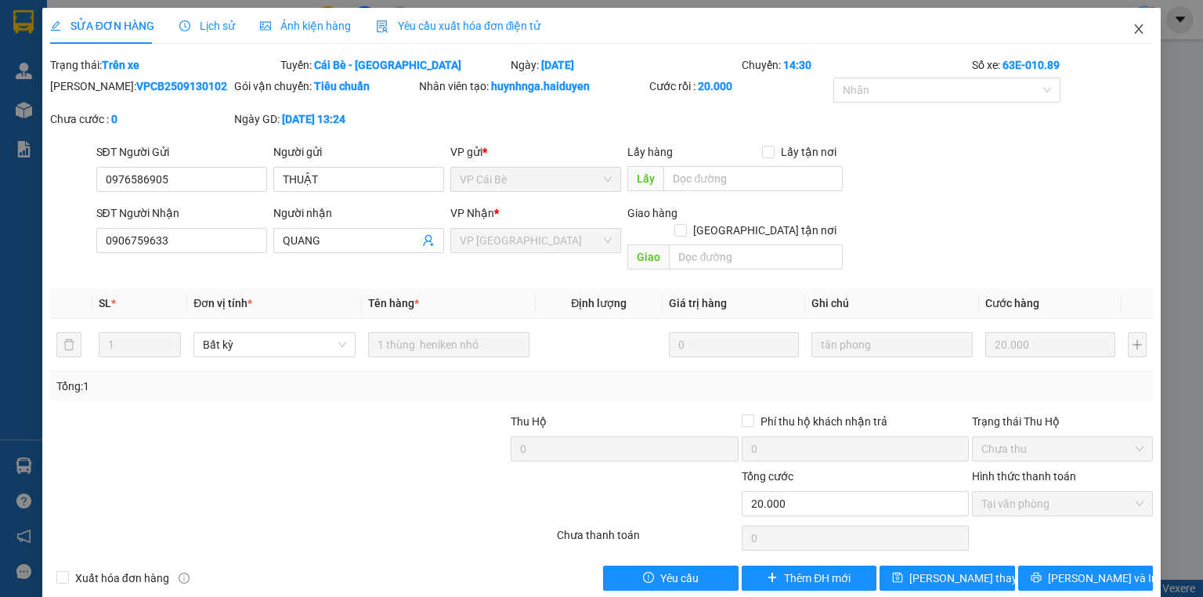
click at [1138, 24] on span "Close" at bounding box center [1139, 30] width 44 height 44
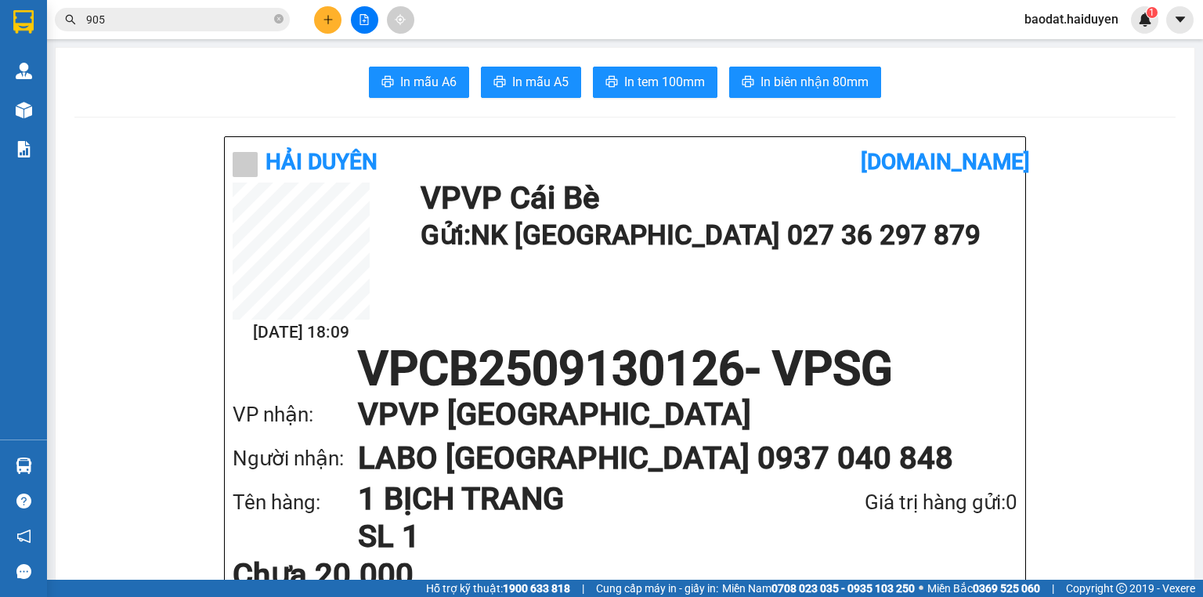
click at [234, 25] on input "905" at bounding box center [178, 19] width 185 height 17
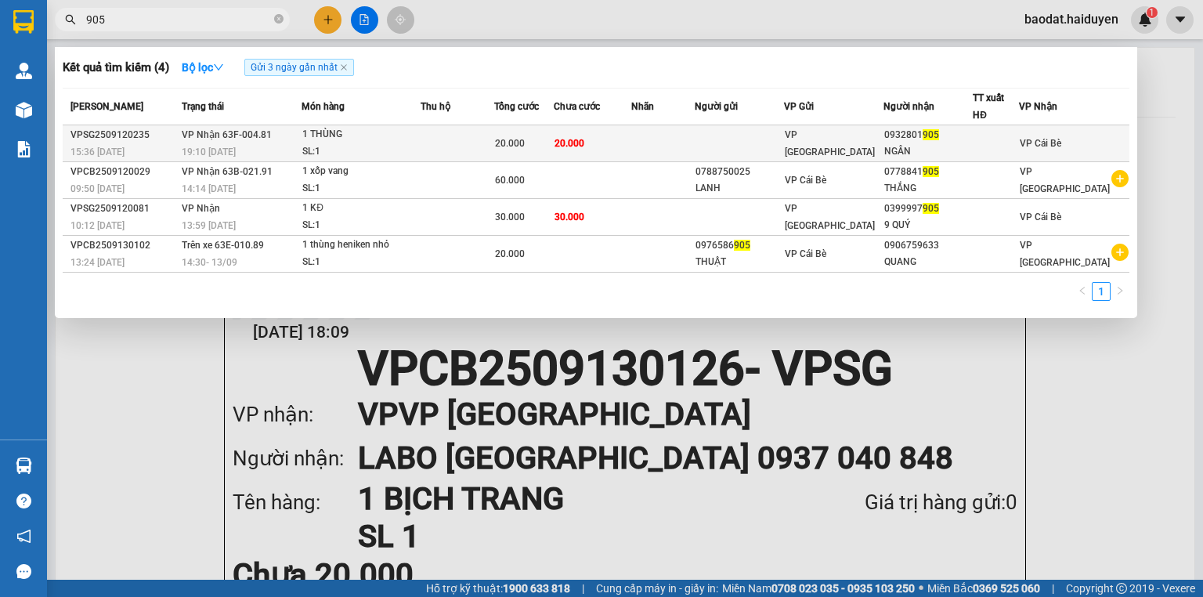
click at [483, 146] on td at bounding box center [458, 143] width 74 height 37
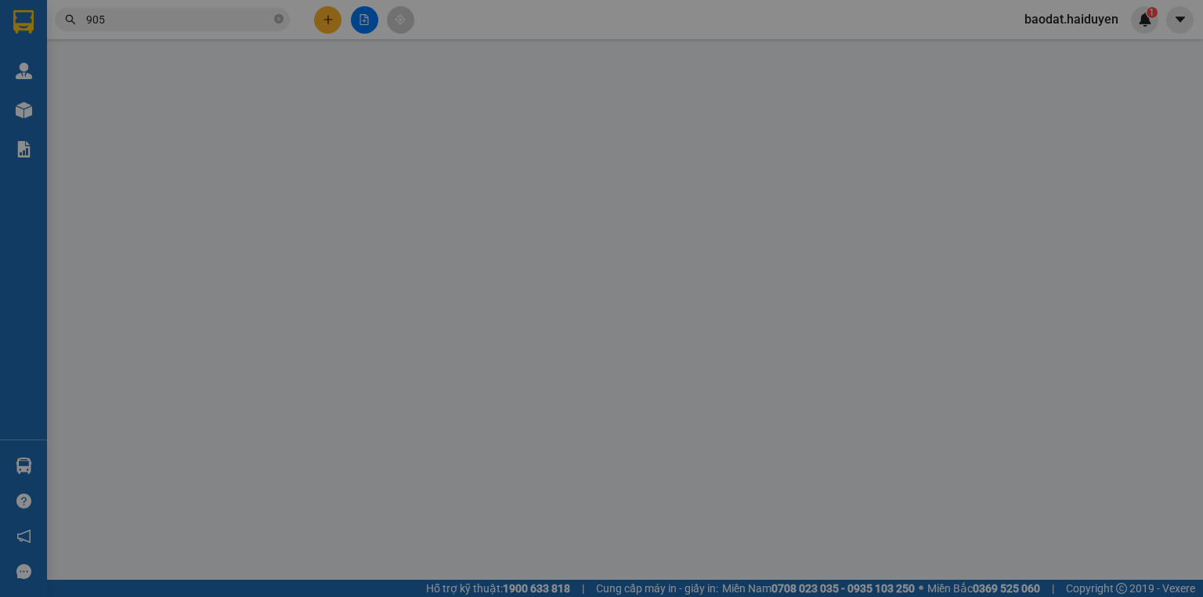
type input "0932801905"
type input "NGÂN"
type input "20.000"
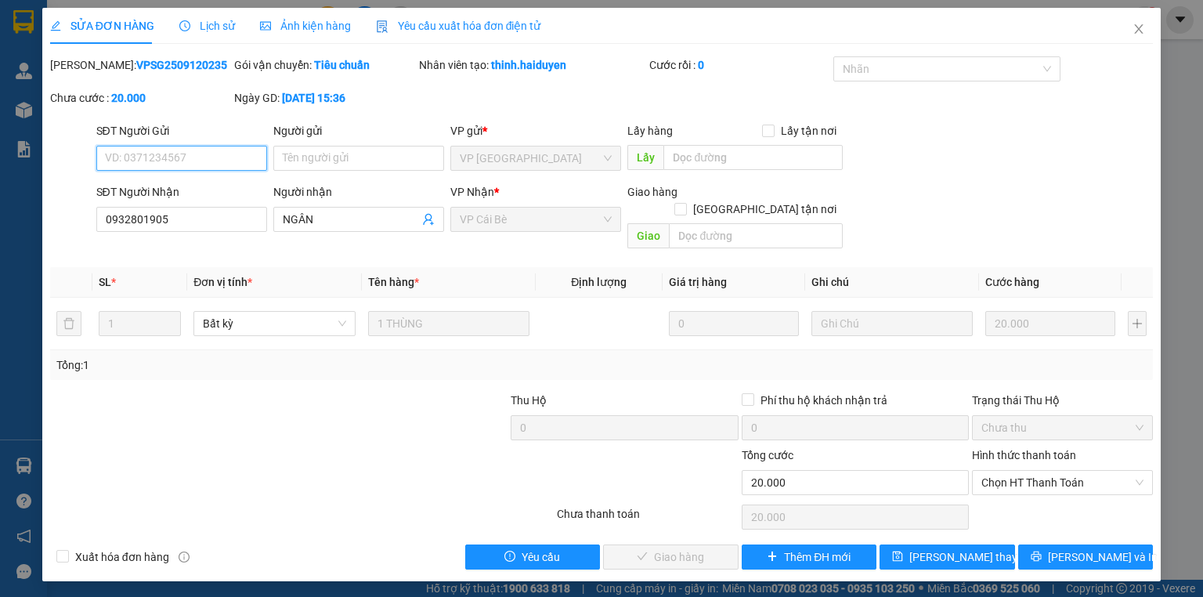
drag, startPoint x: 1043, startPoint y: 468, endPoint x: 1037, endPoint y: 488, distance: 21.3
click at [1040, 476] on span "Chọn HT Thanh Toán" at bounding box center [1063, 483] width 162 height 24
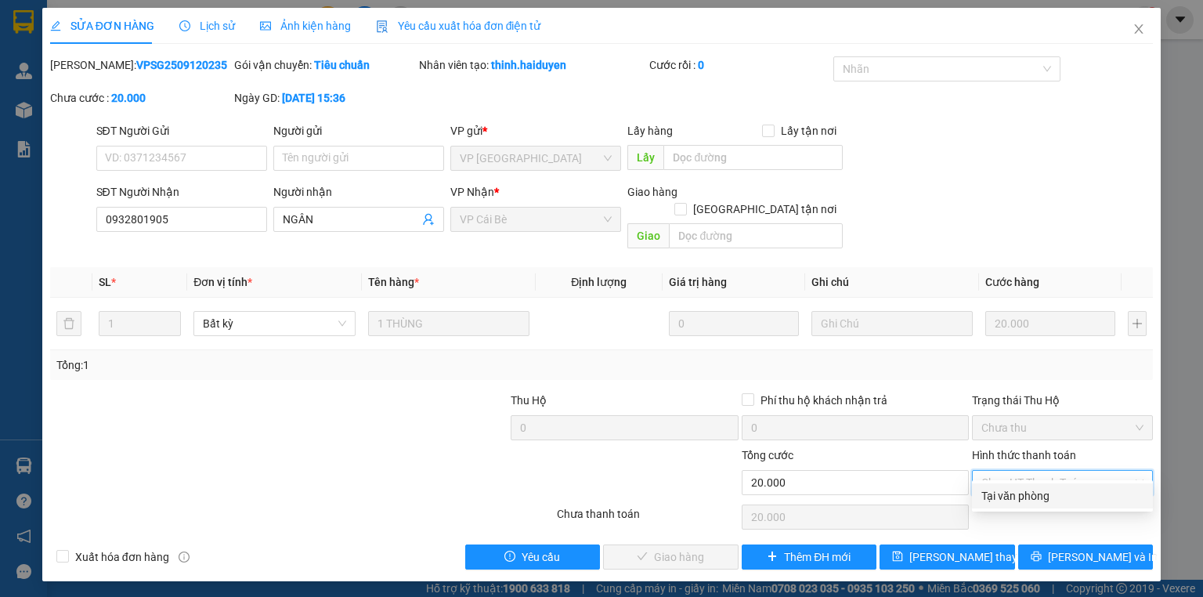
click at [1032, 503] on div "Tại văn phòng" at bounding box center [1063, 495] width 162 height 17
type input "0"
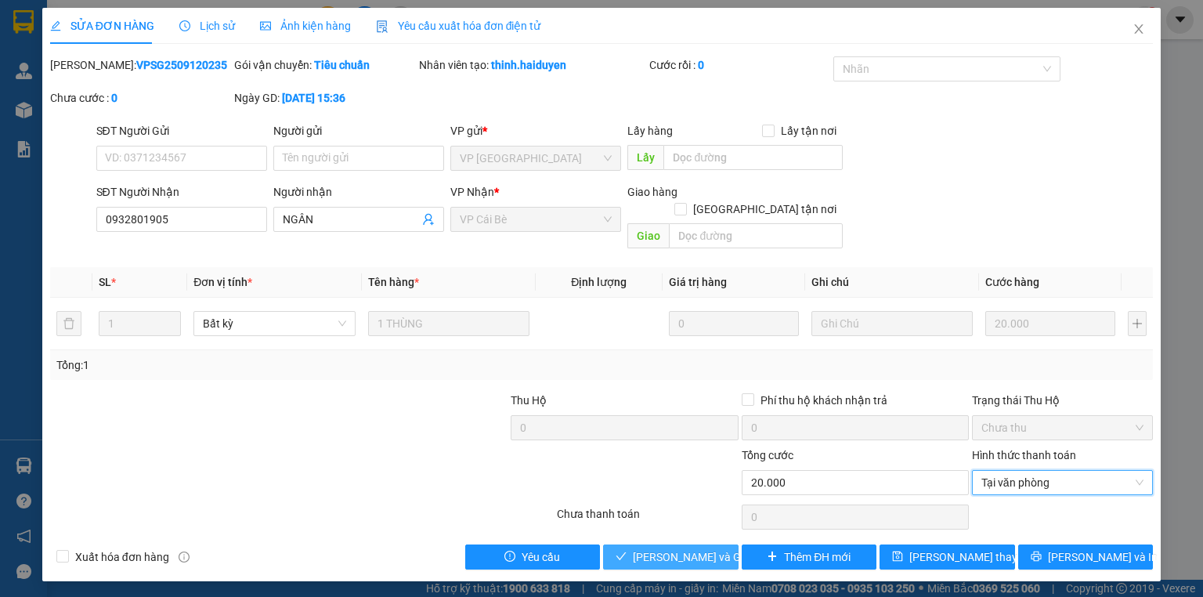
click at [721, 548] on span "[PERSON_NAME] và Giao hàng" at bounding box center [708, 556] width 150 height 17
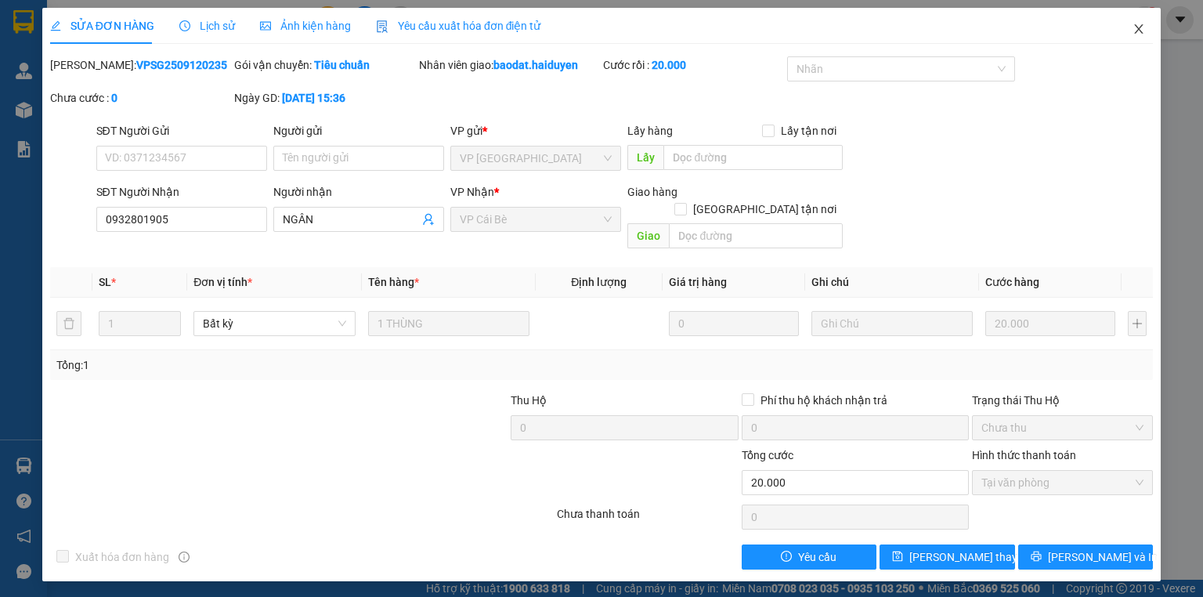
click at [1147, 31] on span "Close" at bounding box center [1139, 30] width 44 height 44
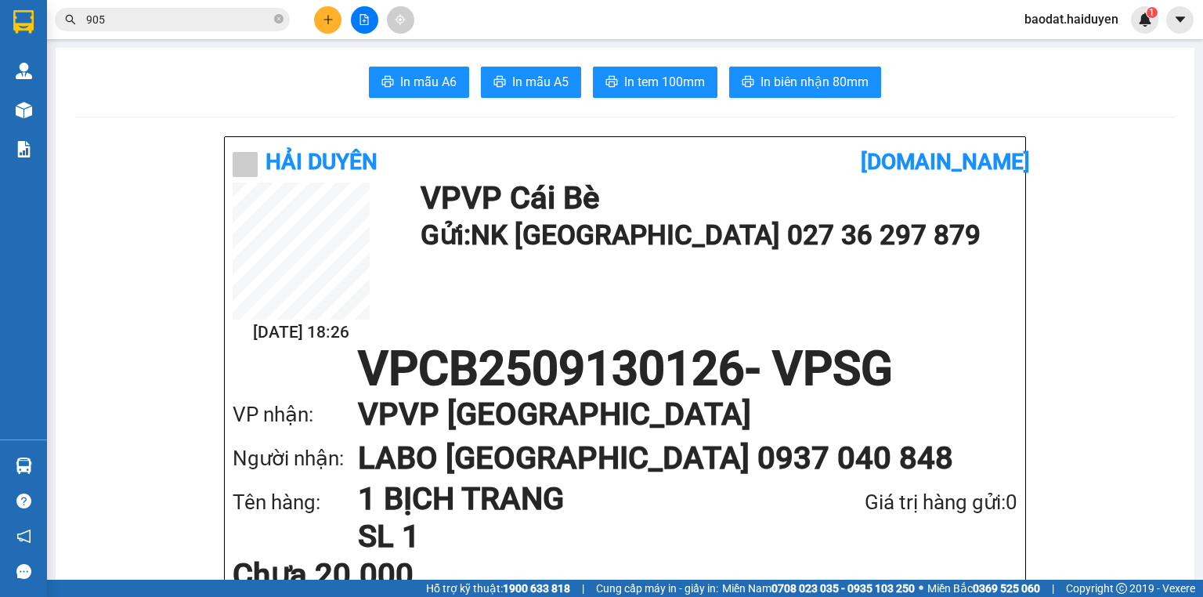
click at [240, 17] on input "905" at bounding box center [178, 19] width 185 height 17
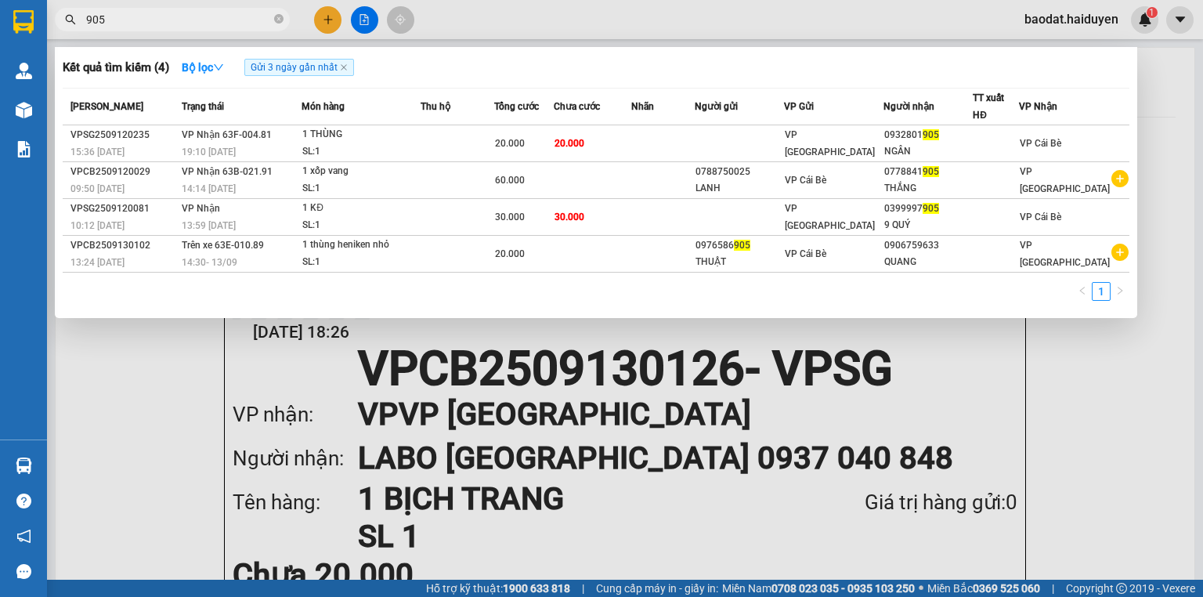
click at [240, 17] on input "905" at bounding box center [178, 19] width 185 height 17
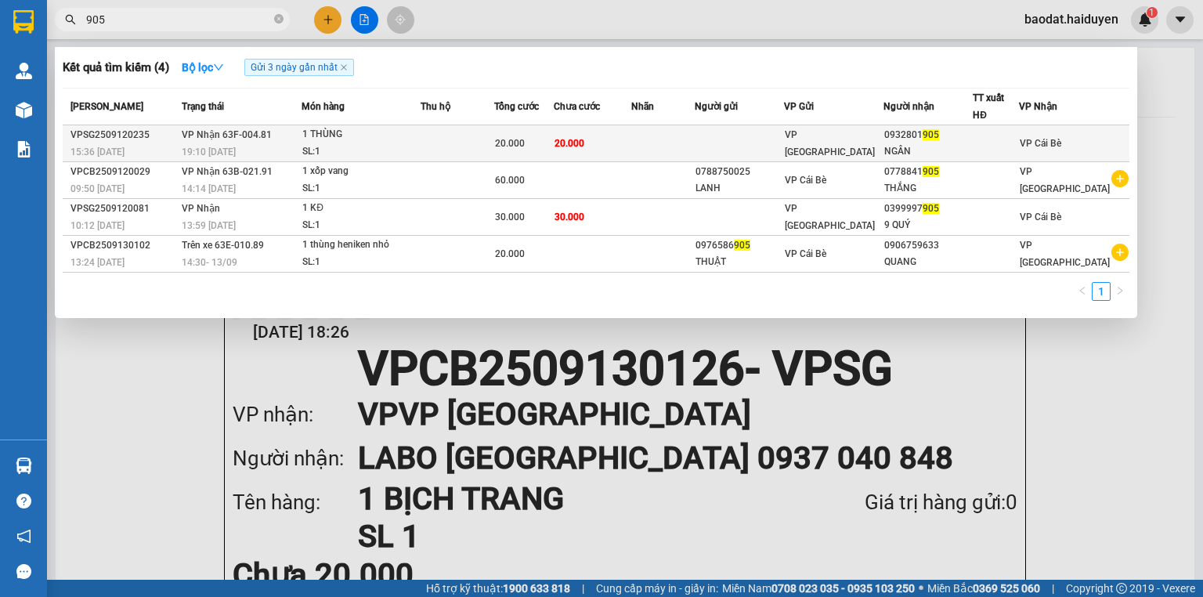
click at [335, 136] on div "1 THÙNG" at bounding box center [361, 134] width 118 height 17
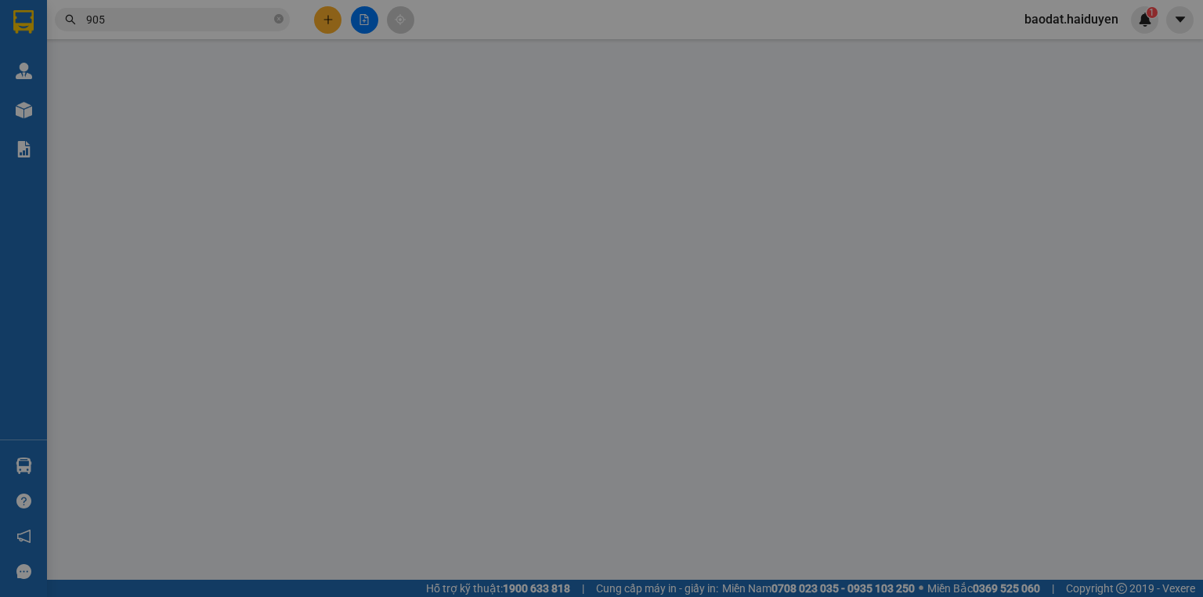
type input "0932801905"
type input "NGÂN"
type input "20.000"
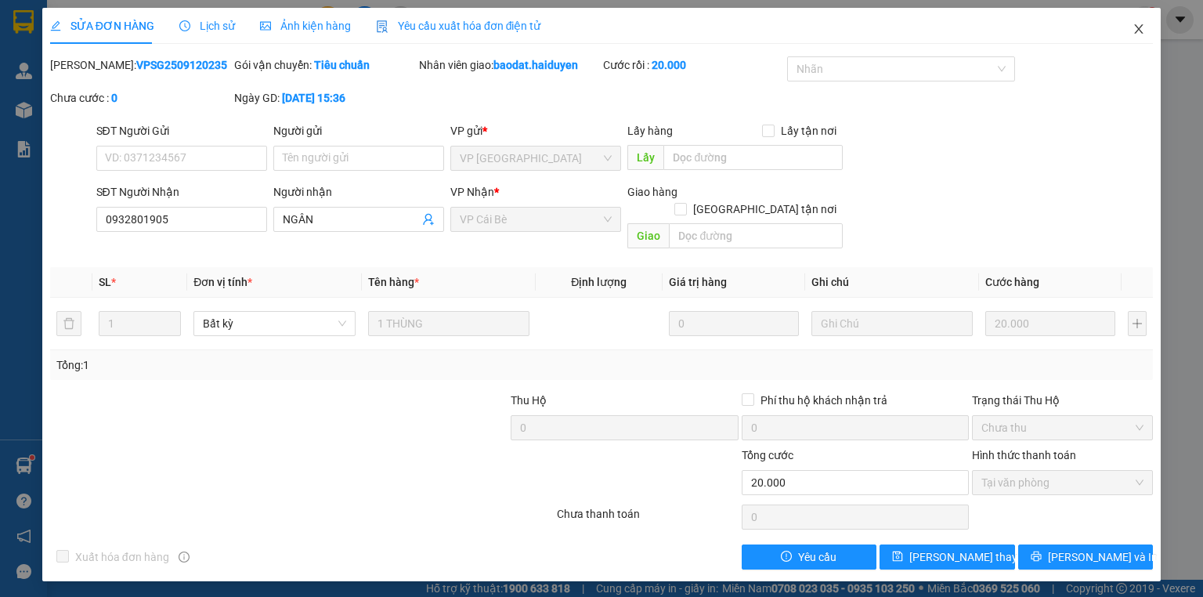
click at [1142, 27] on icon "close" at bounding box center [1139, 29] width 13 height 13
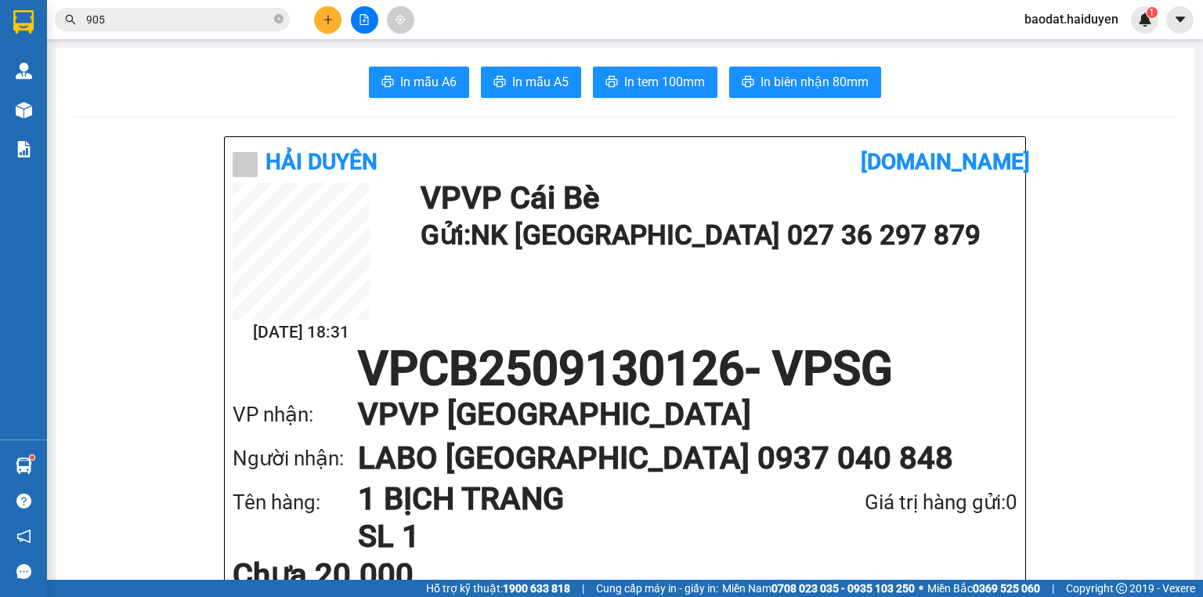
click at [238, 16] on input "905" at bounding box center [178, 19] width 185 height 17
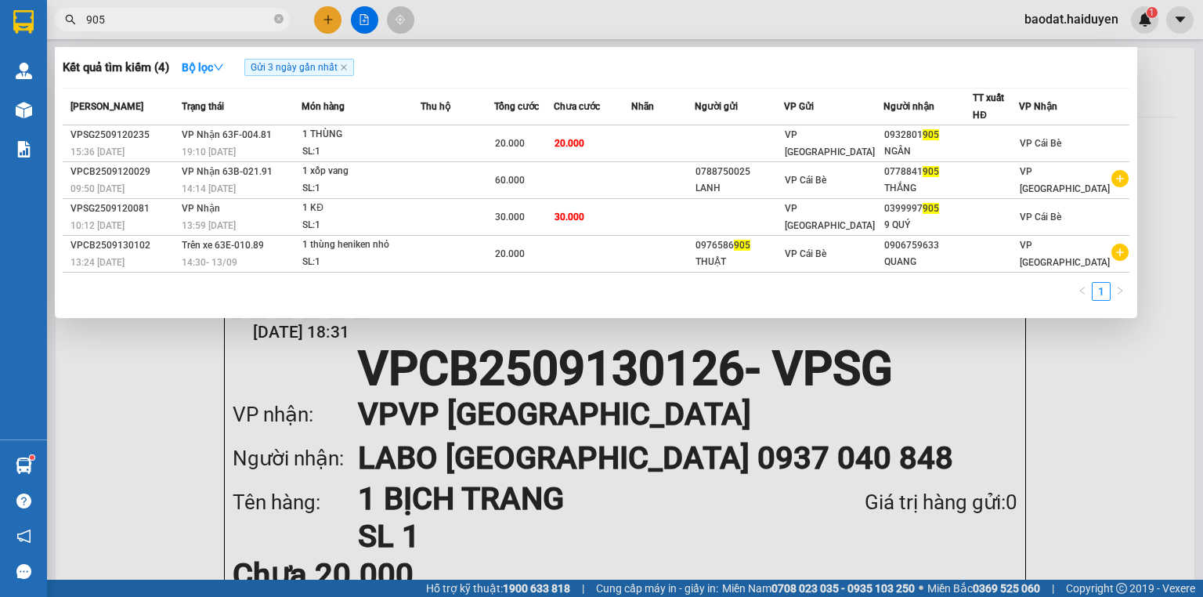
click at [238, 16] on input "905" at bounding box center [178, 19] width 185 height 17
click at [237, 16] on input "905" at bounding box center [178, 19] width 185 height 17
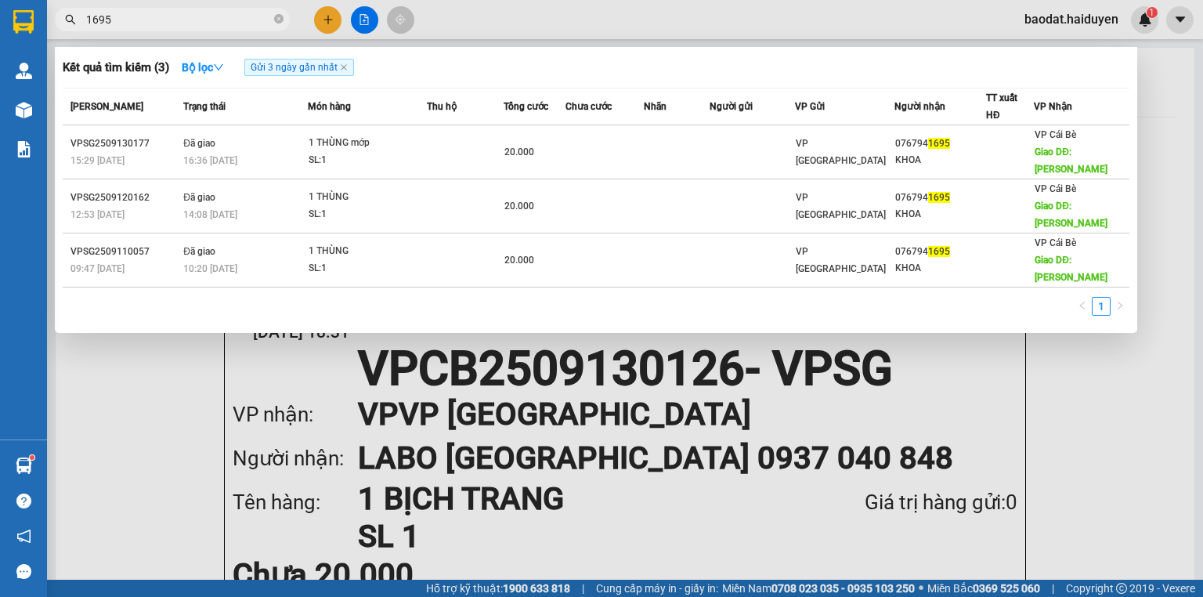
click at [259, 20] on input "1695" at bounding box center [178, 19] width 185 height 17
type input "1695"
click at [285, 16] on span "1695" at bounding box center [172, 20] width 235 height 24
click at [279, 19] on icon "close-circle" at bounding box center [278, 18] width 9 height 9
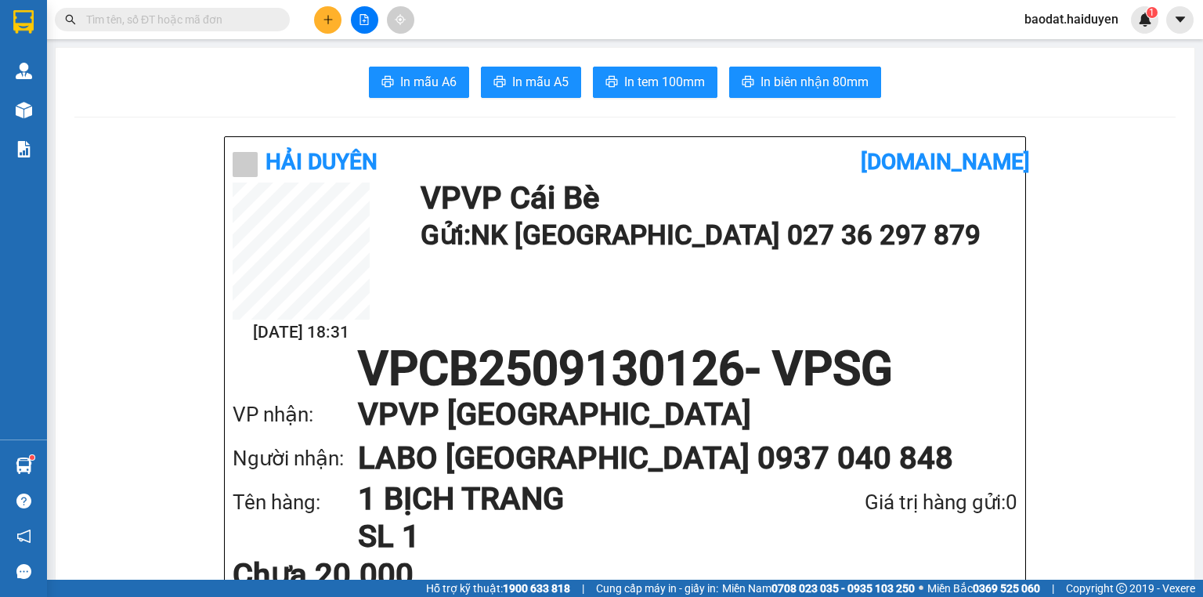
click at [254, 20] on input "text" at bounding box center [178, 19] width 185 height 17
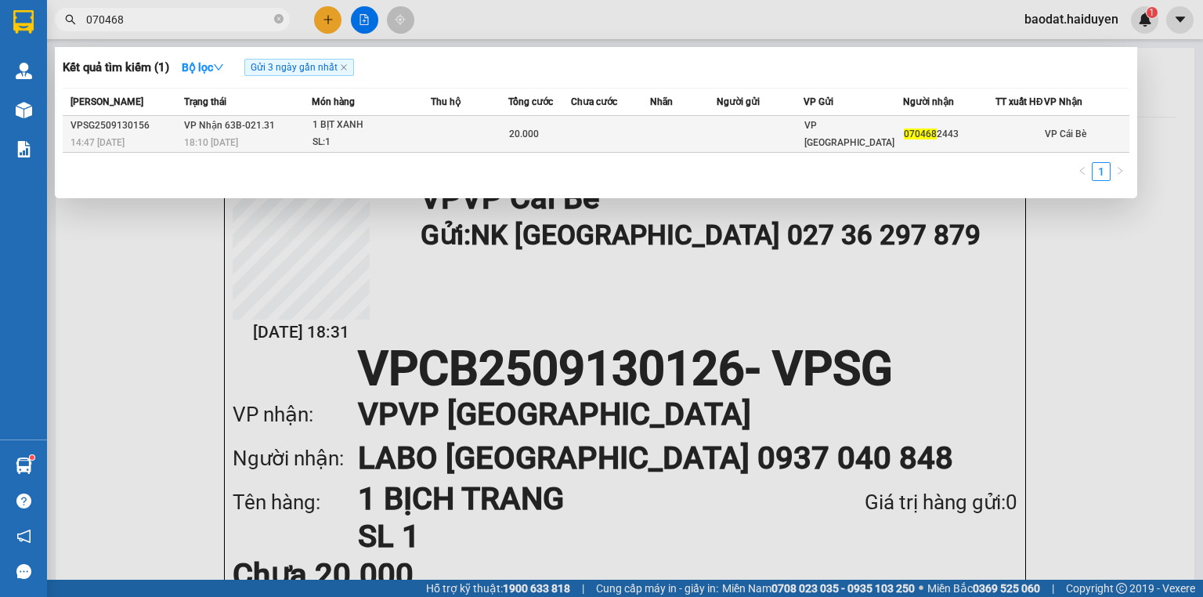
type input "070468"
click at [646, 150] on td at bounding box center [610, 134] width 79 height 37
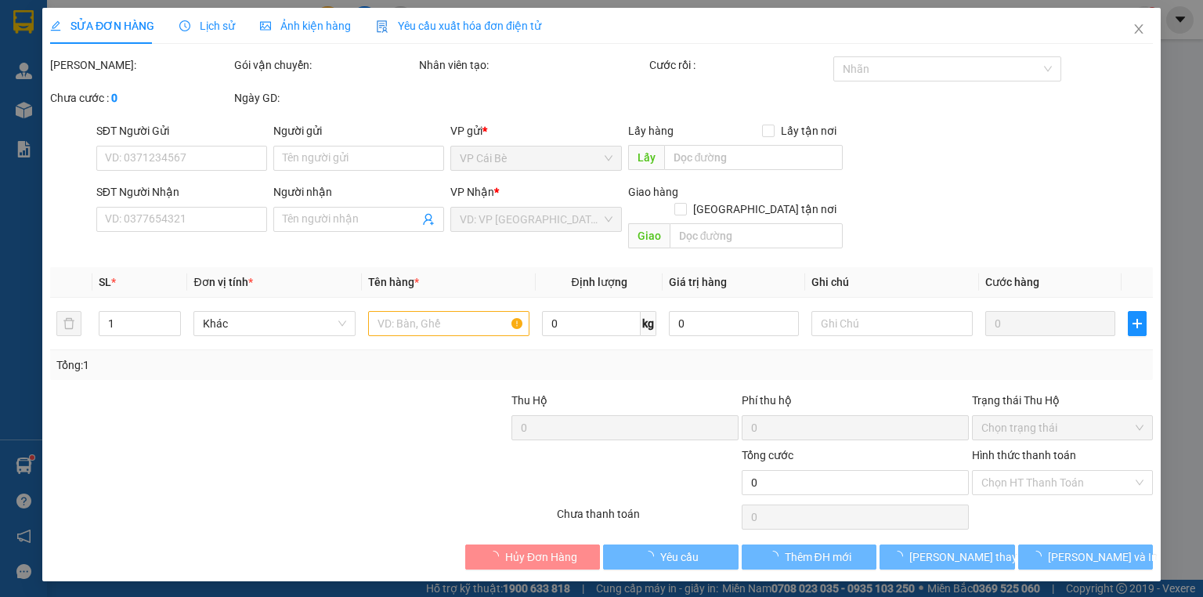
type input "0704682443"
type input "20.000"
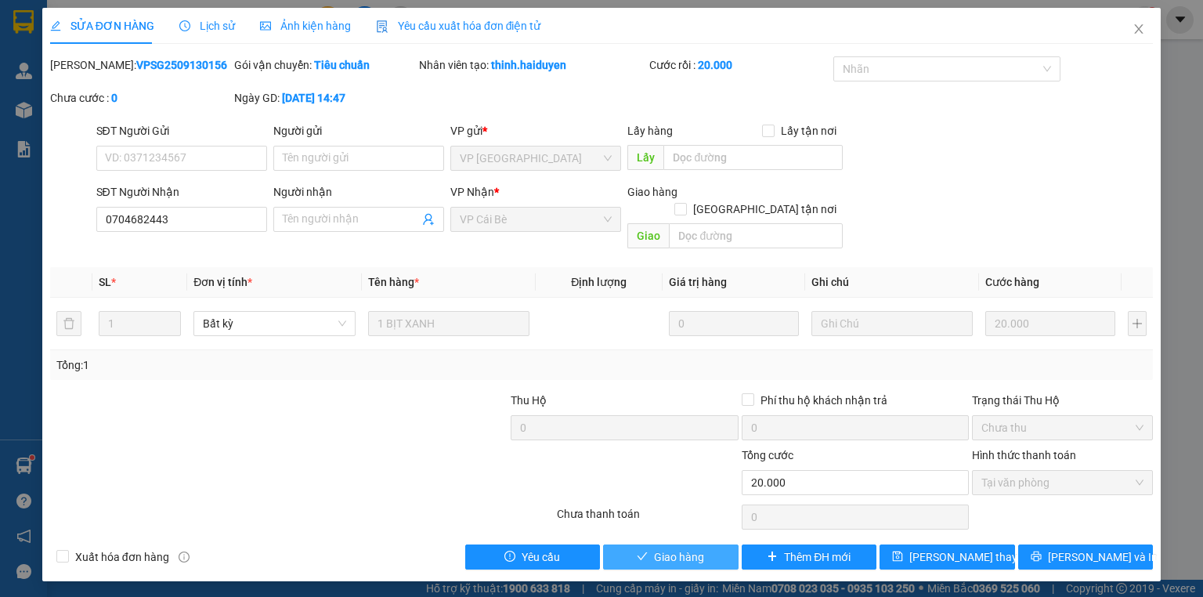
click at [725, 544] on button "Giao hàng" at bounding box center [671, 556] width 136 height 25
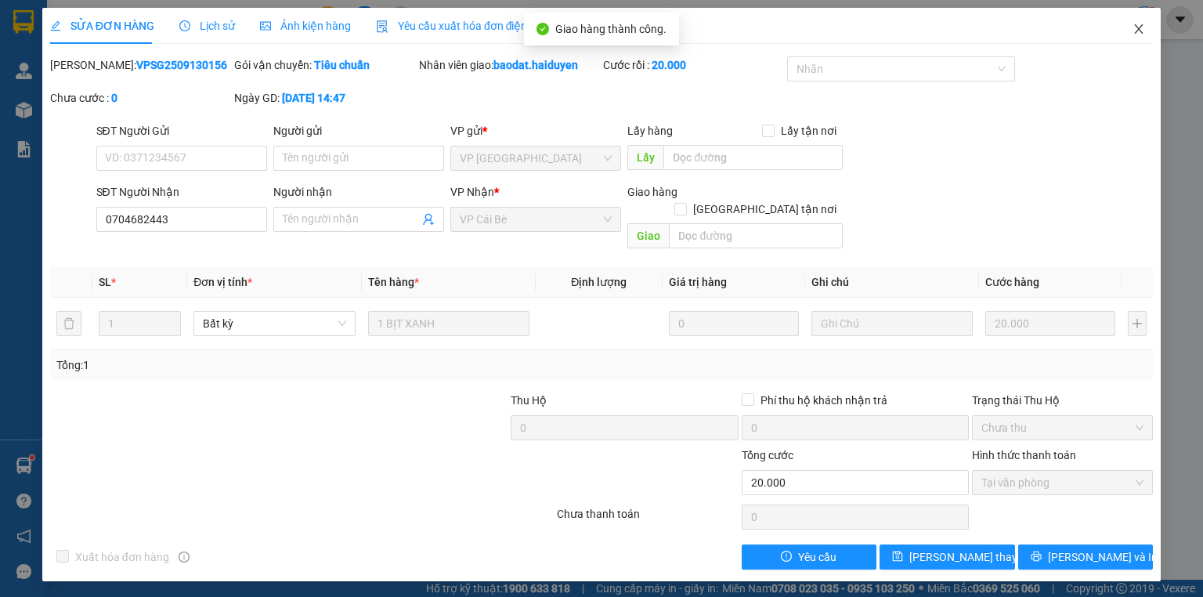
click at [1138, 30] on icon "close" at bounding box center [1139, 29] width 13 height 13
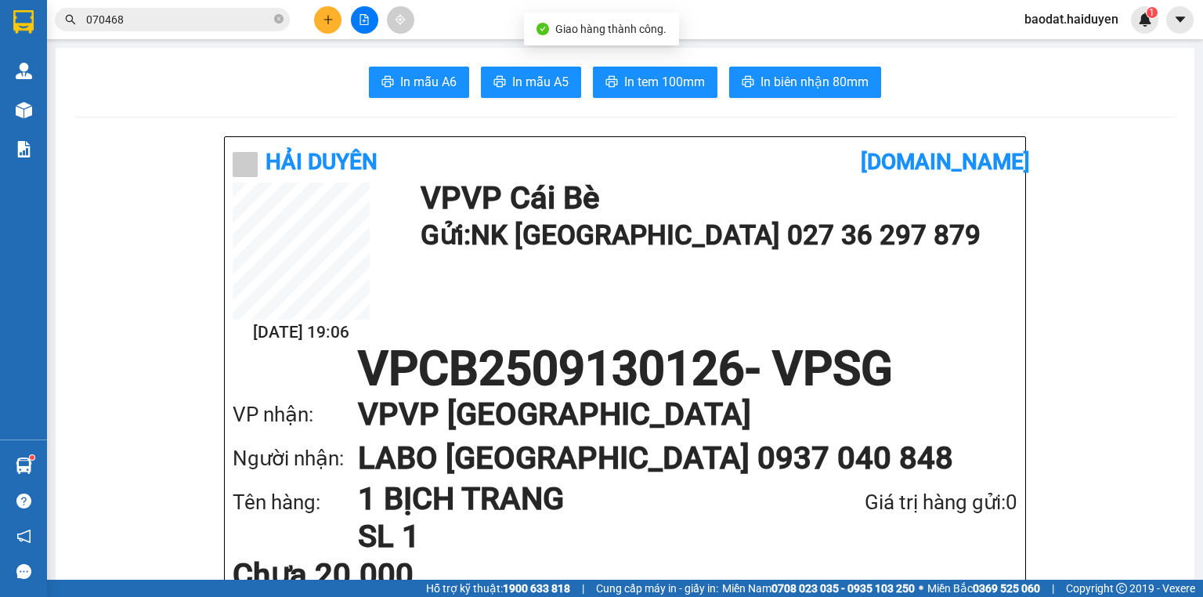
drag, startPoint x: 276, startPoint y: 22, endPoint x: 308, endPoint y: 20, distance: 32.2
click at [278, 22] on icon "close-circle" at bounding box center [278, 18] width 9 height 9
click at [263, 16] on input "text" at bounding box center [178, 19] width 185 height 17
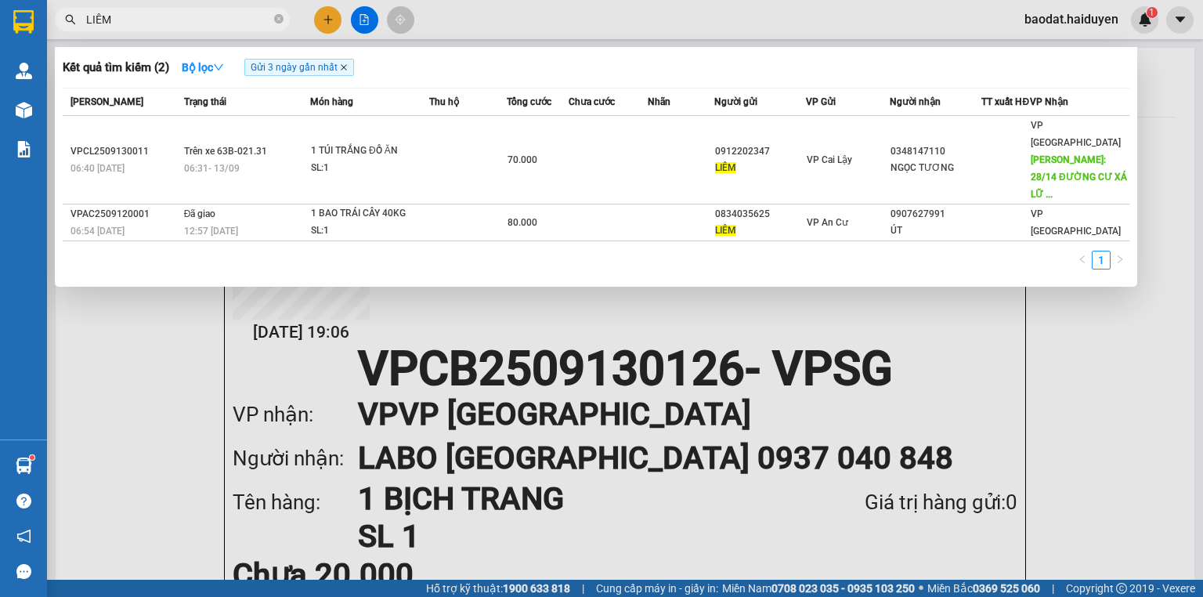
click at [344, 68] on icon "close" at bounding box center [344, 67] width 8 height 8
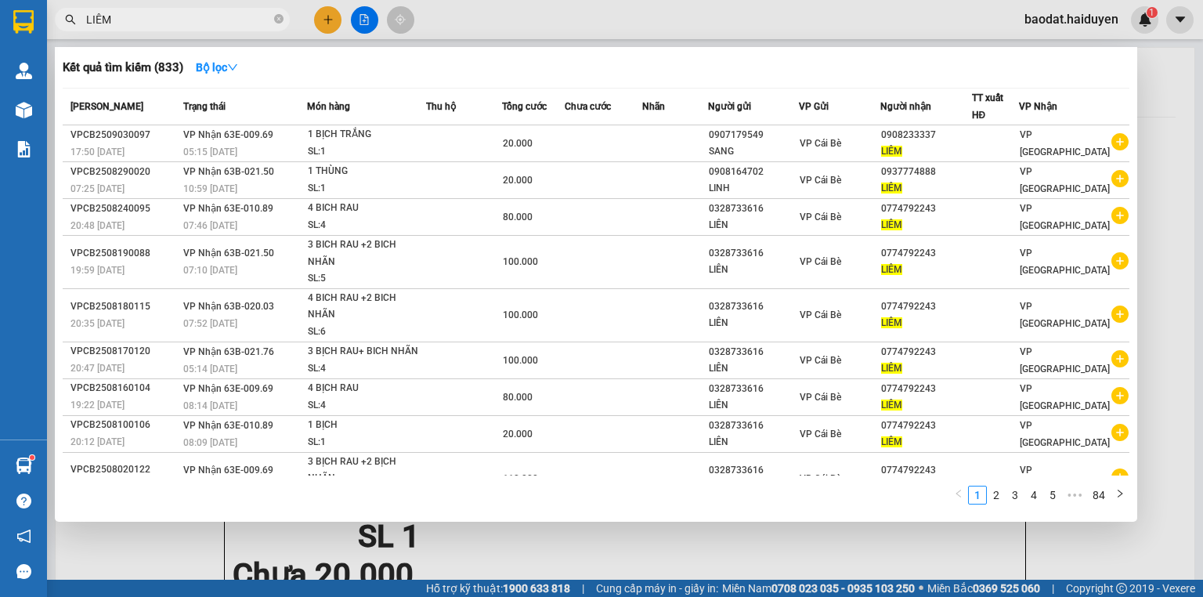
click at [204, 26] on input "LIÊM" at bounding box center [178, 19] width 185 height 17
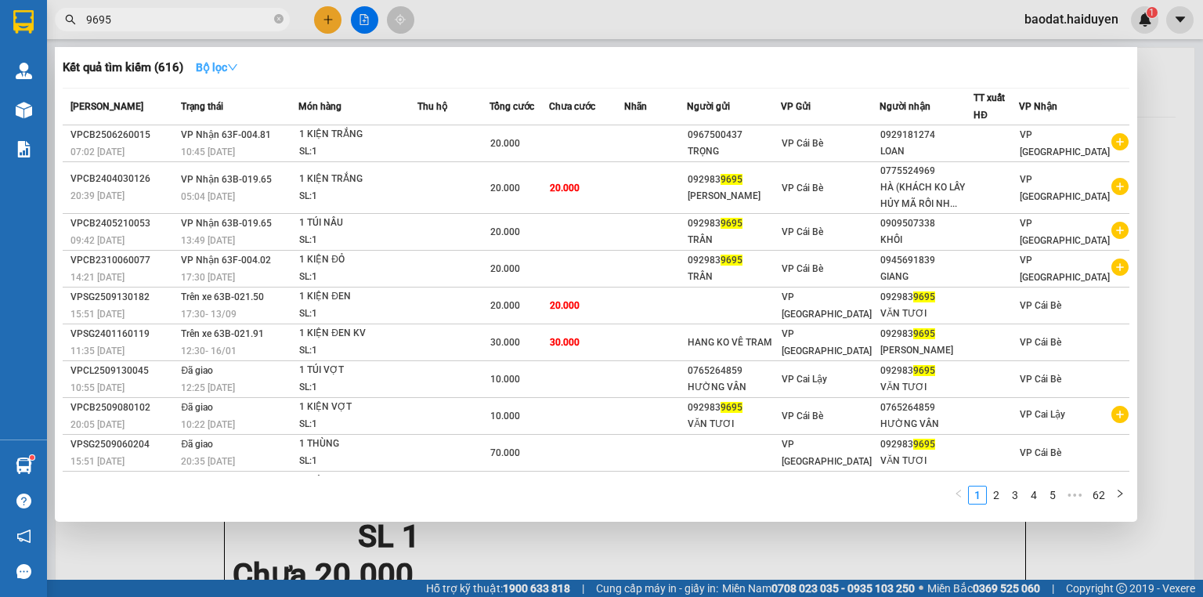
type input "9695"
click at [226, 60] on button "Bộ lọc" at bounding box center [216, 67] width 67 height 25
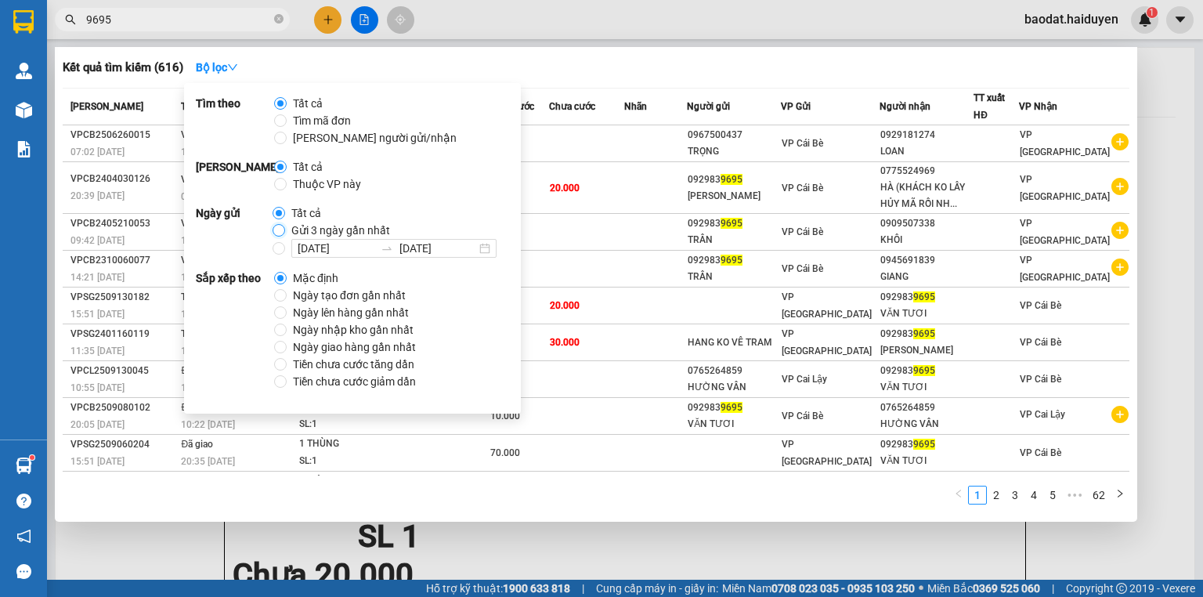
click at [281, 226] on input "Gửi 3 ngày gần nhất" at bounding box center [279, 230] width 13 height 13
radio input "true"
radio input "false"
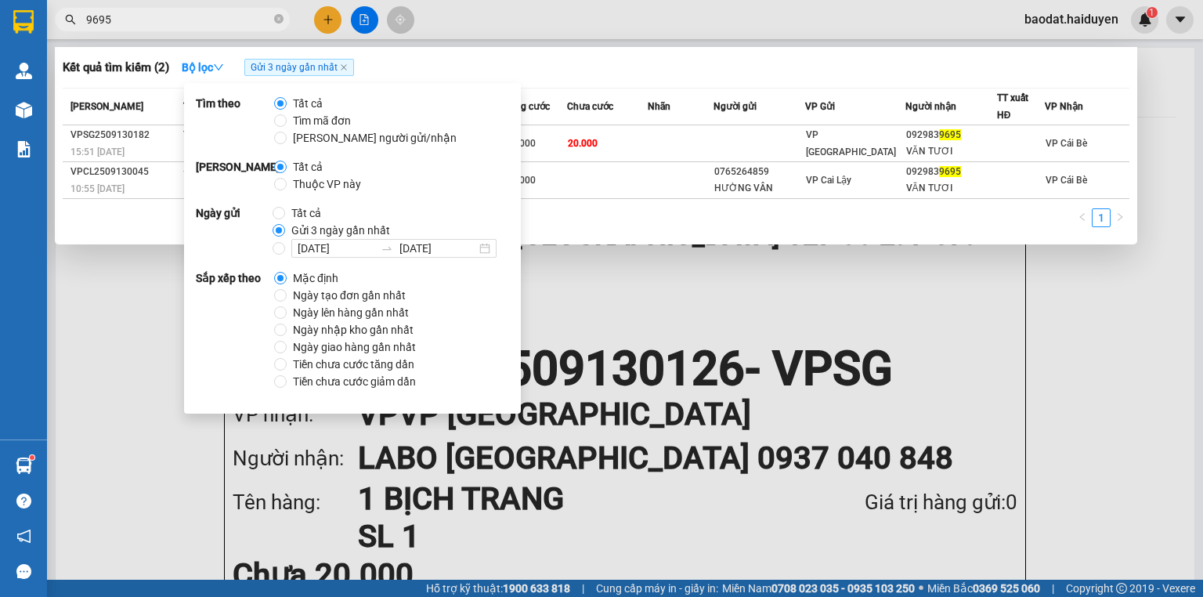
click at [671, 64] on div "Kết quả tìm kiếm ( 2 ) Bộ lọc Gửi 3 ngày gần nhất" at bounding box center [596, 67] width 1067 height 25
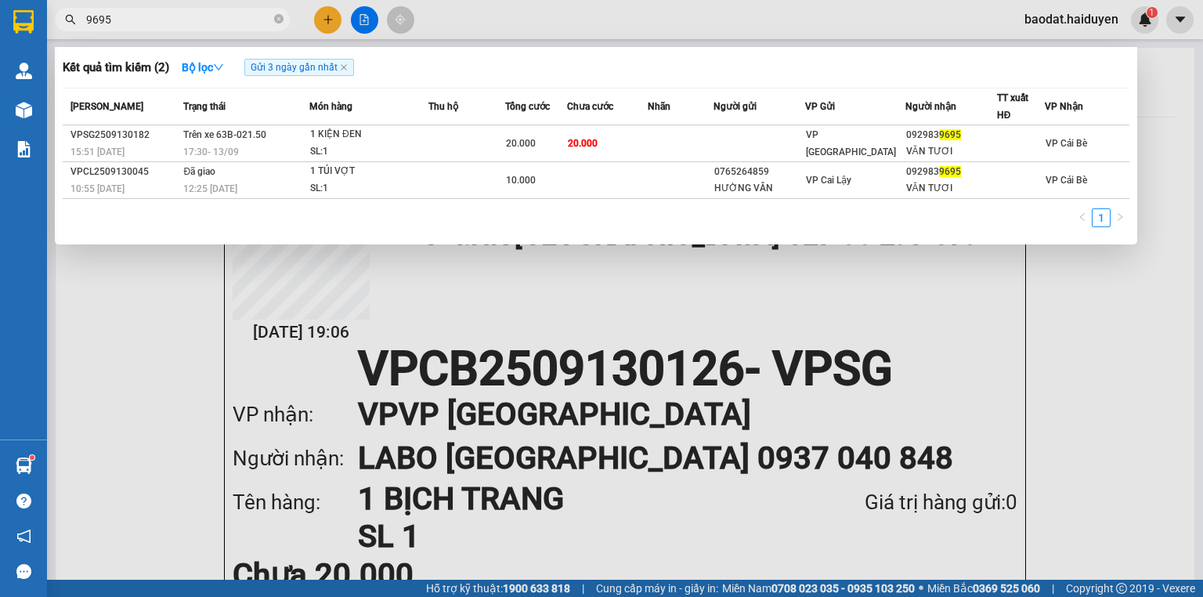
click at [240, 8] on span "9695" at bounding box center [172, 20] width 235 height 24
click at [240, 16] on input "9695" at bounding box center [178, 19] width 185 height 17
click at [240, 17] on input "9695" at bounding box center [178, 19] width 185 height 17
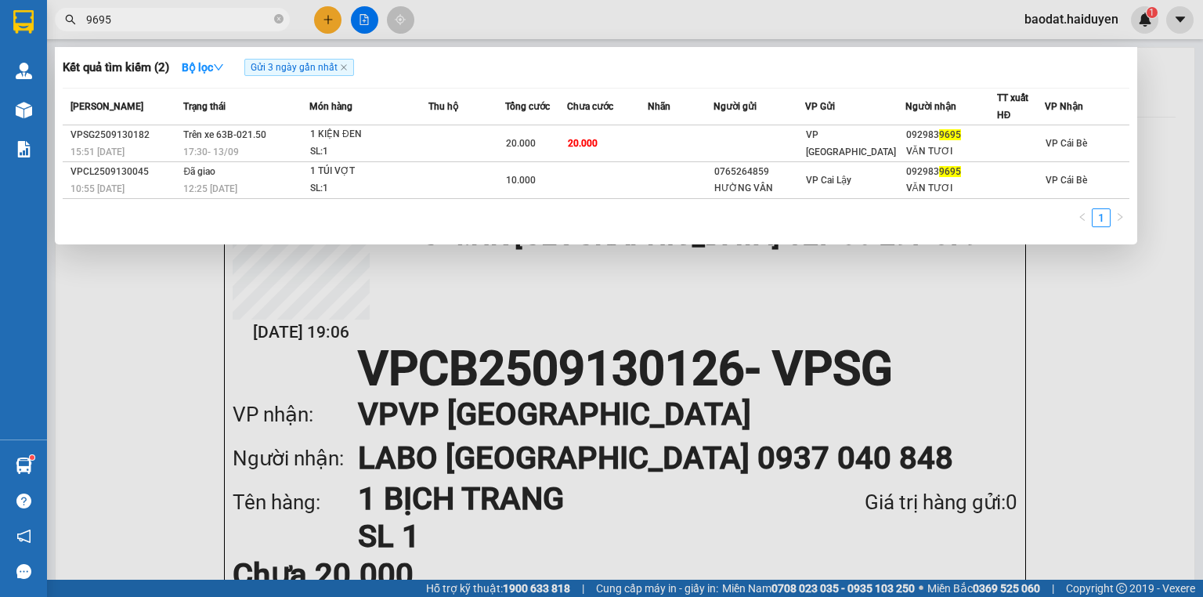
click at [240, 17] on input "9695" at bounding box center [178, 19] width 185 height 17
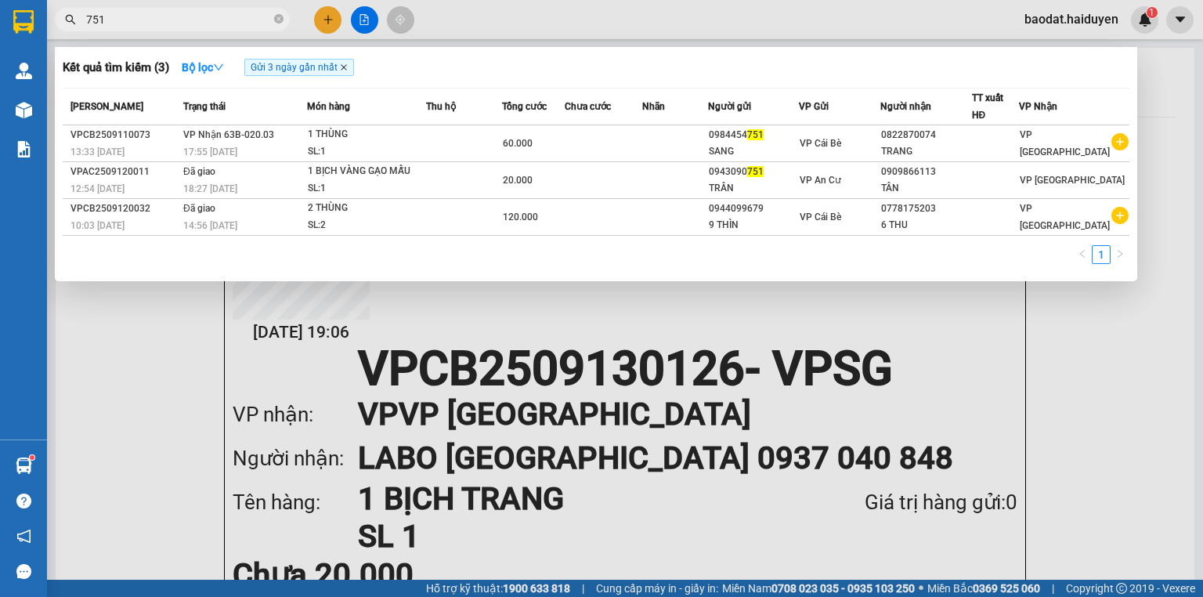
type input "751"
click at [345, 67] on icon "close" at bounding box center [344, 67] width 6 height 6
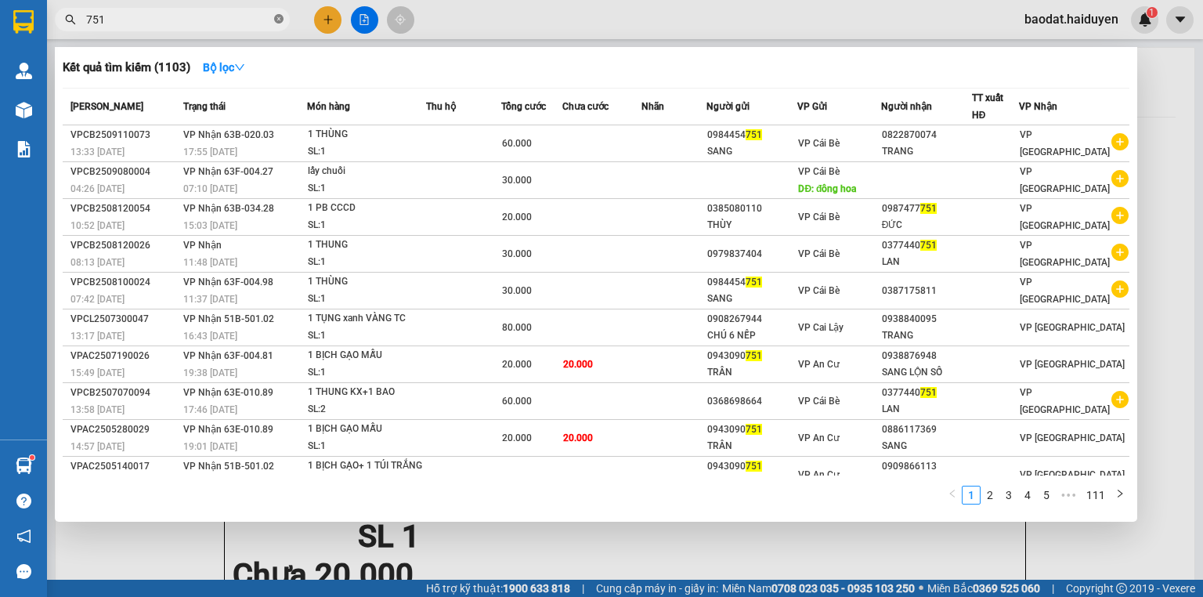
click at [280, 19] on icon "close-circle" at bounding box center [278, 18] width 9 height 9
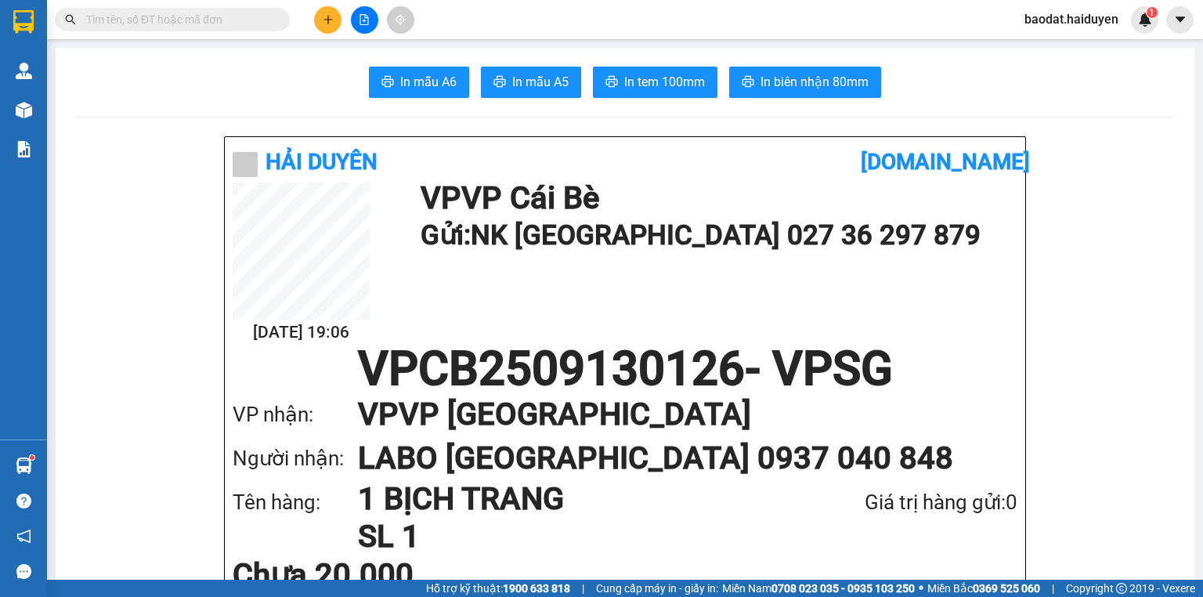
click at [238, 21] on input "text" at bounding box center [178, 19] width 185 height 17
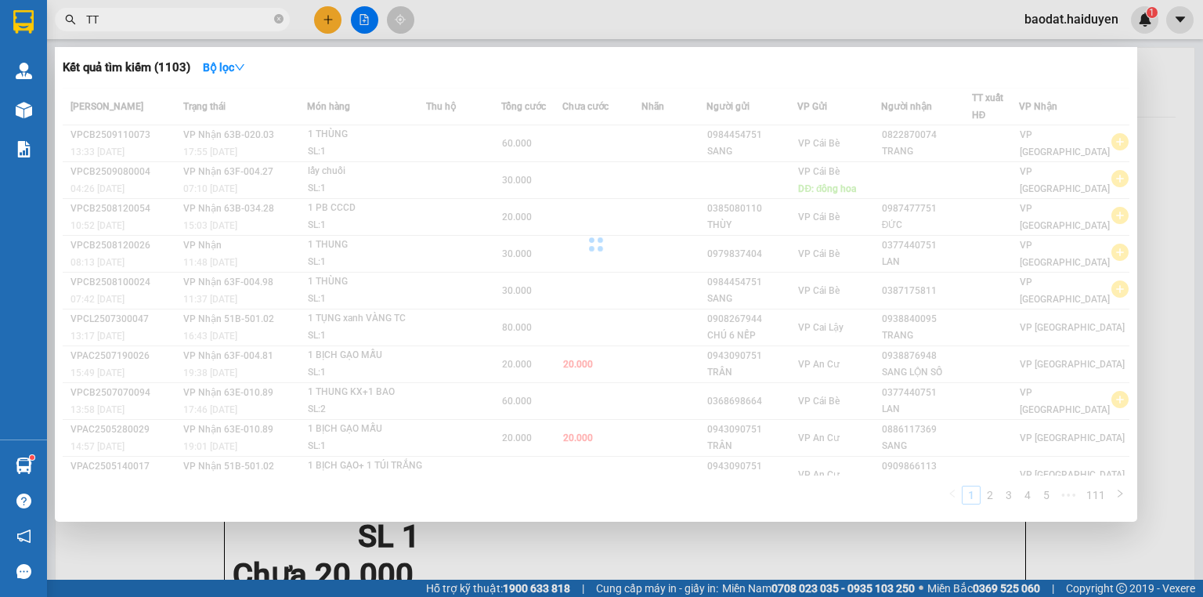
type input "T"
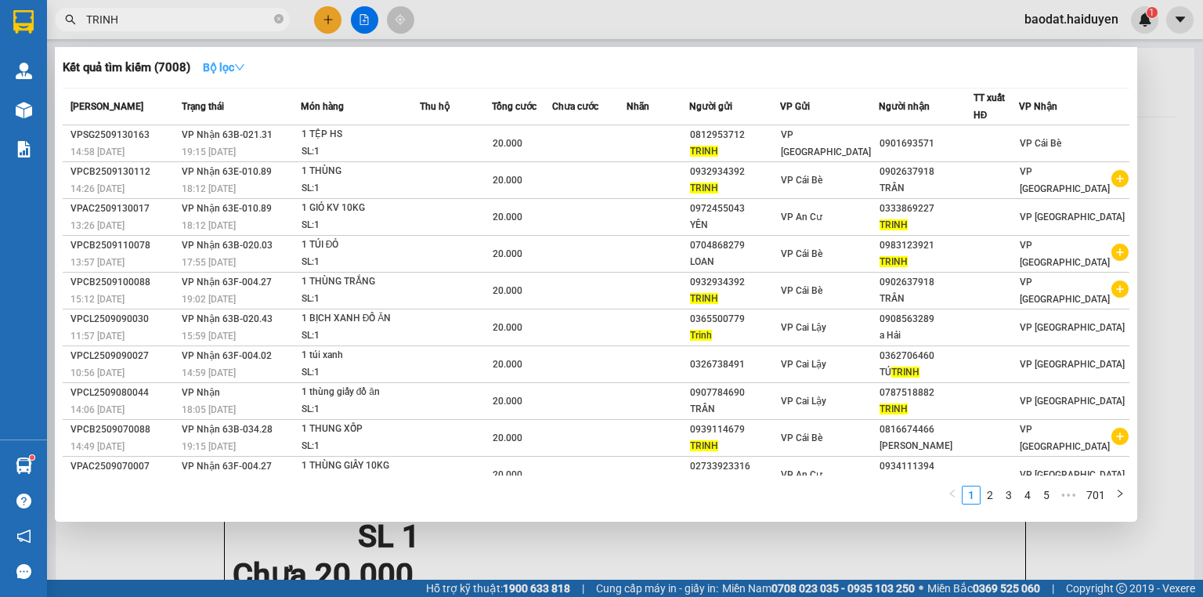
type input "TRINH"
click at [226, 60] on button "Bộ lọc" at bounding box center [223, 67] width 67 height 25
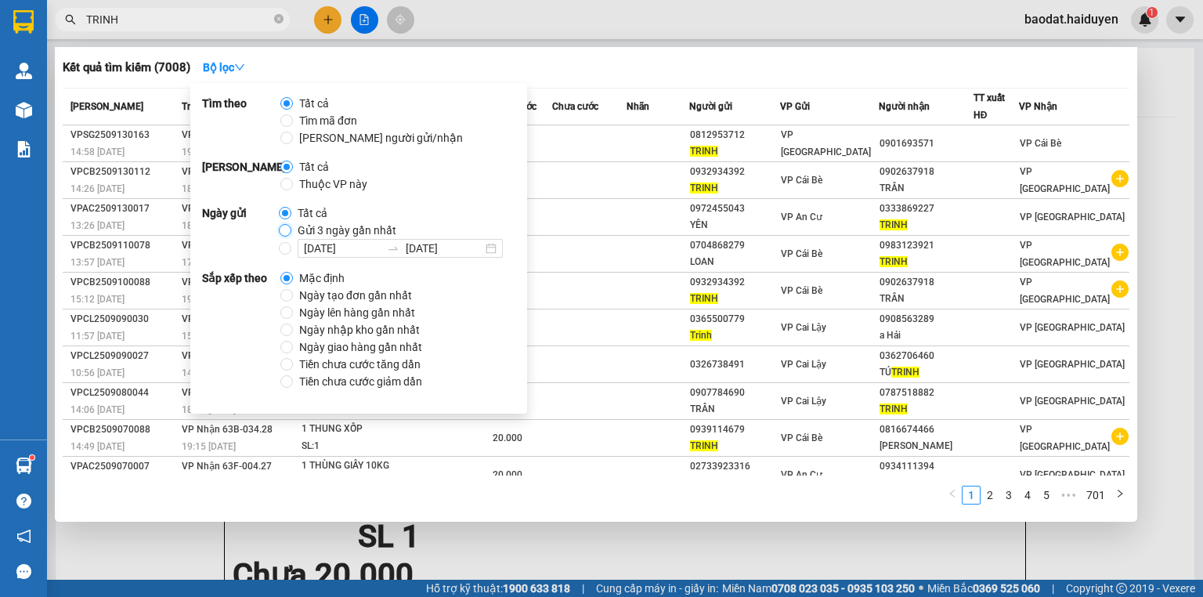
click at [281, 229] on input "Gửi 3 ngày gần nhất" at bounding box center [285, 230] width 13 height 13
radio input "true"
radio input "false"
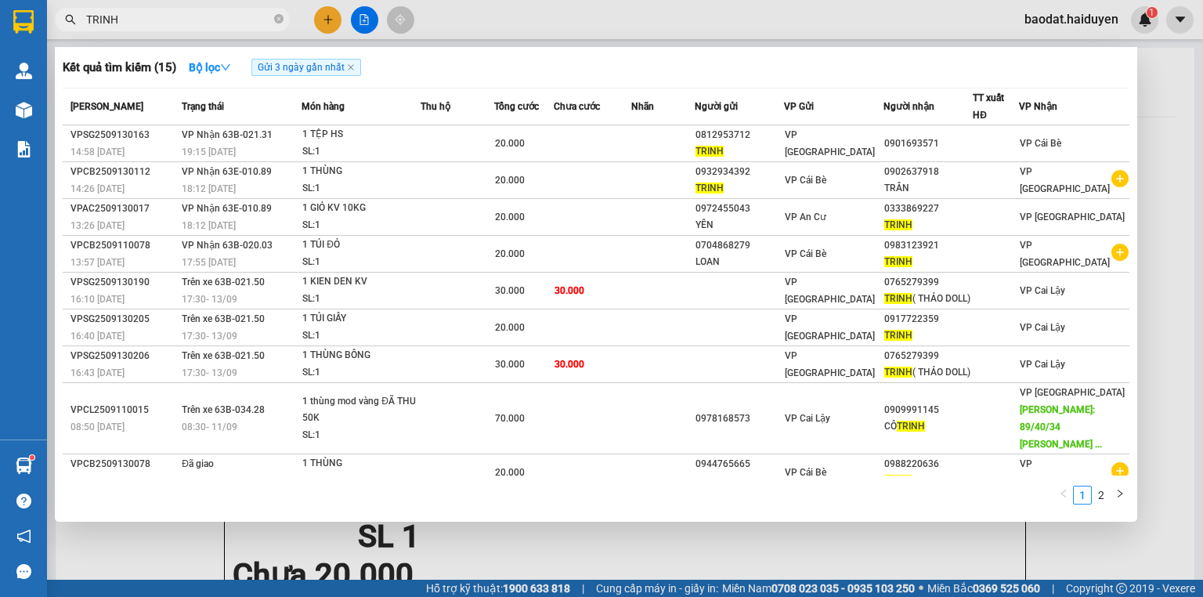
click at [626, 89] on th "Chưa cước" at bounding box center [592, 107] width 77 height 37
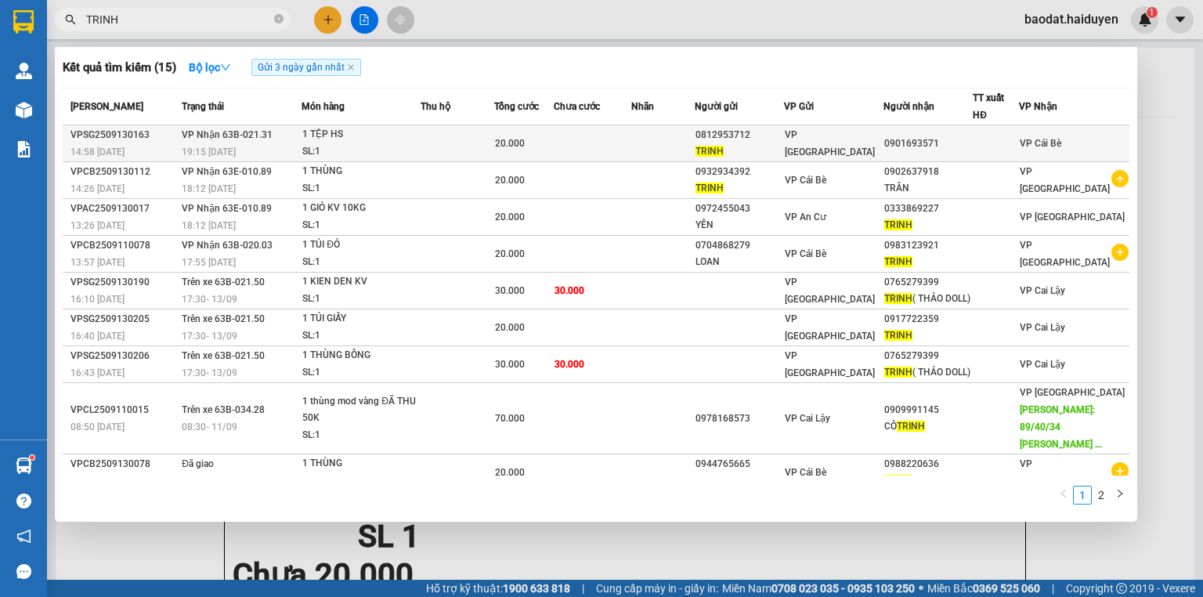
click at [783, 149] on div "TRINH" at bounding box center [740, 151] width 88 height 16
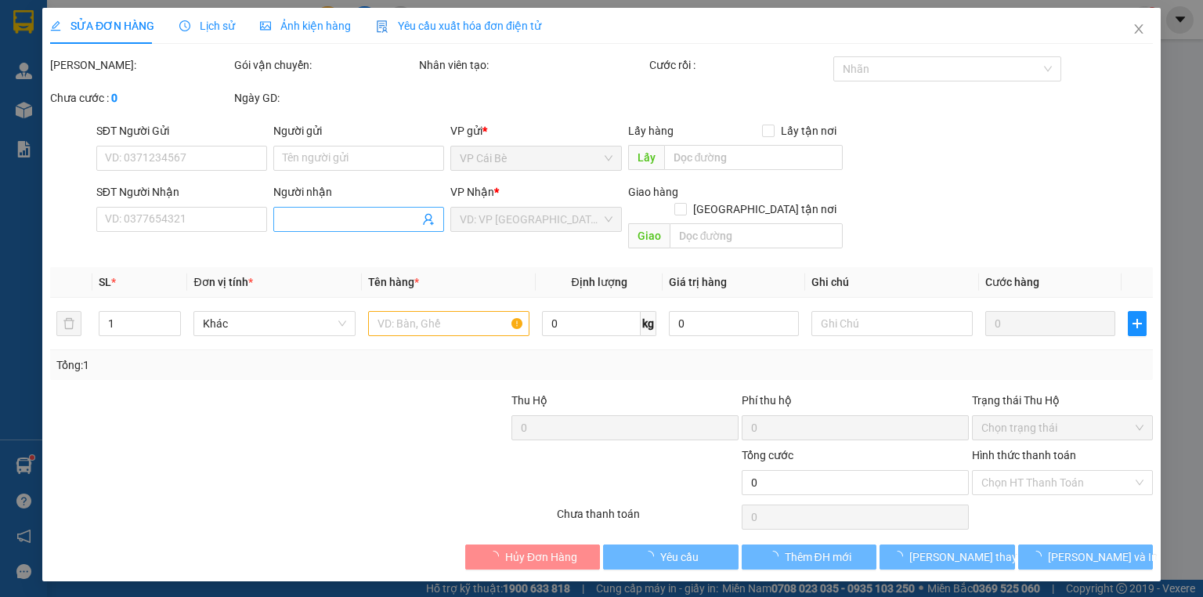
type input "0812953712"
type input "TRINH"
type input "0901693571"
type input "20.000"
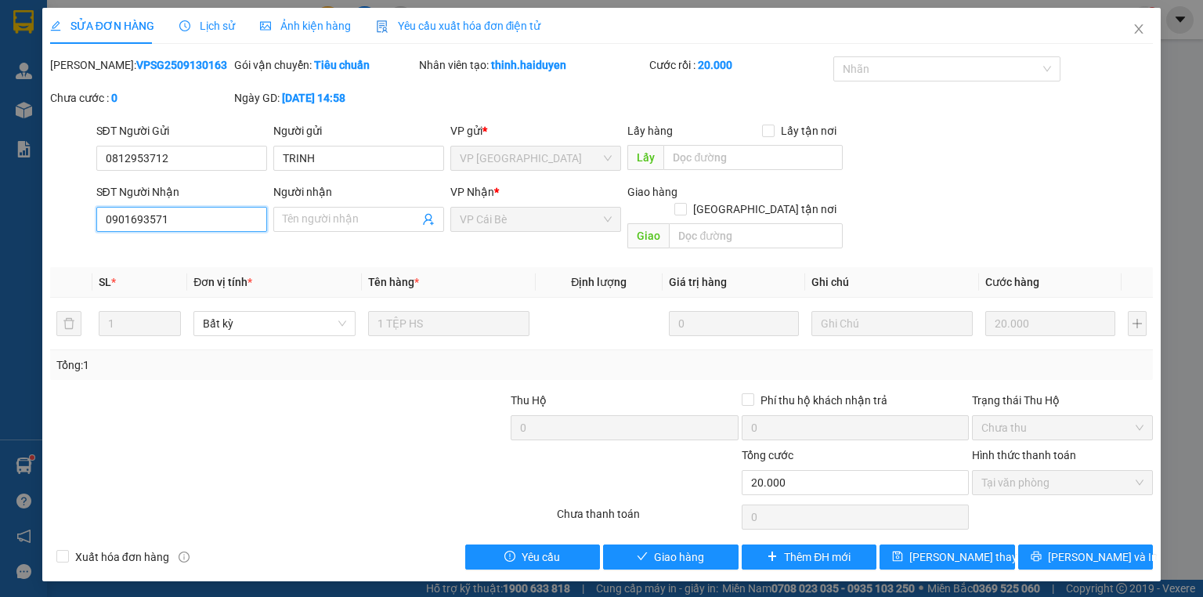
click at [226, 226] on input "0901693571" at bounding box center [181, 219] width 171 height 25
type input "0901693572"
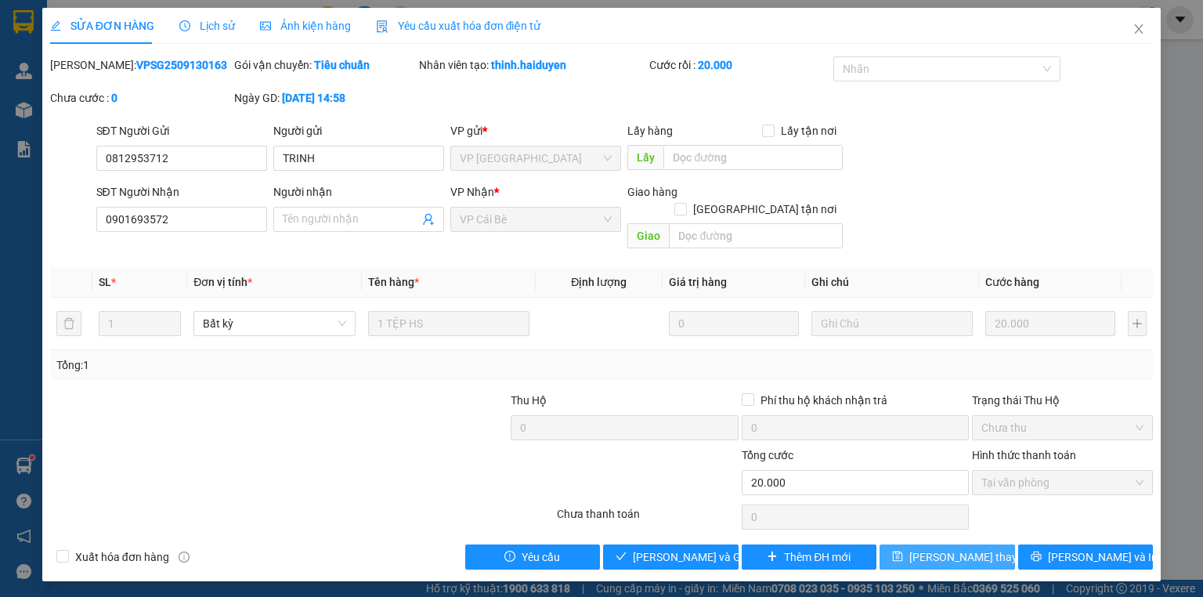
click at [968, 548] on span "[PERSON_NAME] thay đổi" at bounding box center [971, 556] width 125 height 17
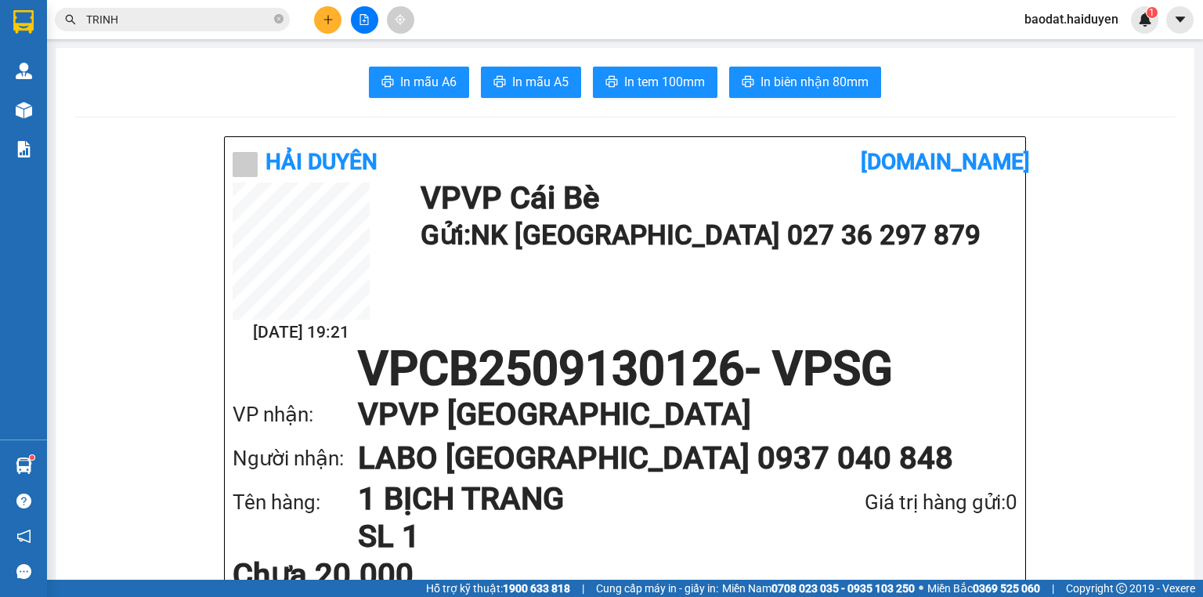
click at [241, 25] on input "TRINH" at bounding box center [178, 19] width 185 height 17
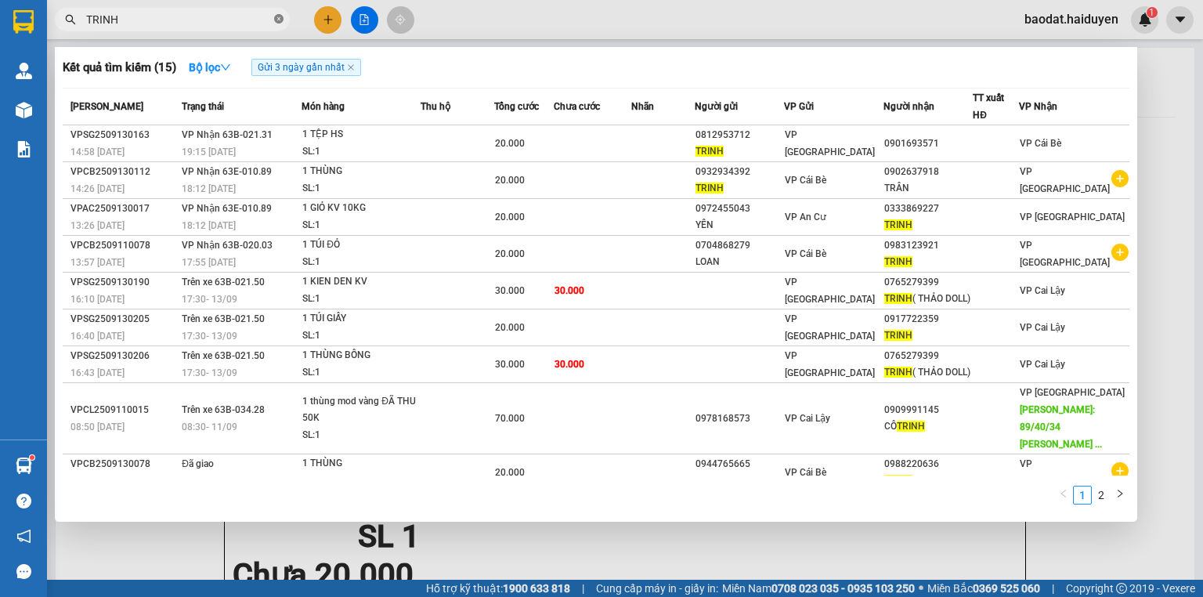
click at [279, 19] on icon "close-circle" at bounding box center [278, 18] width 9 height 9
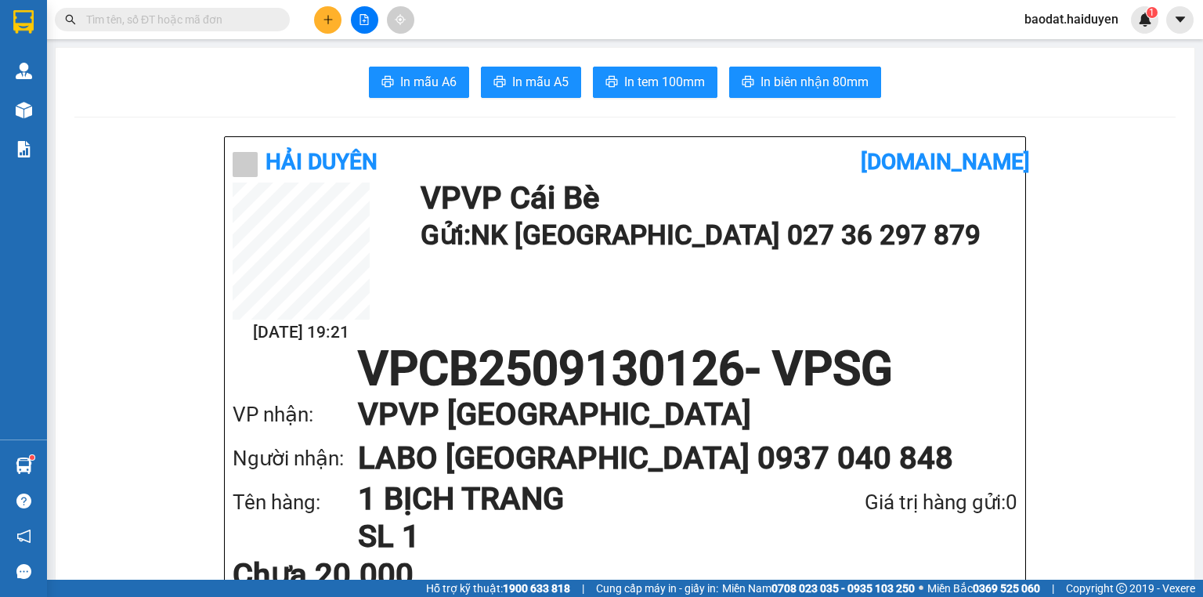
click at [318, 25] on button at bounding box center [327, 19] width 27 height 27
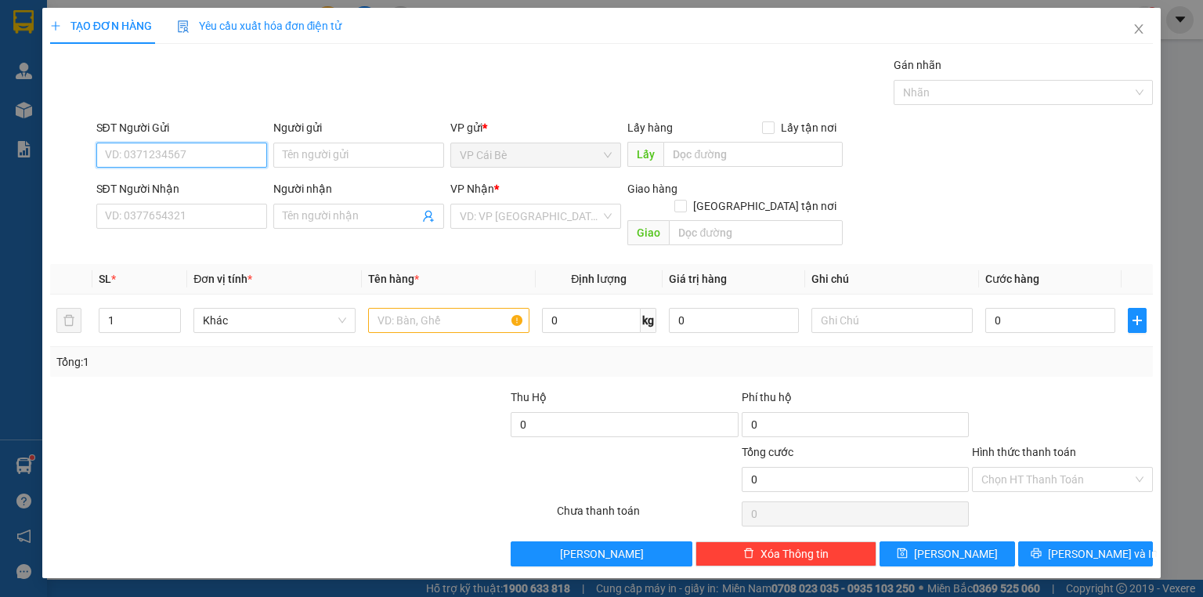
click at [222, 147] on input "SĐT Người Gửi" at bounding box center [181, 155] width 171 height 25
click at [219, 179] on div "0328645394 - NK SG CB" at bounding box center [182, 185] width 152 height 17
type input "0328645394"
type input "NK SG CB"
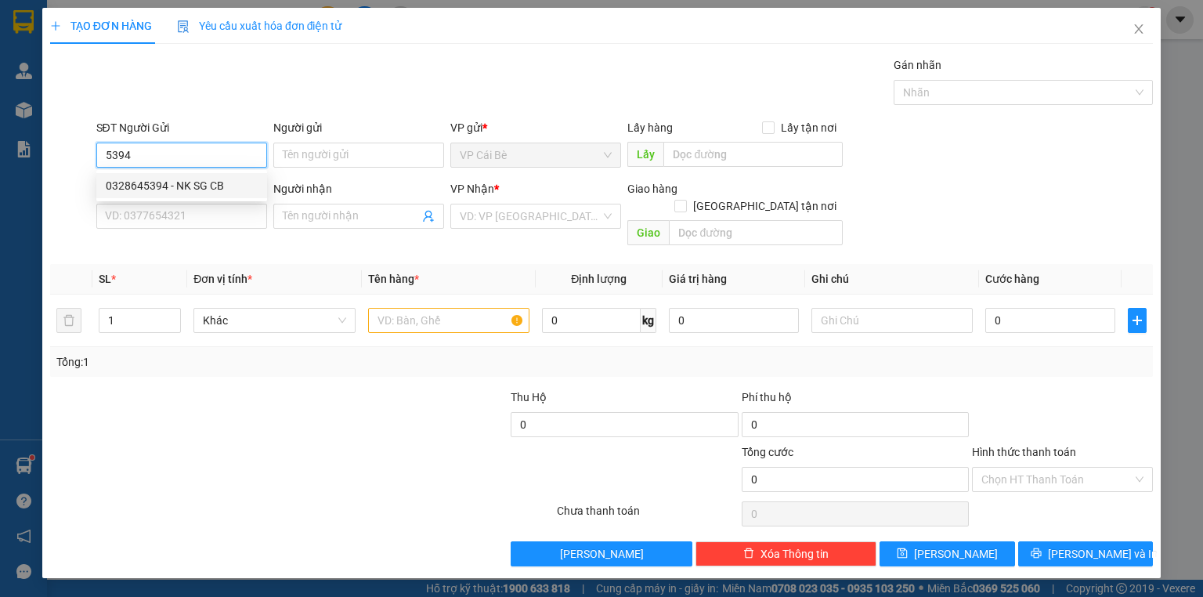
type input "0977502123"
type input "LABO VIỆT THẮNG"
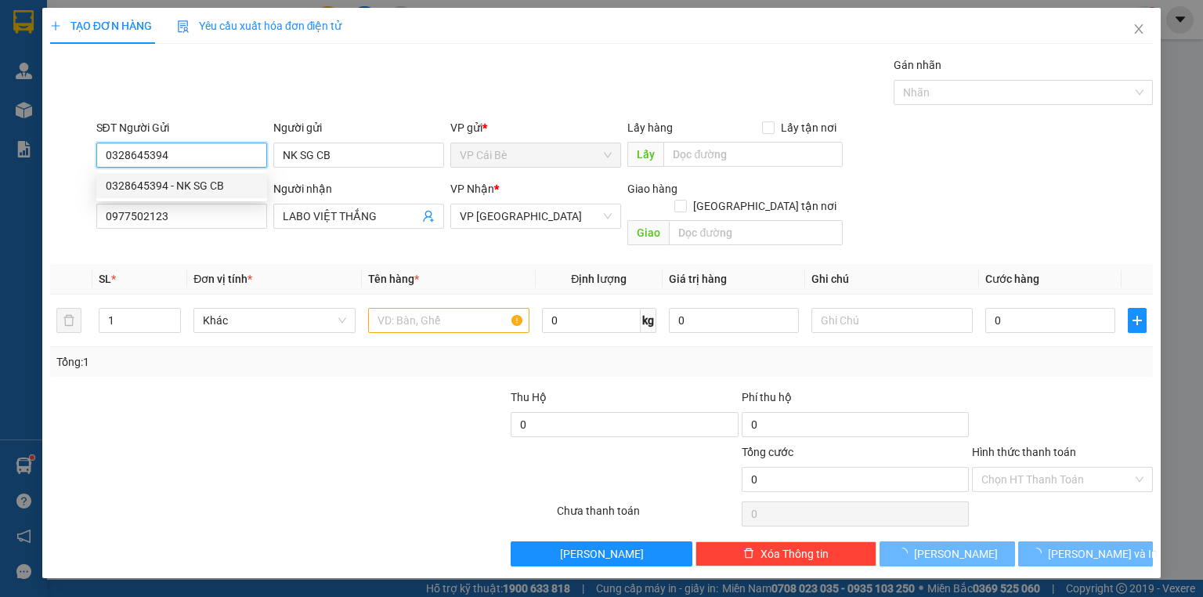
type input "20.000"
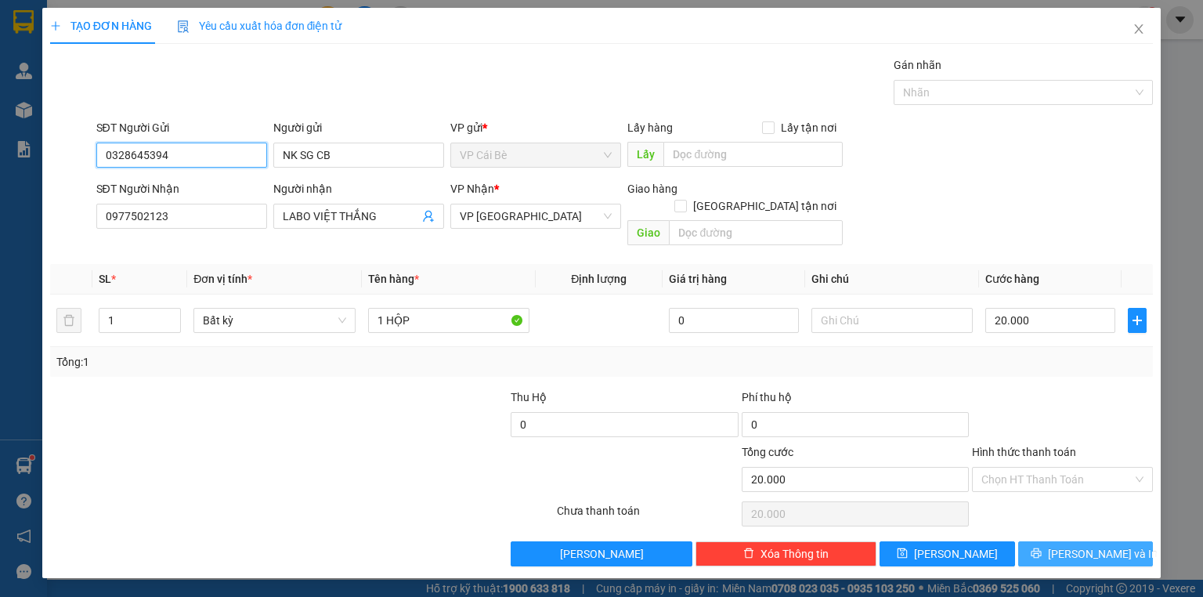
type input "0328645394"
click at [1082, 545] on span "[PERSON_NAME] và In" at bounding box center [1103, 553] width 110 height 17
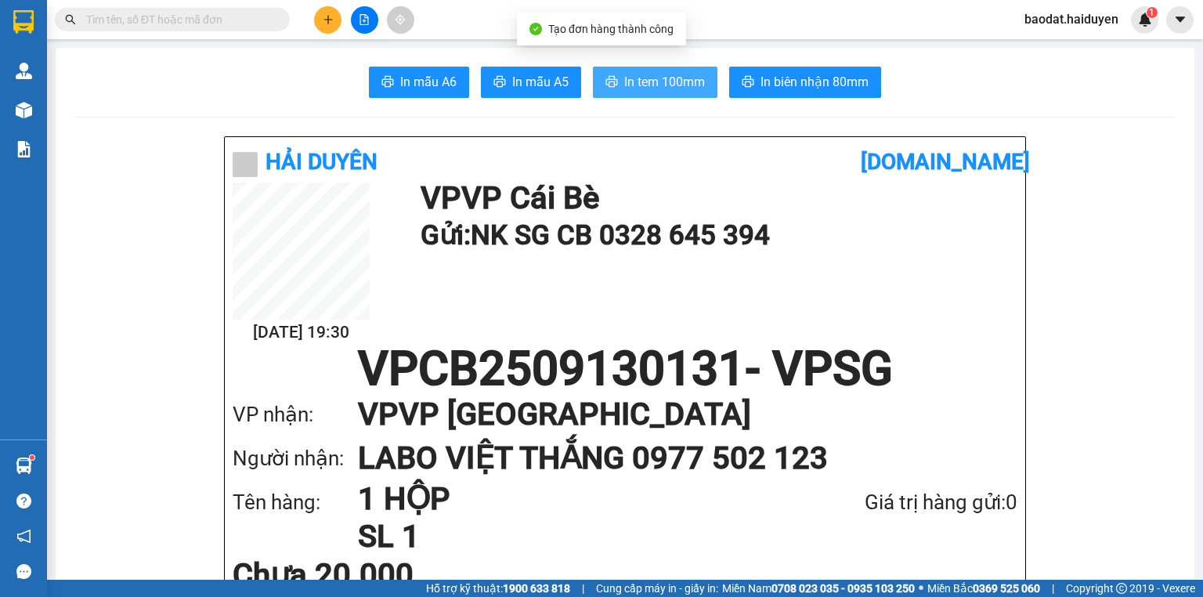
click at [649, 87] on span "In tem 100mm" at bounding box center [664, 82] width 81 height 20
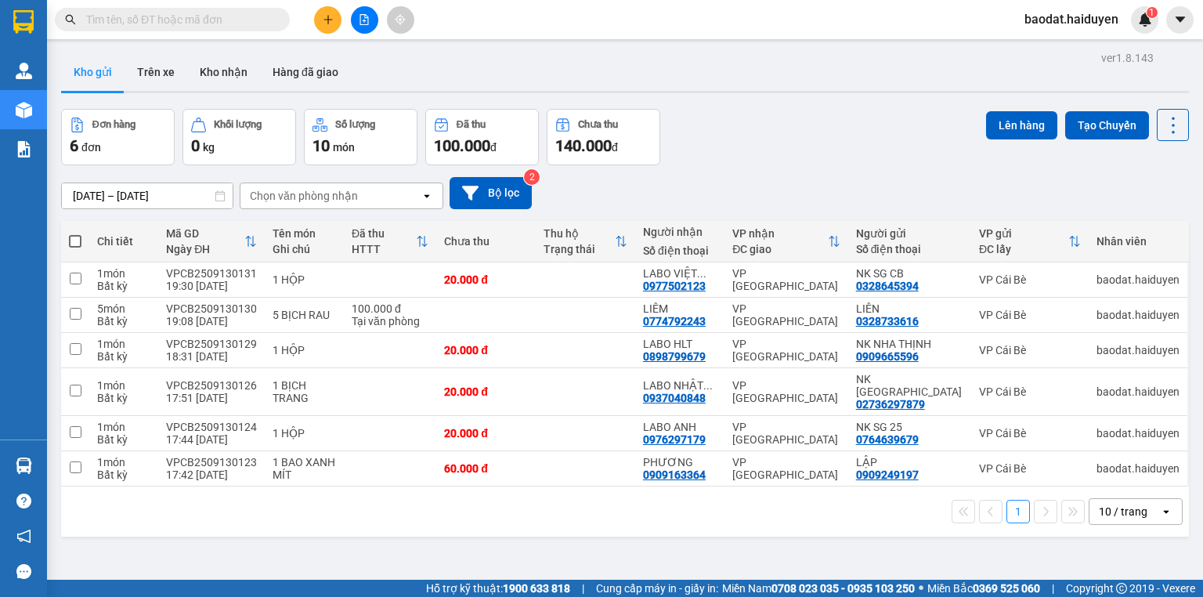
click at [320, 16] on button at bounding box center [327, 19] width 27 height 27
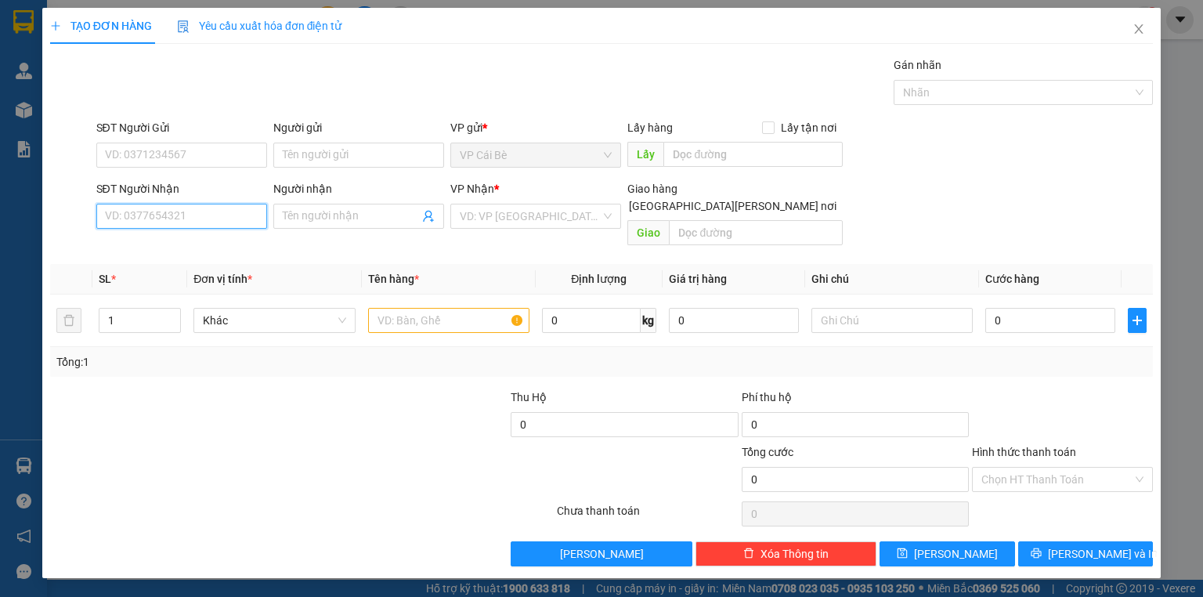
click at [197, 214] on input "SĐT Người Nhận" at bounding box center [181, 216] width 171 height 25
click at [234, 204] on input "SĐT Người Nhận" at bounding box center [181, 216] width 171 height 25
click at [234, 205] on input "SĐT Người Nhận" at bounding box center [181, 216] width 171 height 25
type input "0974462439"
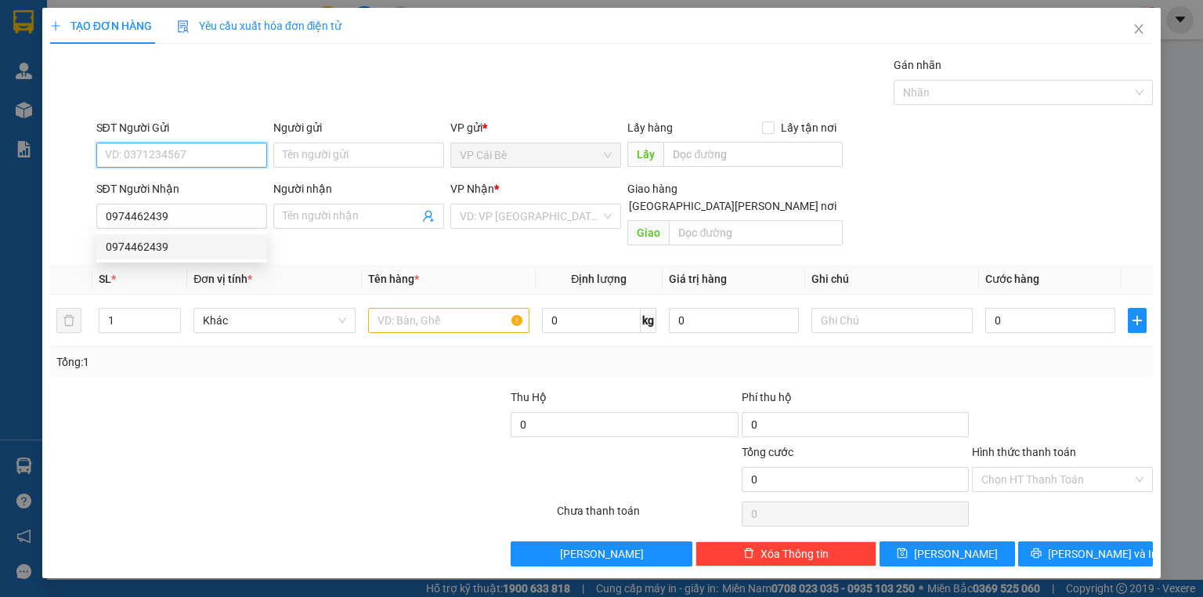
click at [230, 157] on input "SĐT Người Gửi" at bounding box center [181, 155] width 171 height 25
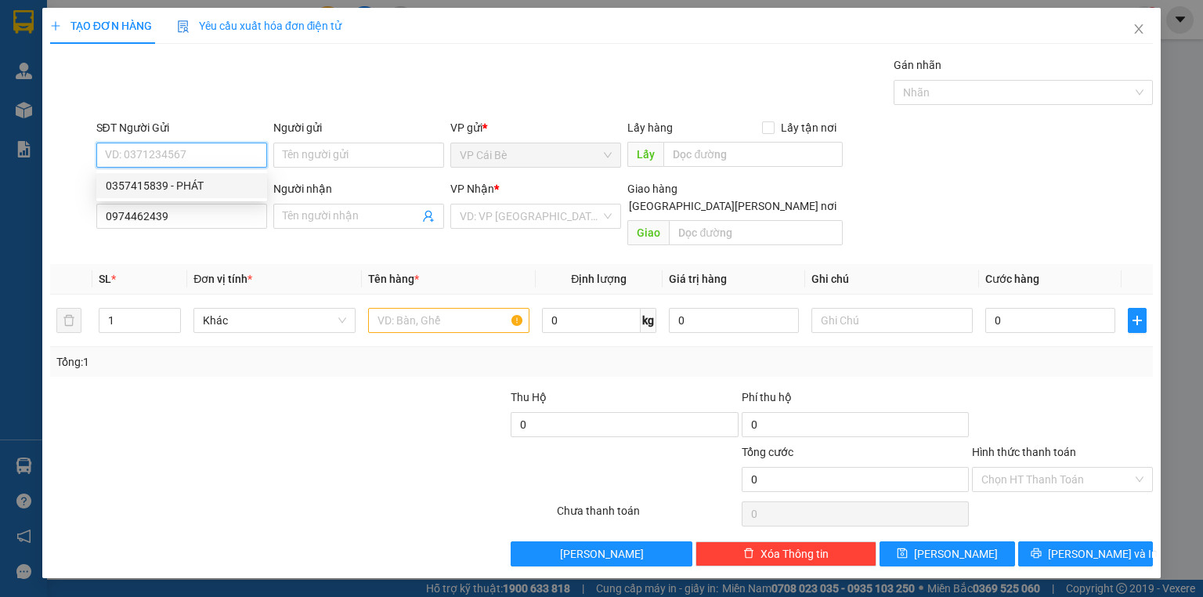
click at [248, 156] on input "SĐT Người Gửi" at bounding box center [181, 155] width 171 height 25
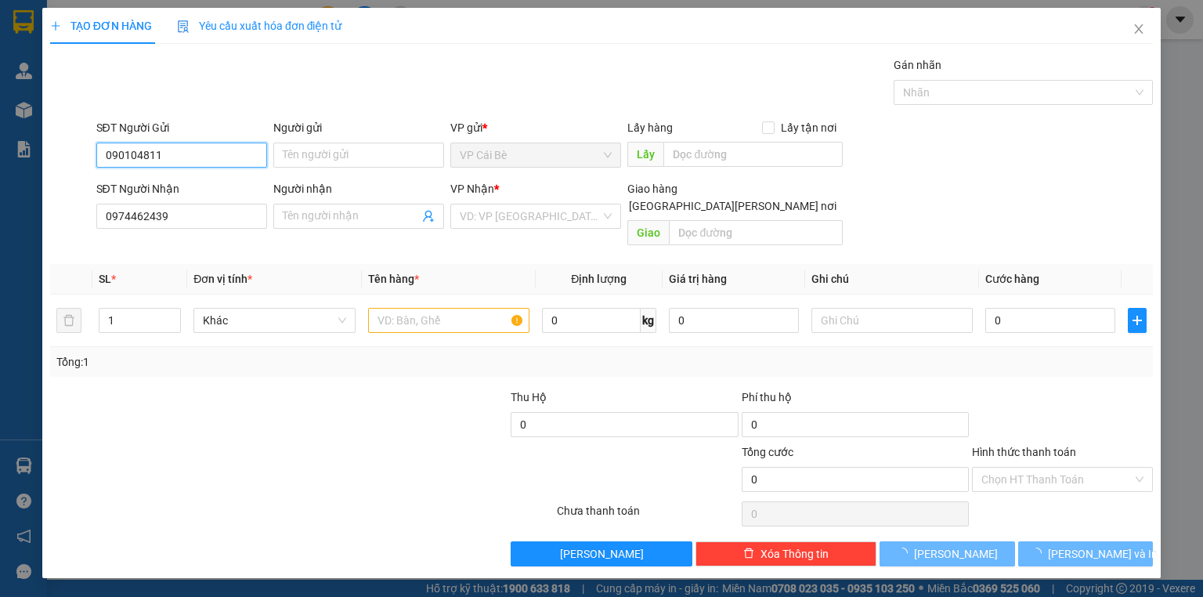
type input "0901048111"
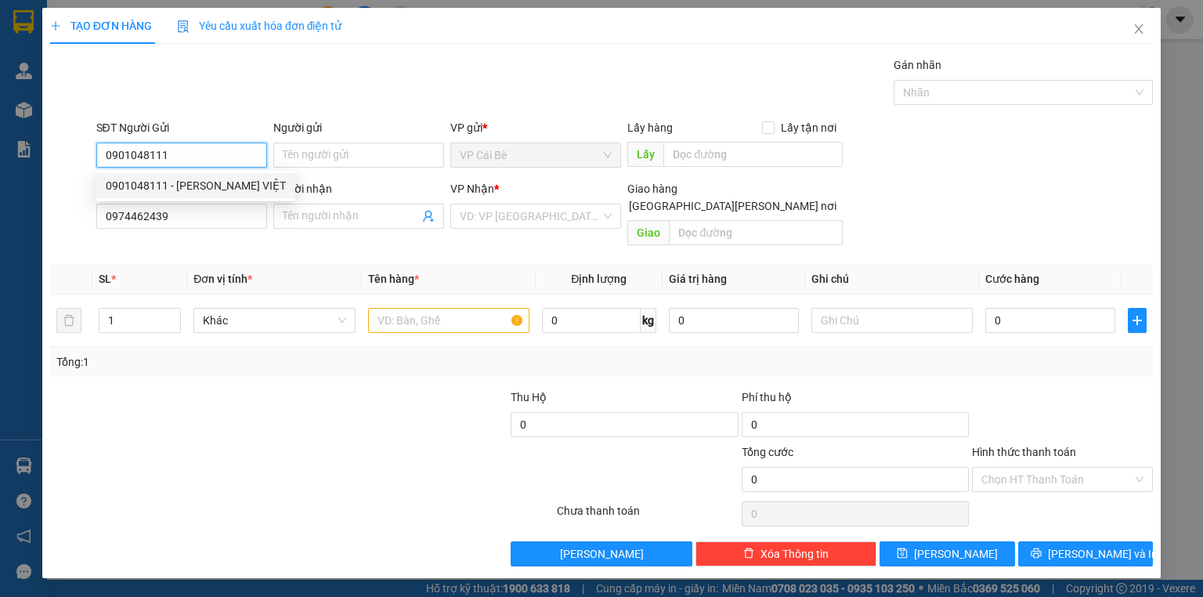
click at [235, 177] on div "0901048111 - ANH VIỆT" at bounding box center [196, 185] width 180 height 17
type input "ANH VIỆT"
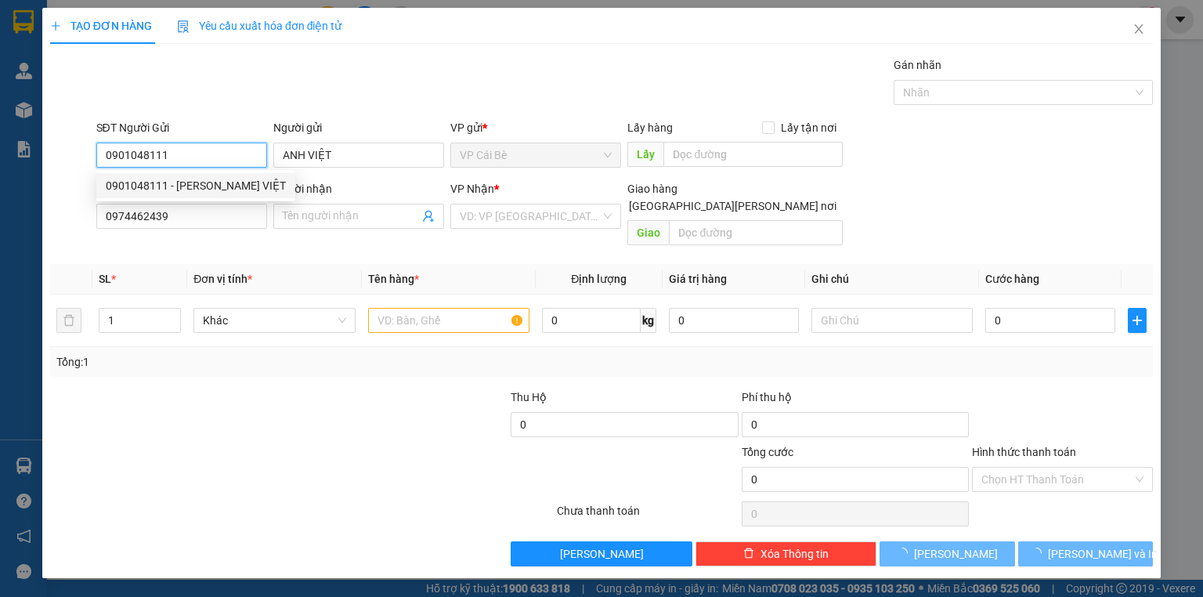
type input "20.000"
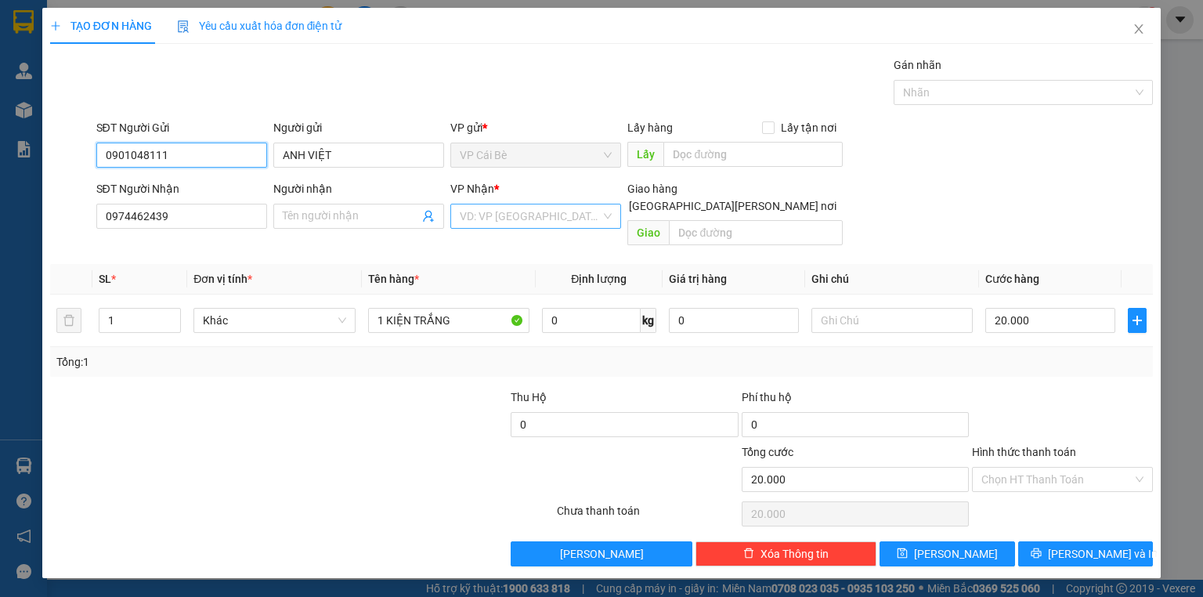
type input "0901048111"
click at [503, 216] on input "search" at bounding box center [530, 216] width 141 height 24
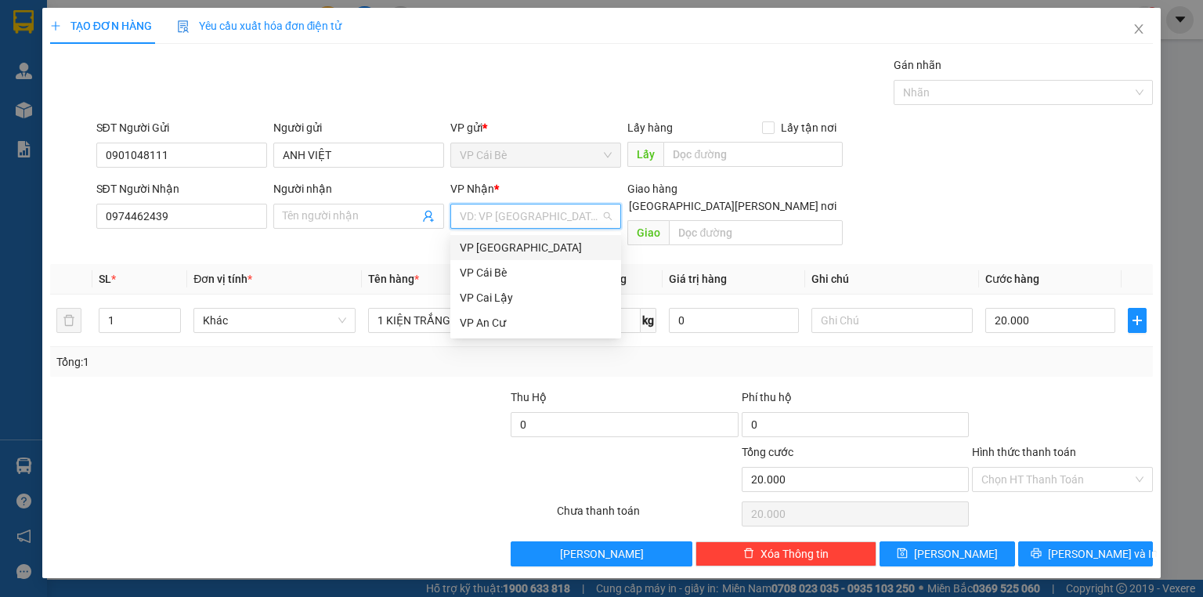
click at [504, 244] on div "VP [GEOGRAPHIC_DATA]" at bounding box center [536, 247] width 152 height 17
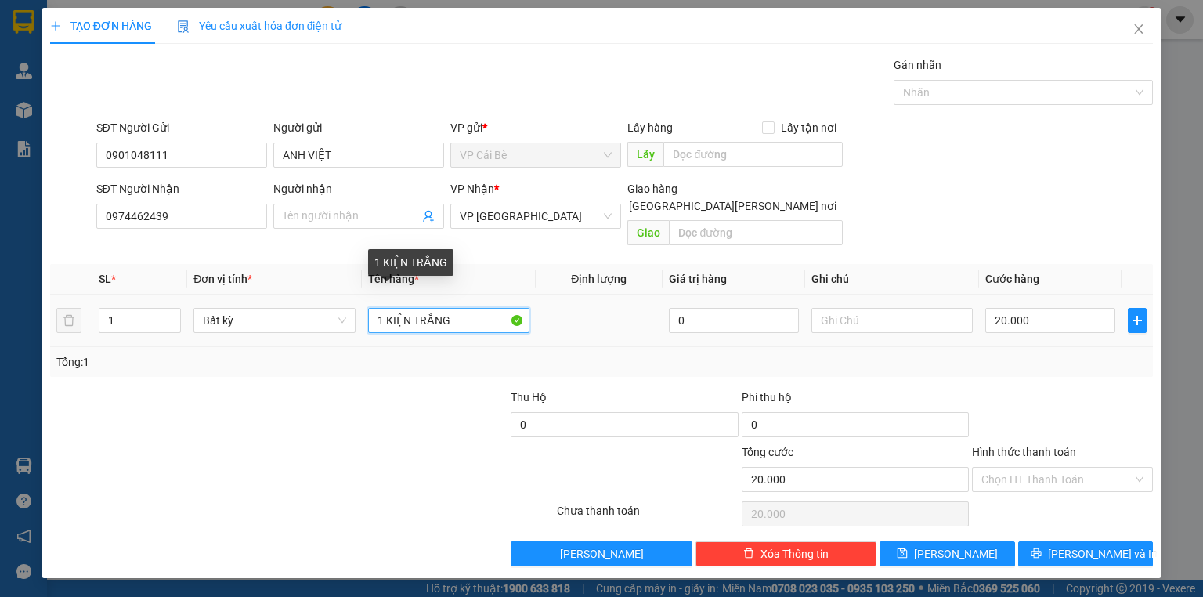
drag, startPoint x: 384, startPoint y: 302, endPoint x: 414, endPoint y: 309, distance: 30.8
click at [414, 309] on input "1 KIỆN TRẮNG" at bounding box center [448, 320] width 161 height 25
click at [495, 308] on input "1 BỊCH TRẮNG" at bounding box center [448, 320] width 161 height 25
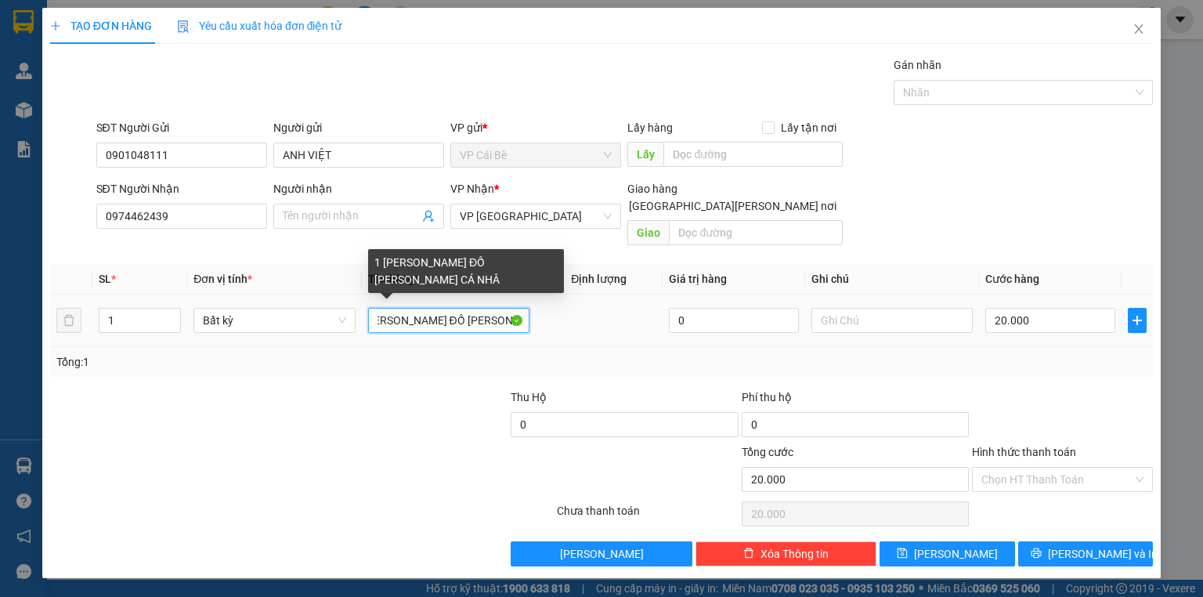
scroll to position [0, 31]
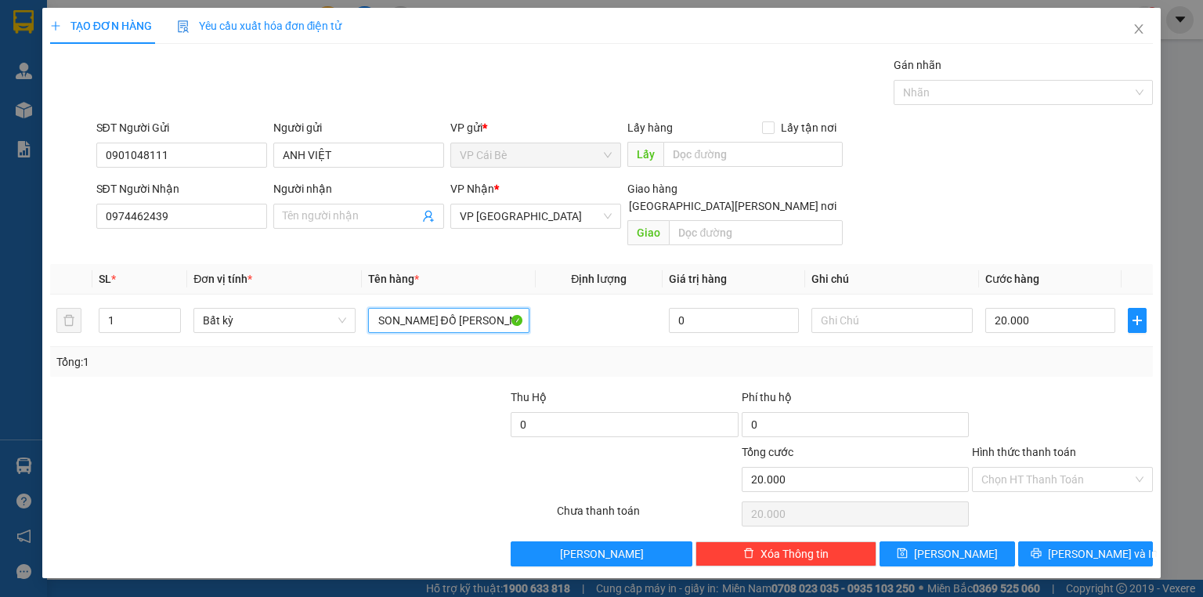
type input "1 BỊCH TRẮNG ĐỒ DÙNG CÁ NHÂN"
click at [1109, 520] on div "Transit Pickup Surcharge Ids Transit Deliver Surcharge Ids Transit Deliver Surc…" at bounding box center [601, 311] width 1103 height 510
click at [1130, 541] on button "[PERSON_NAME] và In" at bounding box center [1086, 553] width 136 height 25
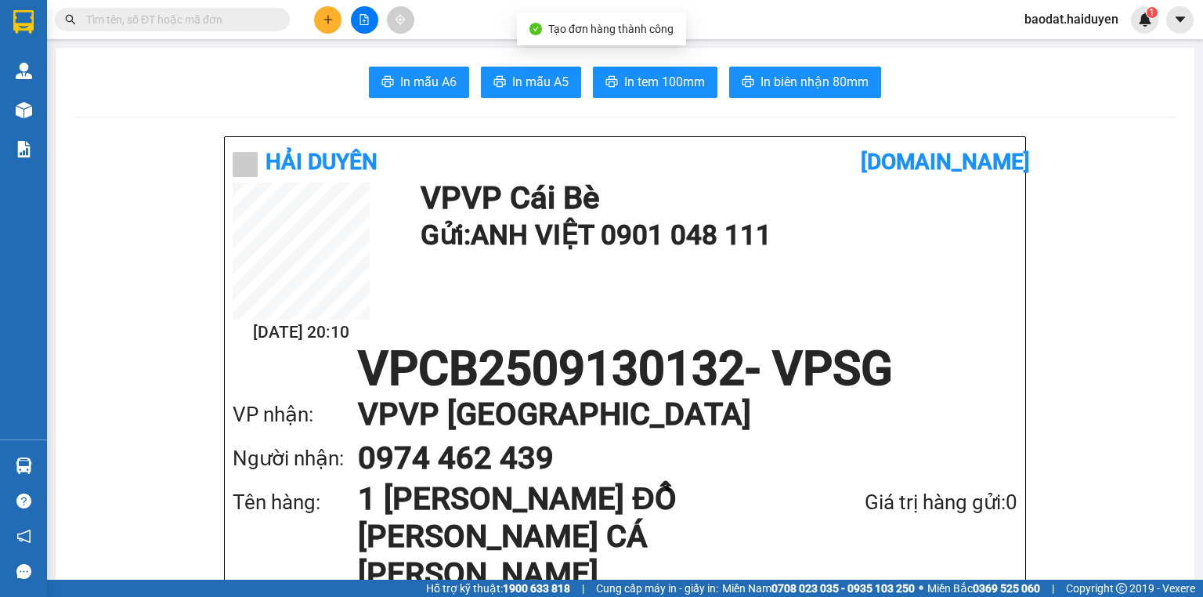
click at [668, 85] on span "In tem 100mm" at bounding box center [664, 82] width 81 height 20
click at [227, 13] on input "text" at bounding box center [178, 19] width 185 height 17
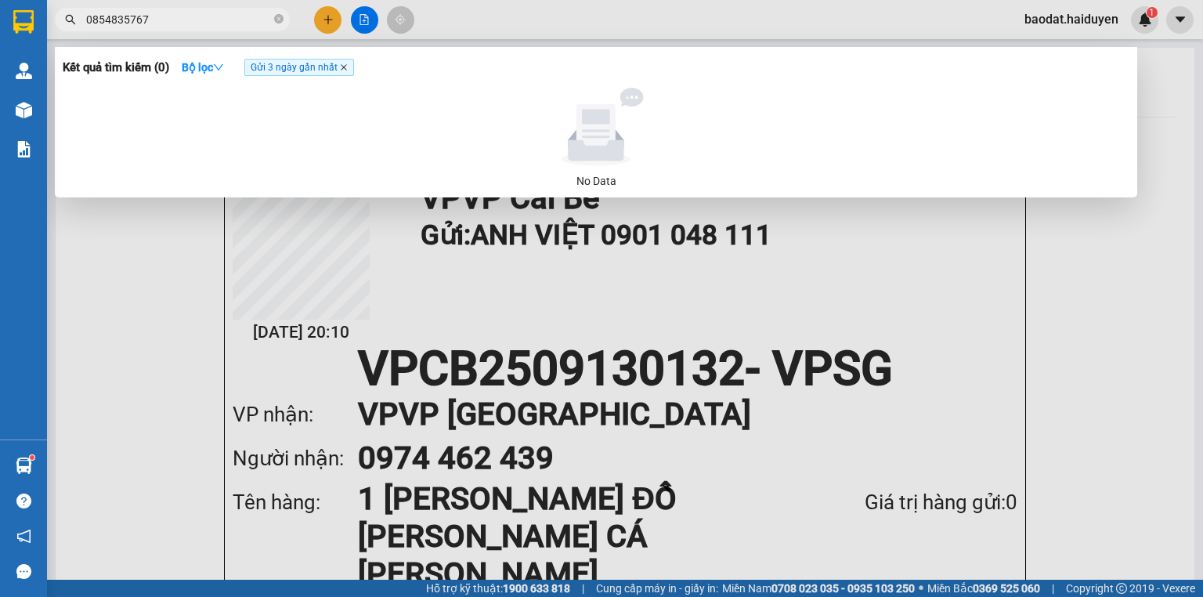
type input "0854835767"
click at [345, 71] on icon "close" at bounding box center [344, 67] width 8 height 8
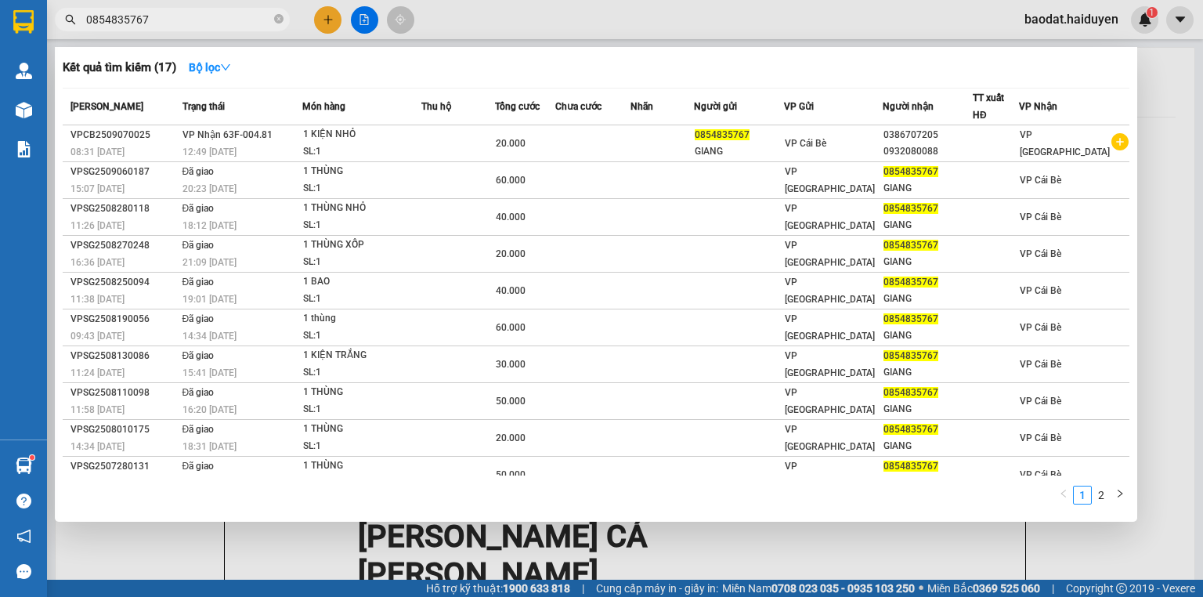
click at [160, 19] on input "0854835767" at bounding box center [178, 19] width 185 height 17
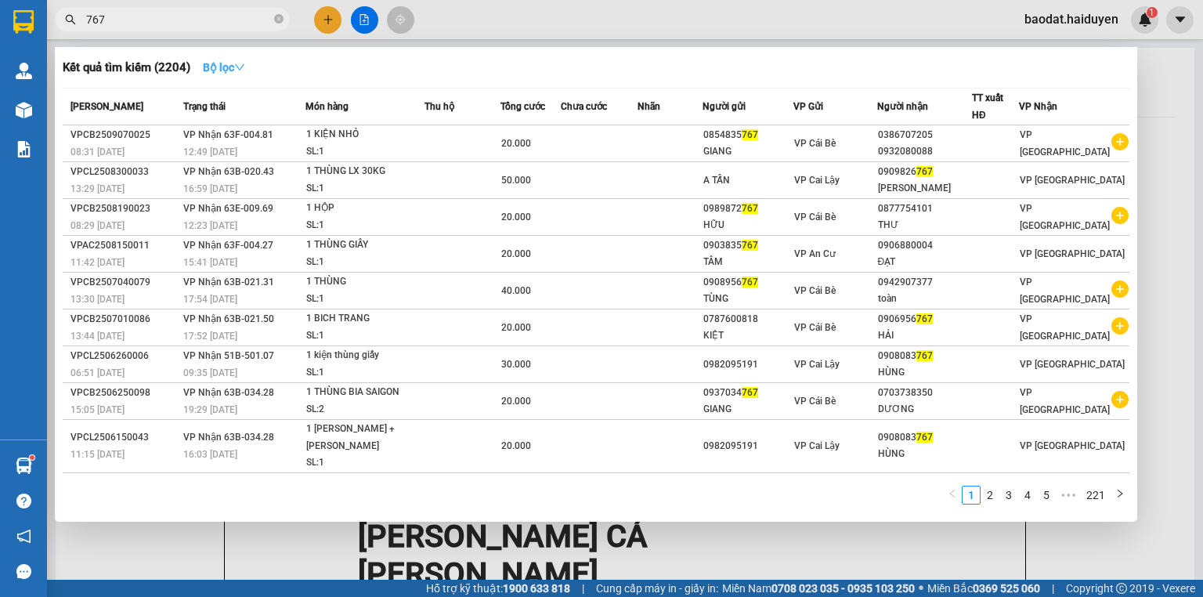
type input "767"
click at [228, 63] on strong "Bộ lọc" at bounding box center [224, 67] width 42 height 13
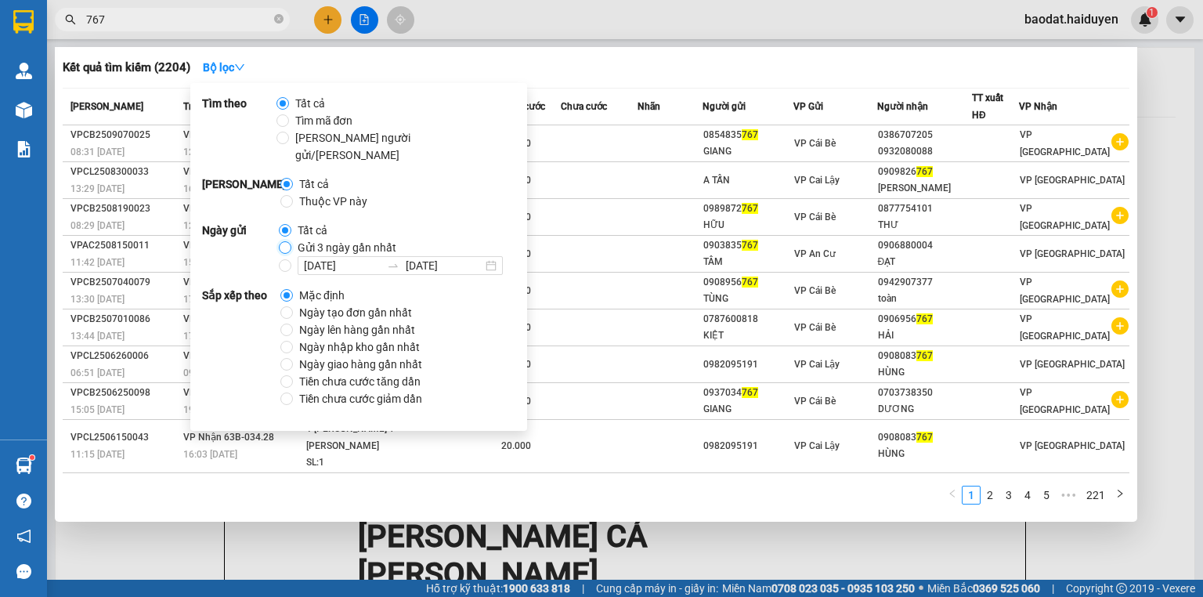
click at [283, 241] on input "Gửi 3 ngày gần nhất" at bounding box center [285, 247] width 13 height 13
radio input "true"
radio input "false"
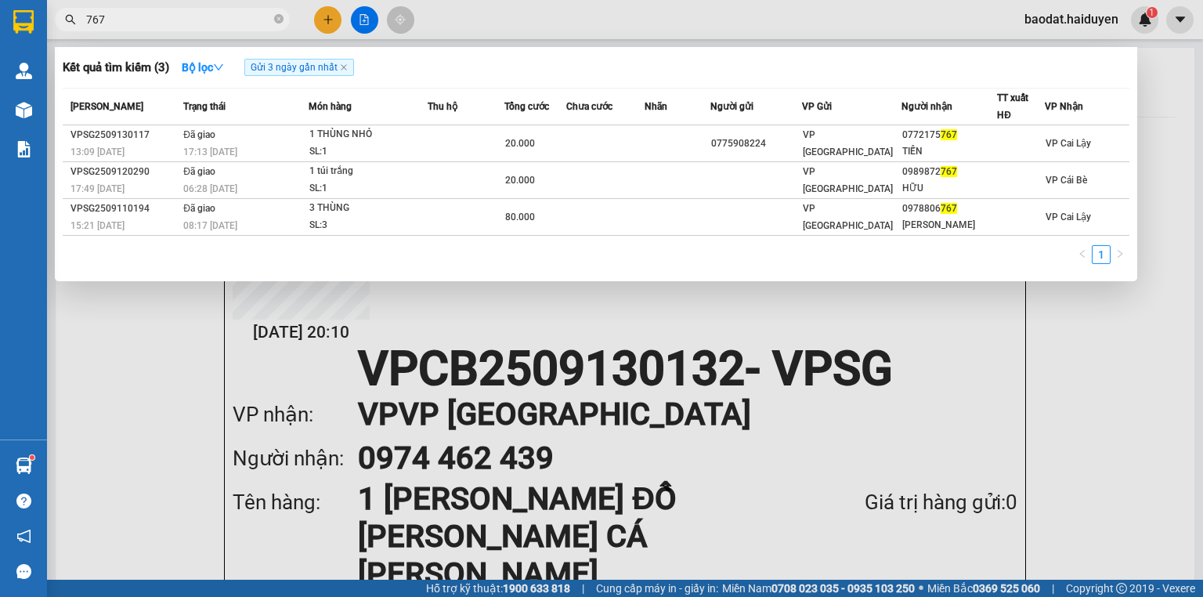
click at [562, 99] on div "Tổng cước" at bounding box center [534, 106] width 61 height 17
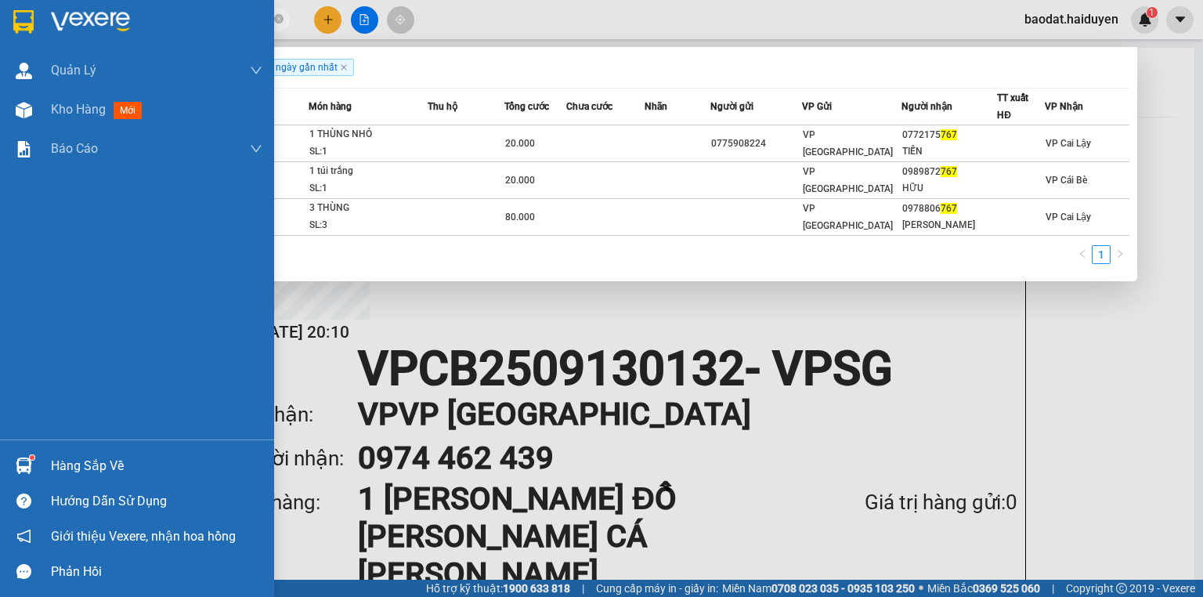
drag, startPoint x: 157, startPoint y: 470, endPoint x: 157, endPoint y: 461, distance: 8.6
click at [157, 470] on div "Hàng sắp về" at bounding box center [157, 466] width 212 height 24
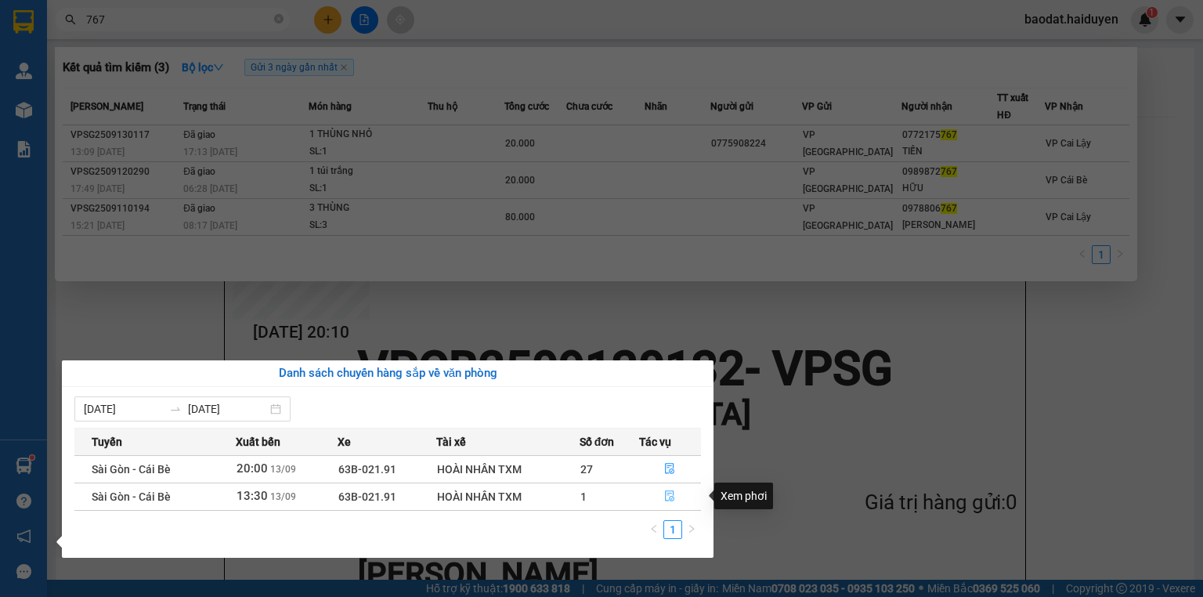
click at [673, 495] on icon "file-done" at bounding box center [669, 495] width 11 height 11
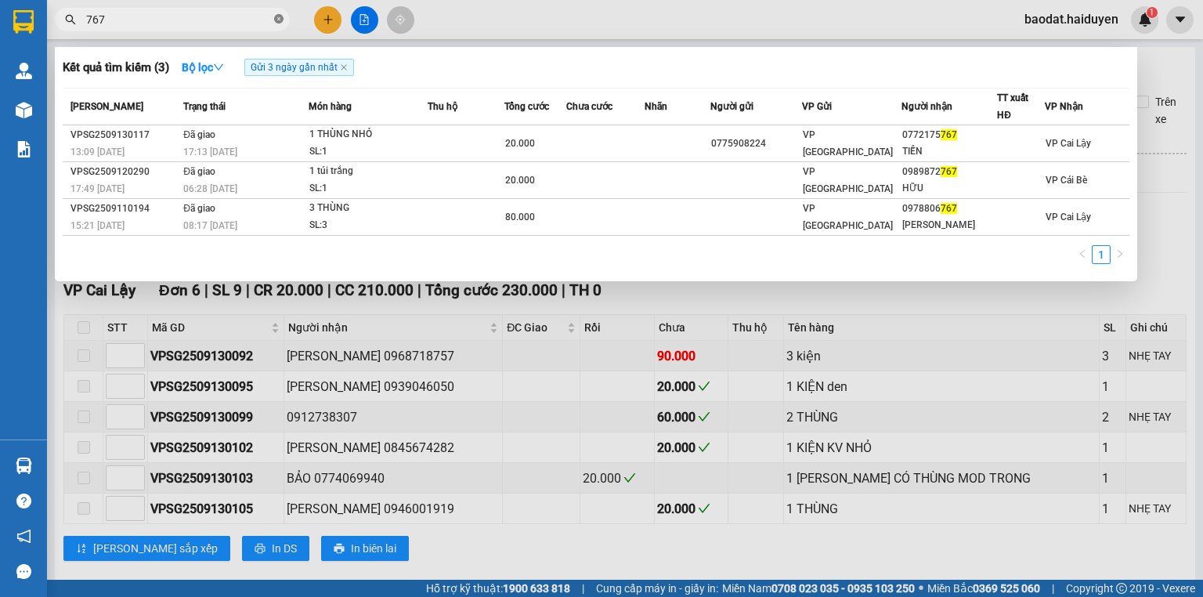
drag, startPoint x: 282, startPoint y: 20, endPoint x: 271, endPoint y: 53, distance: 35.4
click at [282, 20] on icon "close-circle" at bounding box center [278, 18] width 9 height 9
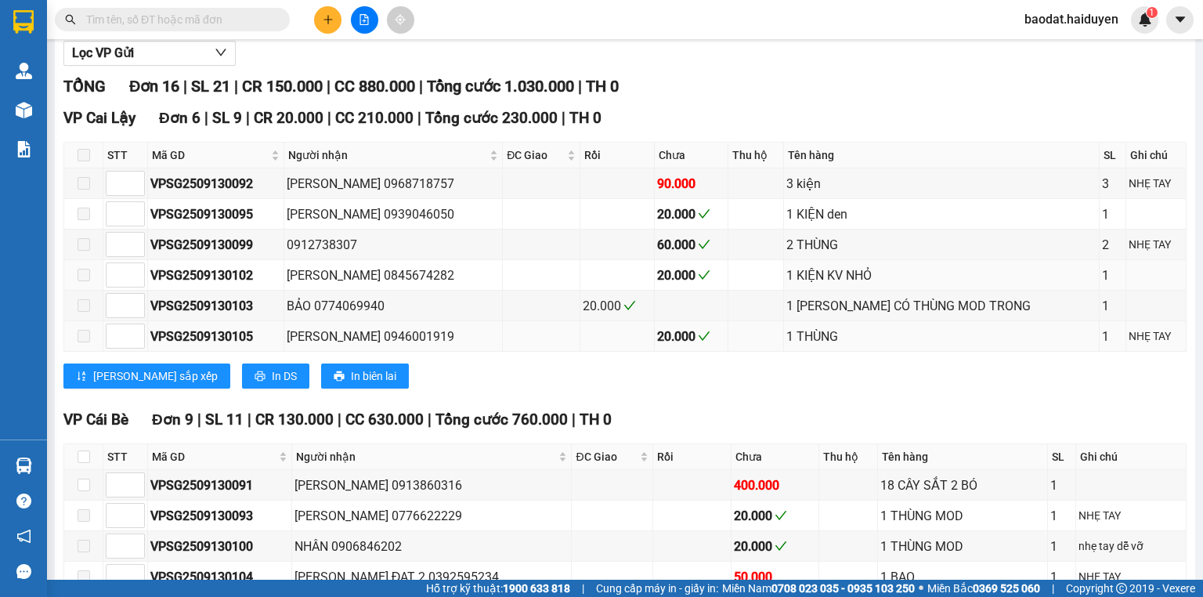
scroll to position [188, 0]
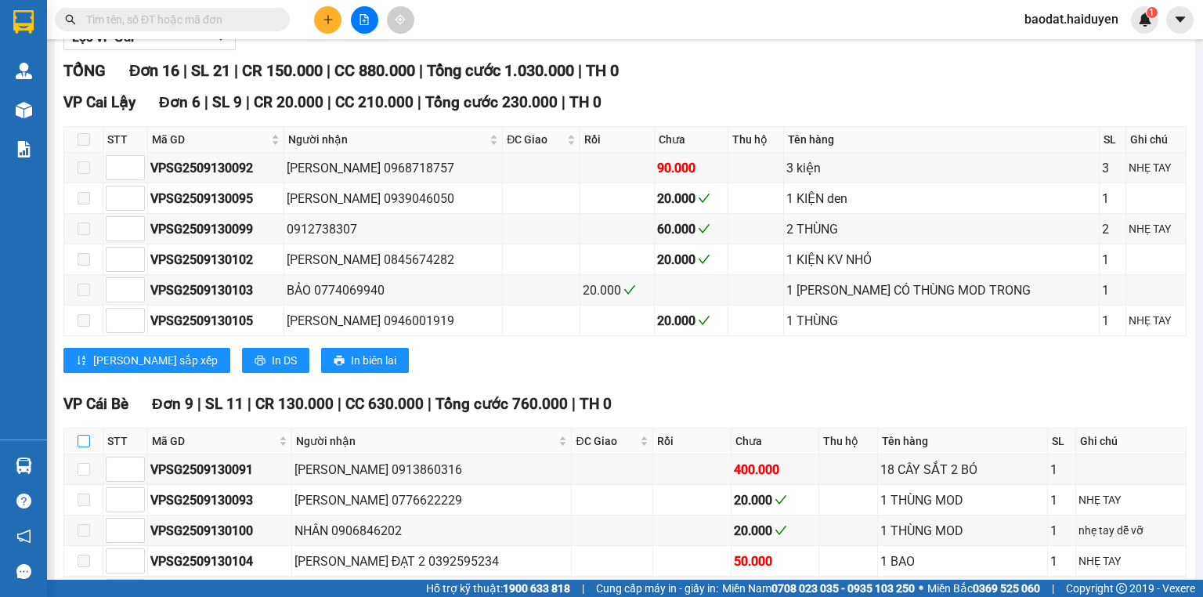
click at [84, 447] on input "checkbox" at bounding box center [84, 441] width 13 height 13
checkbox input "true"
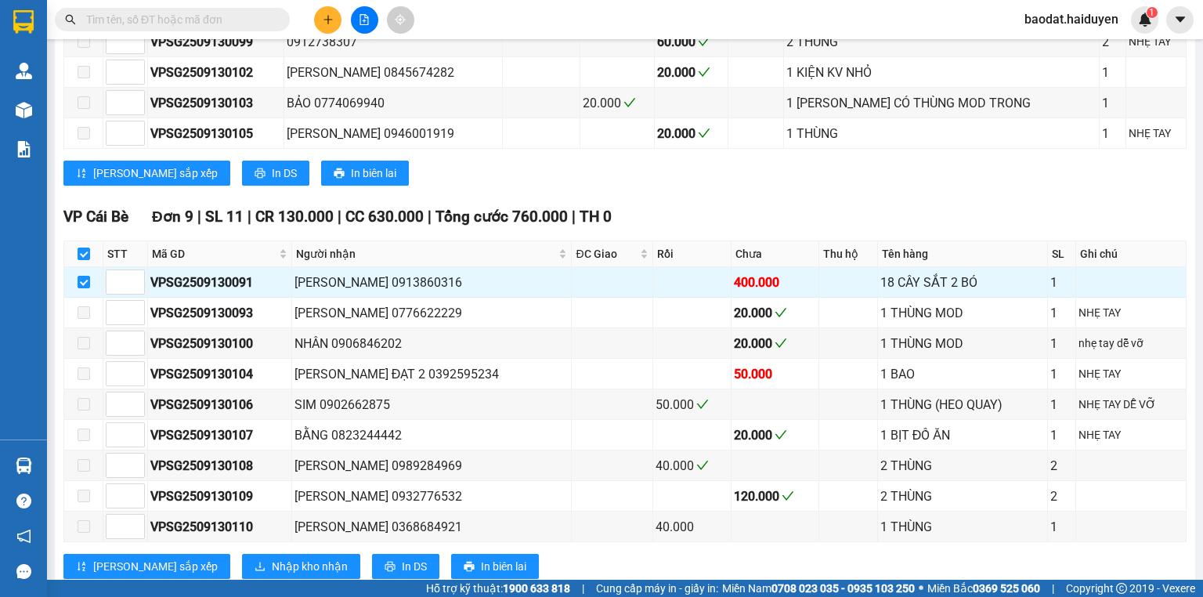
scroll to position [376, 0]
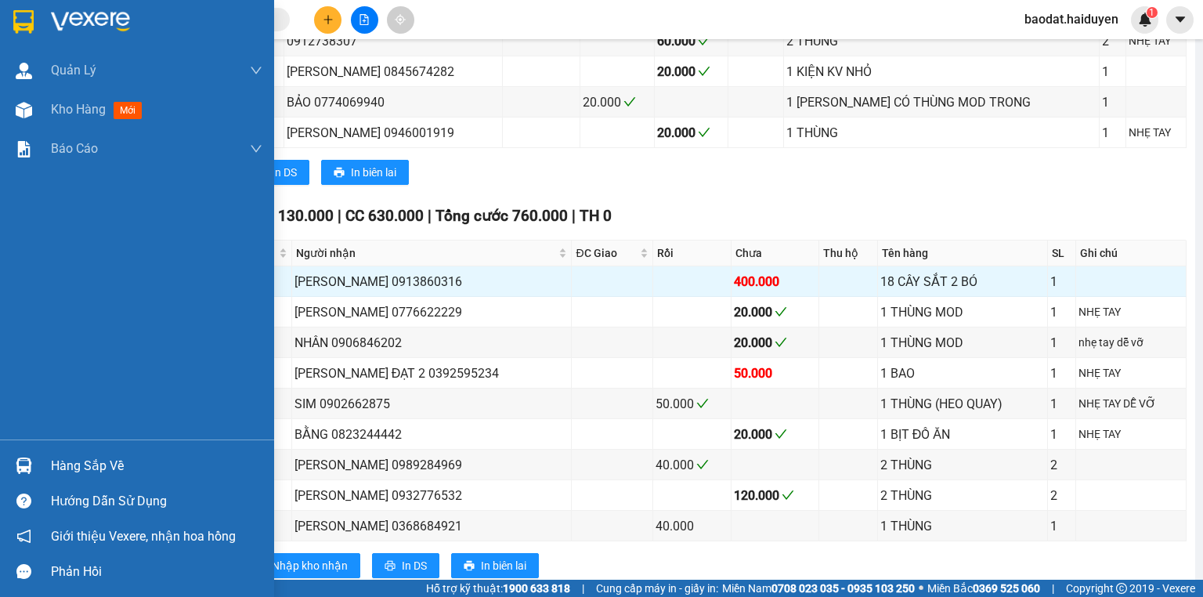
click at [75, 464] on div "Hàng sắp về" at bounding box center [157, 466] width 212 height 24
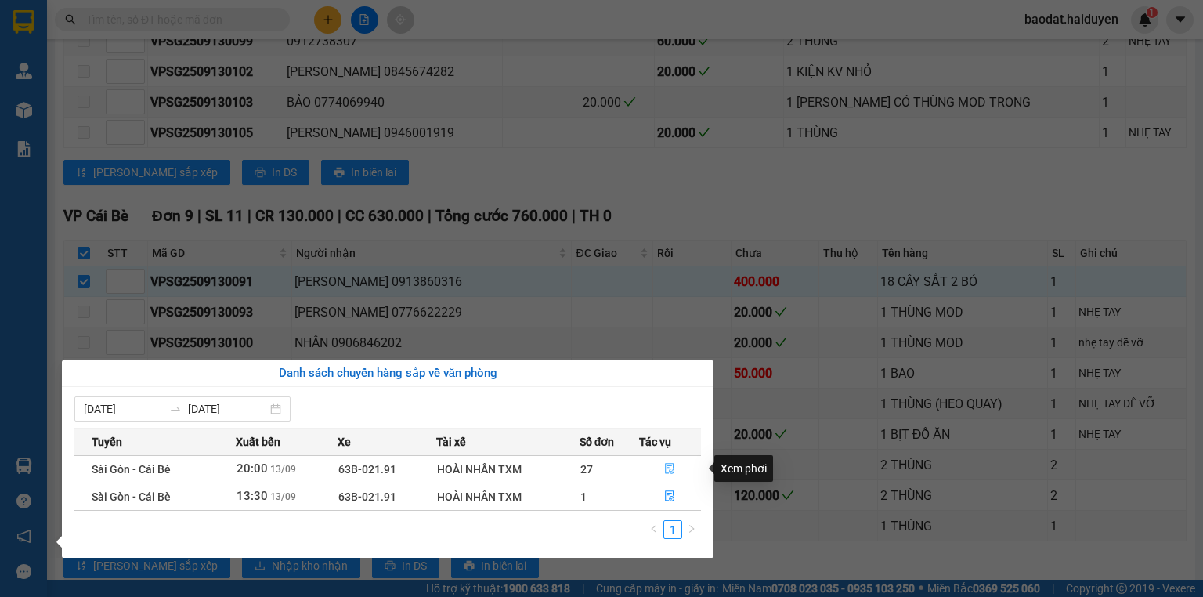
drag, startPoint x: 664, startPoint y: 464, endPoint x: 656, endPoint y: 468, distance: 9.8
click at [667, 468] on icon "file-done" at bounding box center [669, 468] width 11 height 11
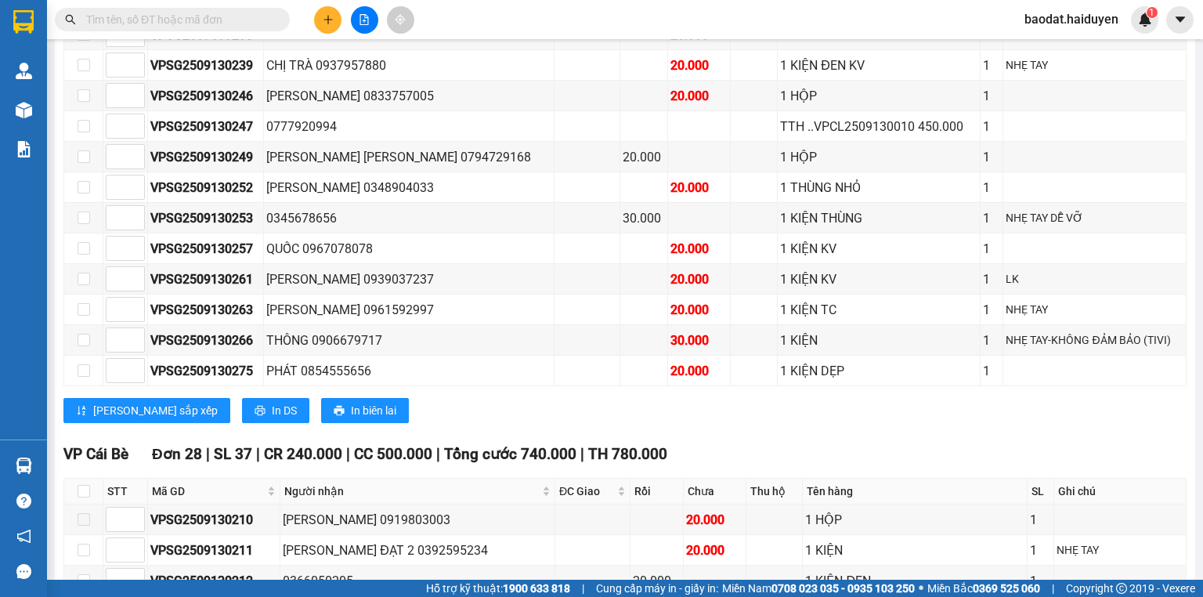
scroll to position [940, 0]
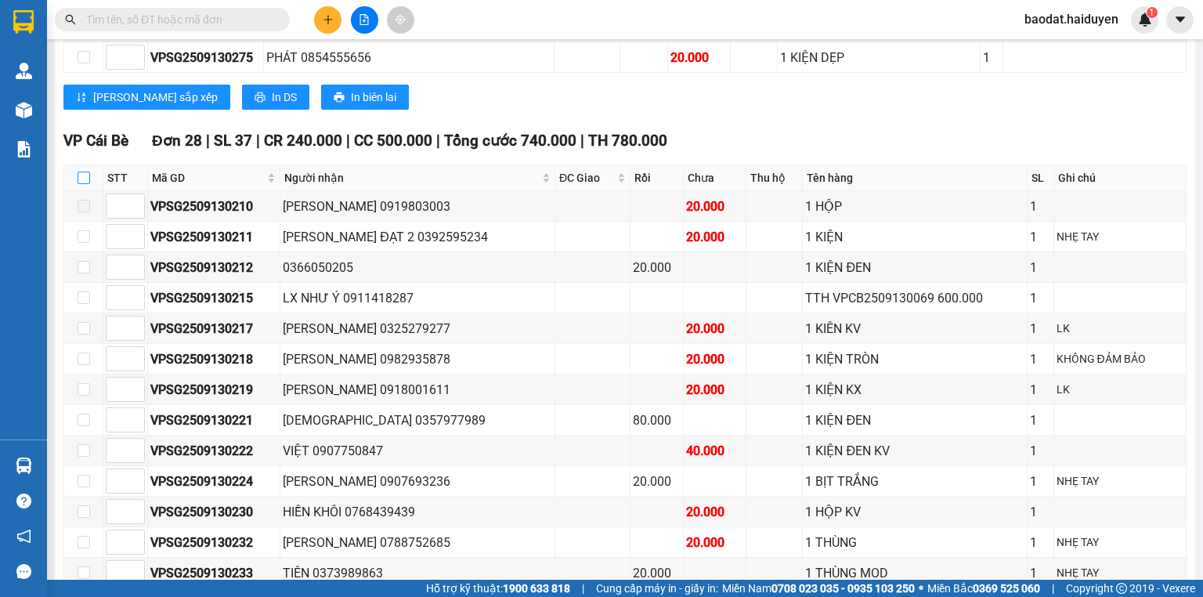
drag, startPoint x: 79, startPoint y: 179, endPoint x: 144, endPoint y: 179, distance: 65.0
click at [79, 179] on input "checkbox" at bounding box center [84, 178] width 13 height 13
checkbox input "true"
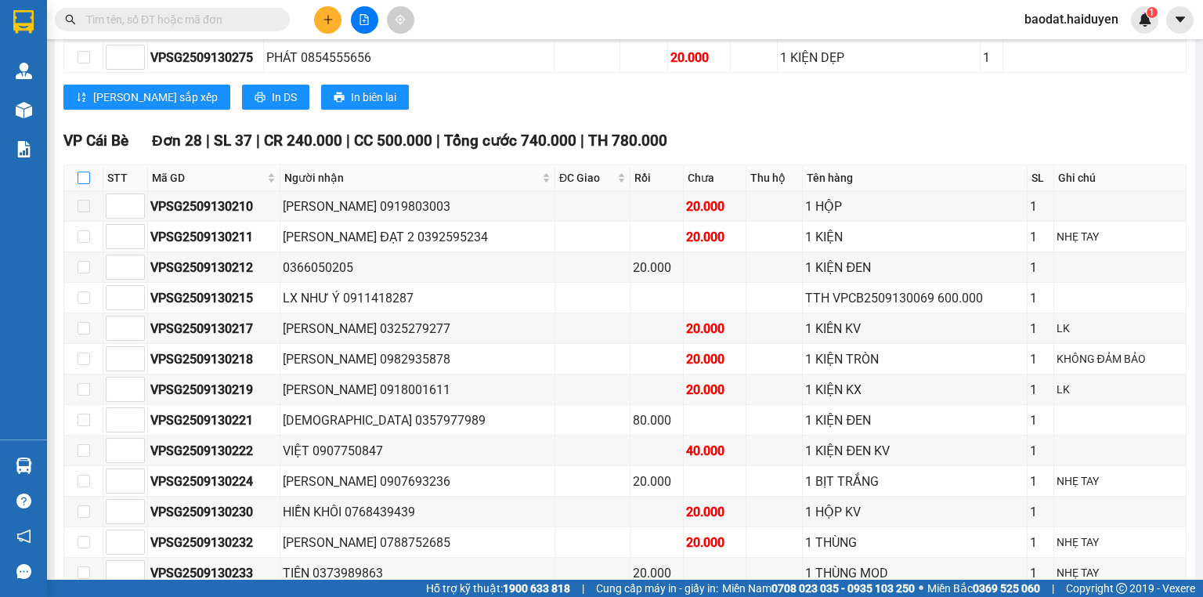
checkbox input "true"
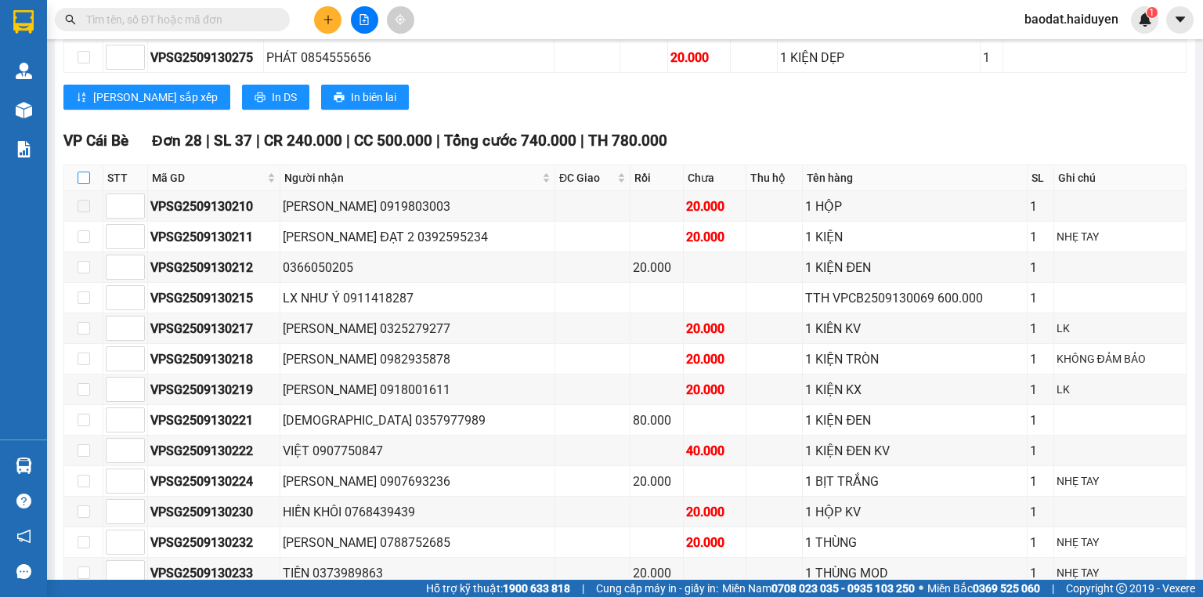
checkbox input "true"
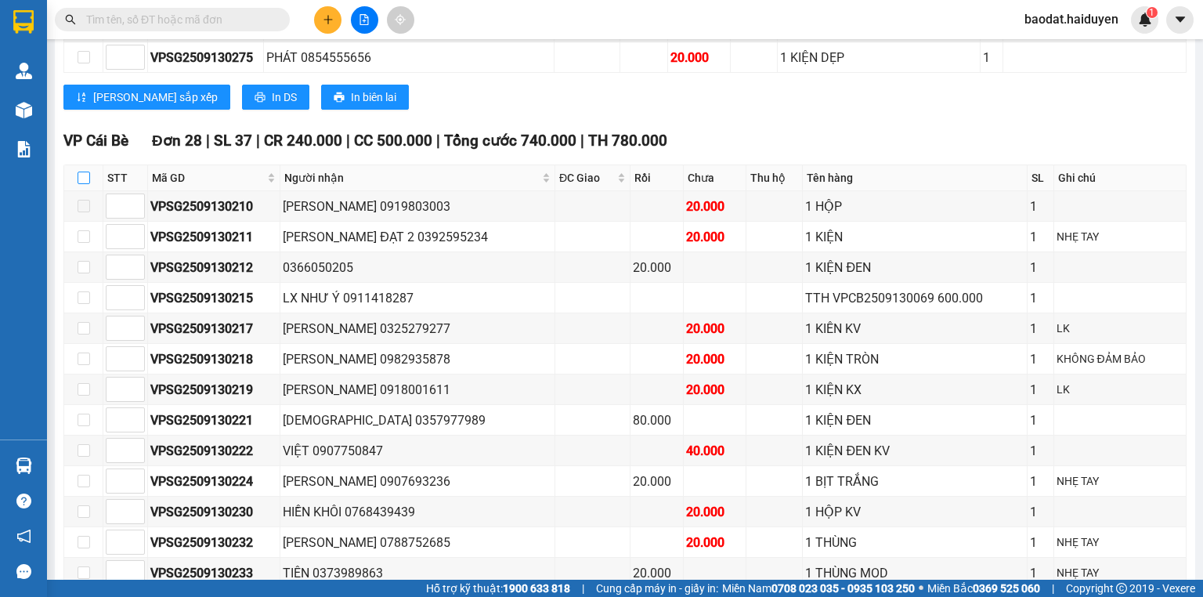
checkbox input "true"
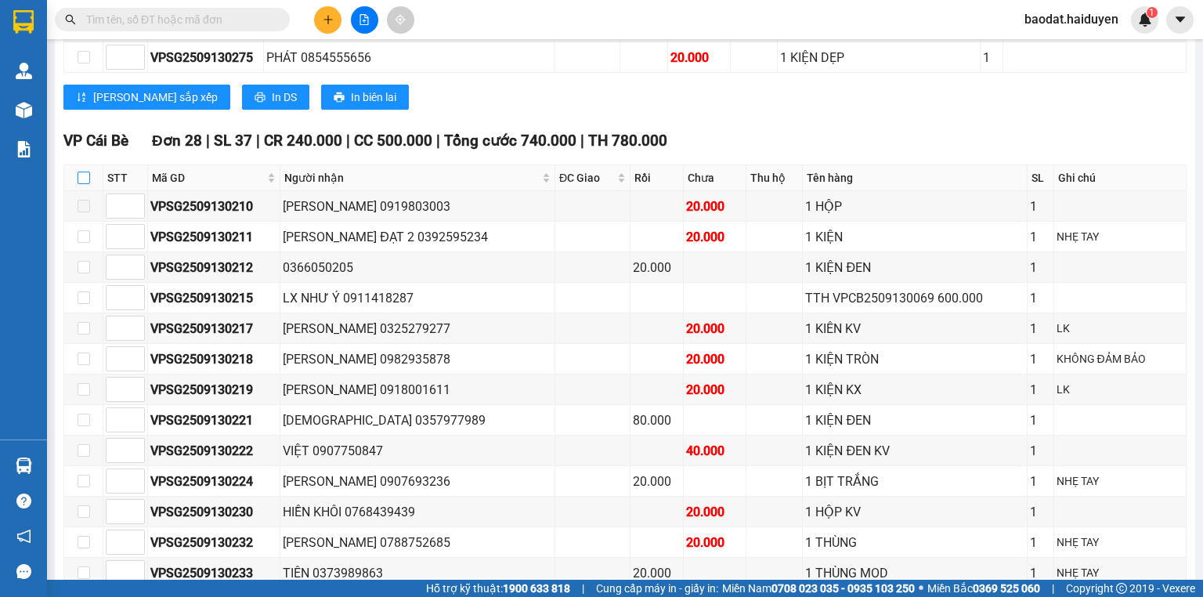
checkbox input "true"
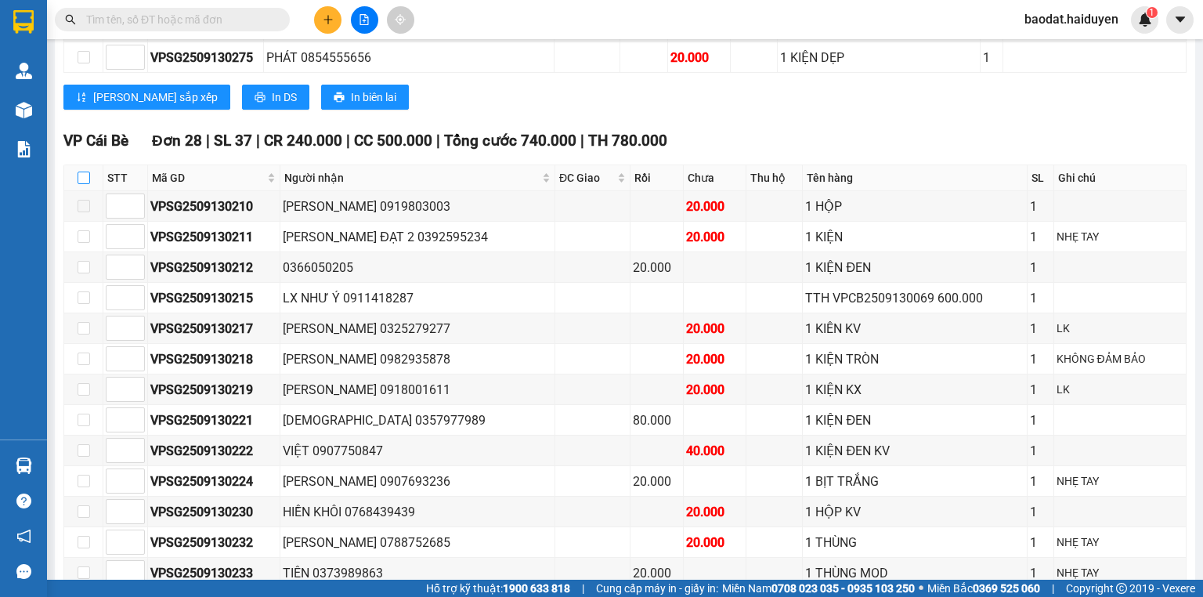
checkbox input "true"
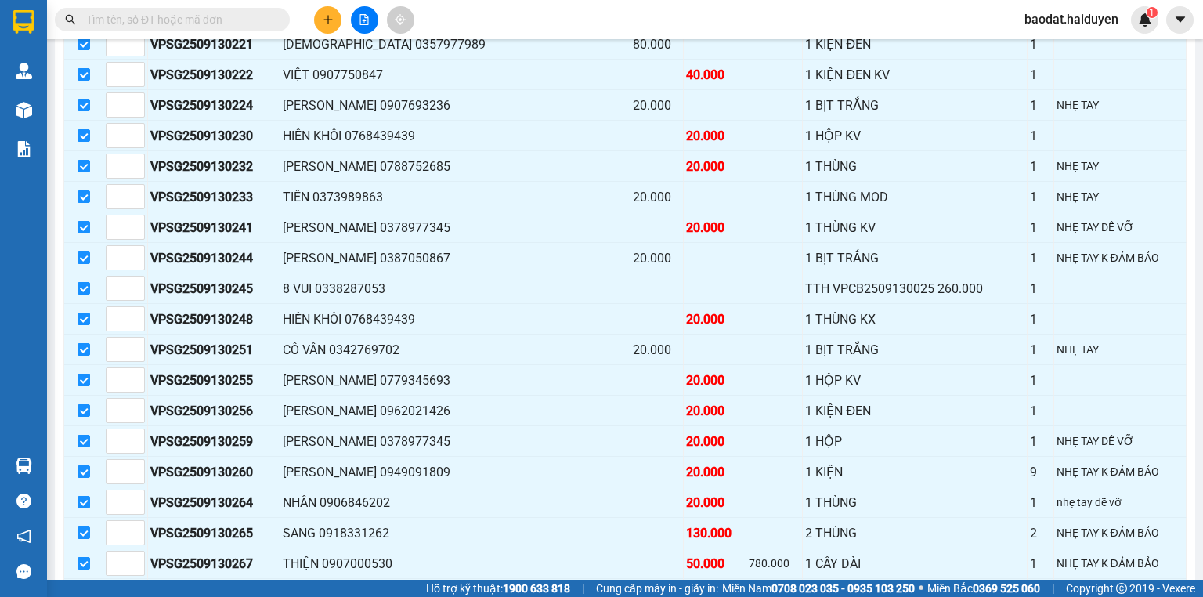
scroll to position [1379, 0]
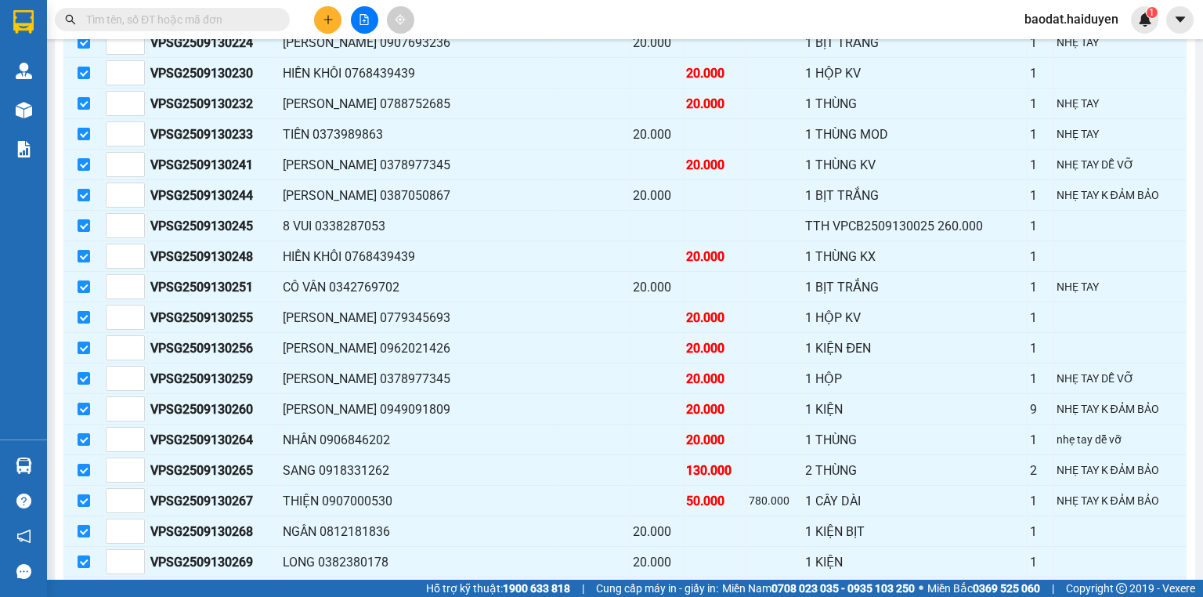
click at [229, 25] on input "text" at bounding box center [178, 19] width 185 height 17
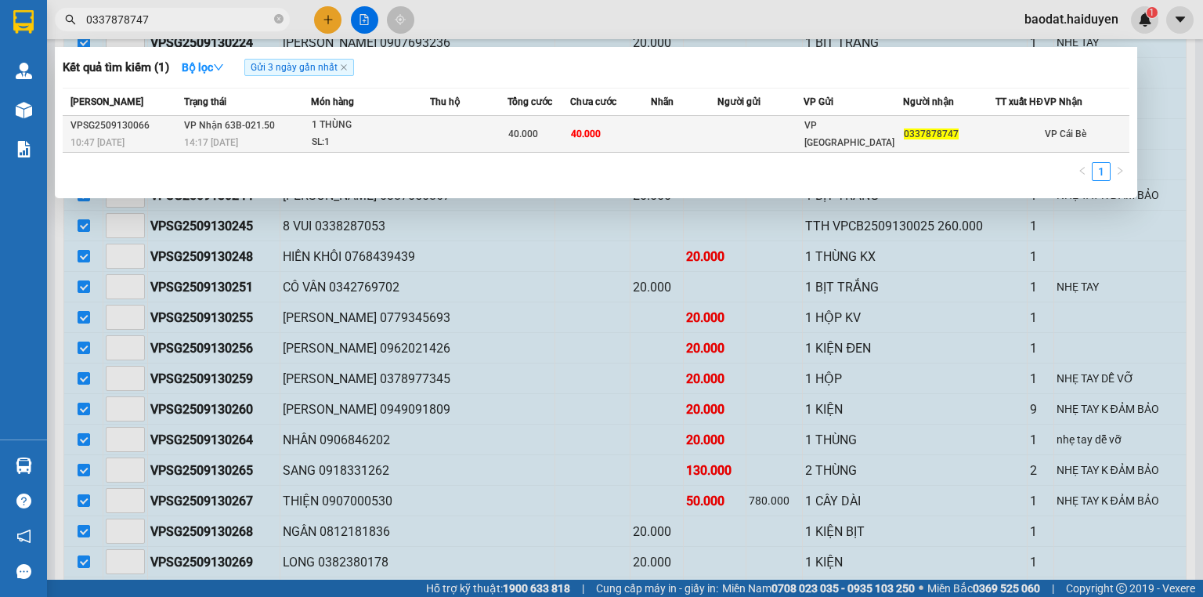
type input "0337878747"
click at [407, 143] on div "SL: 1" at bounding box center [371, 142] width 118 height 17
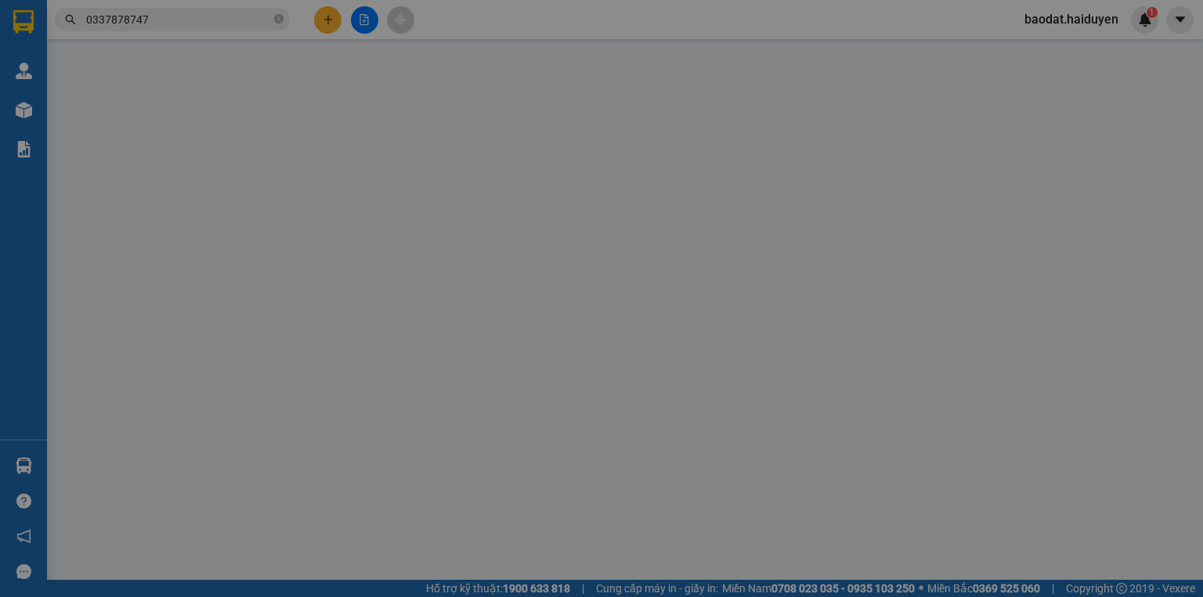
type input "0337878747"
type input "40.000"
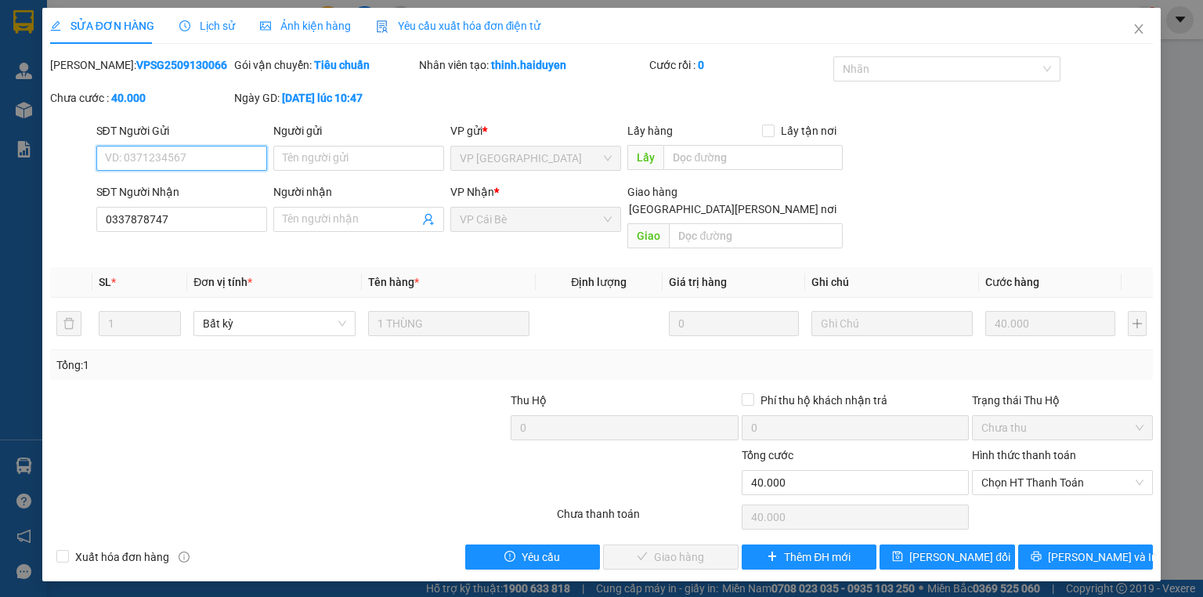
click at [989, 472] on span "Chọn HT Thanh Toán" at bounding box center [1063, 483] width 162 height 24
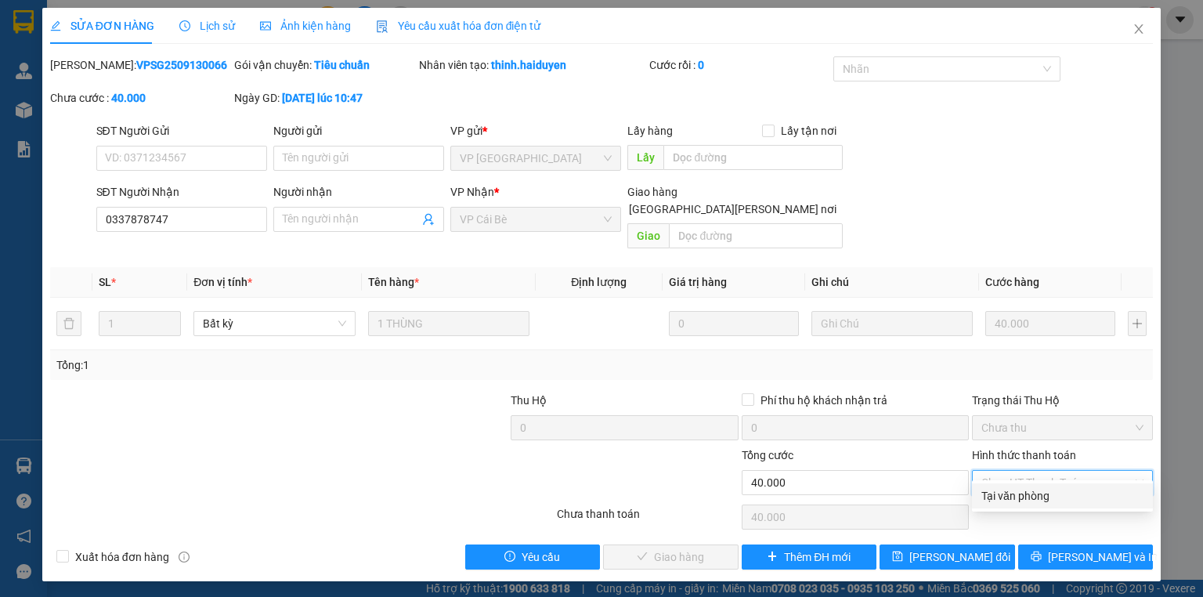
drag, startPoint x: 1000, startPoint y: 489, endPoint x: 978, endPoint y: 498, distance: 23.1
click at [1000, 490] on div "Tại văn phòng" at bounding box center [1063, 495] width 162 height 17
type input "0"
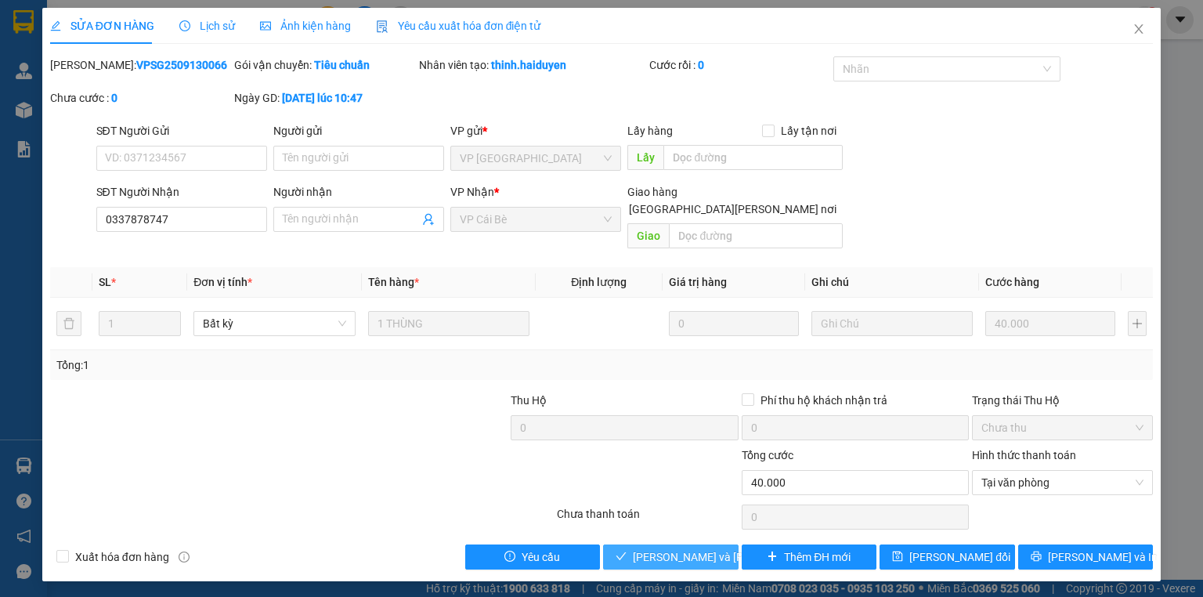
click at [673, 548] on span "[PERSON_NAME] và [PERSON_NAME] hàng" at bounding box center [739, 556] width 212 height 17
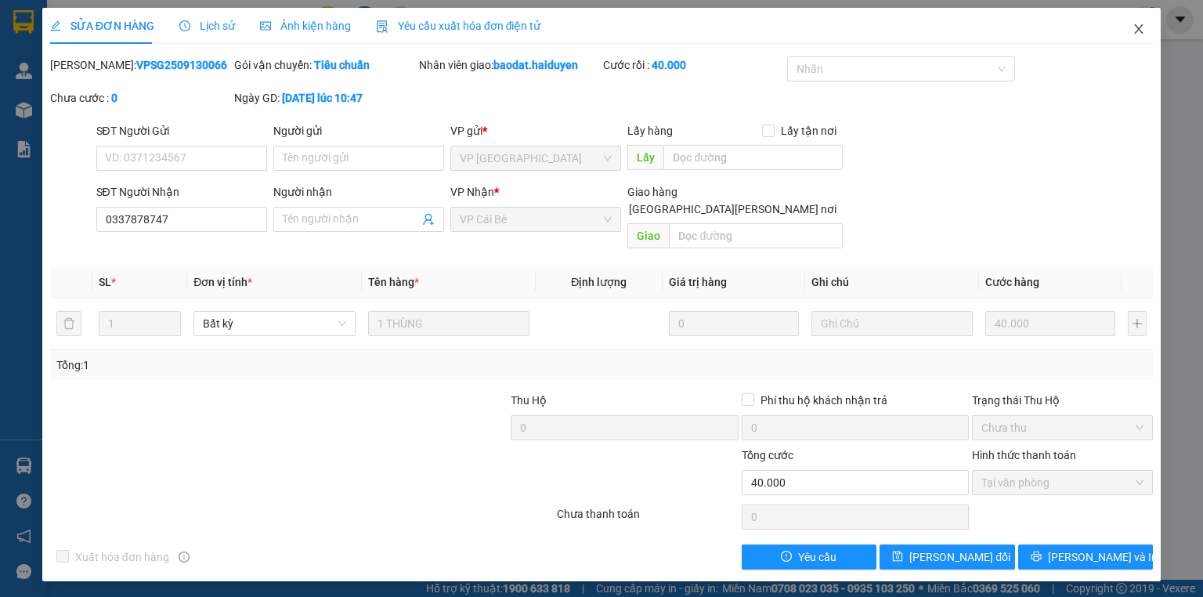
click at [1139, 37] on span "Close" at bounding box center [1139, 30] width 44 height 44
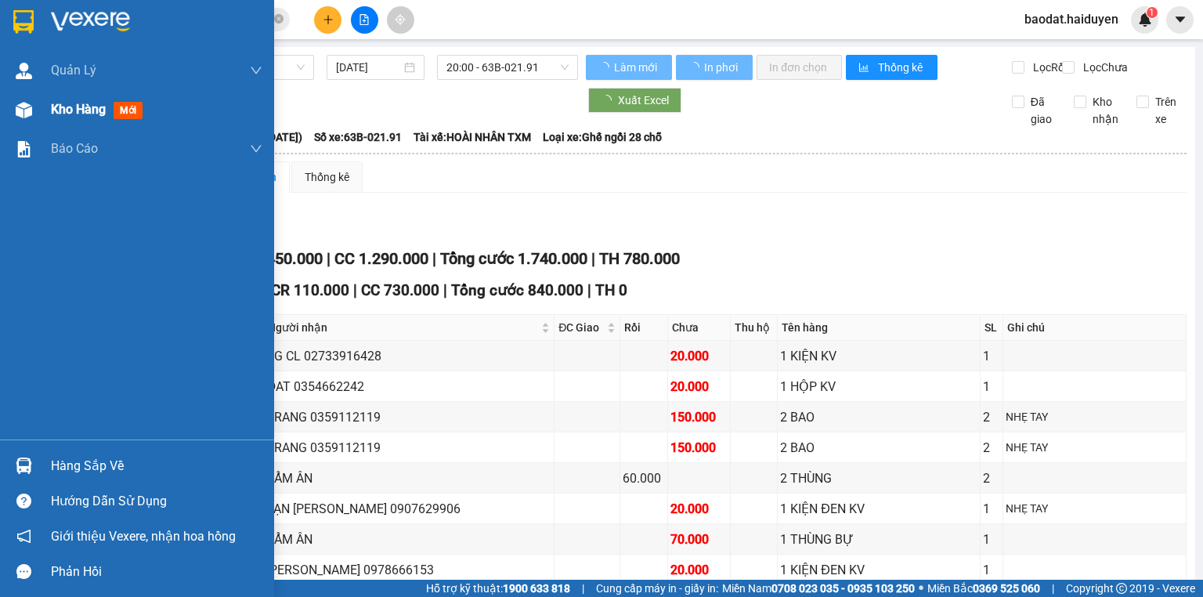
click at [49, 114] on div "Kho hàng mới" at bounding box center [137, 109] width 274 height 39
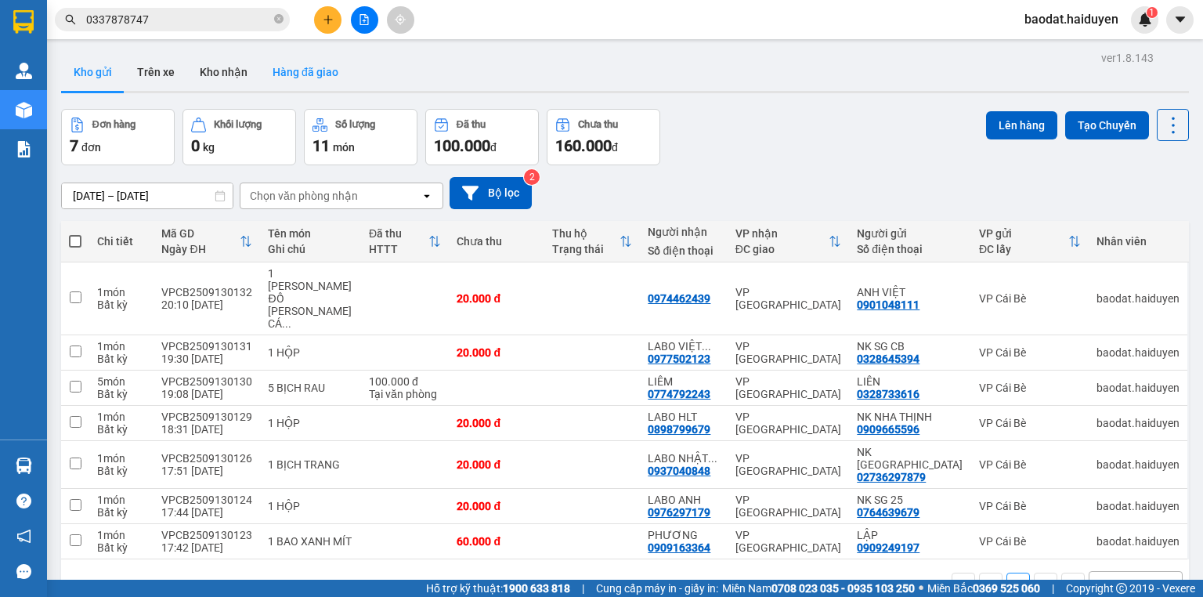
click at [313, 67] on button "Hàng đã giao" at bounding box center [305, 72] width 91 height 38
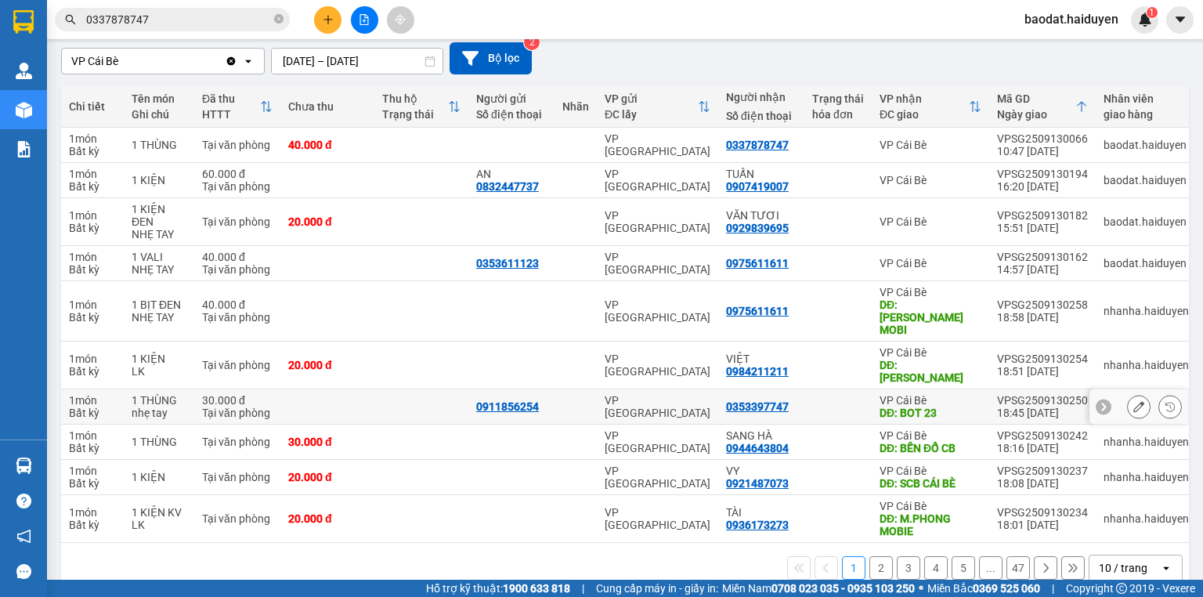
scroll to position [140, 0]
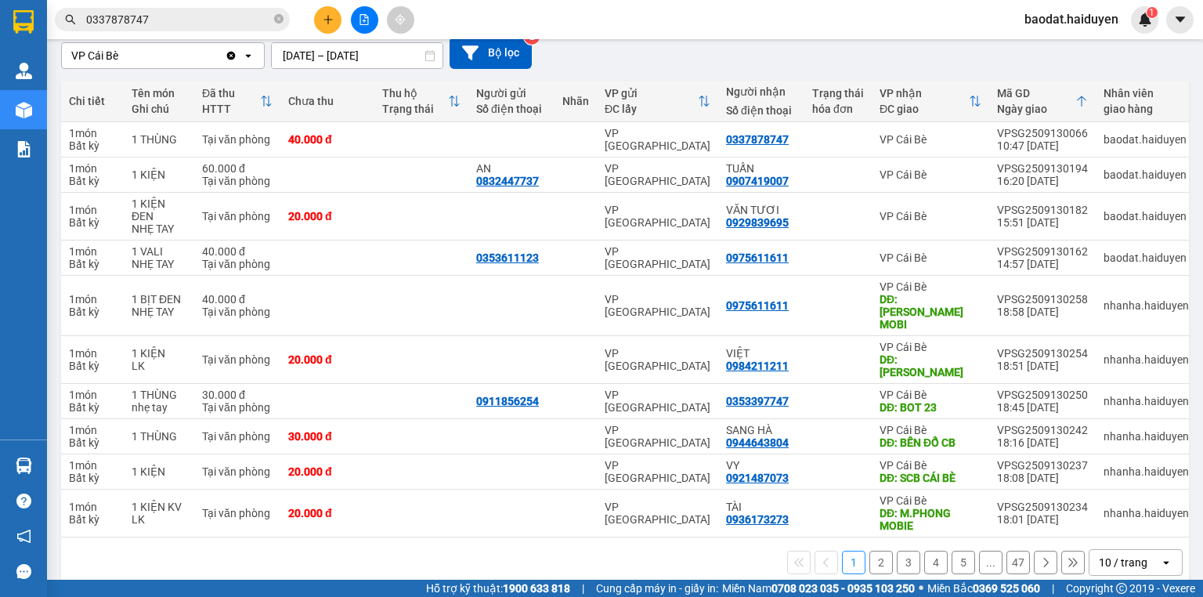
click at [1112, 555] on div "10 / trang" at bounding box center [1123, 563] width 49 height 16
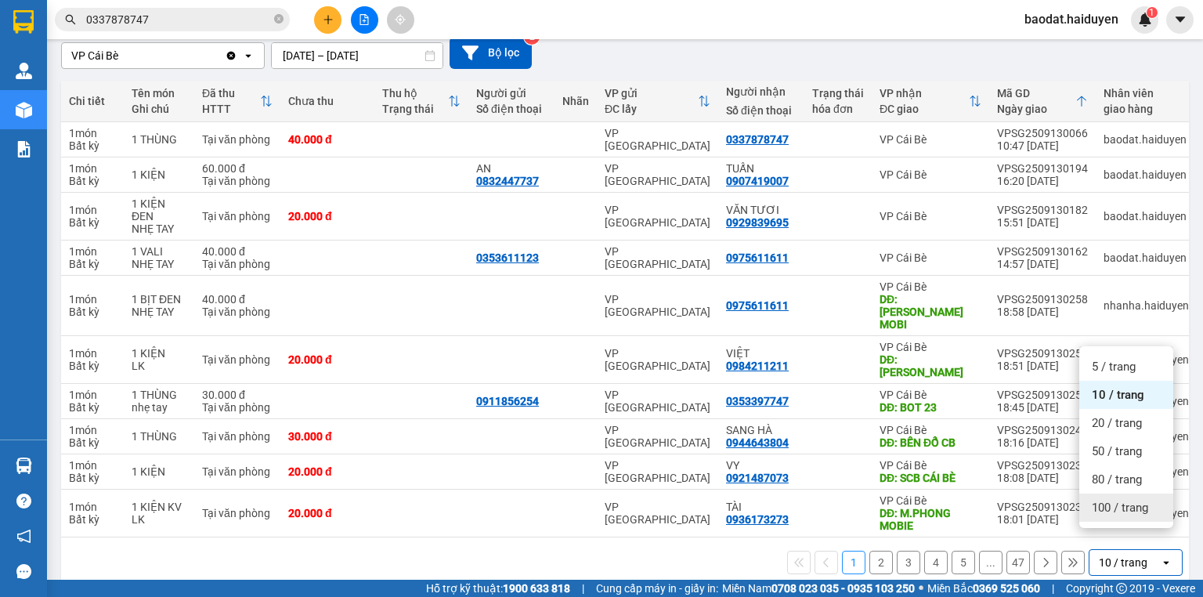
click at [1109, 501] on span "100 / trang" at bounding box center [1120, 508] width 56 height 16
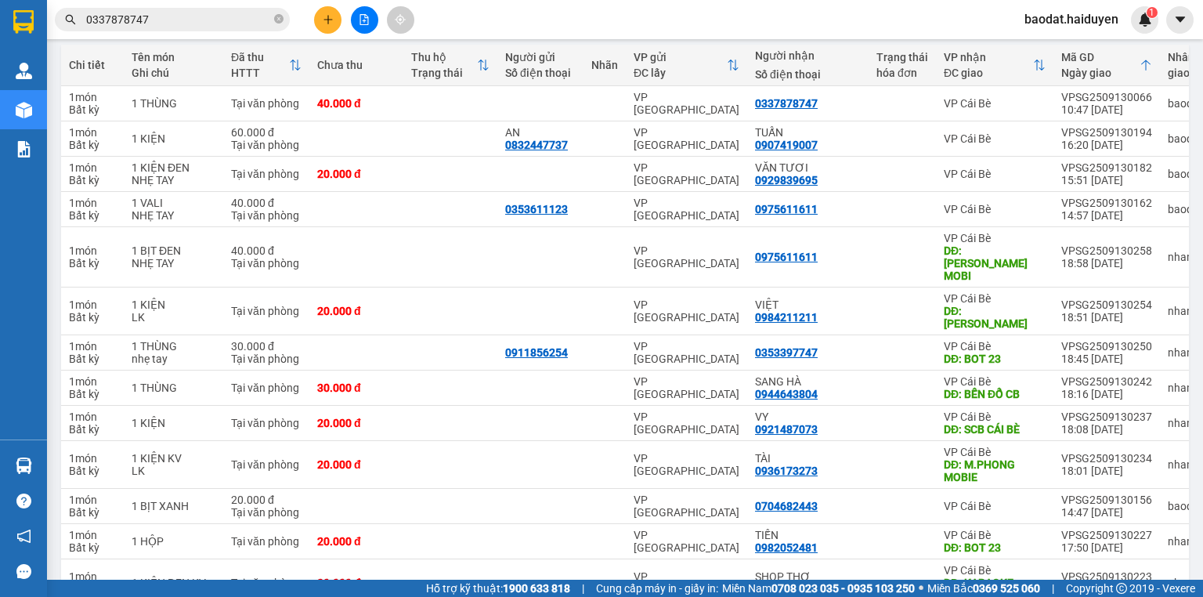
scroll to position [78, 0]
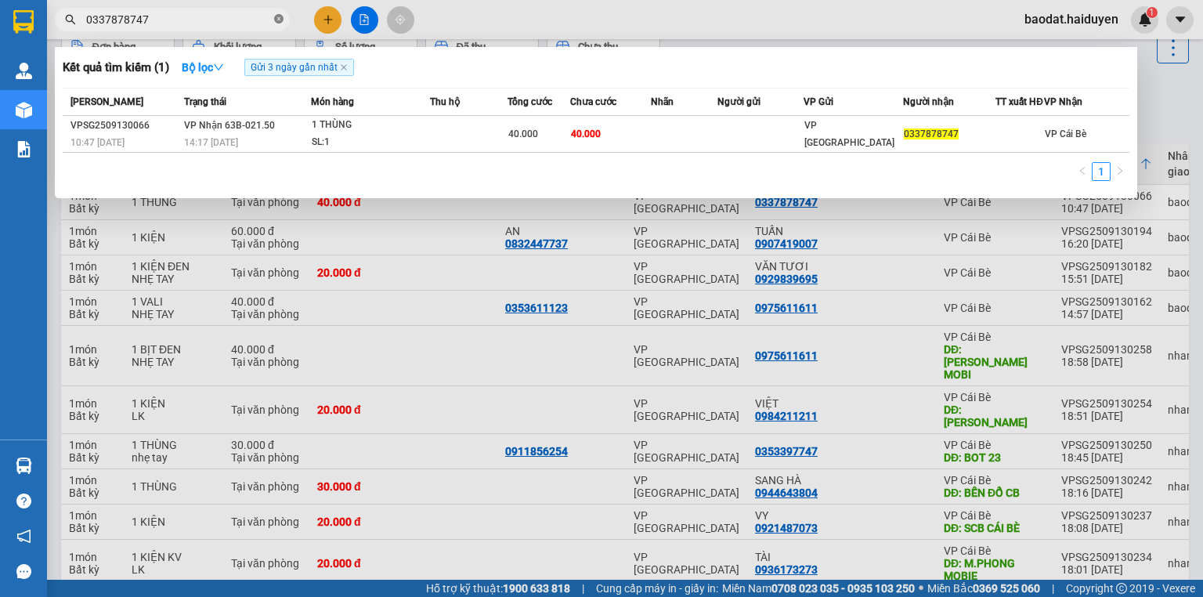
click at [280, 20] on icon "close-circle" at bounding box center [278, 18] width 9 height 9
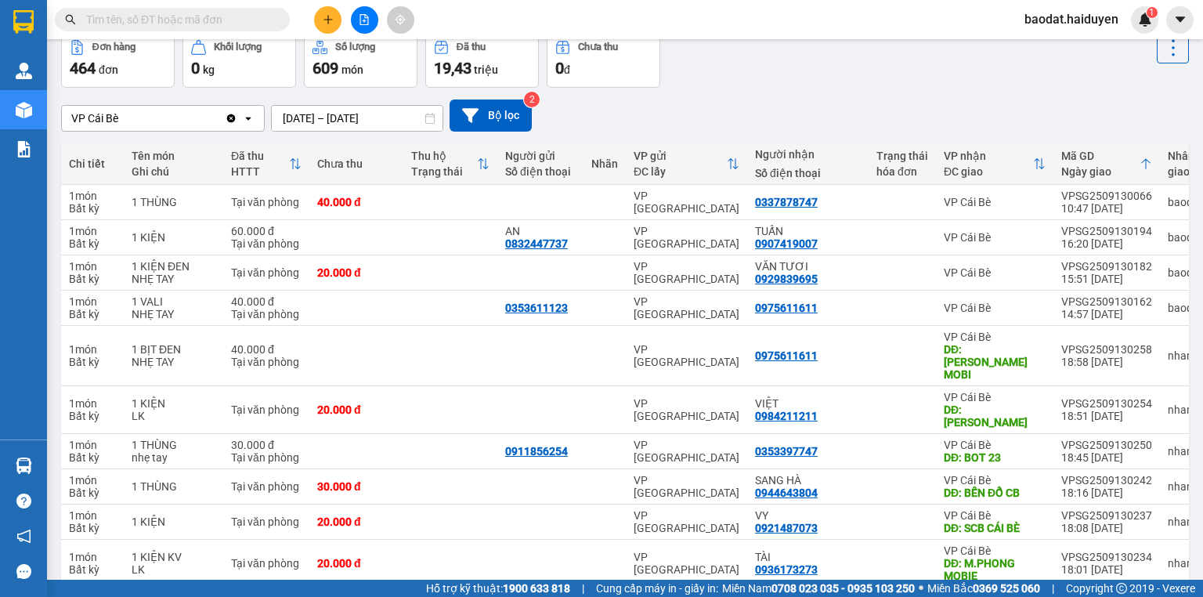
click at [333, 12] on button at bounding box center [327, 19] width 27 height 27
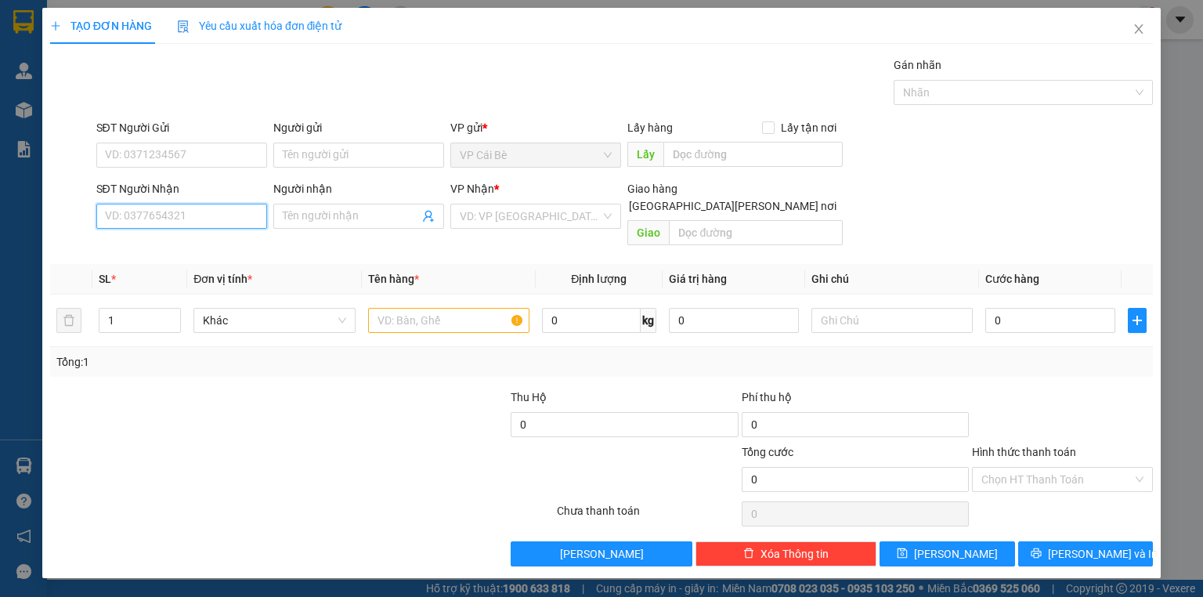
click at [247, 219] on input "SĐT Người Nhận" at bounding box center [181, 216] width 171 height 25
click at [248, 219] on input "SĐT Người Nhận" at bounding box center [181, 216] width 171 height 25
click at [235, 216] on input "0939160685" at bounding box center [181, 216] width 171 height 25
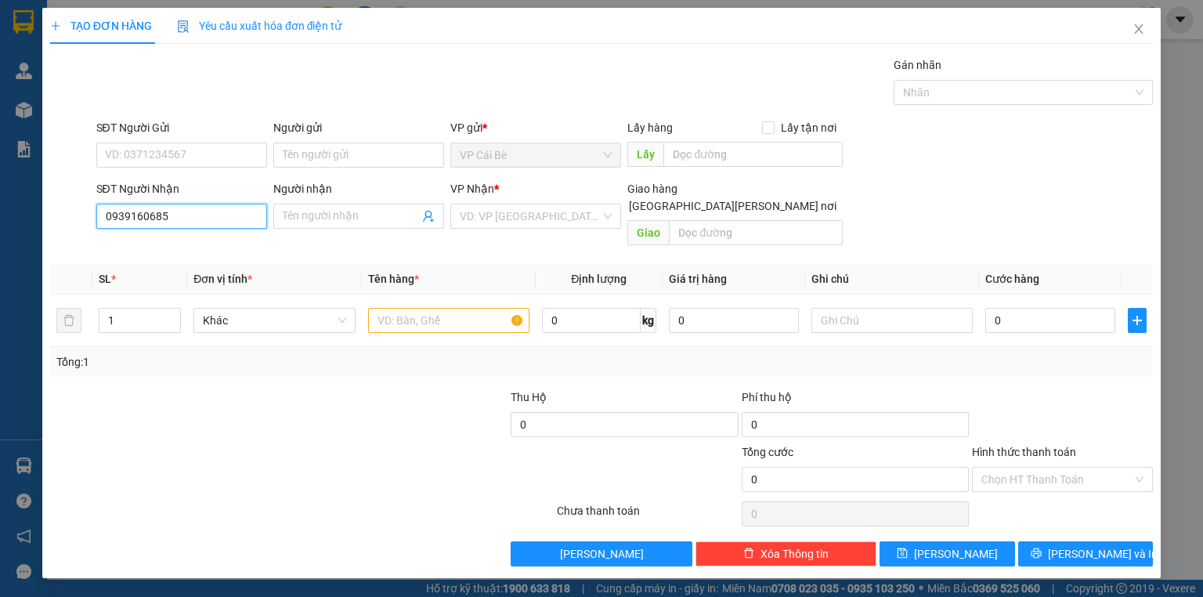
type input "0939160685"
click at [232, 113] on div "Transit Pickup Surcharge Ids Transit Deliver Surcharge Ids Transit Deliver Surc…" at bounding box center [601, 311] width 1103 height 510
click at [234, 216] on input "0939160685" at bounding box center [181, 216] width 171 height 25
drag, startPoint x: 234, startPoint y: 216, endPoint x: 238, endPoint y: 207, distance: 10.2
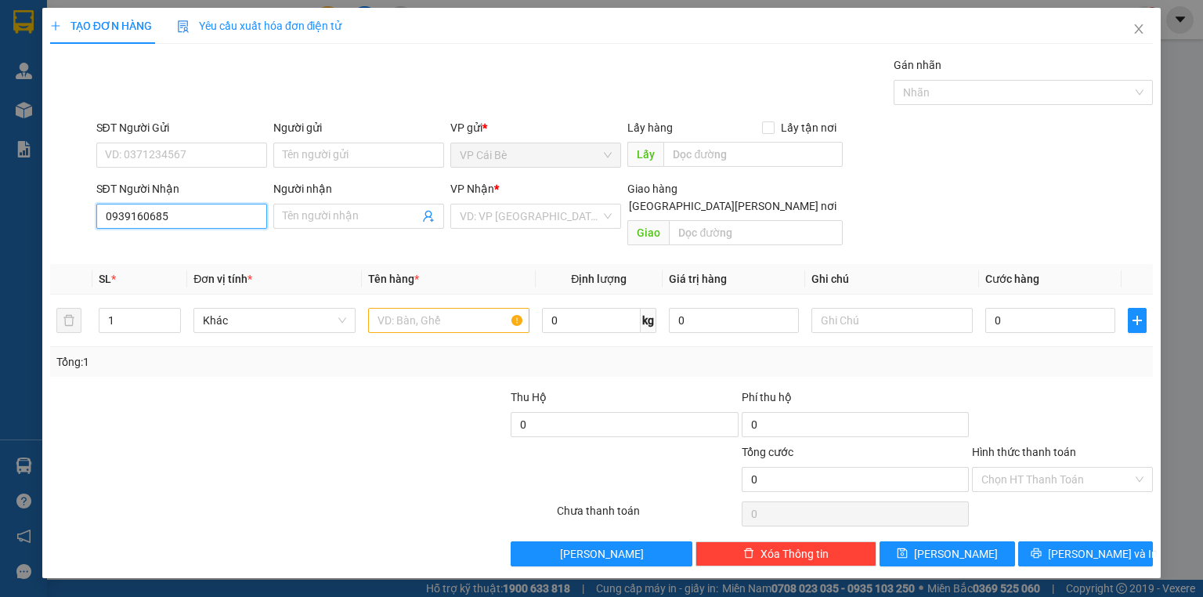
click at [234, 217] on input "0939160685" at bounding box center [181, 216] width 171 height 25
click at [254, 110] on div "Gói vận chuyển * Tiêu chuẩn Gán nhãn Nhãn" at bounding box center [625, 83] width 1064 height 55
click at [242, 155] on input "SĐT Người Gửi" at bounding box center [181, 155] width 171 height 25
click at [239, 221] on input "0939160685" at bounding box center [181, 216] width 171 height 25
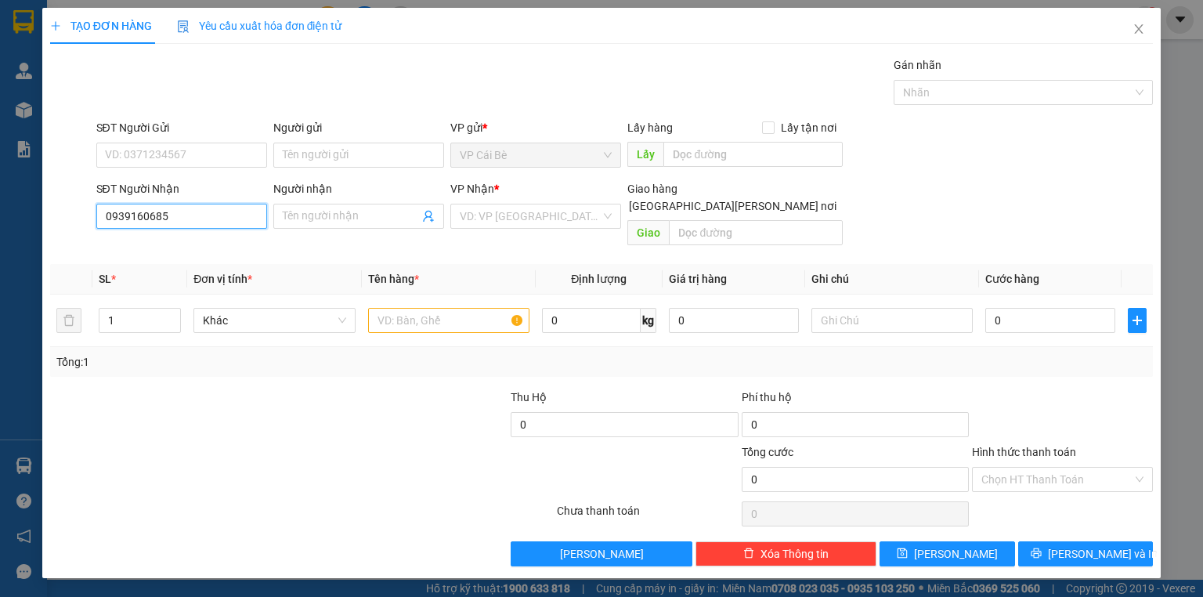
click at [239, 221] on input "0939160685" at bounding box center [181, 216] width 171 height 25
drag, startPoint x: 350, startPoint y: 263, endPoint x: 360, endPoint y: 230, distance: 35.2
click at [351, 264] on th "Đơn vị tính *" at bounding box center [274, 279] width 174 height 31
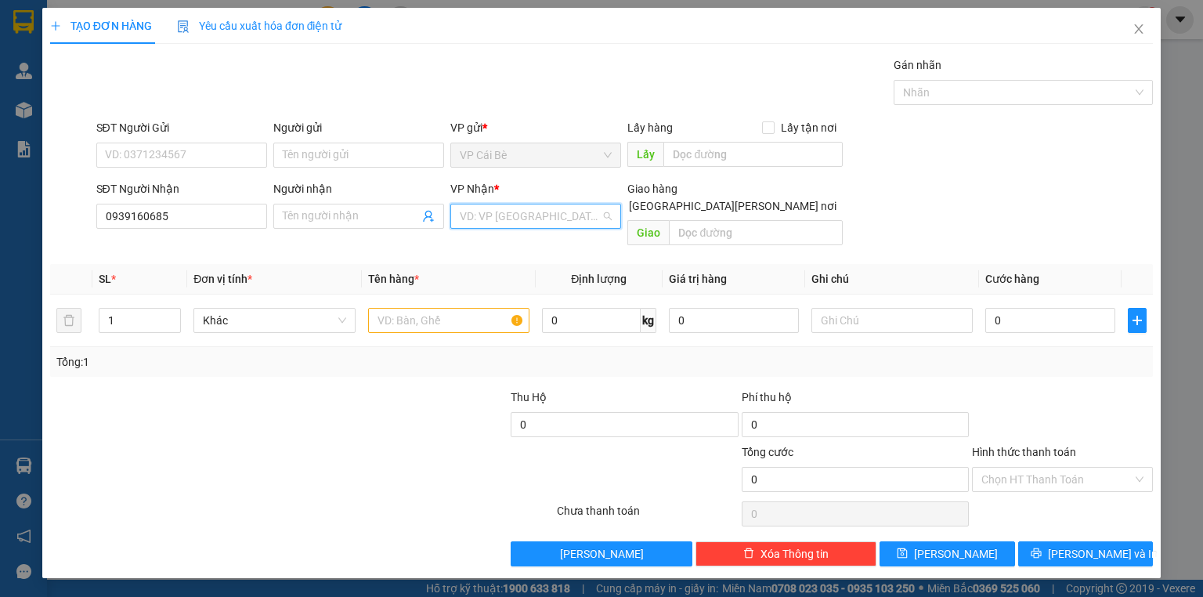
drag, startPoint x: 502, startPoint y: 216, endPoint x: 498, endPoint y: 197, distance: 19.2
click at [504, 216] on input "search" at bounding box center [530, 216] width 141 height 24
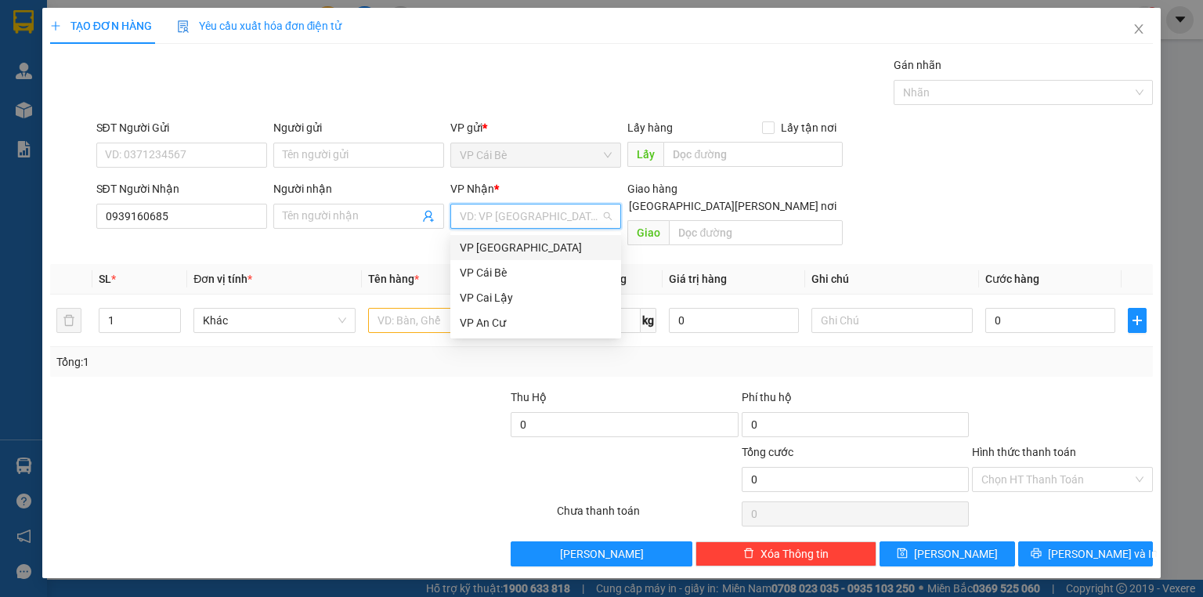
click at [515, 246] on div "VP [GEOGRAPHIC_DATA]" at bounding box center [536, 247] width 152 height 17
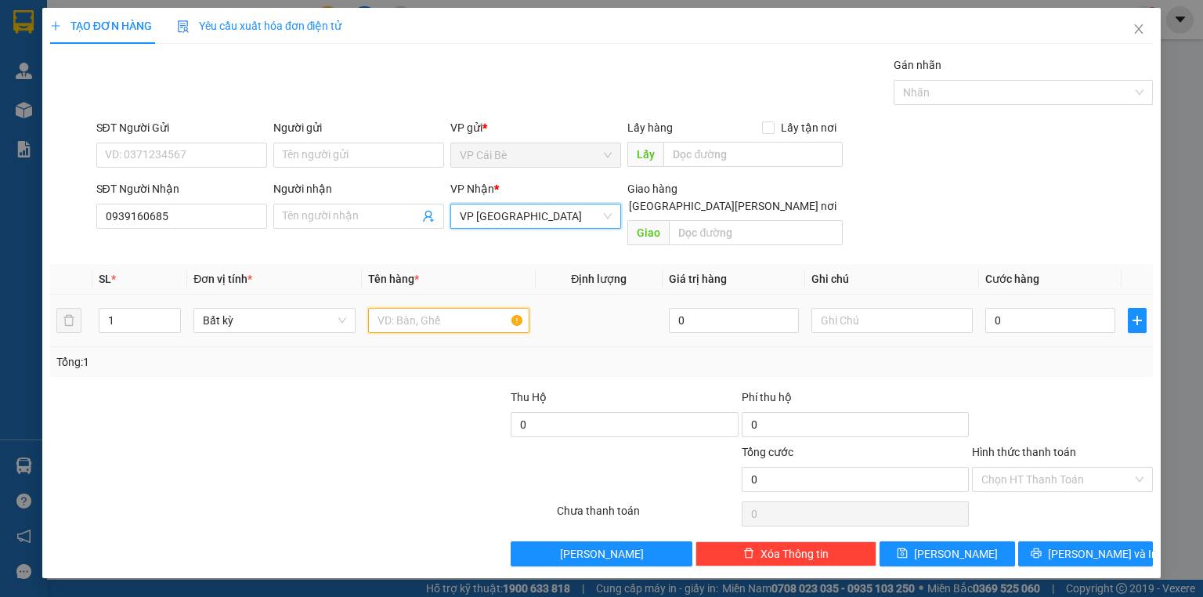
click at [476, 308] on input "text" at bounding box center [448, 320] width 161 height 25
click at [177, 318] on span "Decrease Value" at bounding box center [171, 325] width 17 height 14
type input "2"
click at [172, 314] on icon "up" at bounding box center [172, 316] width 5 height 5
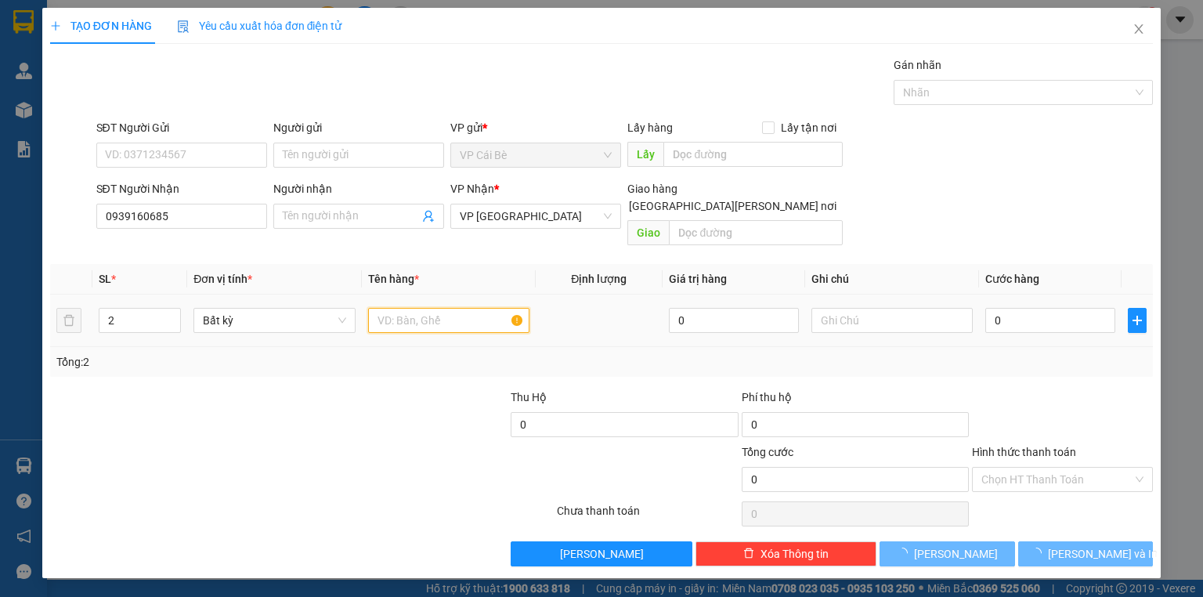
click at [407, 308] on input "text" at bounding box center [448, 320] width 161 height 25
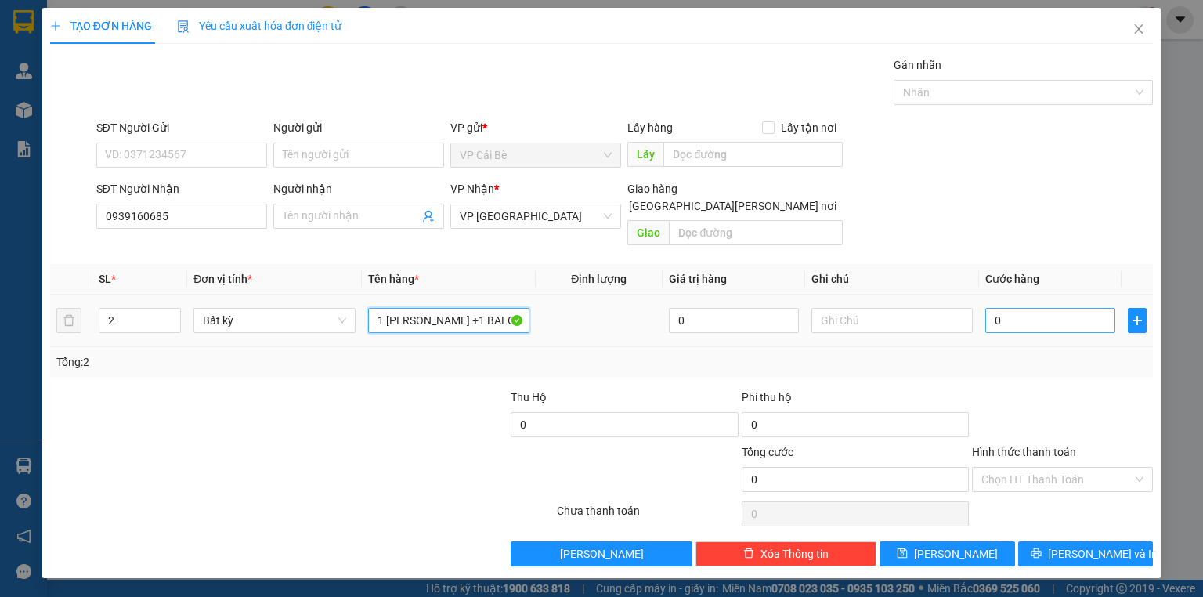
type input "1 BỊCH TRẮNG +1 BALO"
click at [1012, 308] on input "0" at bounding box center [1050, 320] width 130 height 25
type input "4"
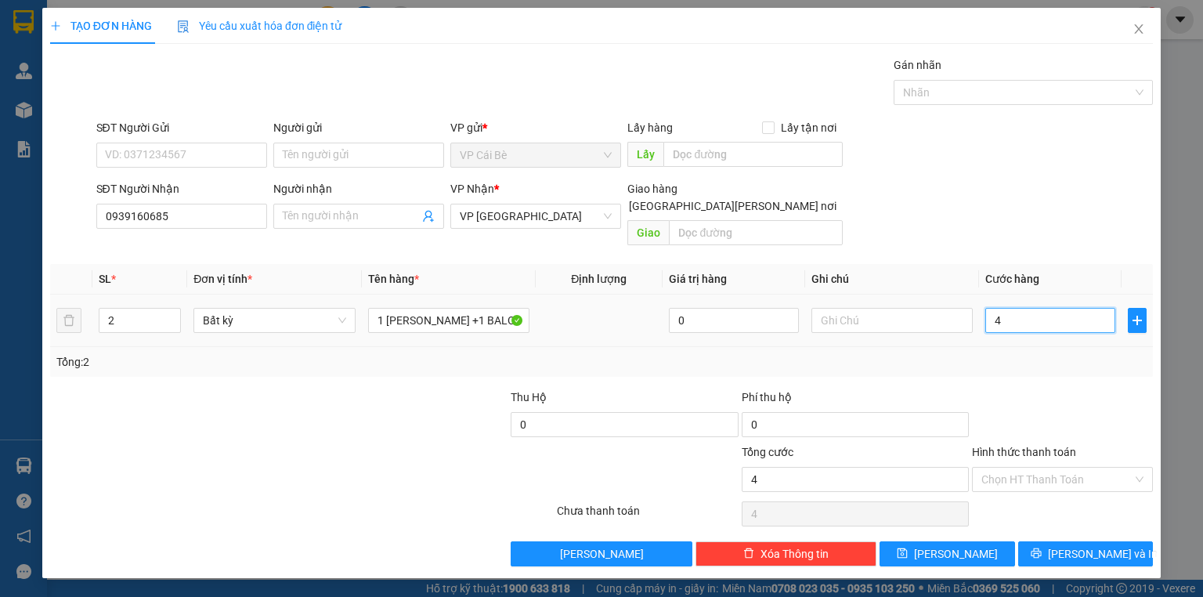
type input "40"
type input "40.000"
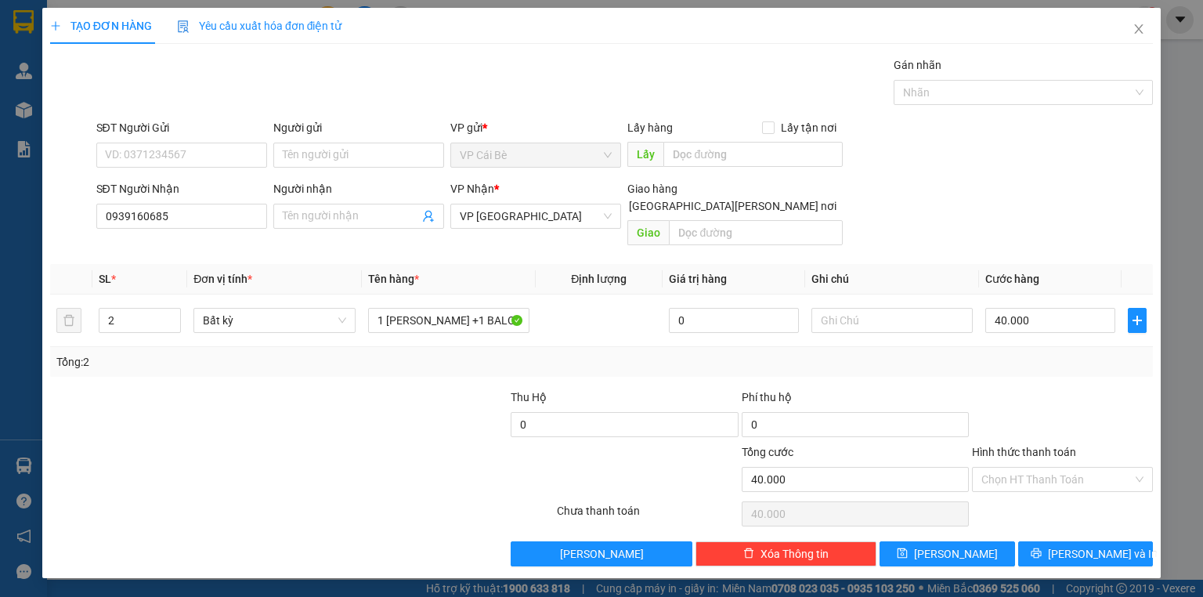
click at [1028, 389] on div at bounding box center [1063, 416] width 184 height 55
drag, startPoint x: 1136, startPoint y: 530, endPoint x: 1102, endPoint y: 432, distance: 102.8
click at [1103, 433] on div "Transit Pickup Surcharge Ids Transit Deliver Surcharge Ids Transit Deliver Surc…" at bounding box center [601, 311] width 1103 height 510
click at [1101, 468] on input "Hình thức thanh toán" at bounding box center [1057, 480] width 151 height 24
drag, startPoint x: 1081, startPoint y: 494, endPoint x: 1104, endPoint y: 512, distance: 29.0
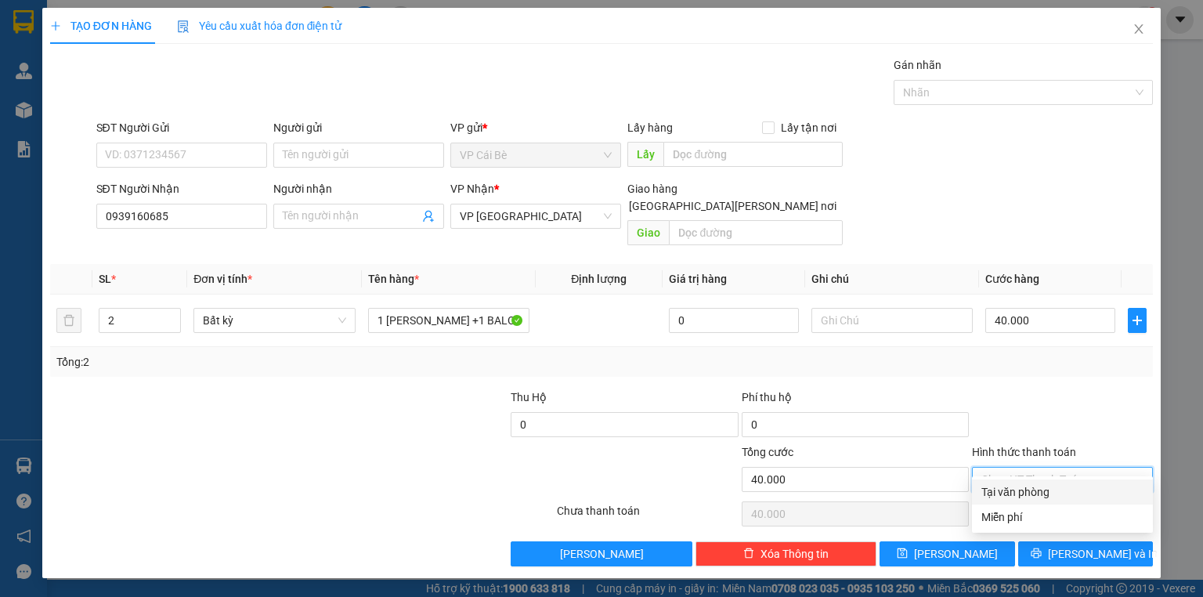
click at [1081, 495] on div "Tại văn phòng" at bounding box center [1063, 491] width 162 height 17
type input "0"
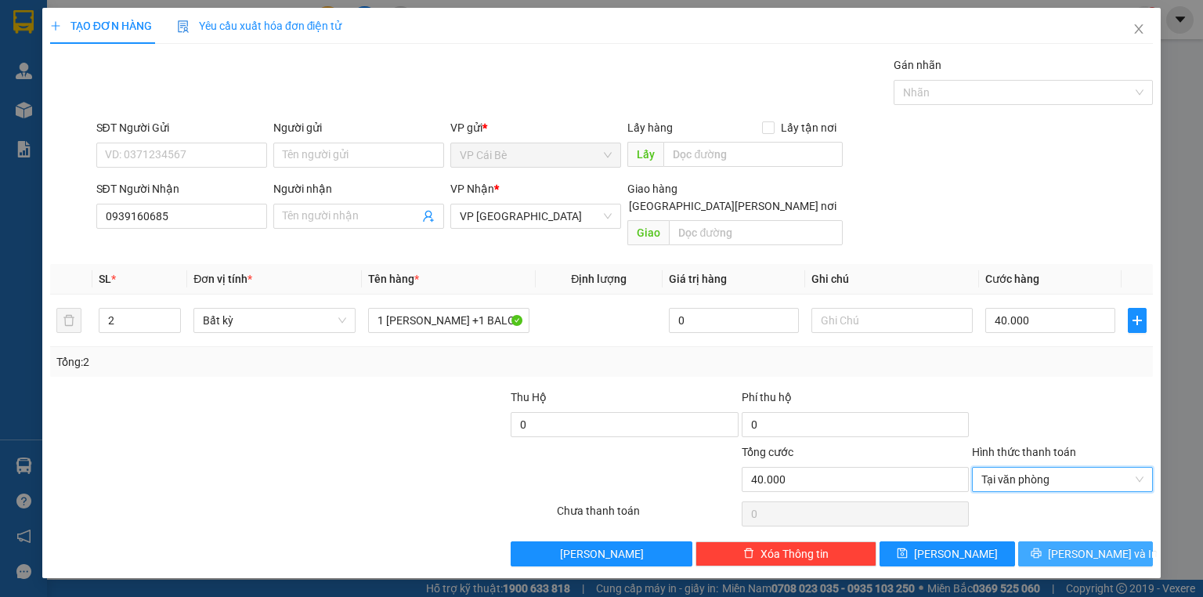
drag, startPoint x: 1116, startPoint y: 537, endPoint x: 1087, endPoint y: 520, distance: 33.7
click at [1108, 541] on button "[PERSON_NAME] và In" at bounding box center [1086, 553] width 136 height 25
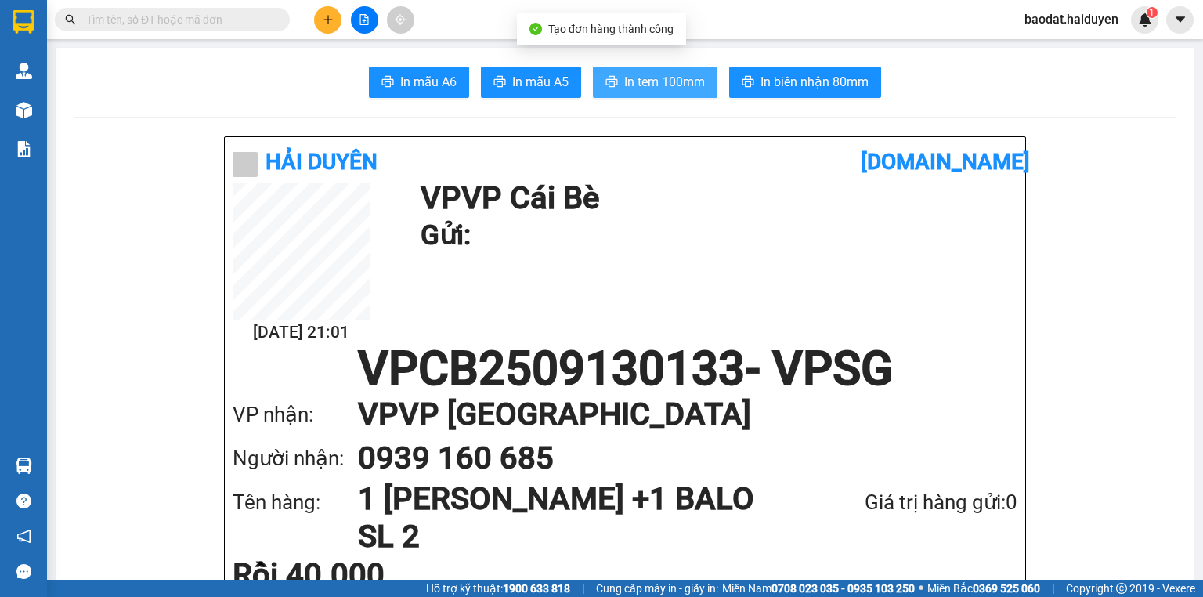
click at [645, 86] on span "In tem 100mm" at bounding box center [664, 82] width 81 height 20
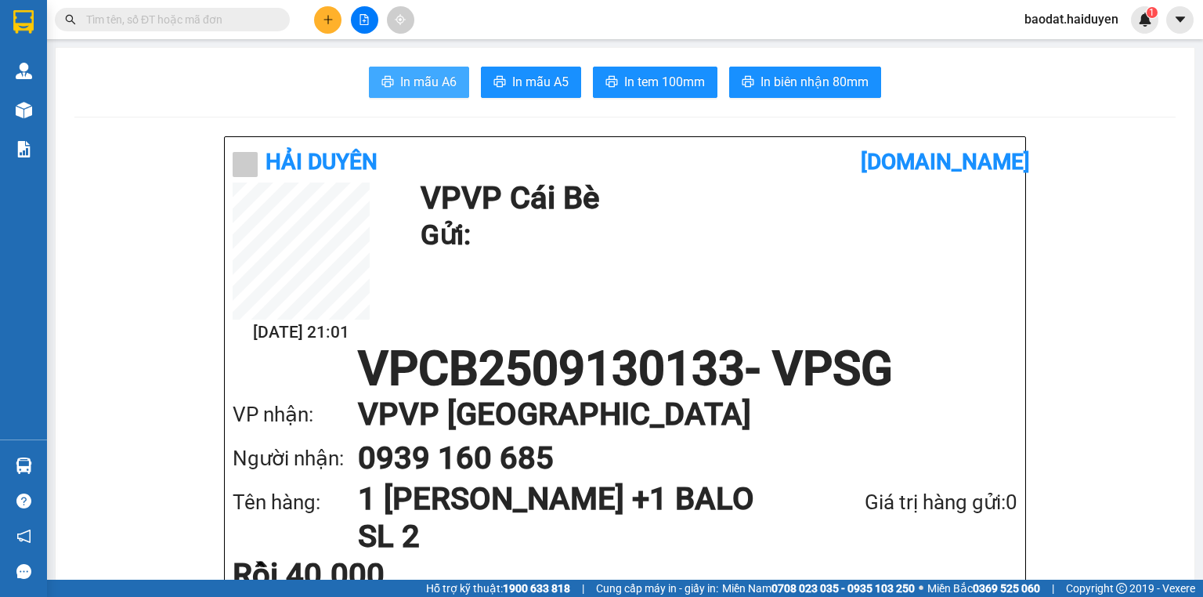
click at [457, 81] on button "In mẫu A6" at bounding box center [419, 82] width 100 height 31
click at [251, 21] on input "text" at bounding box center [178, 19] width 185 height 17
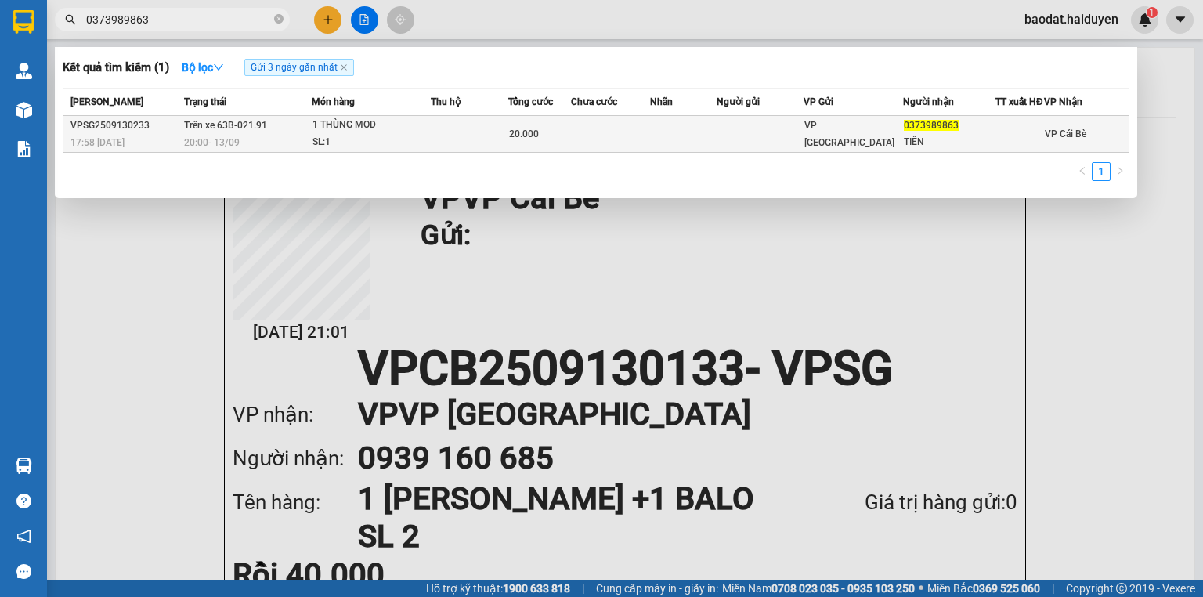
type input "0373989863"
click at [339, 134] on div "1 THÙNG MOD" at bounding box center [372, 125] width 118 height 17
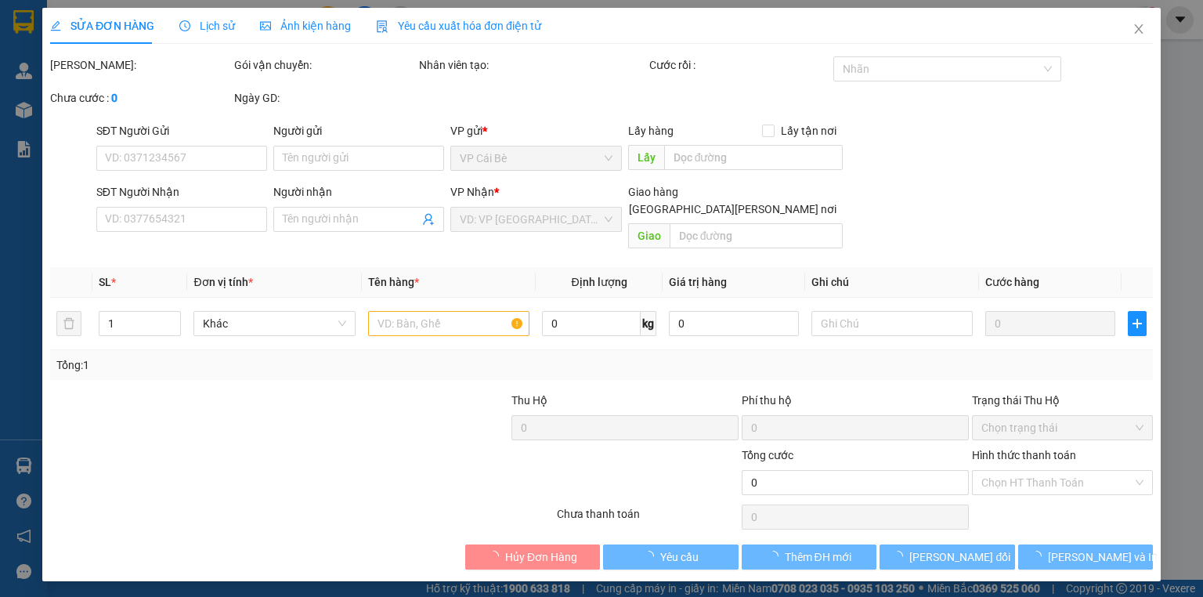
type input "0373989863"
type input "TIÊN"
type input "20.000"
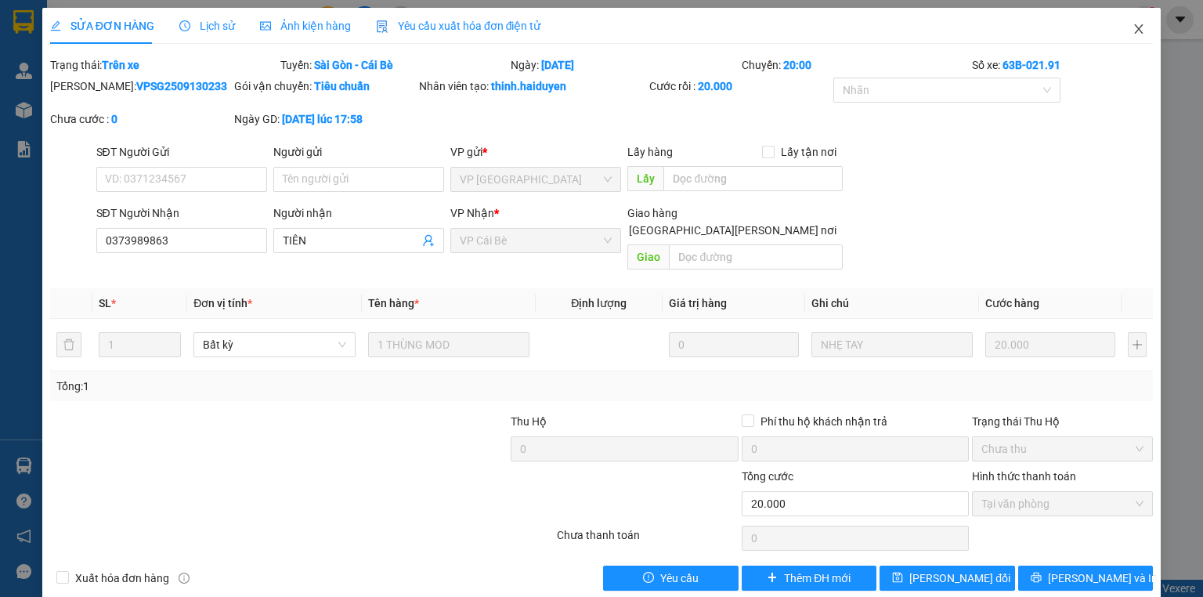
click at [1135, 27] on icon "close" at bounding box center [1139, 28] width 9 height 9
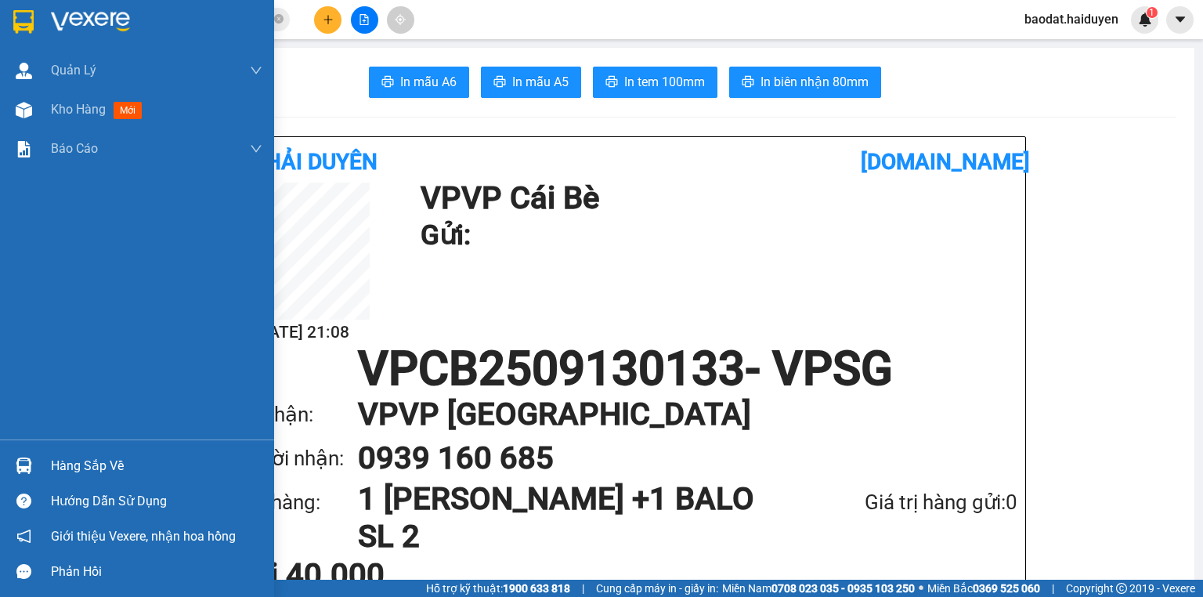
click at [81, 471] on div "Hàng sắp về" at bounding box center [157, 466] width 212 height 24
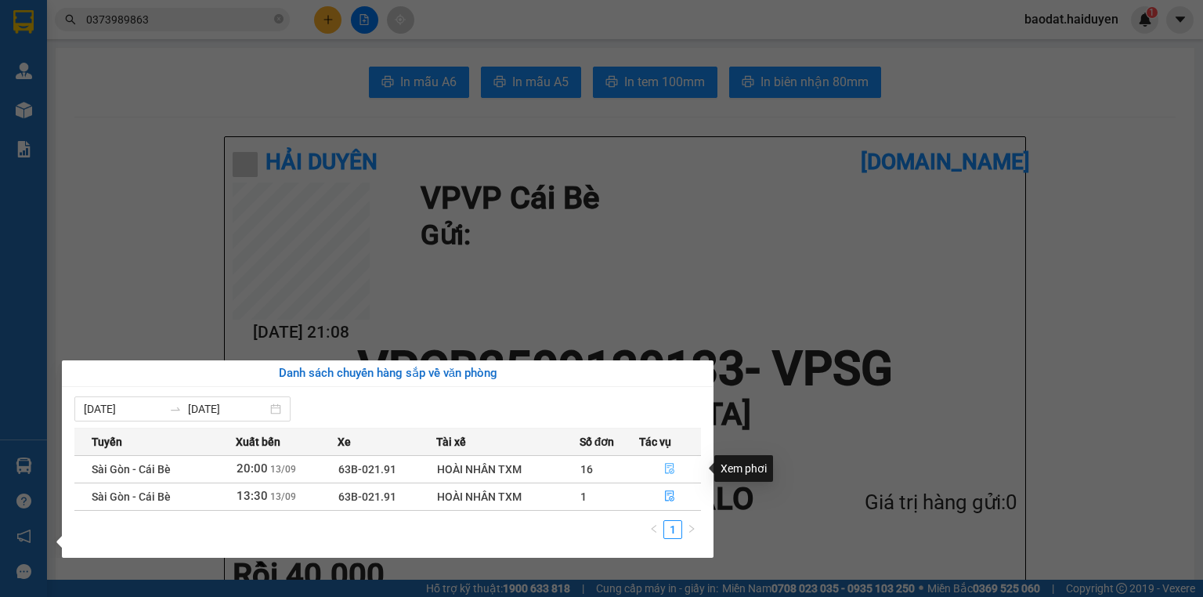
click at [664, 470] on button "button" at bounding box center [670, 469] width 61 height 25
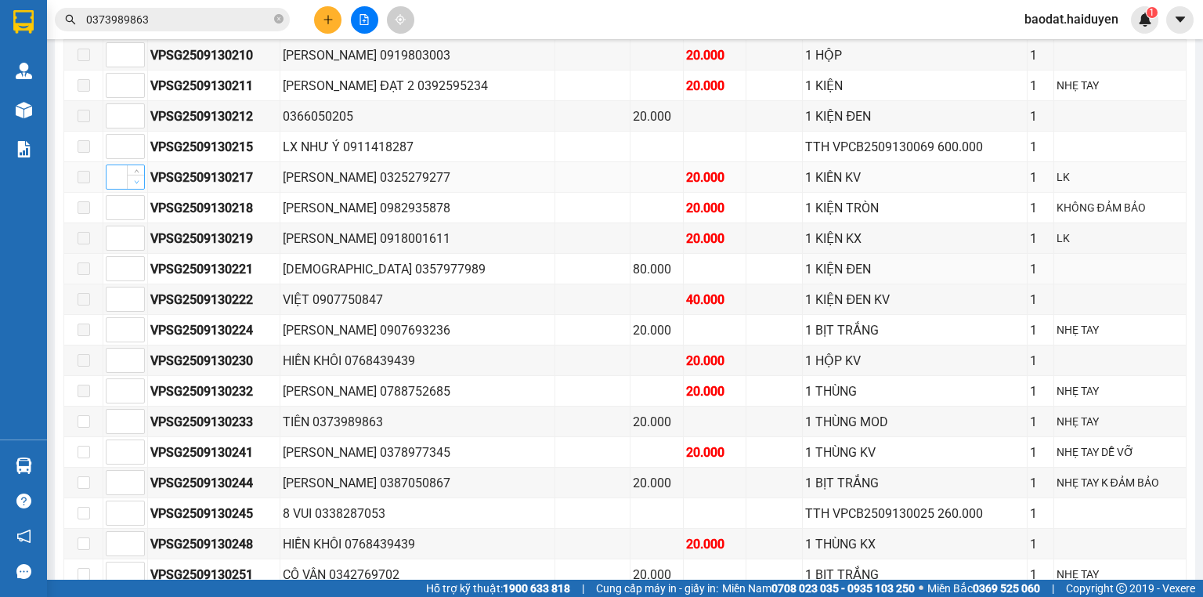
scroll to position [1128, 0]
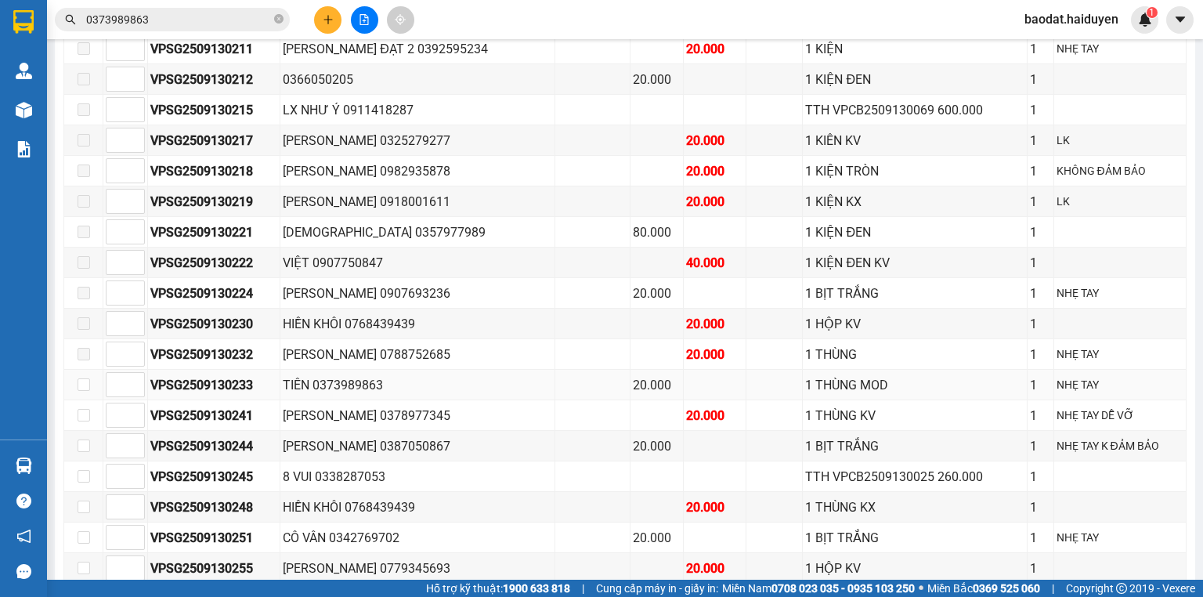
click at [256, 375] on div "VPSG2509130233" at bounding box center [213, 385] width 127 height 20
click at [89, 385] on input "checkbox" at bounding box center [84, 384] width 13 height 13
checkbox input "true"
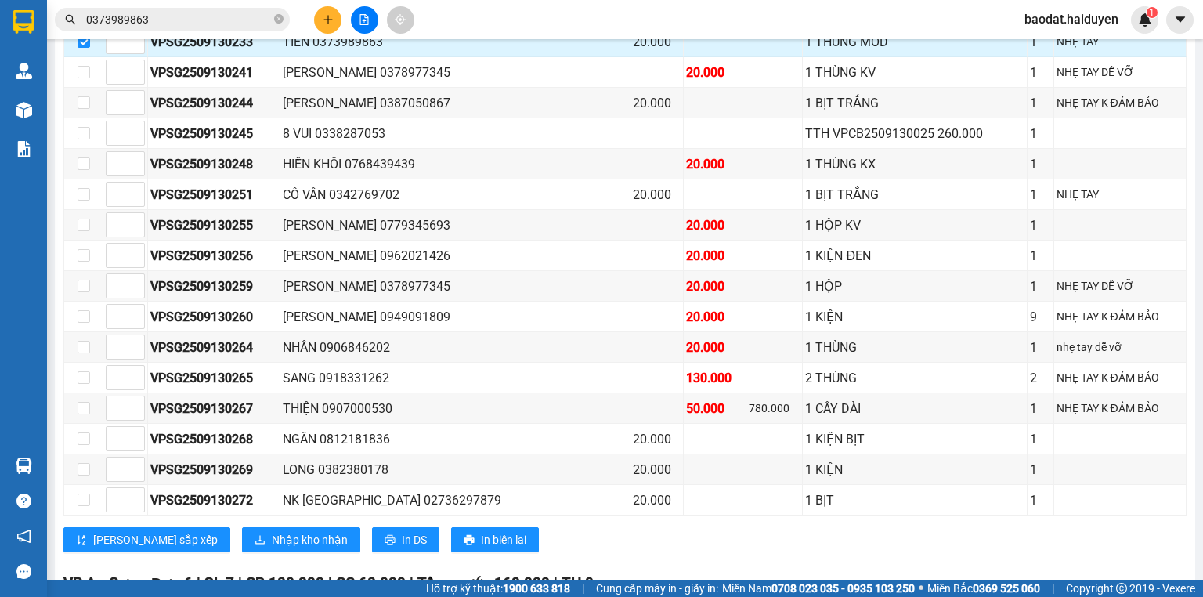
scroll to position [1504, 0]
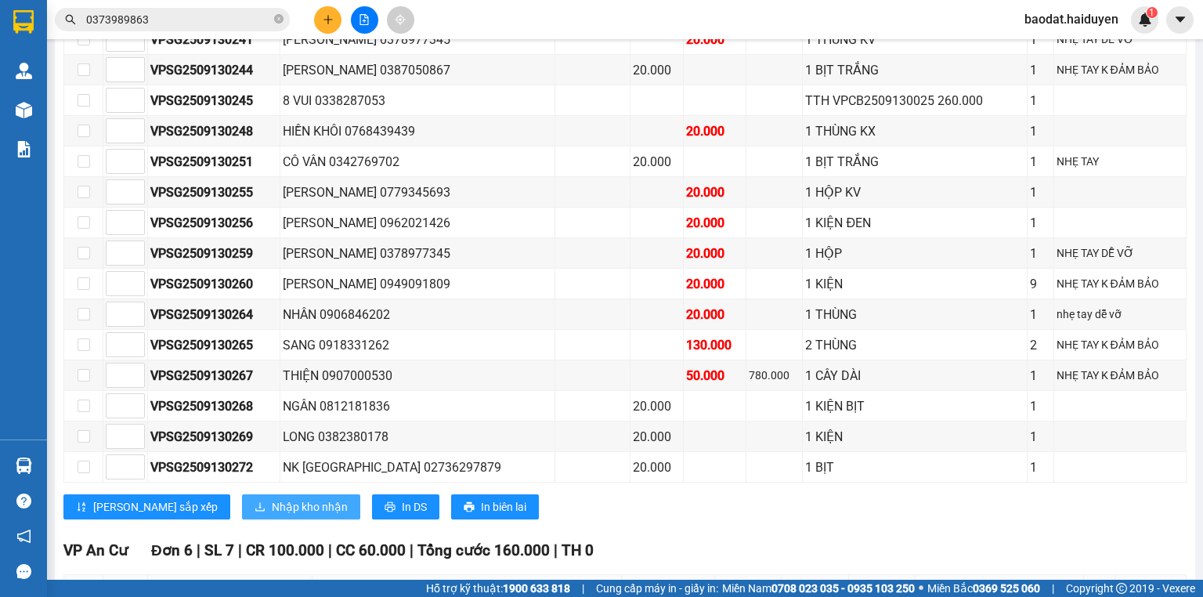
click at [272, 498] on span "Nhập kho nhận" at bounding box center [310, 506] width 76 height 17
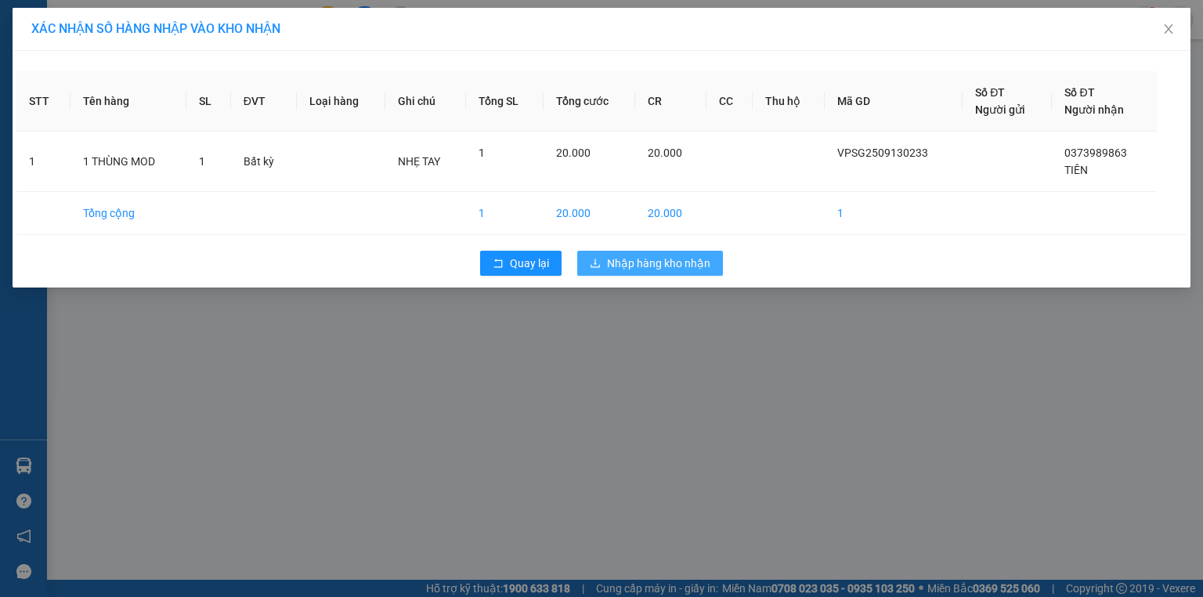
click at [670, 269] on span "Nhập hàng kho nhận" at bounding box center [658, 263] width 103 height 17
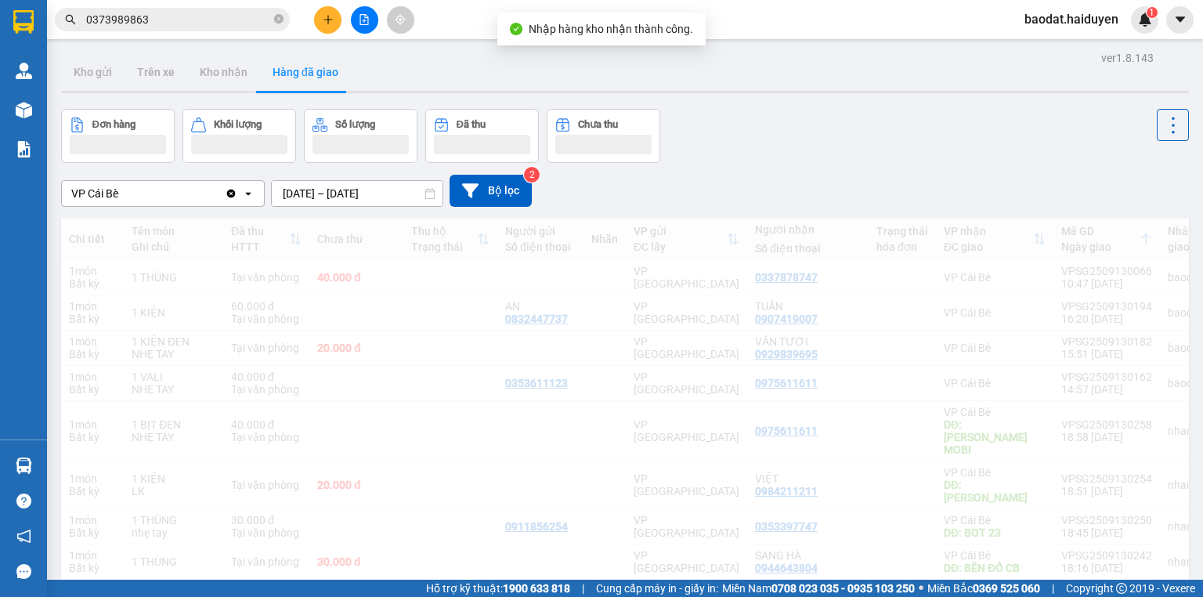
click at [214, 24] on input "0373989863" at bounding box center [178, 19] width 185 height 17
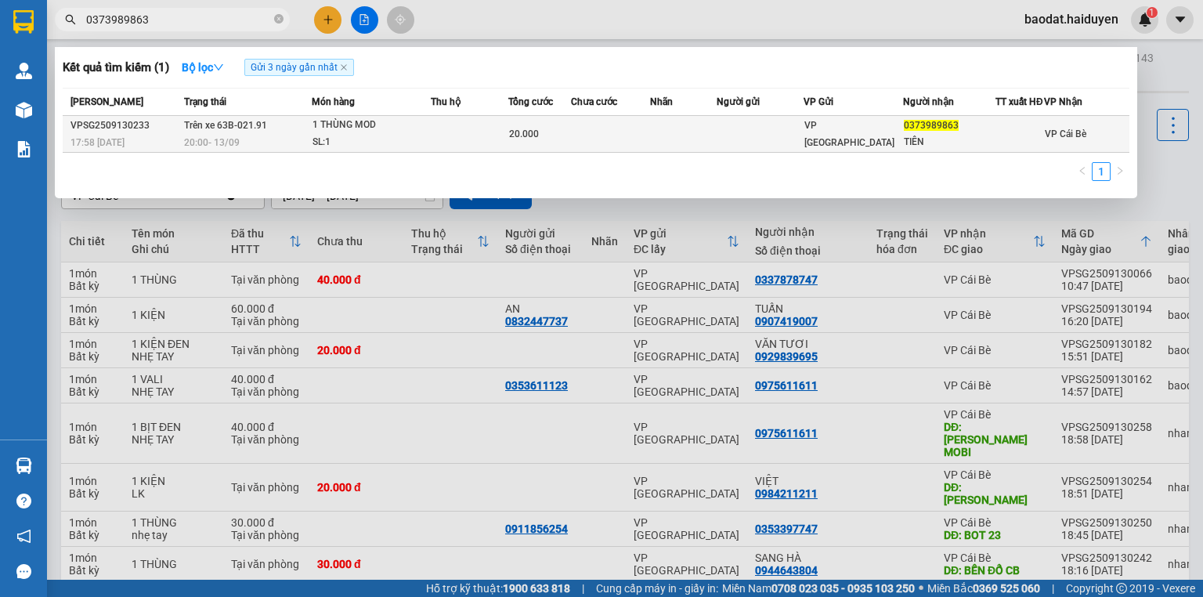
click at [372, 134] on div "1 THÙNG MOD" at bounding box center [372, 125] width 118 height 17
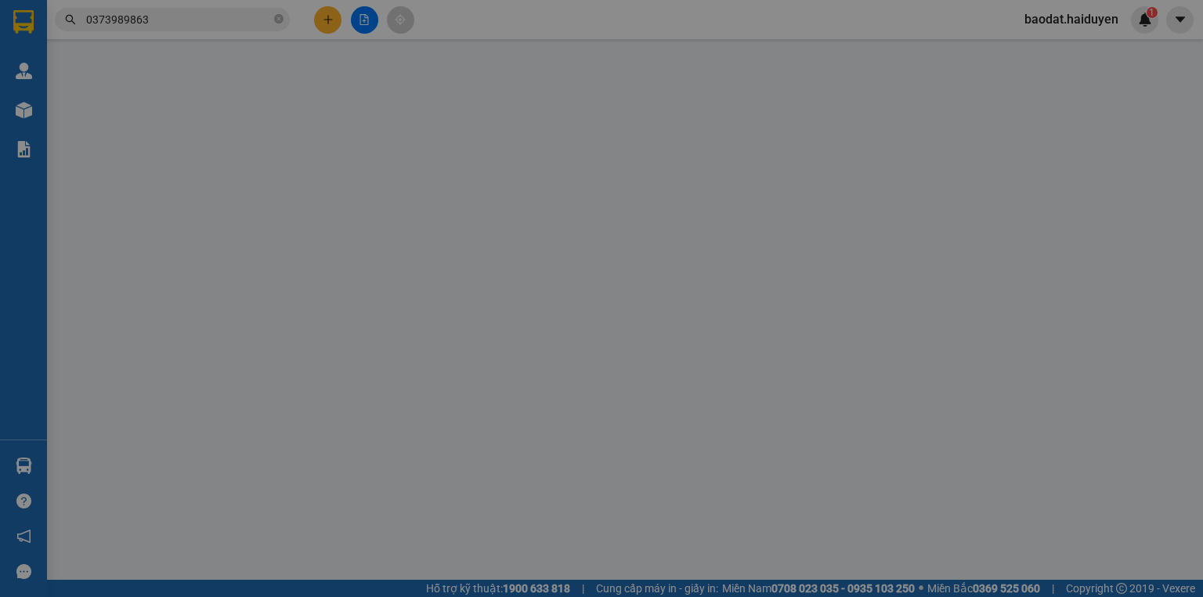
type input "0373989863"
type input "TIÊN"
type input "20.000"
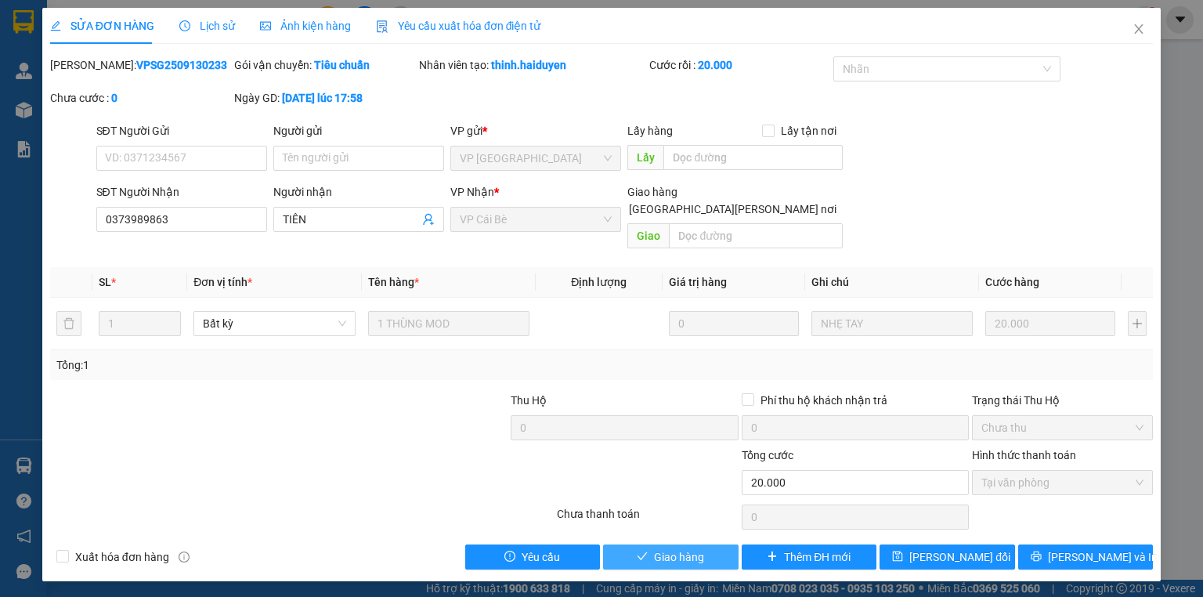
click at [692, 548] on span "Giao hàng" at bounding box center [679, 556] width 50 height 17
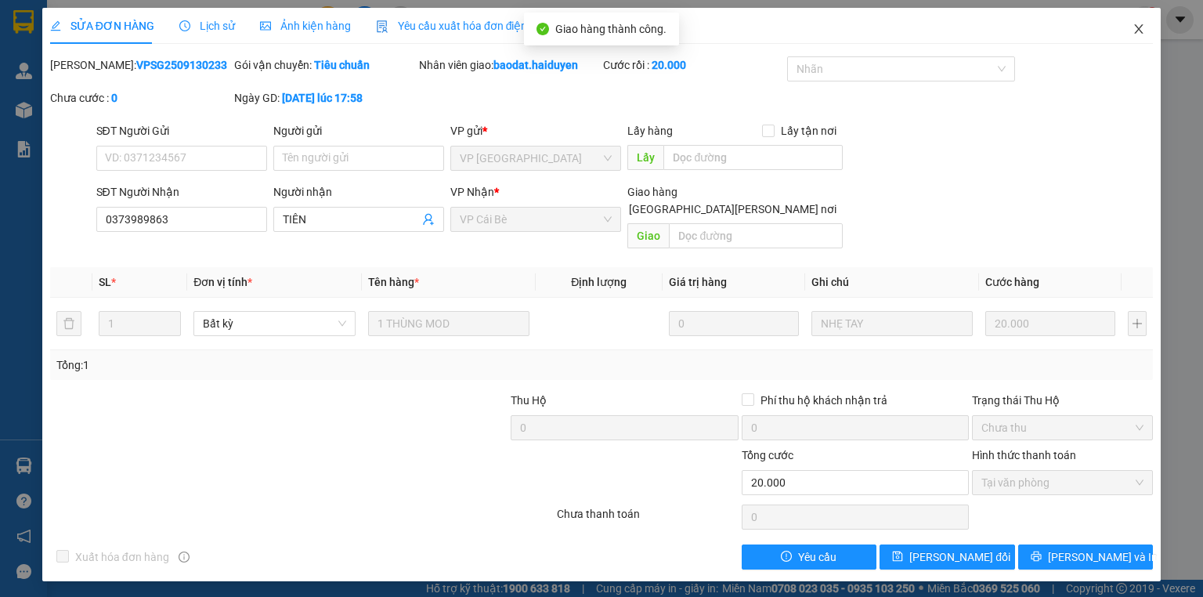
click at [1140, 37] on span "Close" at bounding box center [1139, 30] width 44 height 44
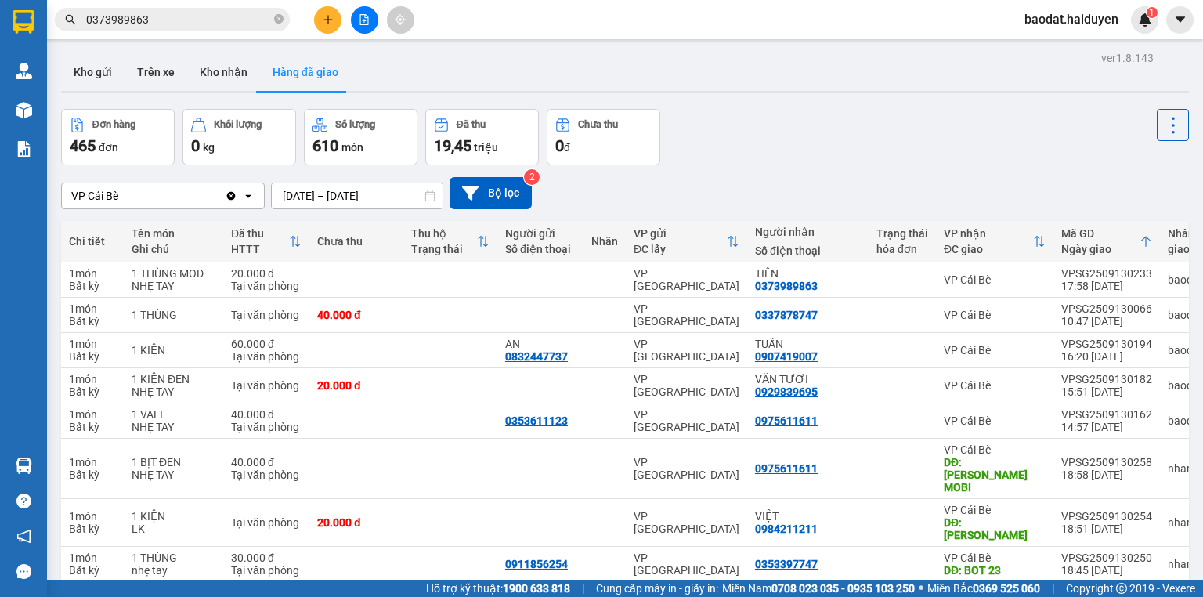
click at [284, 21] on span "0373989863" at bounding box center [172, 20] width 235 height 24
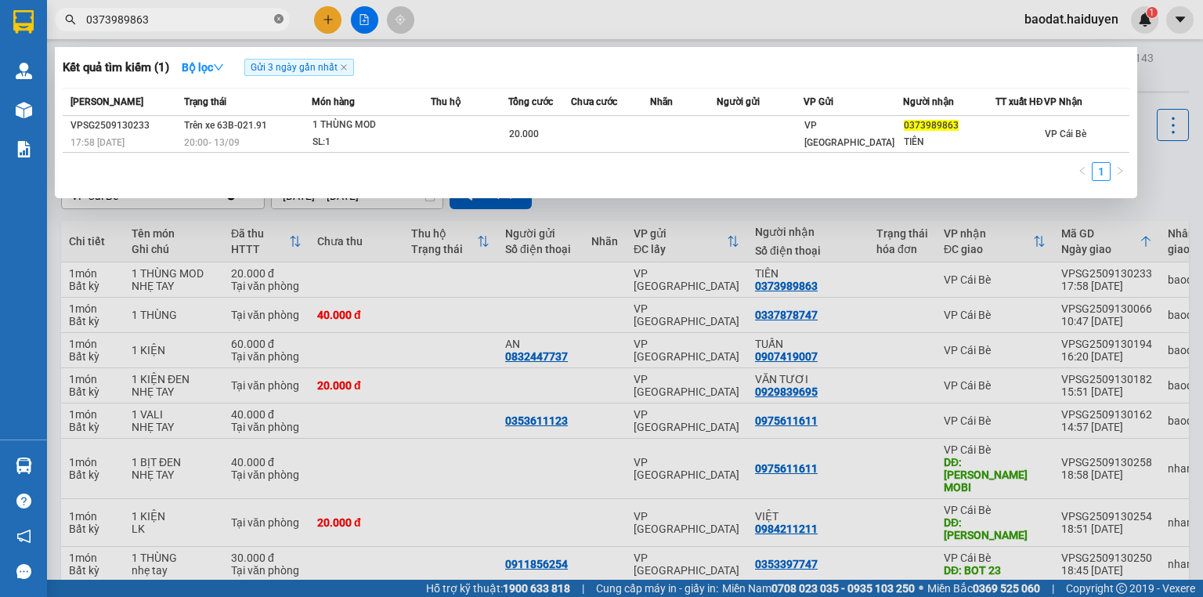
click at [276, 13] on span at bounding box center [278, 20] width 9 height 15
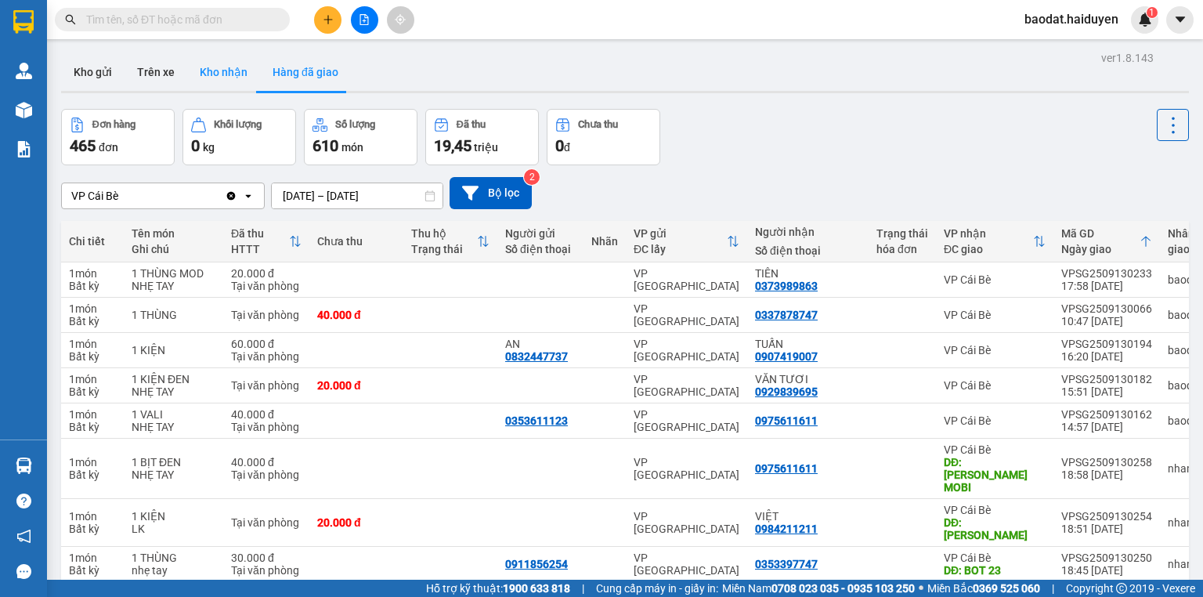
click at [229, 81] on button "Kho nhận" at bounding box center [223, 72] width 73 height 38
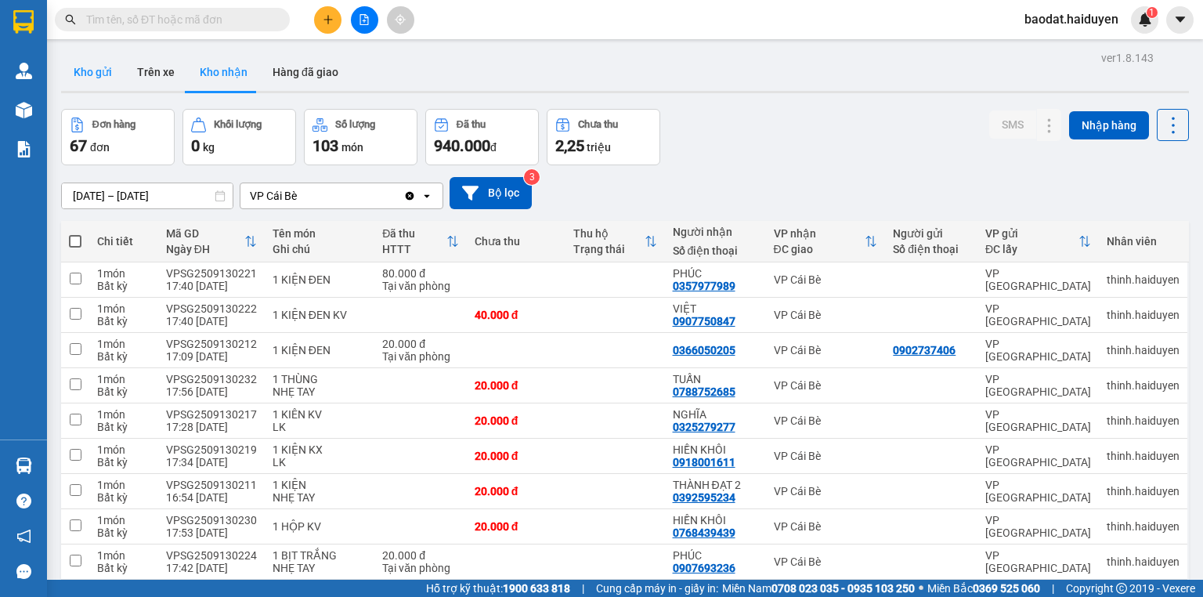
click at [92, 78] on button "Kho gửi" at bounding box center [92, 72] width 63 height 38
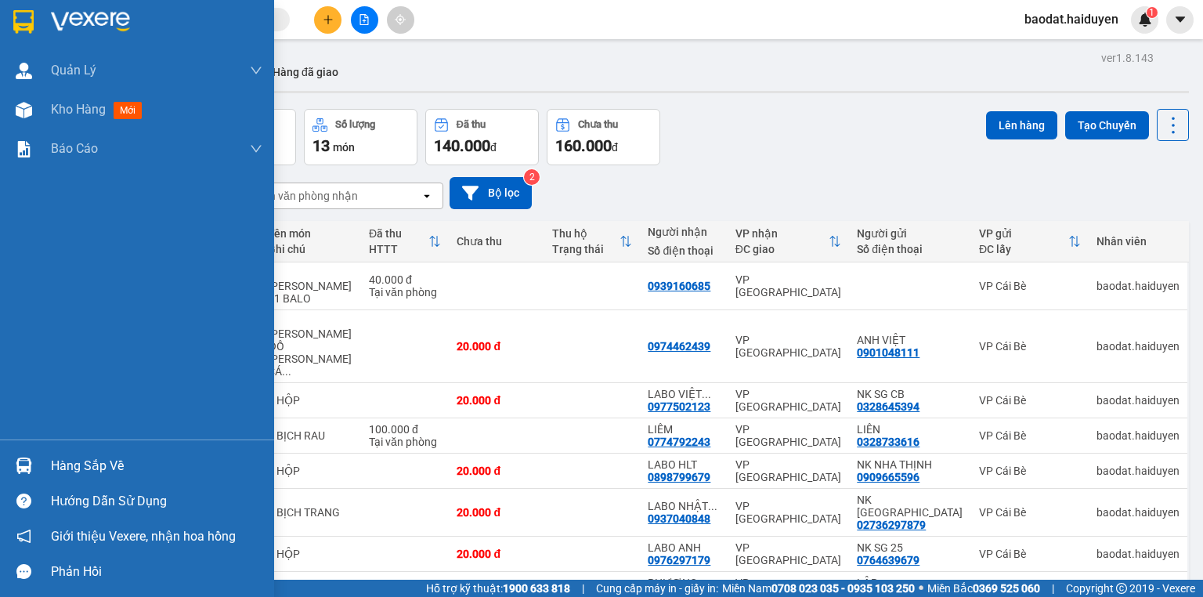
click at [56, 472] on div "Hàng sắp về" at bounding box center [157, 466] width 212 height 24
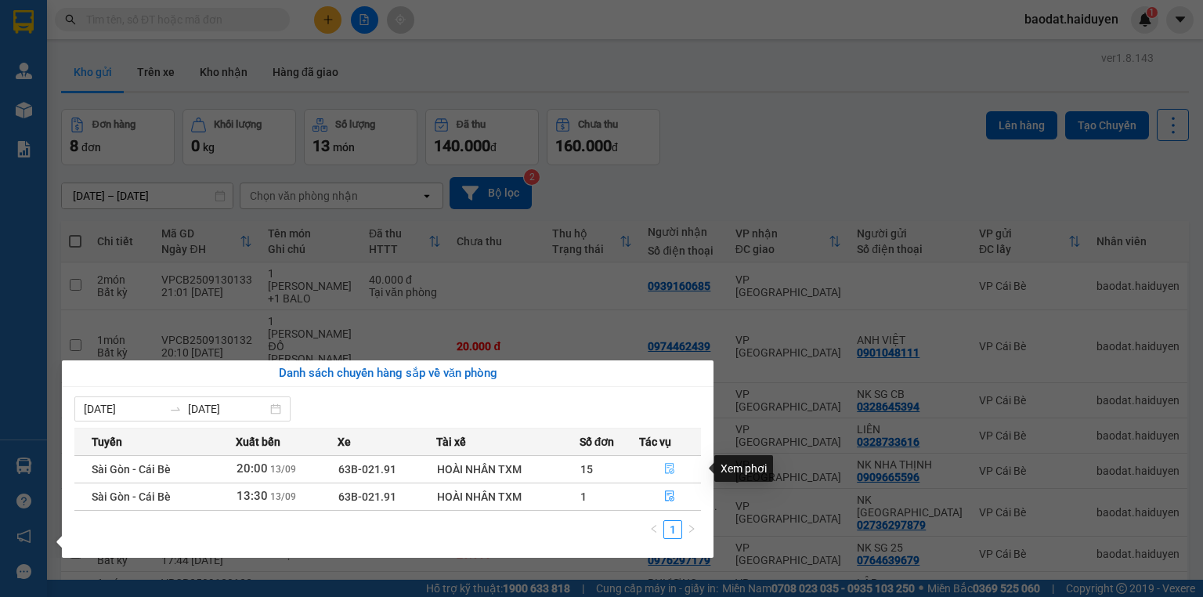
click at [669, 476] on button "button" at bounding box center [670, 469] width 61 height 25
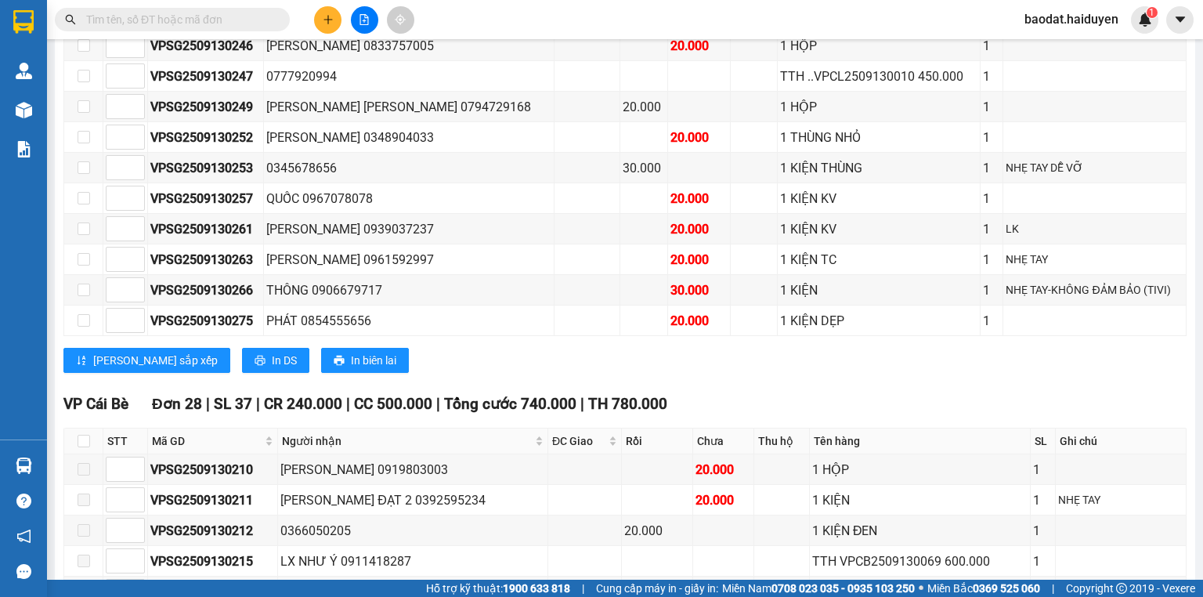
scroll to position [689, 0]
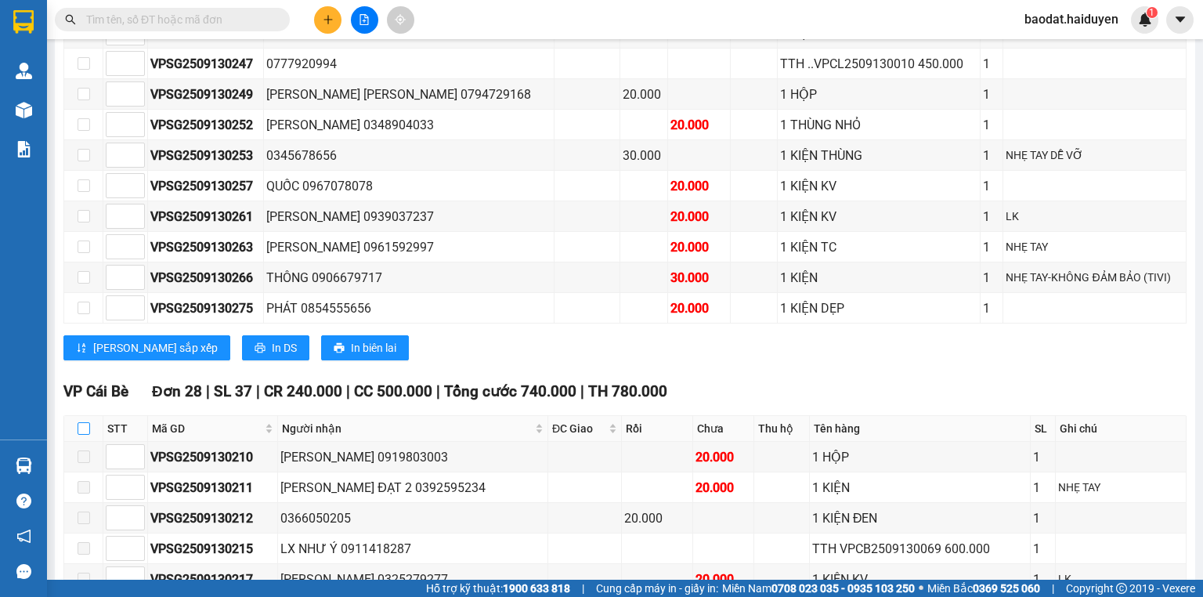
click at [80, 426] on input "checkbox" at bounding box center [84, 428] width 13 height 13
checkbox input "true"
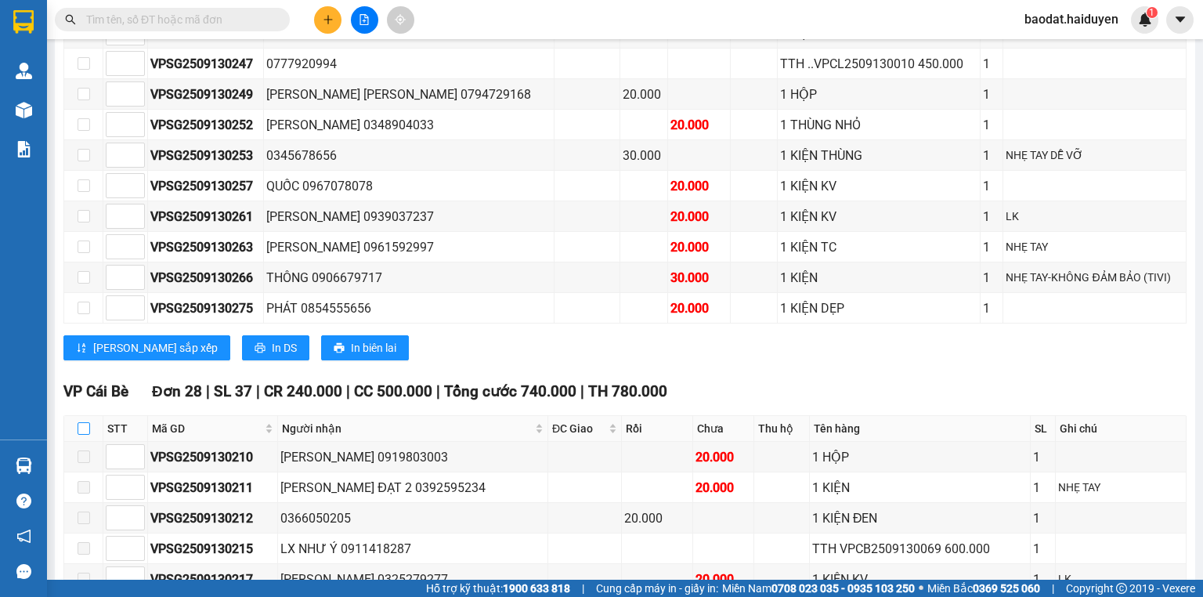
checkbox input "true"
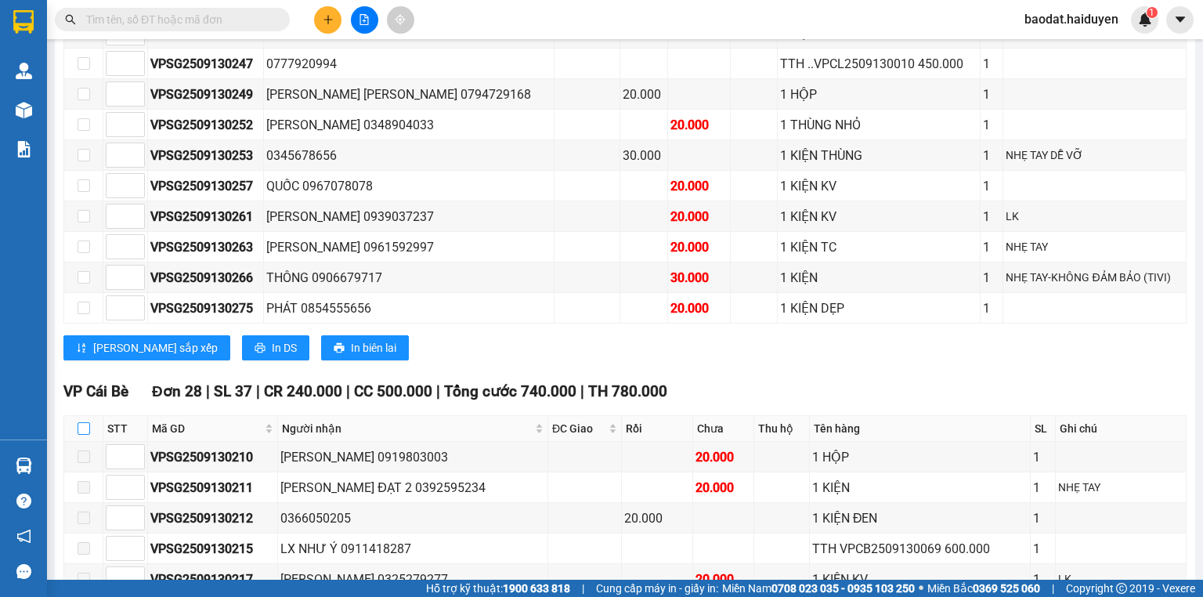
checkbox input "true"
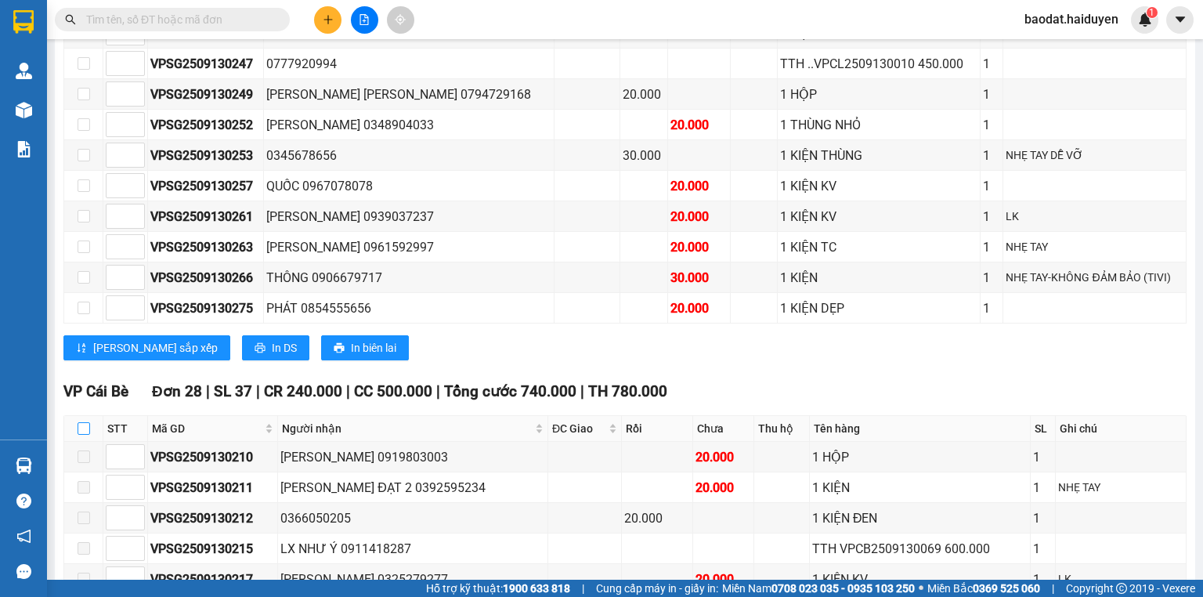
checkbox input "true"
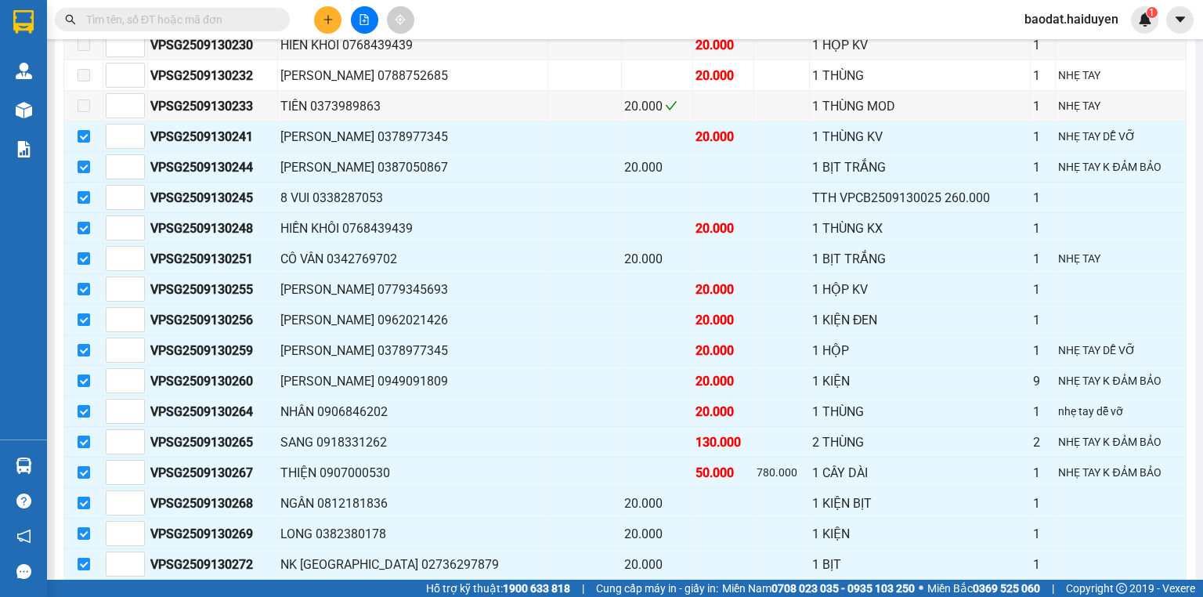
scroll to position [1441, 0]
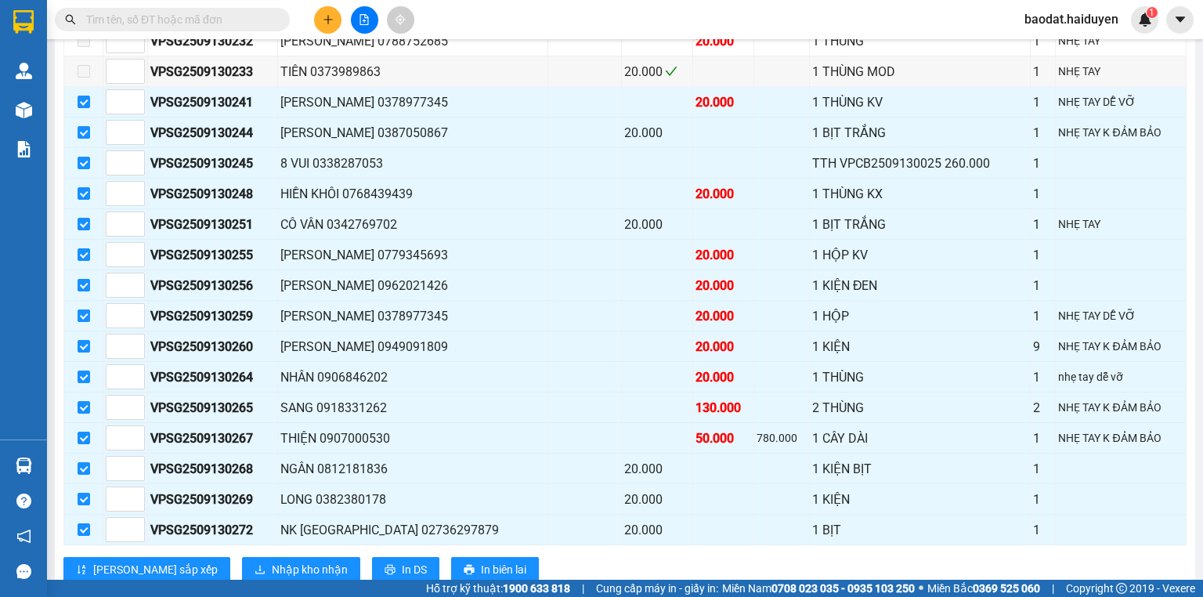
click at [213, 22] on input "text" at bounding box center [178, 19] width 185 height 17
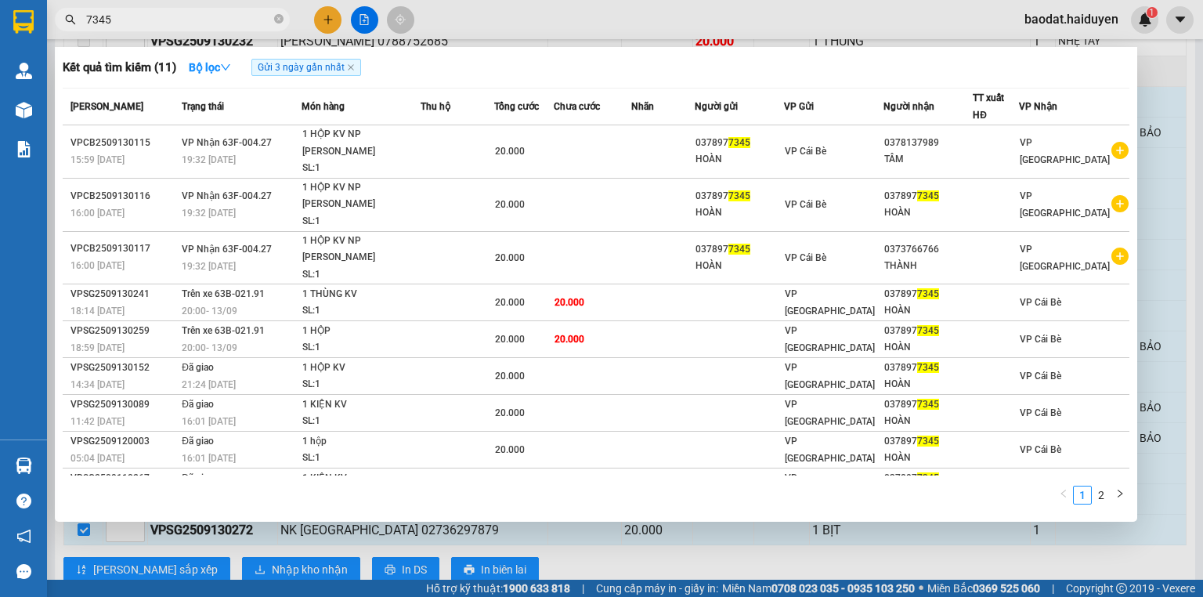
click at [273, 16] on span "7345" at bounding box center [172, 20] width 235 height 24
click at [235, 19] on input "7345" at bounding box center [178, 19] width 185 height 17
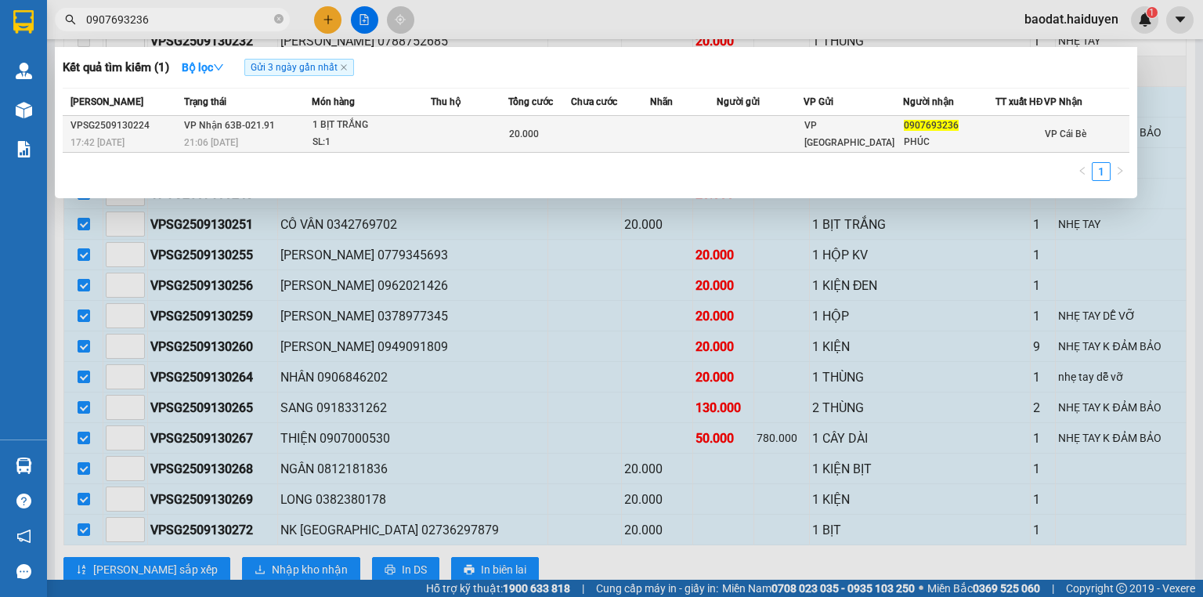
type input "0907693236"
click at [308, 151] on div "21:06 - 13/09" at bounding box center [247, 142] width 127 height 17
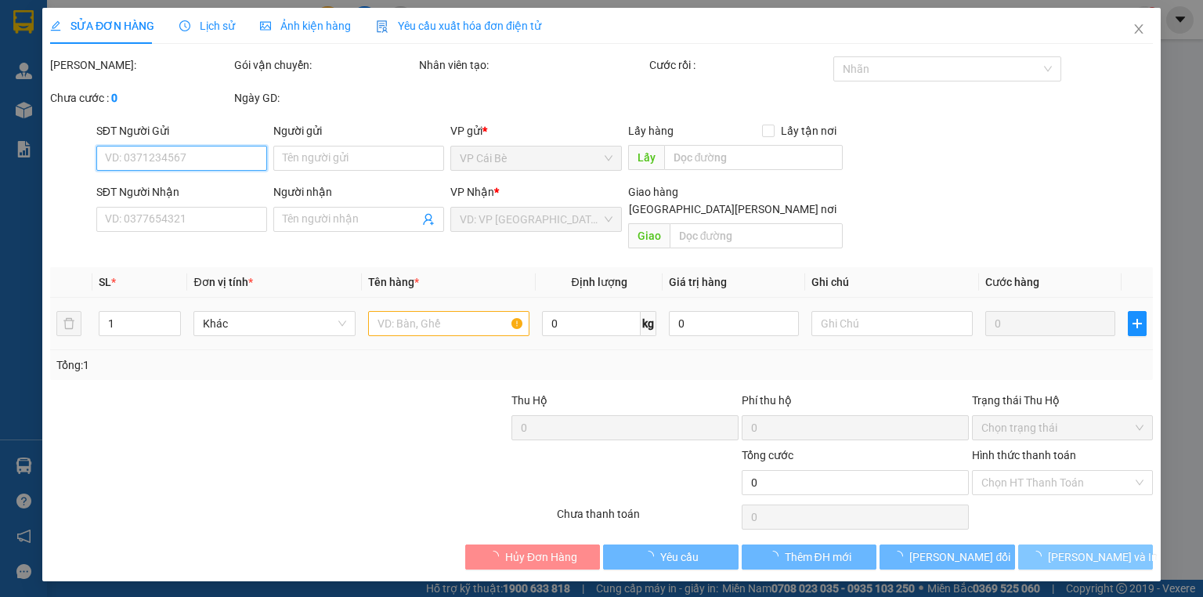
type input "0907693236"
type input "PHÚC"
type input "20.000"
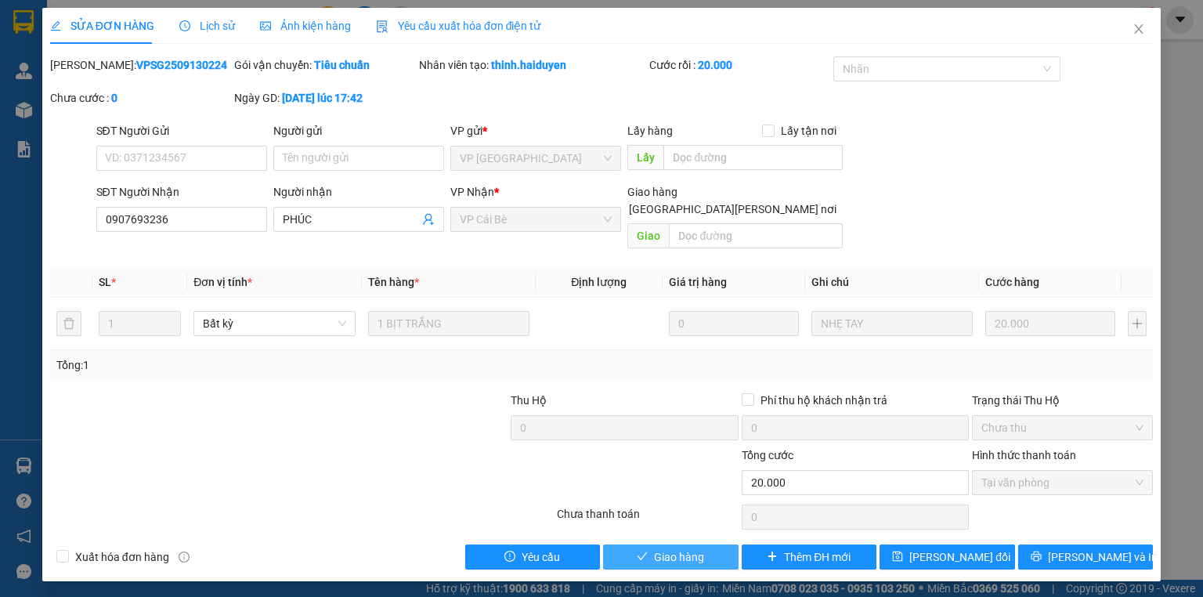
click at [710, 544] on button "Giao hàng" at bounding box center [671, 556] width 136 height 25
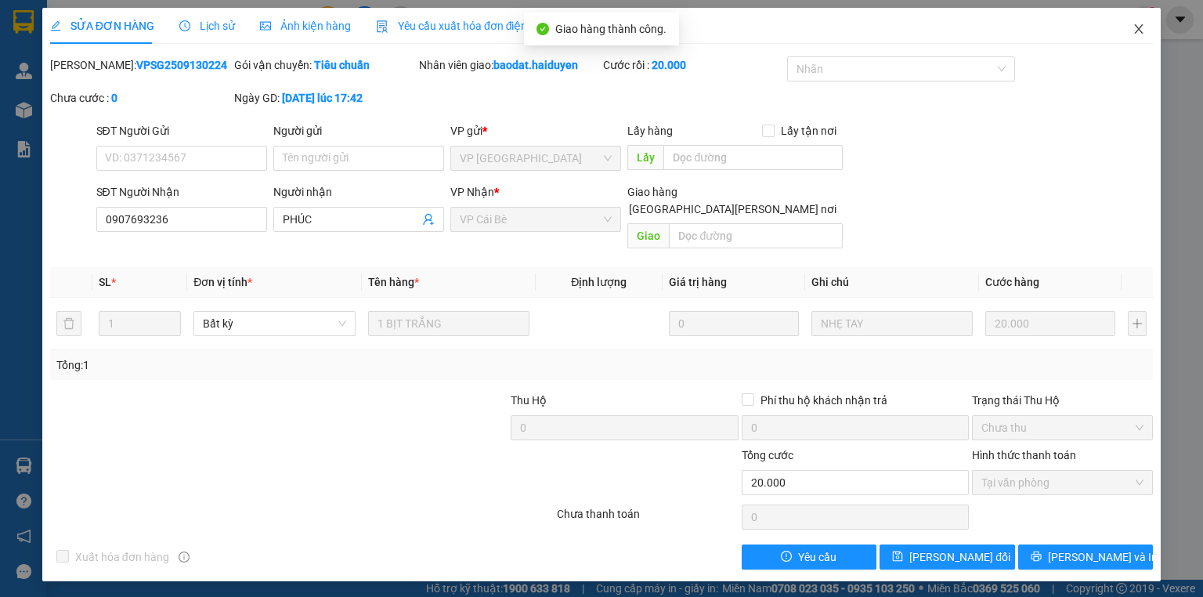
drag, startPoint x: 1137, startPoint y: 31, endPoint x: 1000, endPoint y: 4, distance: 140.4
click at [1137, 31] on icon "close" at bounding box center [1139, 29] width 13 height 13
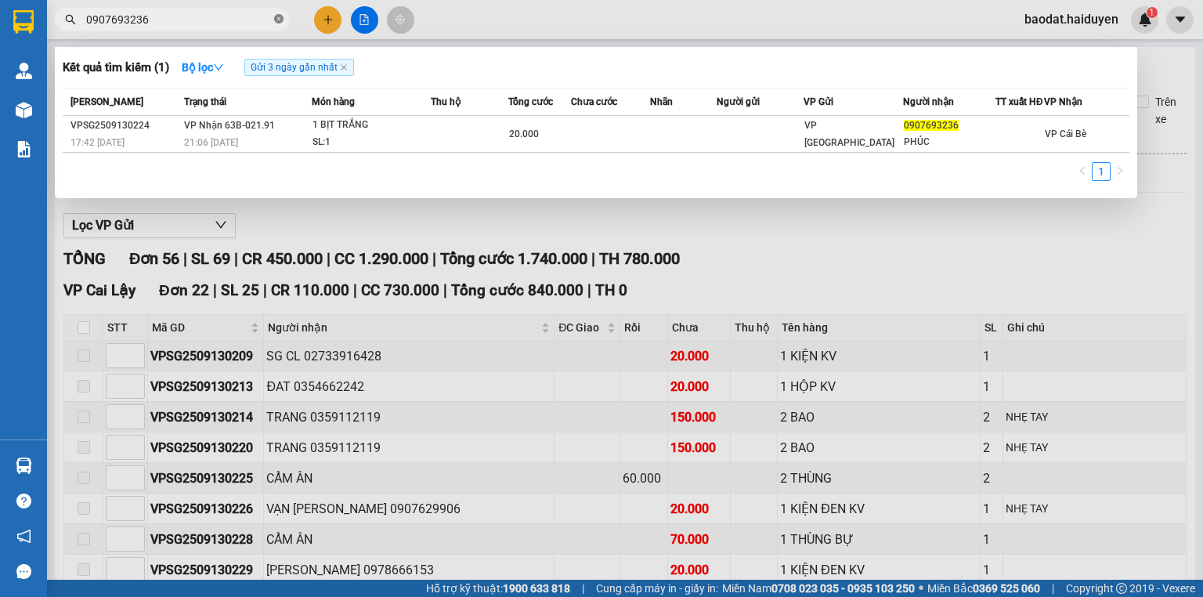
click at [276, 20] on icon "close-circle" at bounding box center [278, 18] width 9 height 9
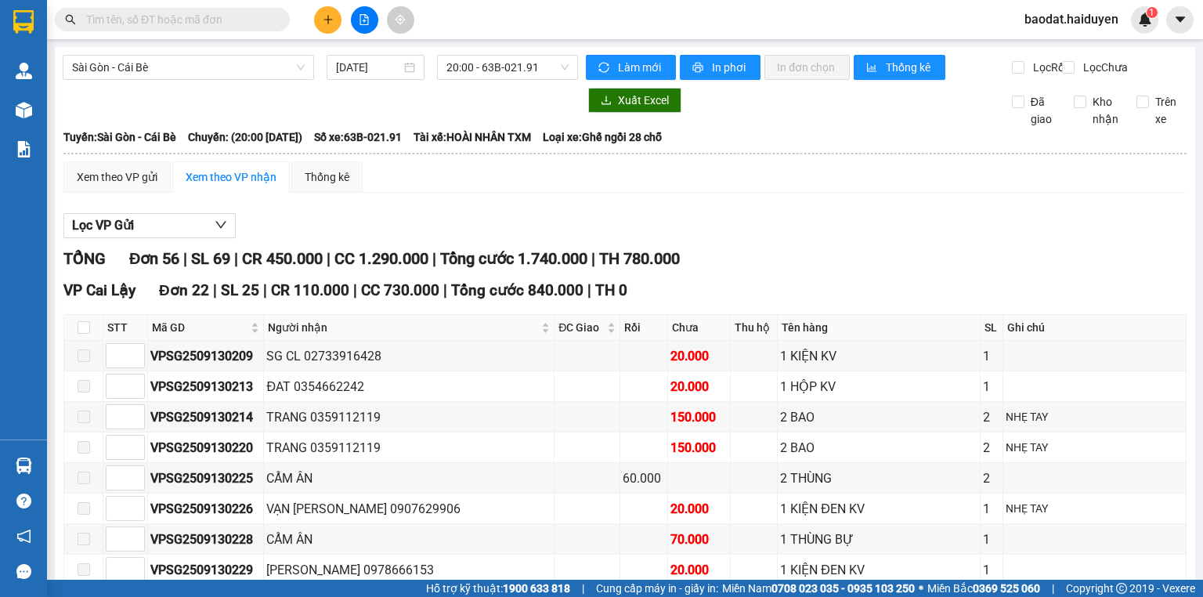
click at [217, 11] on input "text" at bounding box center [178, 19] width 185 height 17
click at [375, 25] on button at bounding box center [364, 19] width 27 height 27
click at [360, 16] on icon "file-add" at bounding box center [364, 19] width 11 height 11
click at [368, 12] on button at bounding box center [364, 19] width 27 height 27
click at [366, 16] on icon "file-add" at bounding box center [364, 19] width 11 height 11
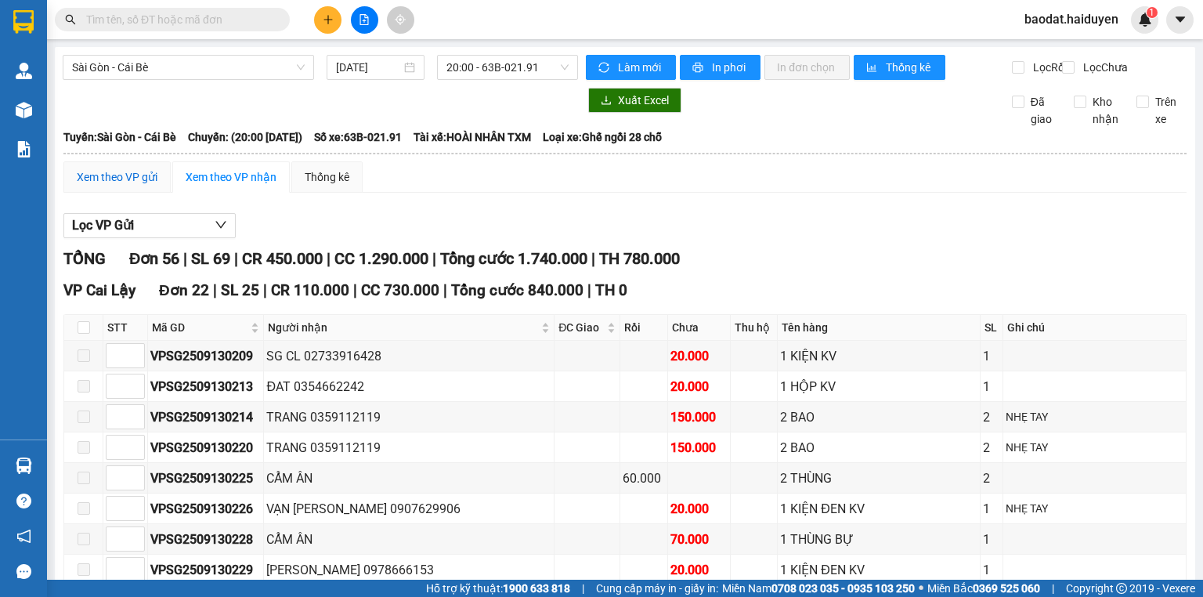
click at [132, 186] on div "Xem theo VP gửi" at bounding box center [117, 176] width 81 height 17
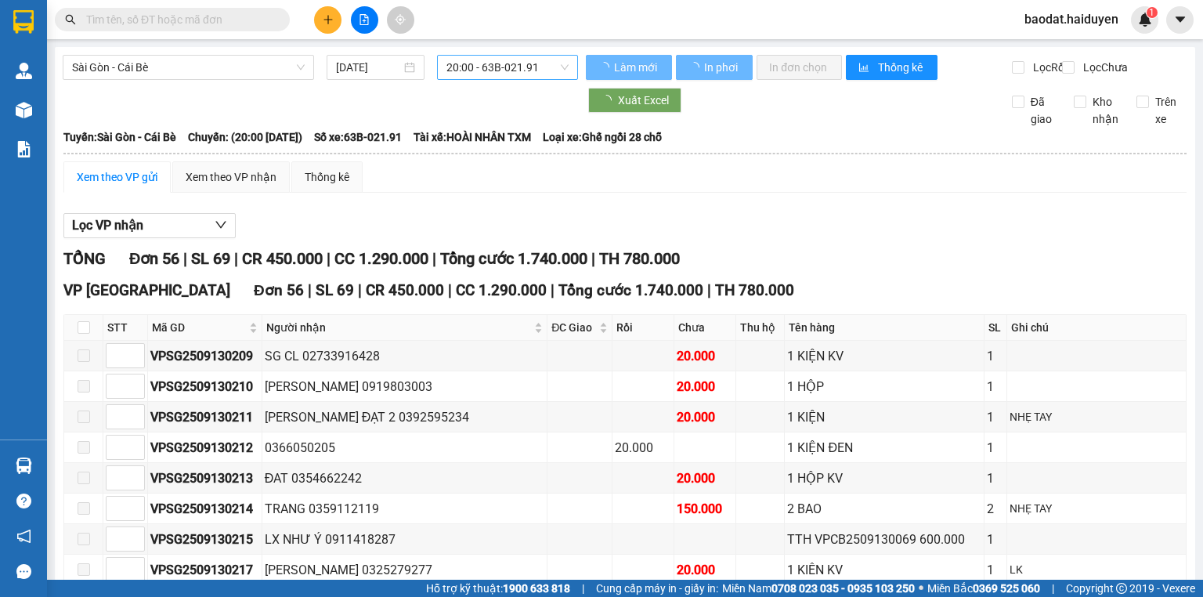
click at [466, 69] on span "20:00 - 63B-021.91" at bounding box center [508, 68] width 123 height 24
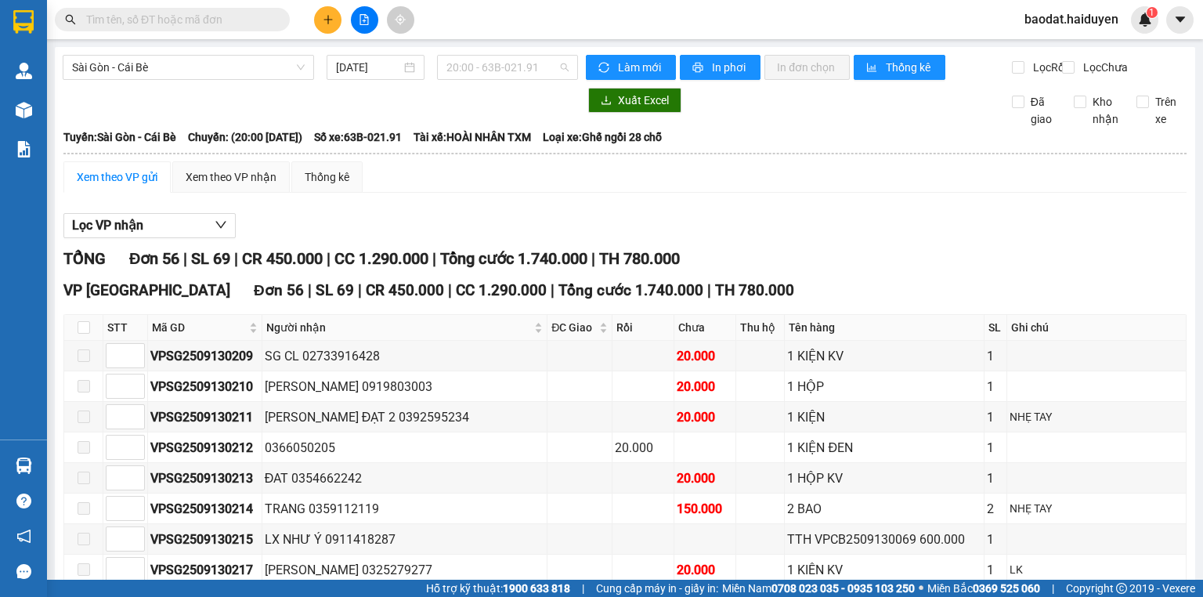
scroll to position [602, 0]
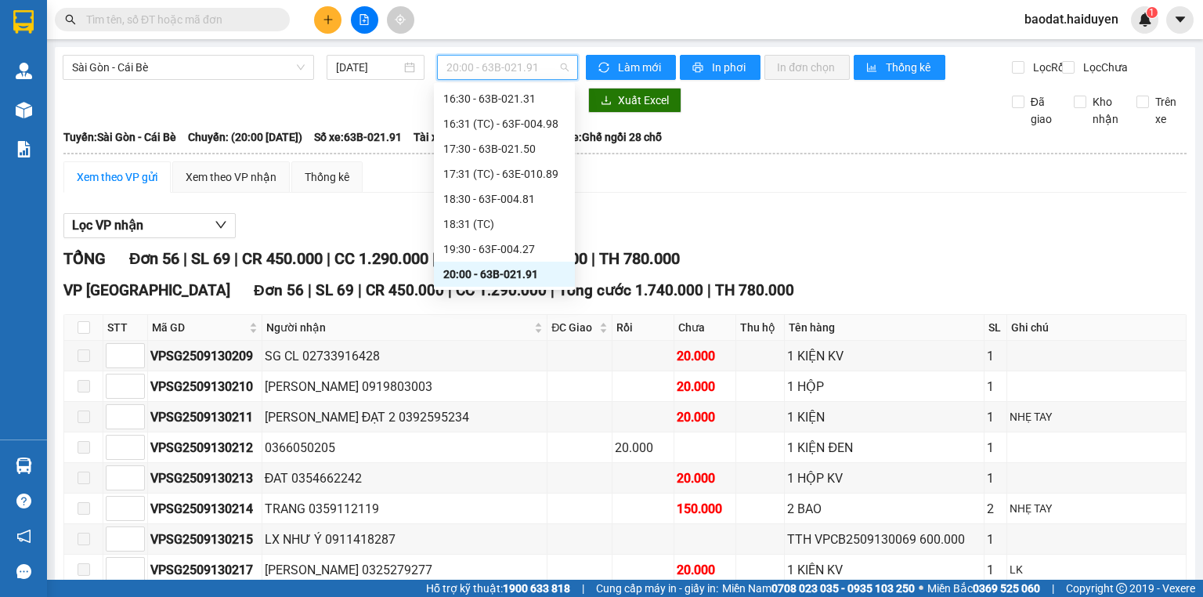
click at [498, 266] on div "20:00 - 63B-021.91" at bounding box center [504, 274] width 122 height 17
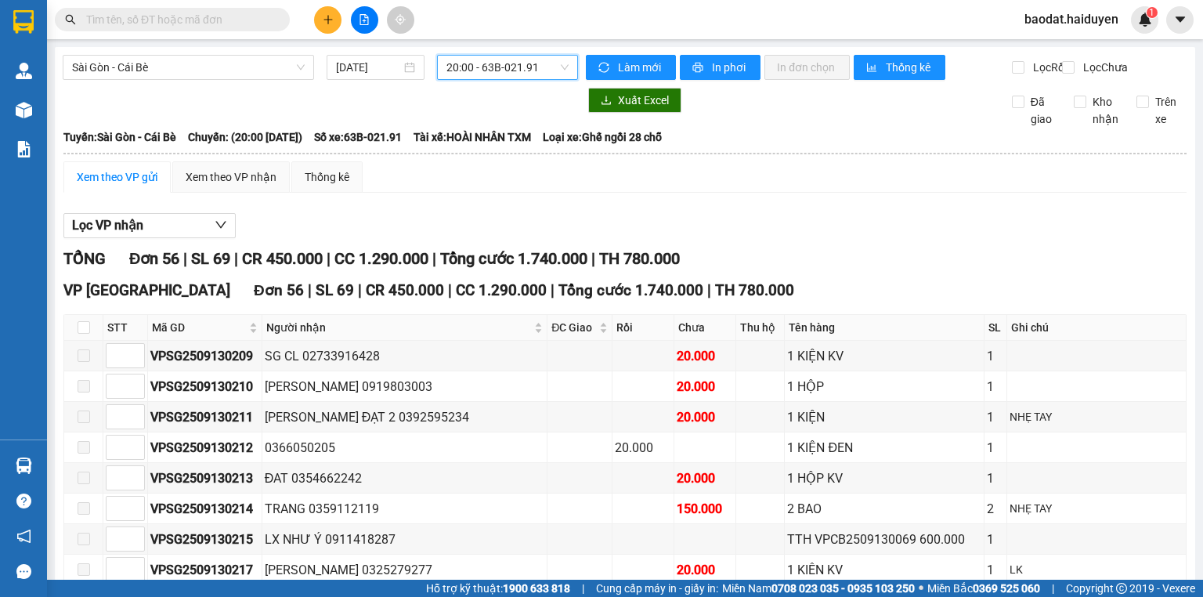
scroll to position [0, 0]
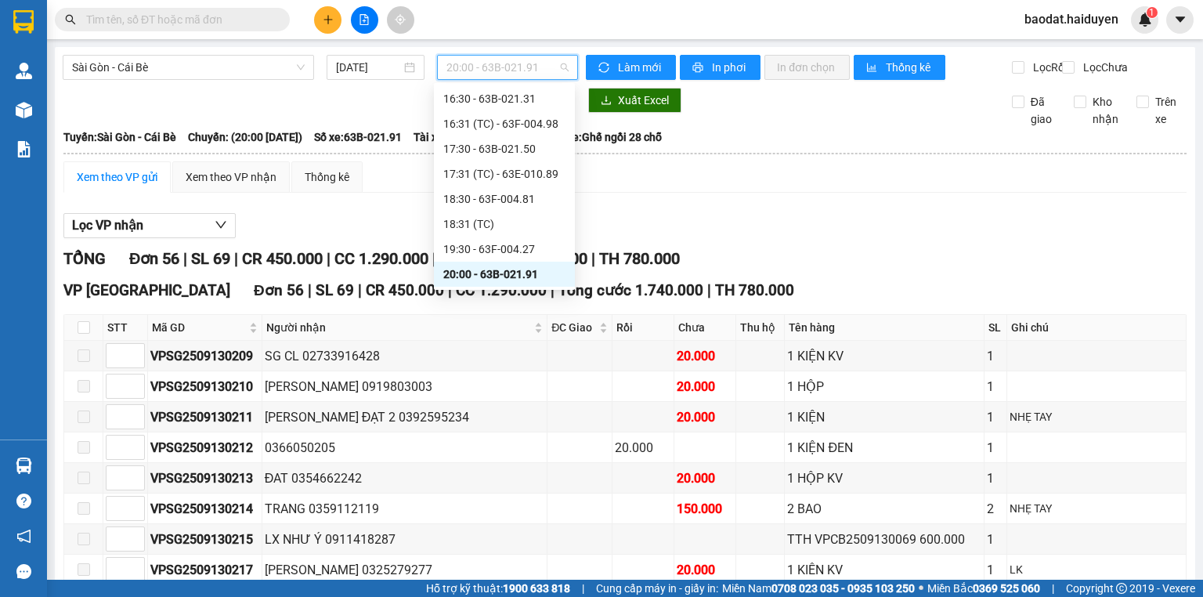
click at [501, 71] on span "20:00 - 63B-021.91" at bounding box center [508, 68] width 123 height 24
click at [501, 242] on div "19:30 - 63F-004.27" at bounding box center [504, 248] width 122 height 17
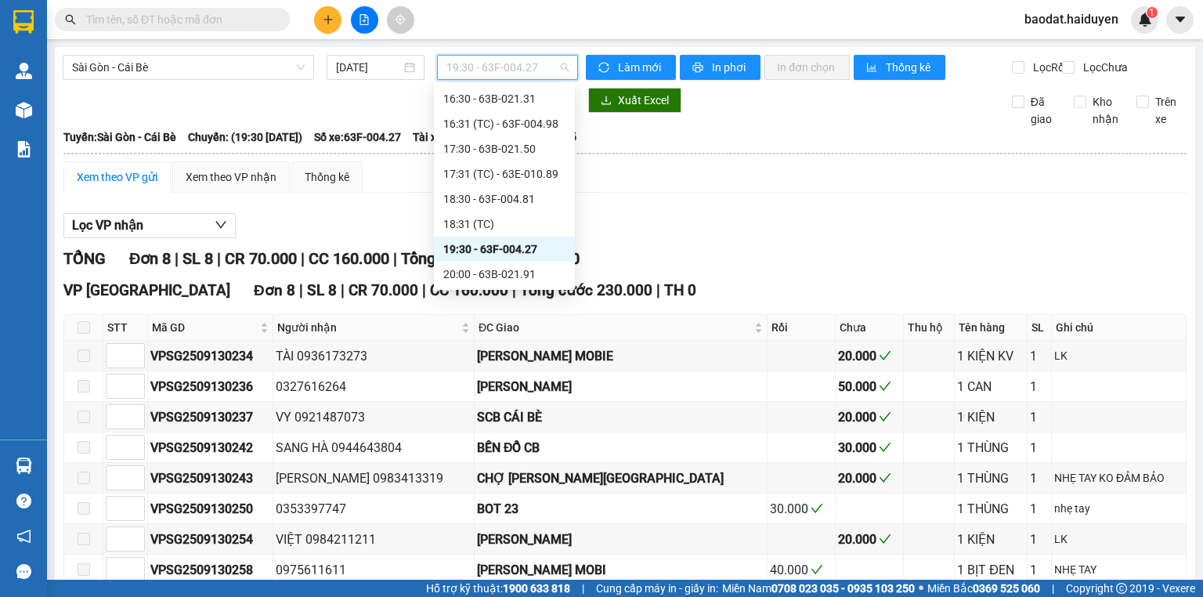
click at [501, 71] on span "19:30 - 63F-004.27" at bounding box center [508, 68] width 123 height 24
click at [498, 203] on div "18:30 - 63F-004.81" at bounding box center [504, 198] width 122 height 17
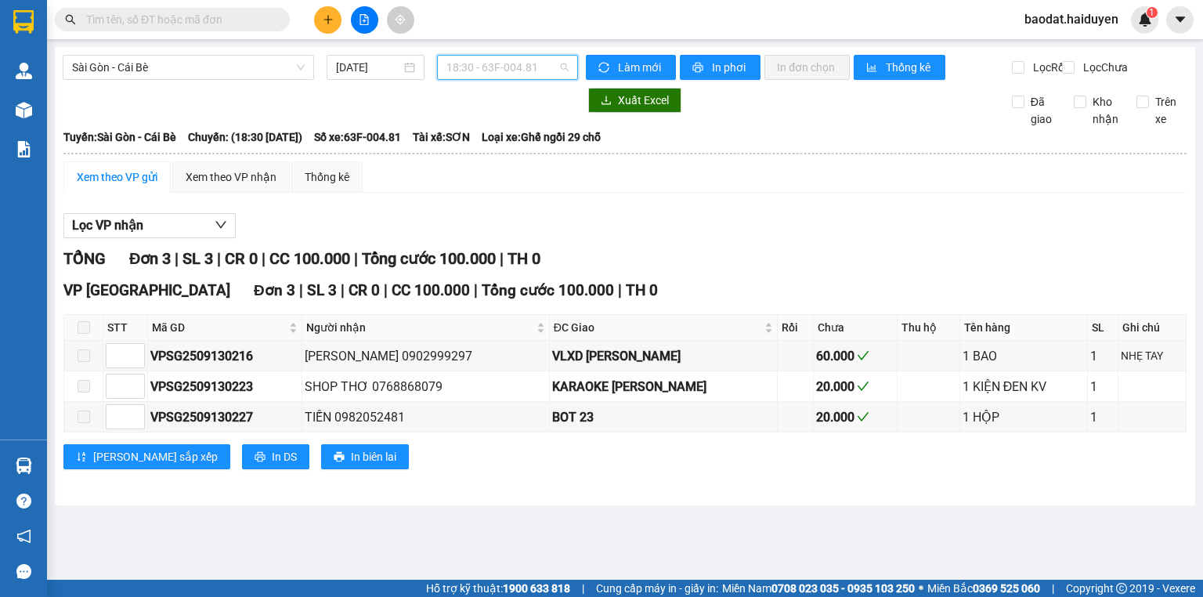
click at [502, 63] on span "18:30 - 63F-004.81" at bounding box center [508, 68] width 123 height 24
click at [222, 16] on input "text" at bounding box center [178, 19] width 185 height 17
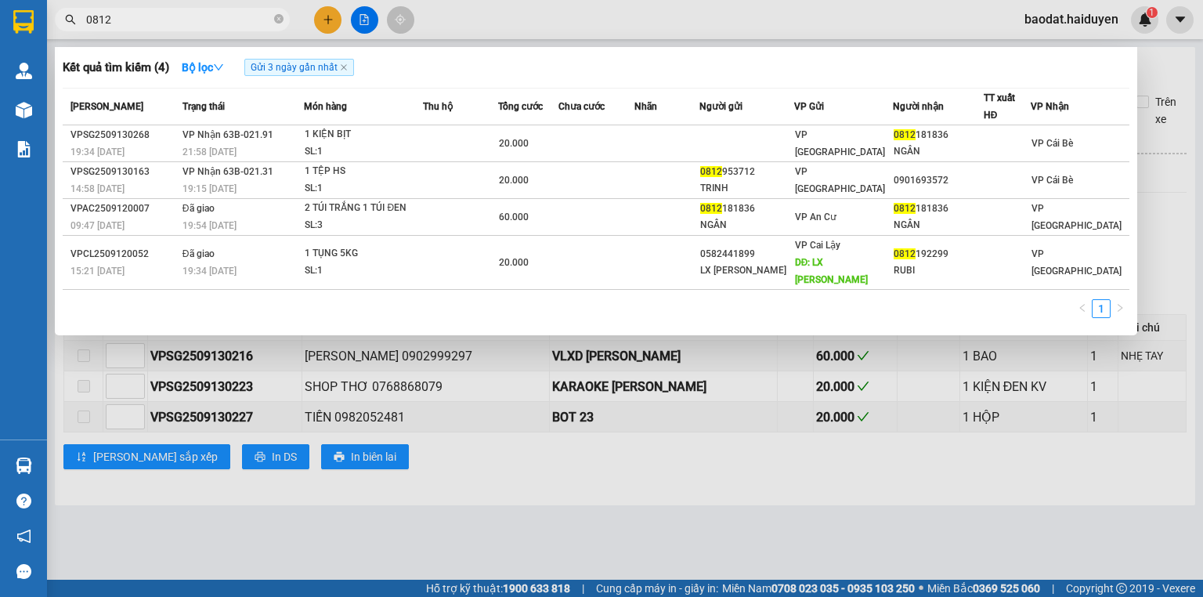
type input "0812"
drag, startPoint x: 364, startPoint y: 20, endPoint x: 374, endPoint y: 12, distance: 12.8
click at [366, 22] on div at bounding box center [601, 298] width 1203 height 597
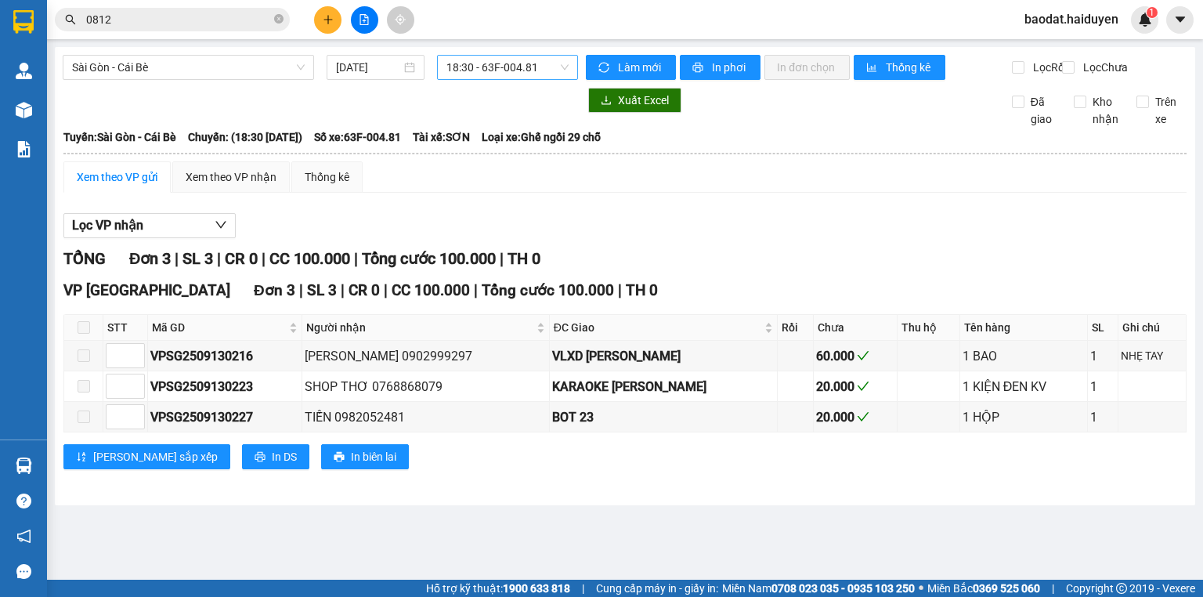
click at [479, 75] on span "18:30 - 63F-004.81" at bounding box center [508, 68] width 123 height 24
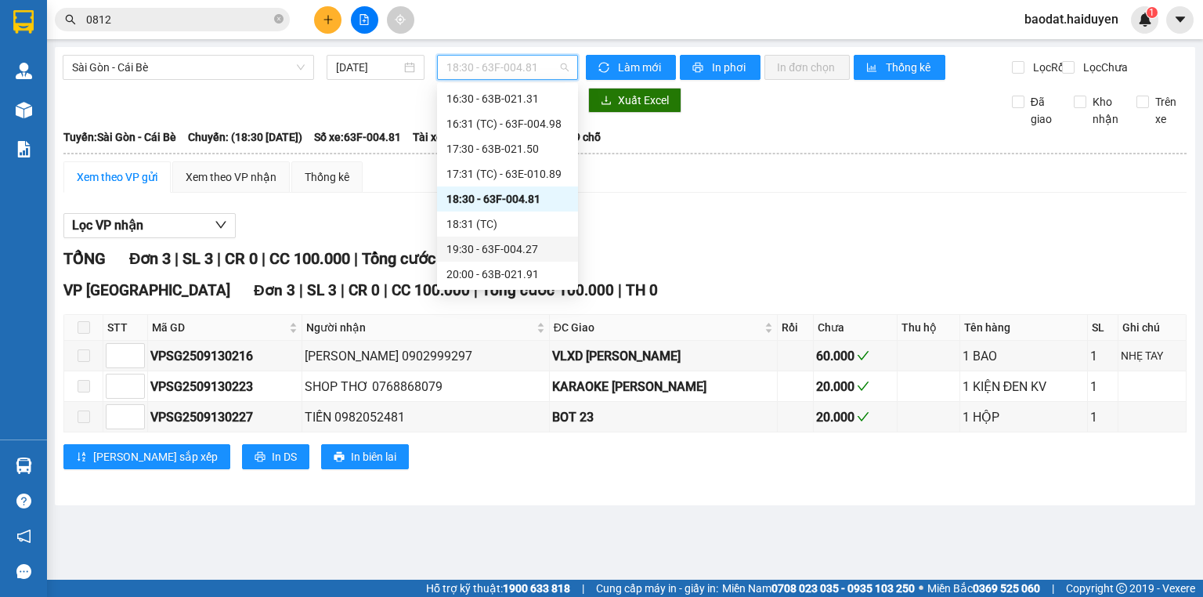
click at [503, 250] on div "19:30 - 63F-004.27" at bounding box center [508, 248] width 122 height 17
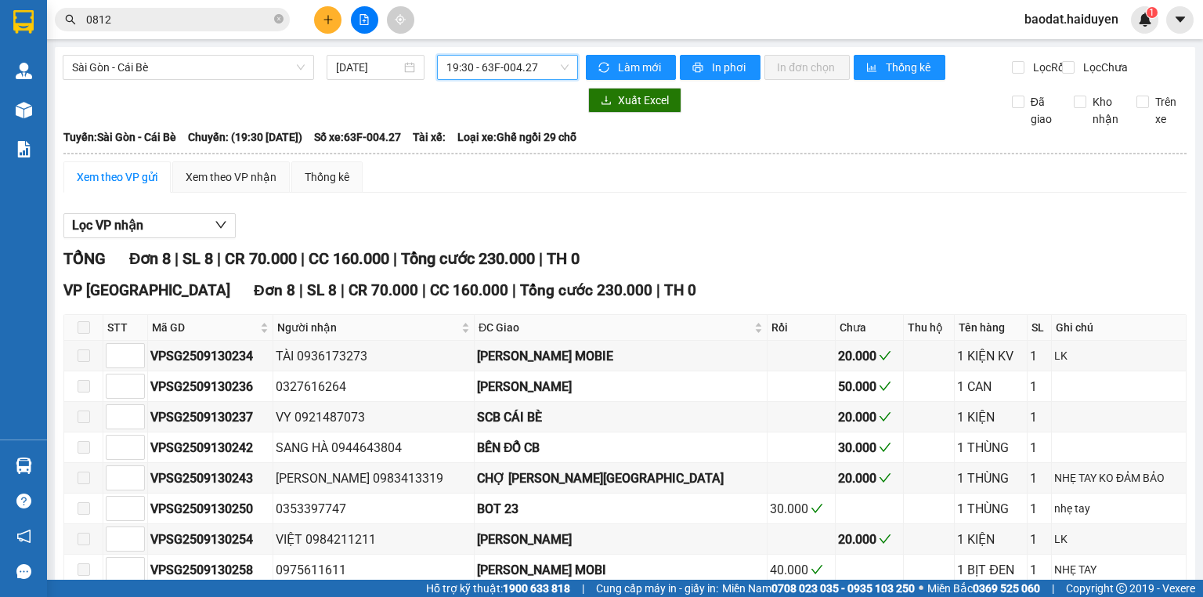
click at [499, 60] on span "19:30 - 63F-004.27" at bounding box center [508, 68] width 123 height 24
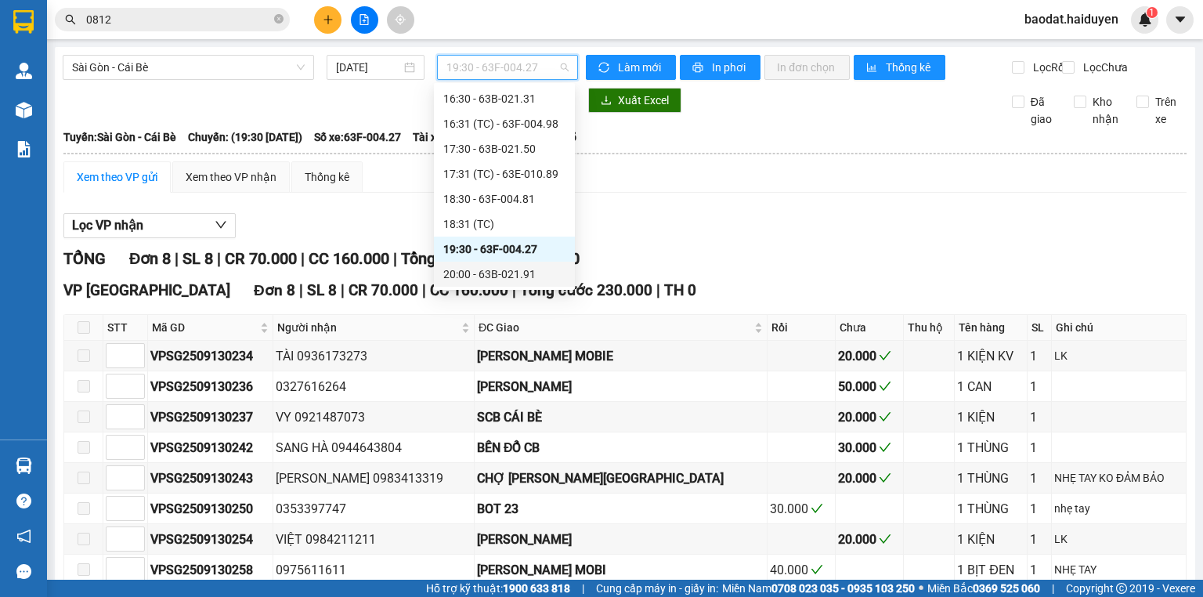
drag, startPoint x: 501, startPoint y: 279, endPoint x: 513, endPoint y: 276, distance: 12.9
click at [501, 279] on div "20:00 - 63B-021.91" at bounding box center [504, 274] width 122 height 17
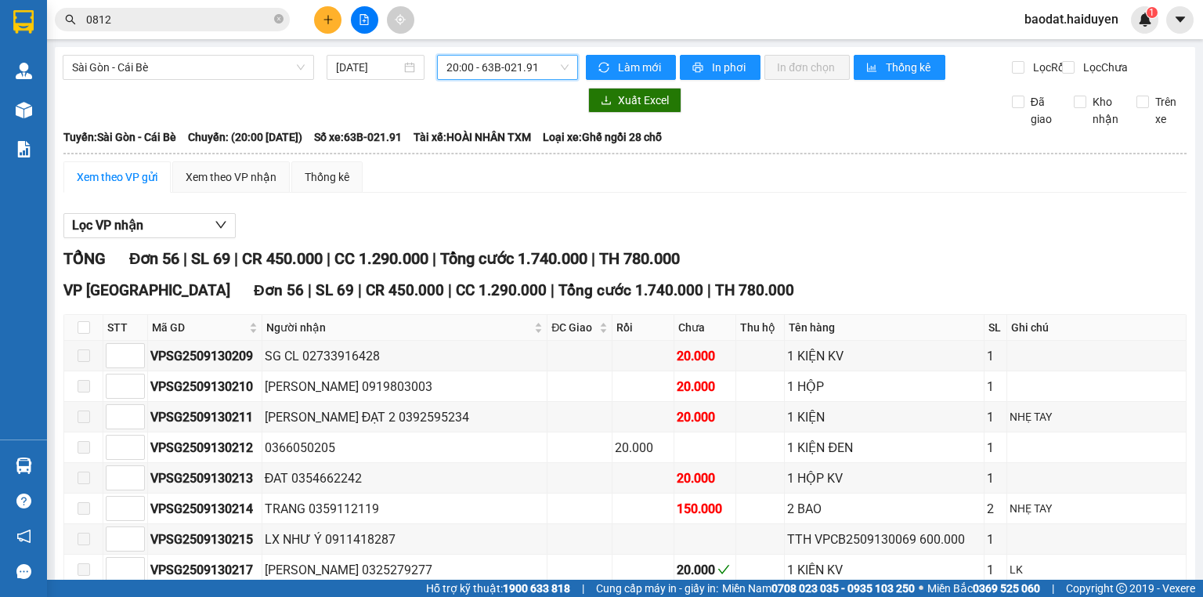
click at [546, 72] on span "20:00 - 63B-021.91" at bounding box center [508, 68] width 123 height 24
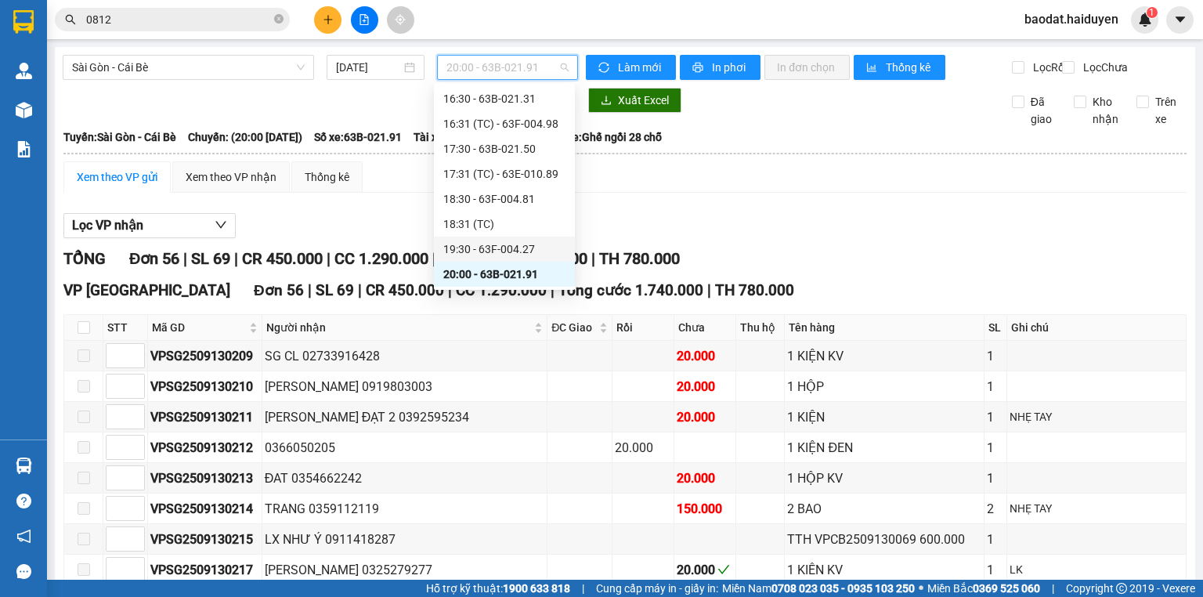
click at [522, 248] on div "19:30 - 63F-004.27" at bounding box center [504, 248] width 122 height 17
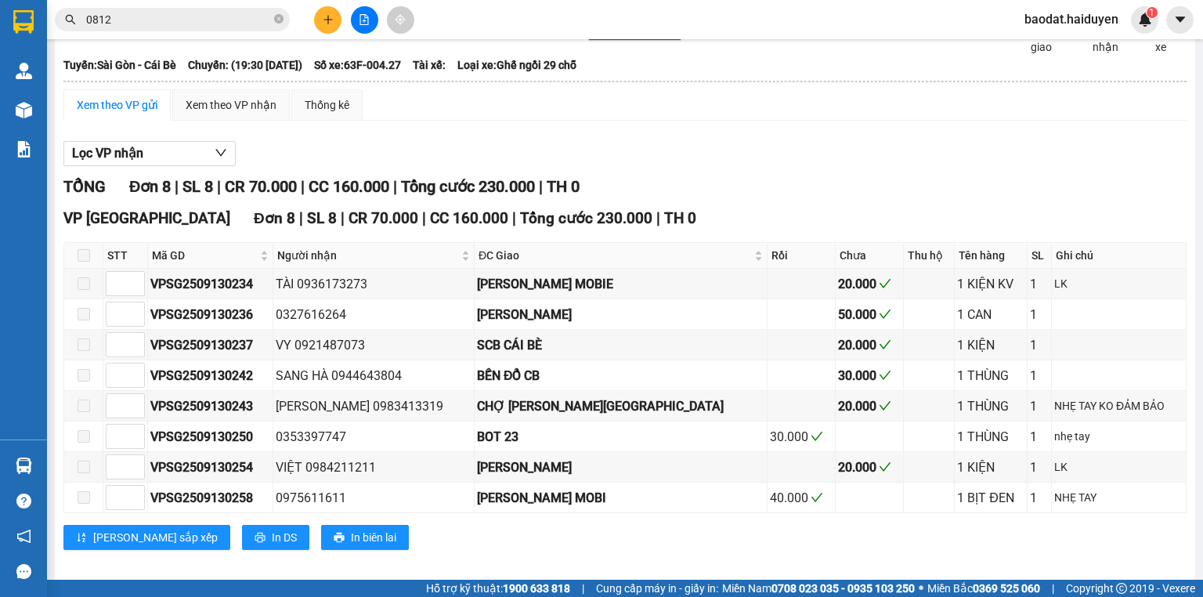
scroll to position [94, 0]
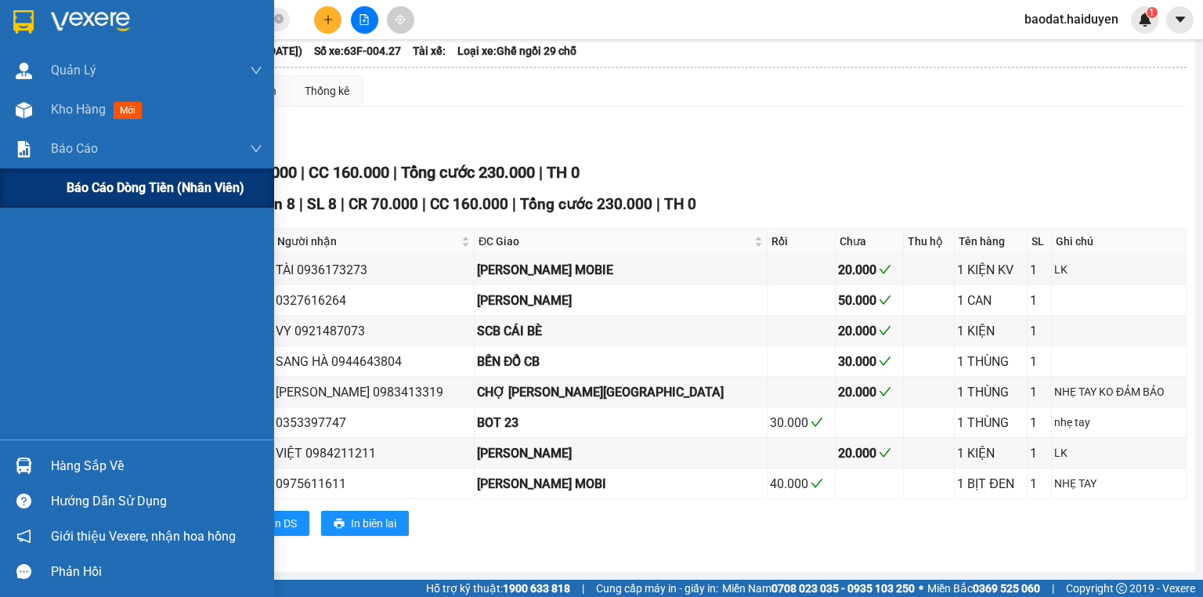
click at [99, 180] on span "Báo cáo dòng tiền (nhân viên)" at bounding box center [156, 188] width 178 height 20
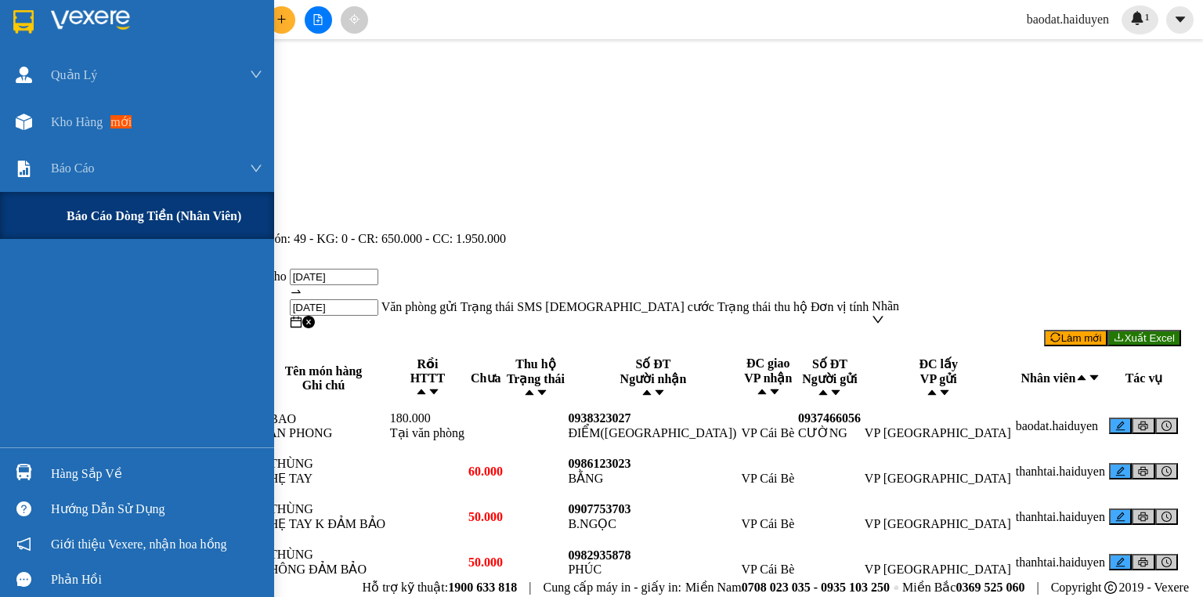
click at [106, 197] on div "Báo cáo dòng tiền (nhân viên)" at bounding box center [165, 215] width 196 height 39
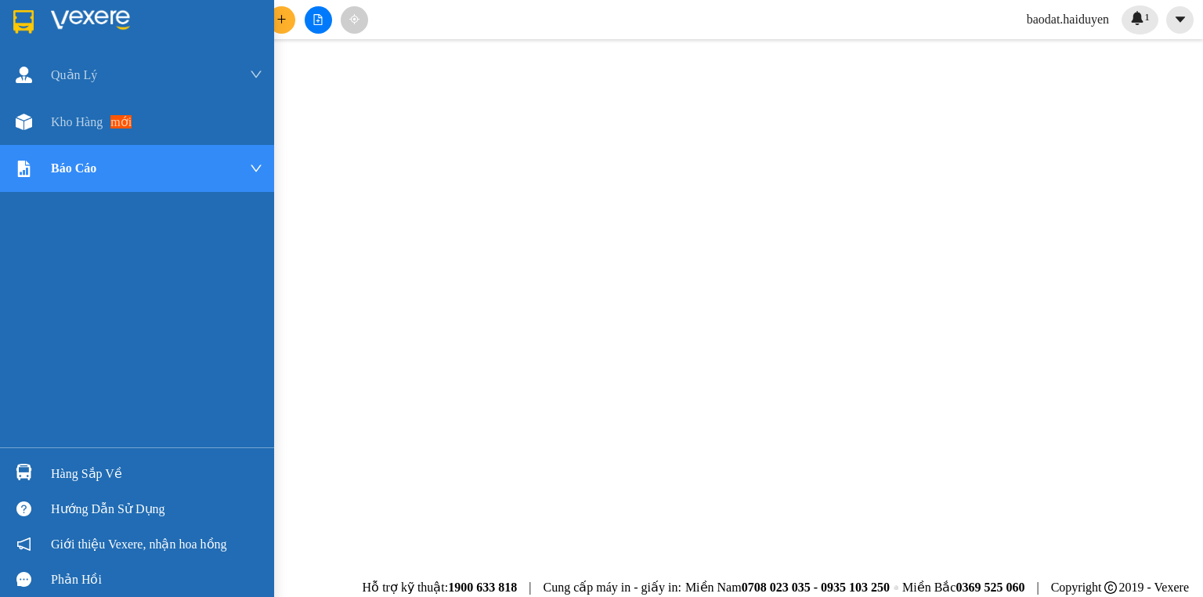
drag, startPoint x: 17, startPoint y: 119, endPoint x: 88, endPoint y: 130, distance: 71.3
click at [19, 118] on div at bounding box center [23, 121] width 27 height 27
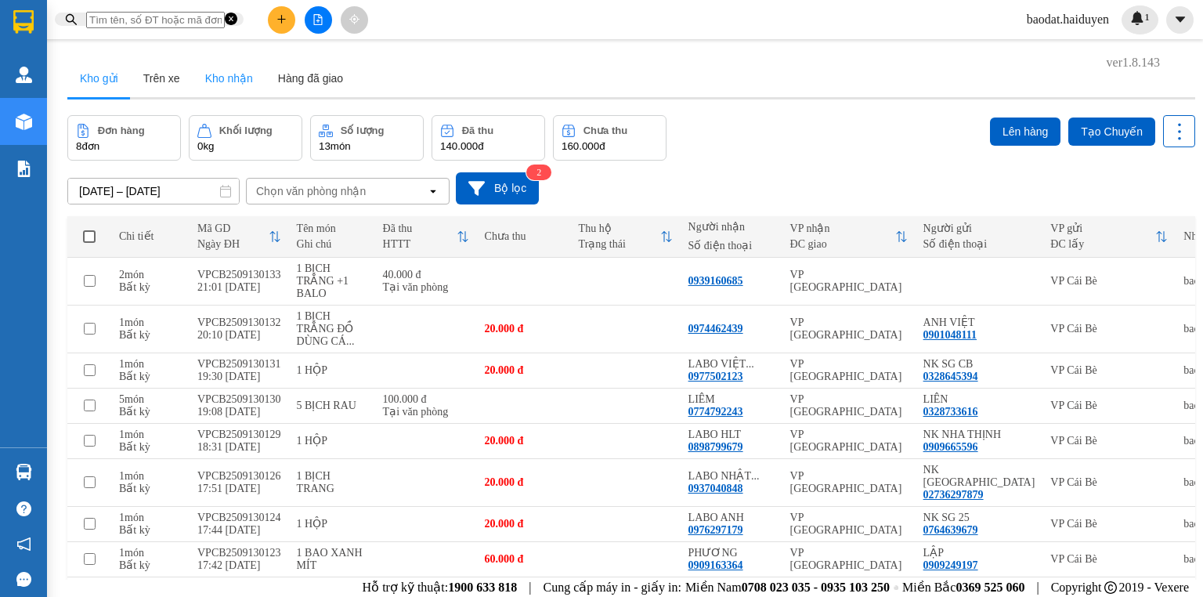
drag, startPoint x: 235, startPoint y: 75, endPoint x: 307, endPoint y: 107, distance: 78.6
click at [234, 76] on button "Kho nhận" at bounding box center [229, 79] width 73 height 38
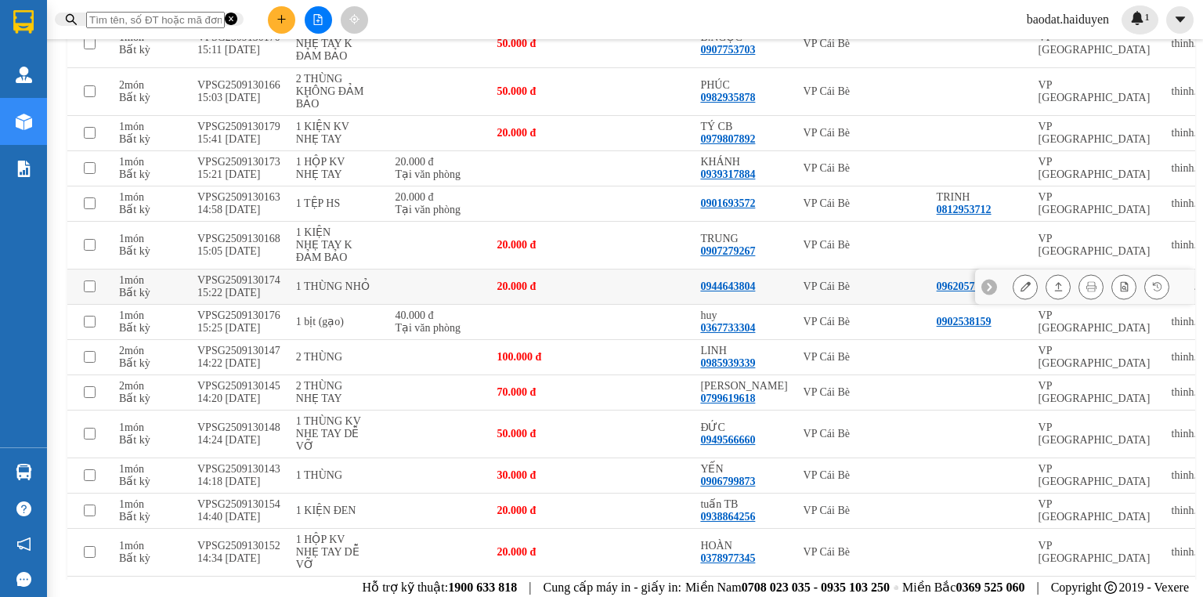
scroll to position [1065, 0]
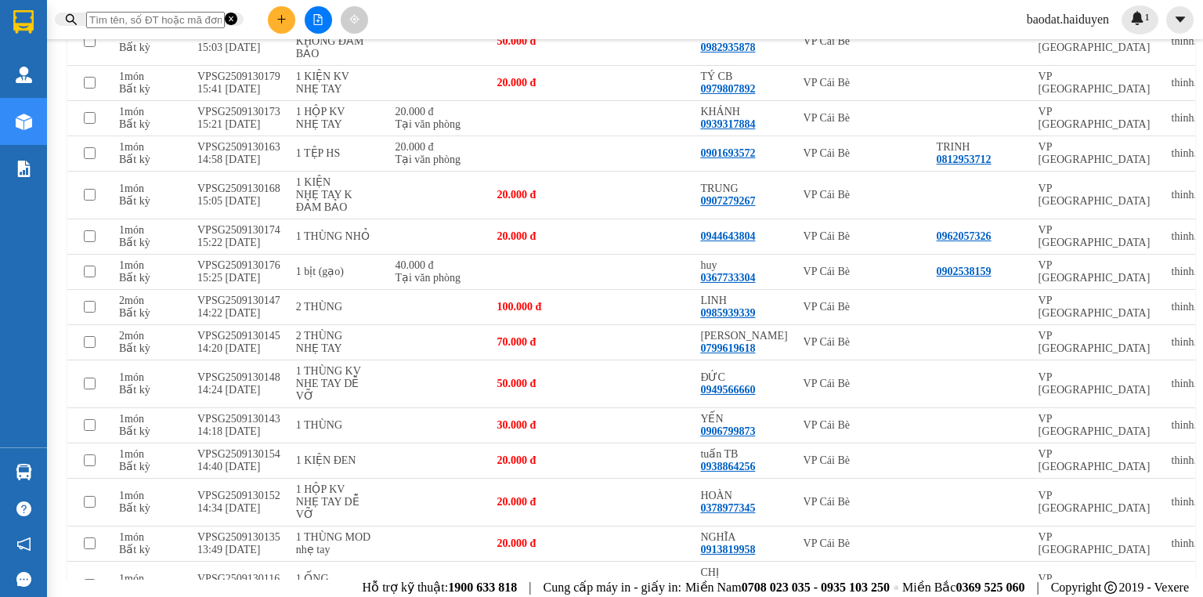
click at [225, 20] on input "text" at bounding box center [155, 20] width 139 height 16
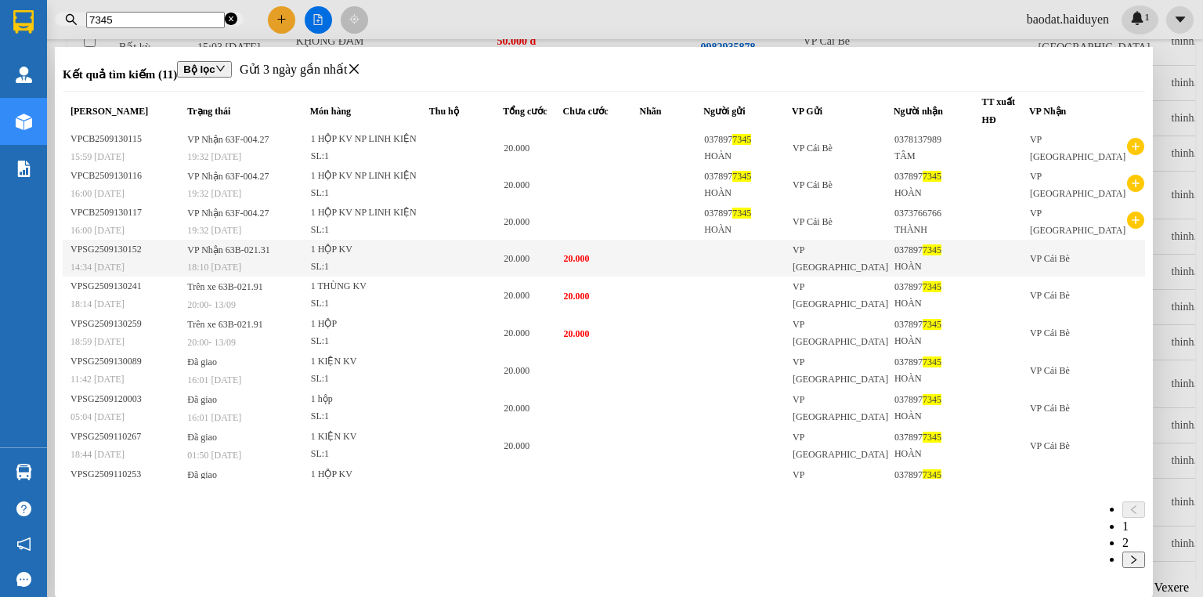
type input "7345"
click at [350, 259] on div "SL: 1" at bounding box center [370, 267] width 118 height 17
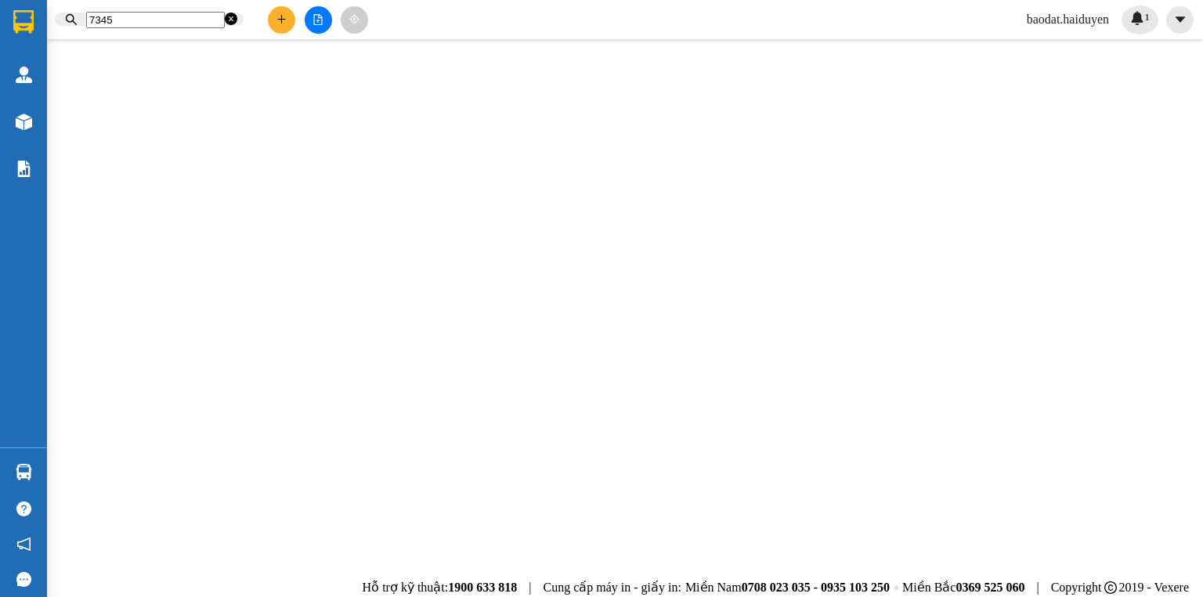
type input "0378977345"
type input "HOÀN"
type input "20.000"
click at [181, 15] on div "Tại văn phòng" at bounding box center [90, 7] width 181 height 15
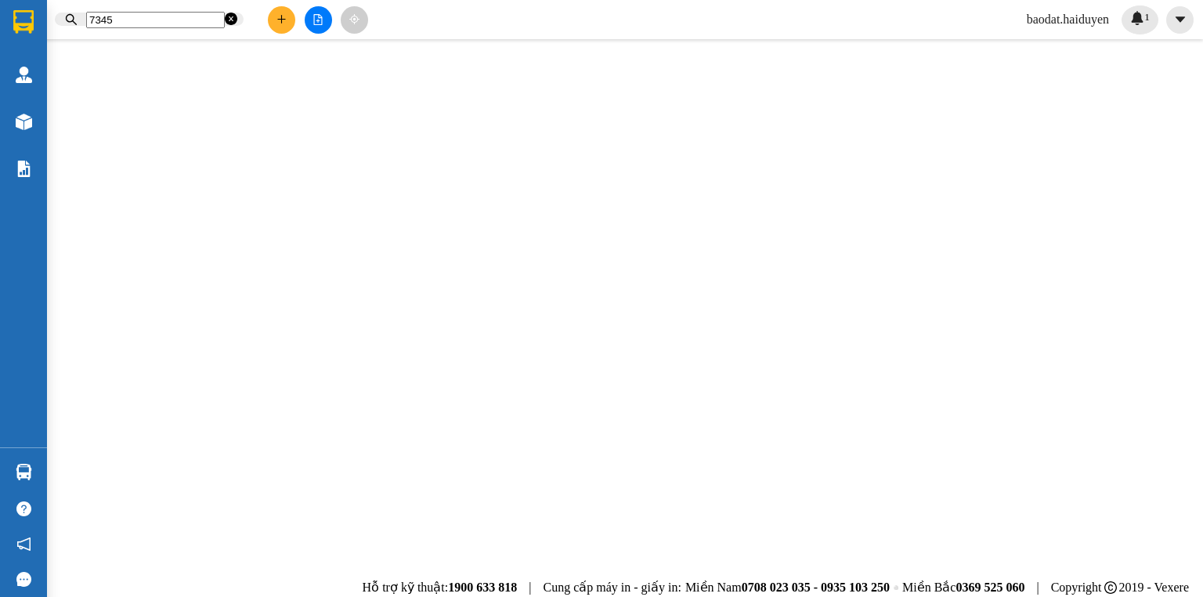
type input "0"
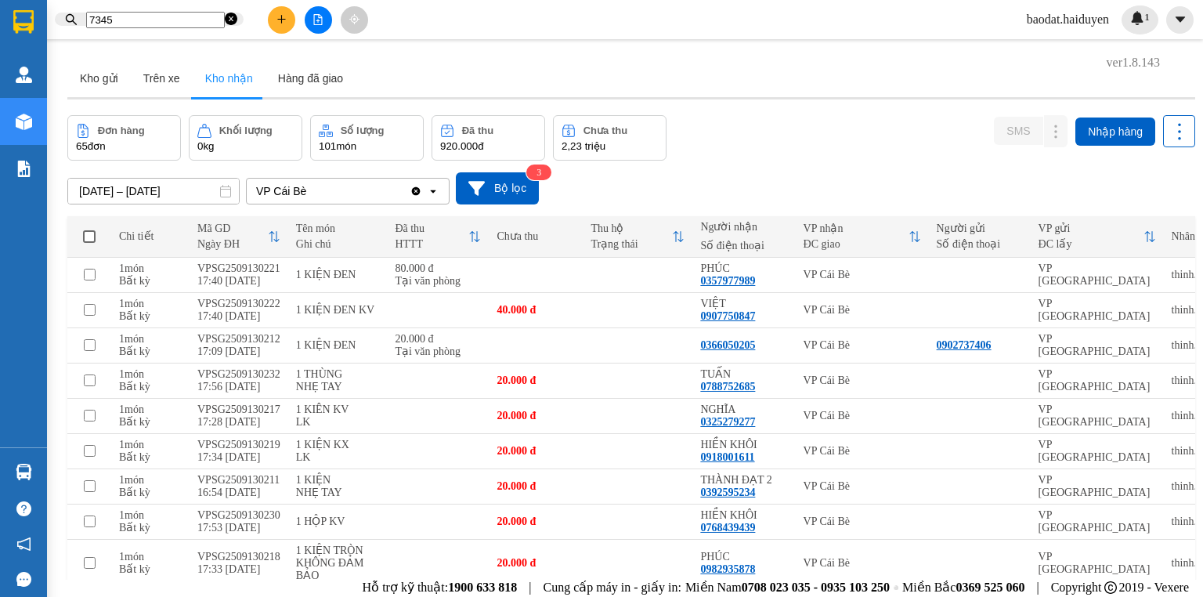
click at [237, 16] on icon "close-circle" at bounding box center [231, 19] width 13 height 13
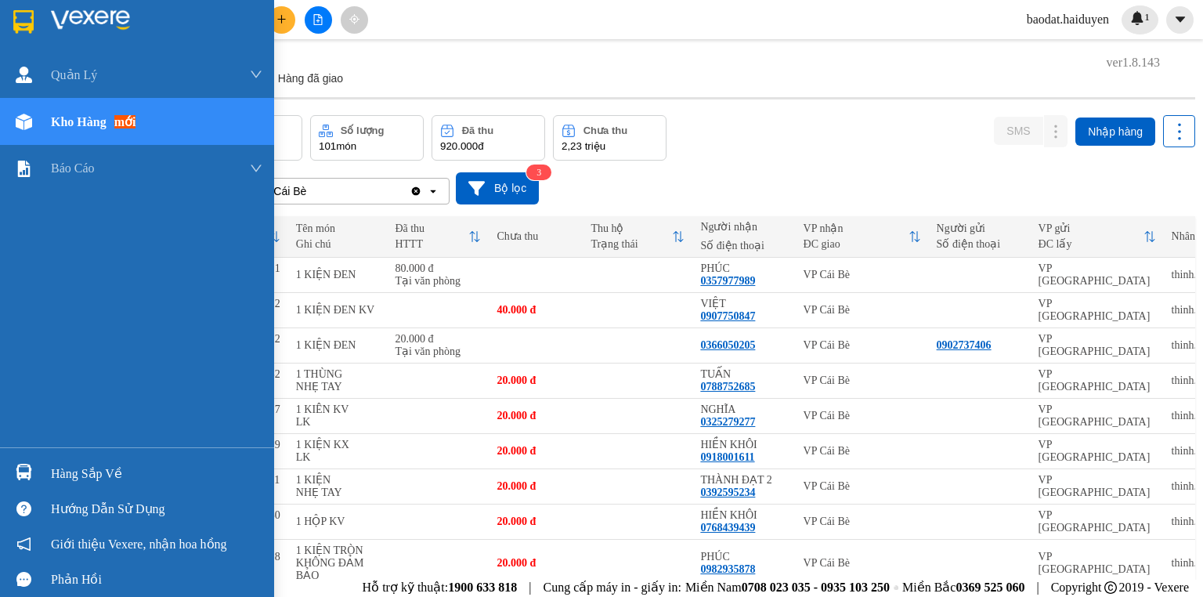
click at [49, 476] on div "Hàng sắp về" at bounding box center [137, 473] width 274 height 35
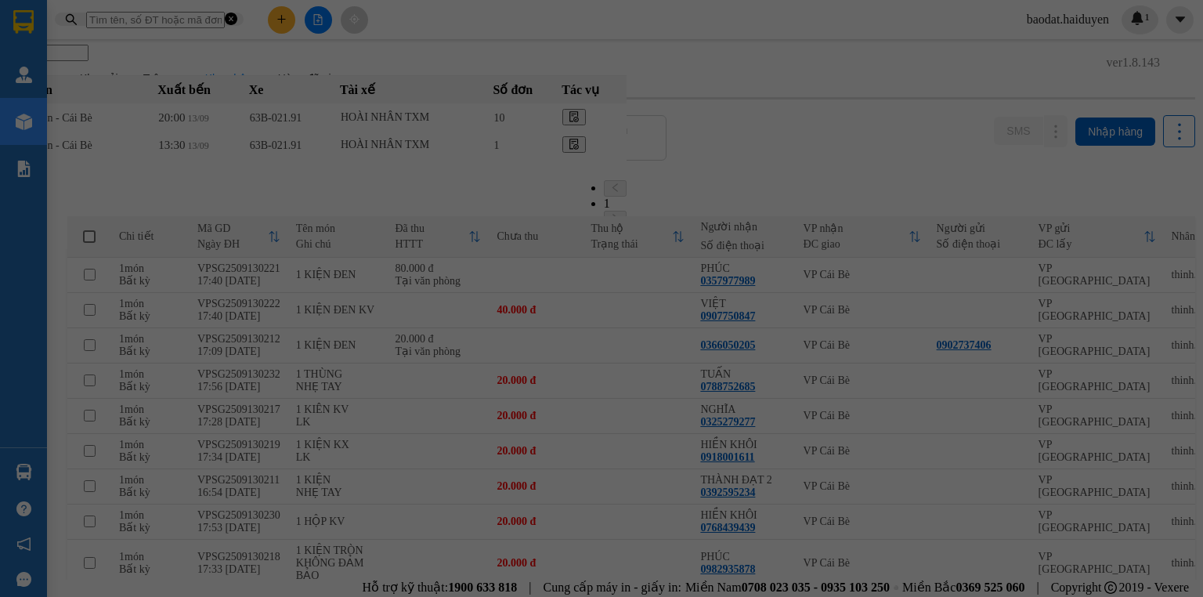
click at [360, 20] on section "Kết quả tìm kiếm ( 11 ) Bộ lọc Gửi 3 ngày gần nhất Mã ĐH Trạng thái Món hàng Th…" at bounding box center [601, 304] width 1191 height 597
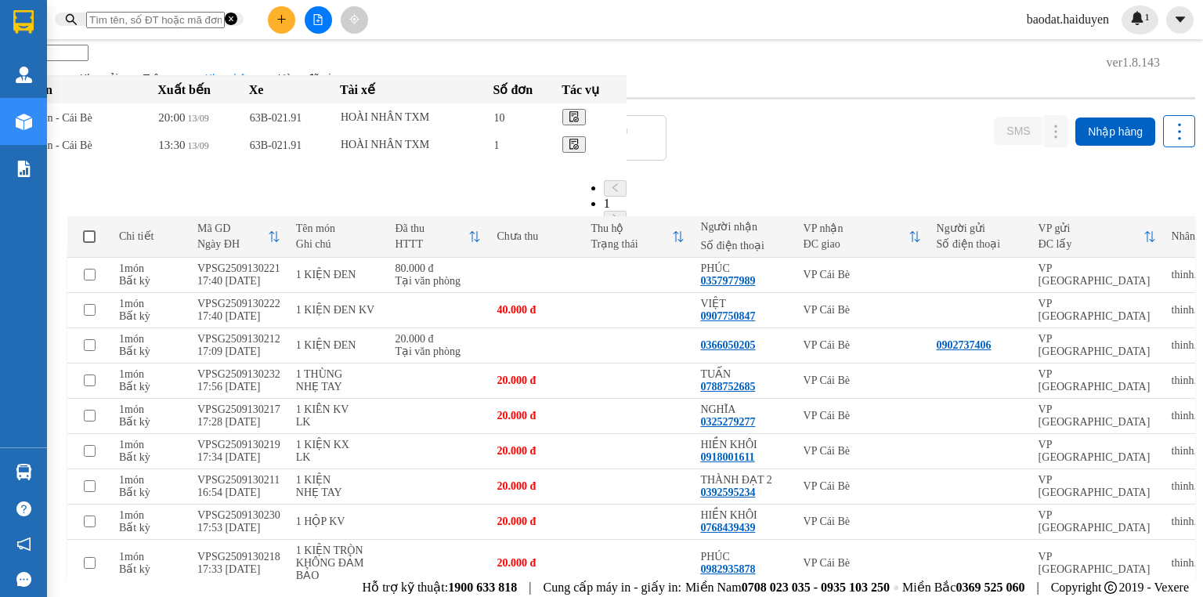
click at [332, 31] on button at bounding box center [318, 19] width 27 height 27
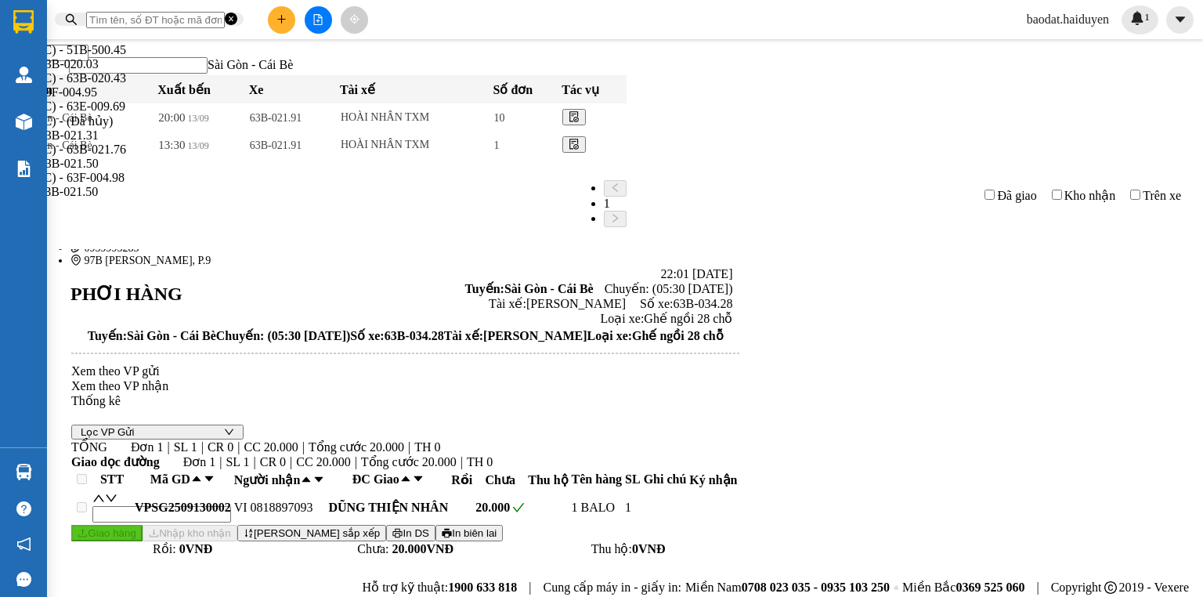
click at [306, 105] on span "05:30 - 63B-034.28" at bounding box center [257, 111] width 99 height 13
click at [520, 186] on div "19:30 - 63F-004.27" at bounding box center [601, 179] width 1203 height 14
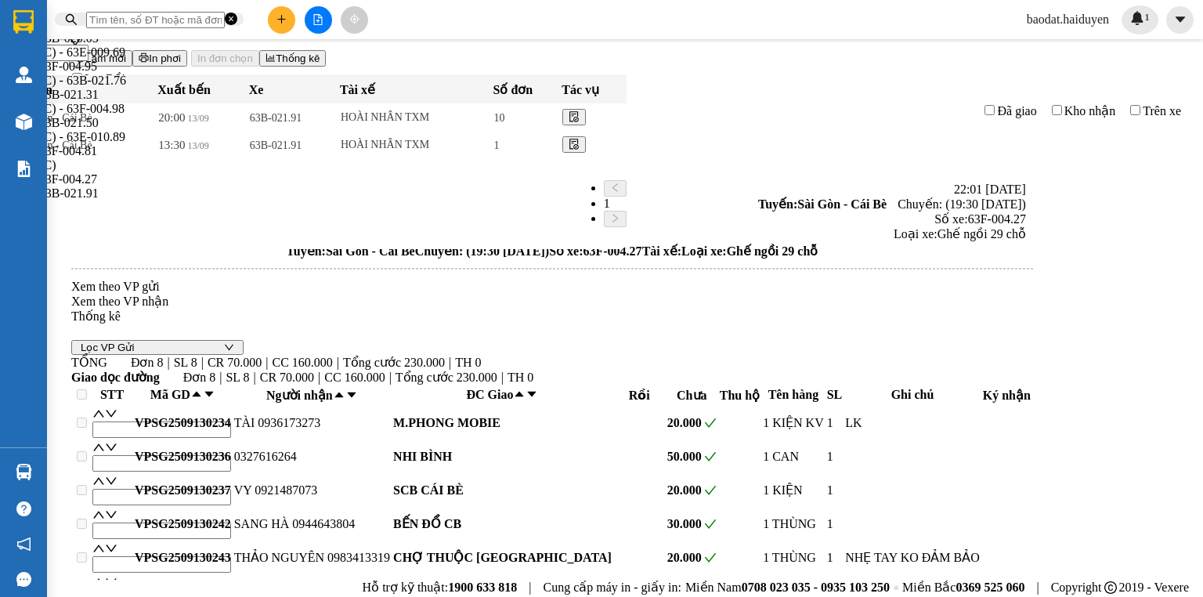
scroll to position [94, 0]
